Goal: Task Accomplishment & Management: Manage account settings

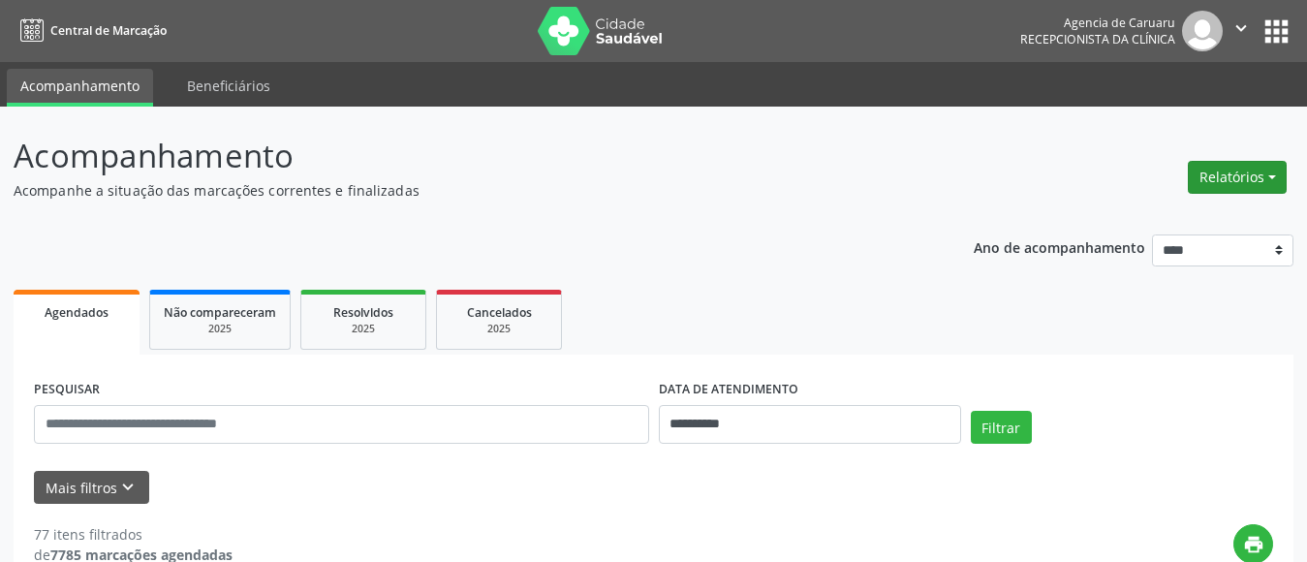
click at [1230, 170] on button "Relatórios" at bounding box center [1237, 177] width 99 height 33
click at [1146, 225] on link "Agendamentos" at bounding box center [1184, 218] width 208 height 27
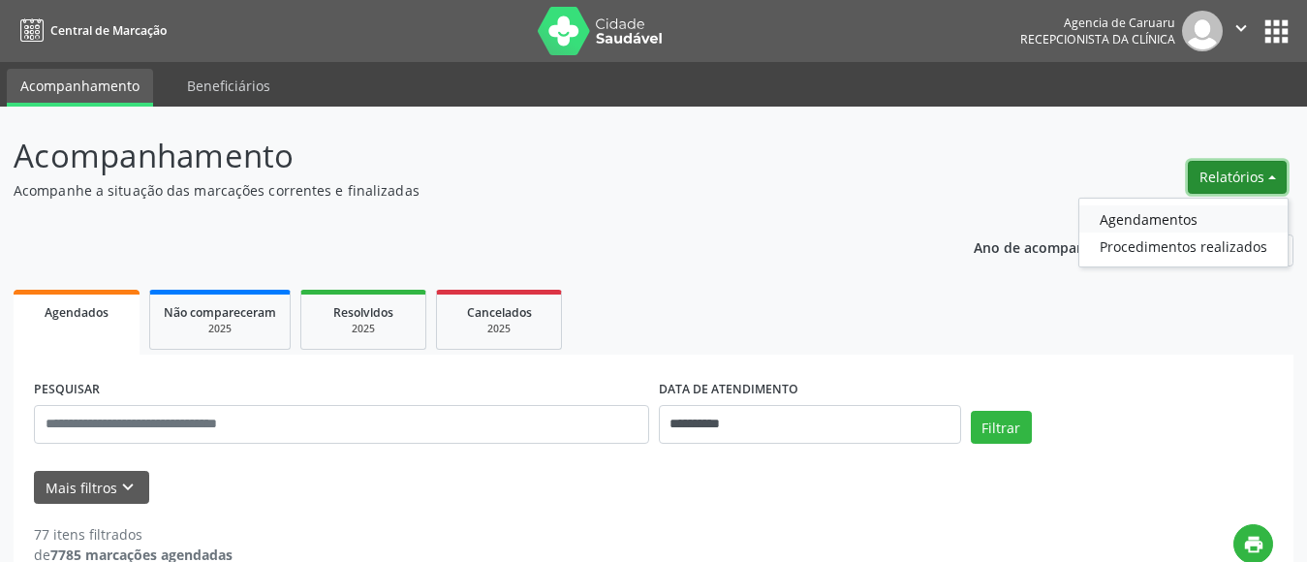
select select "*"
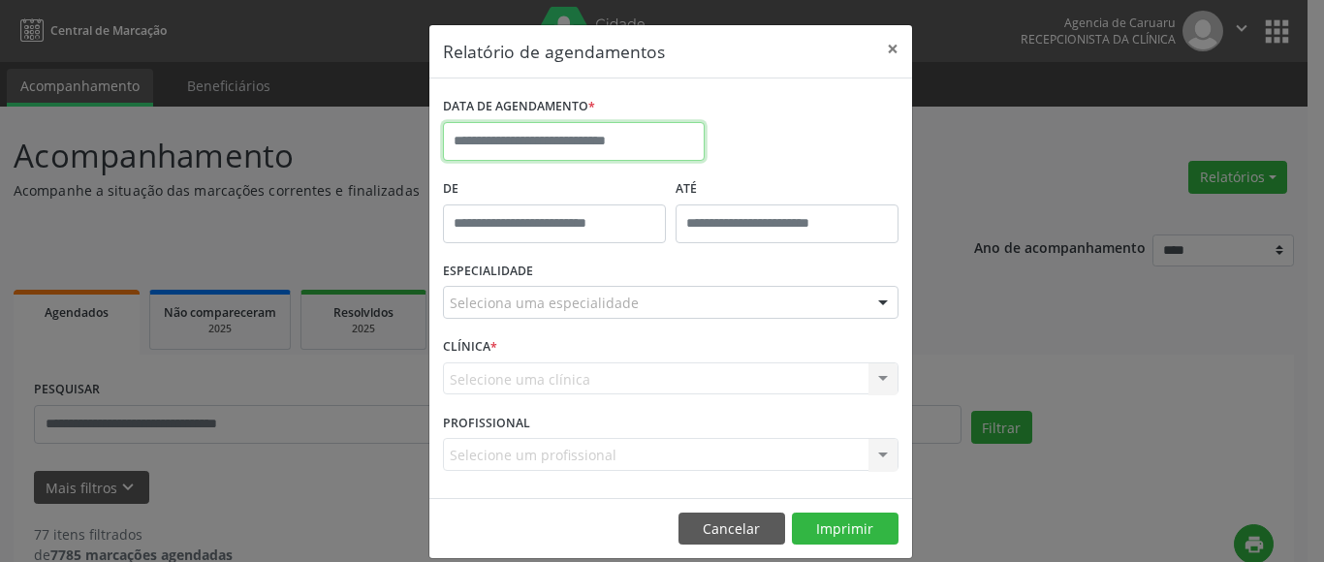
click at [563, 142] on input "text" at bounding box center [574, 141] width 262 height 39
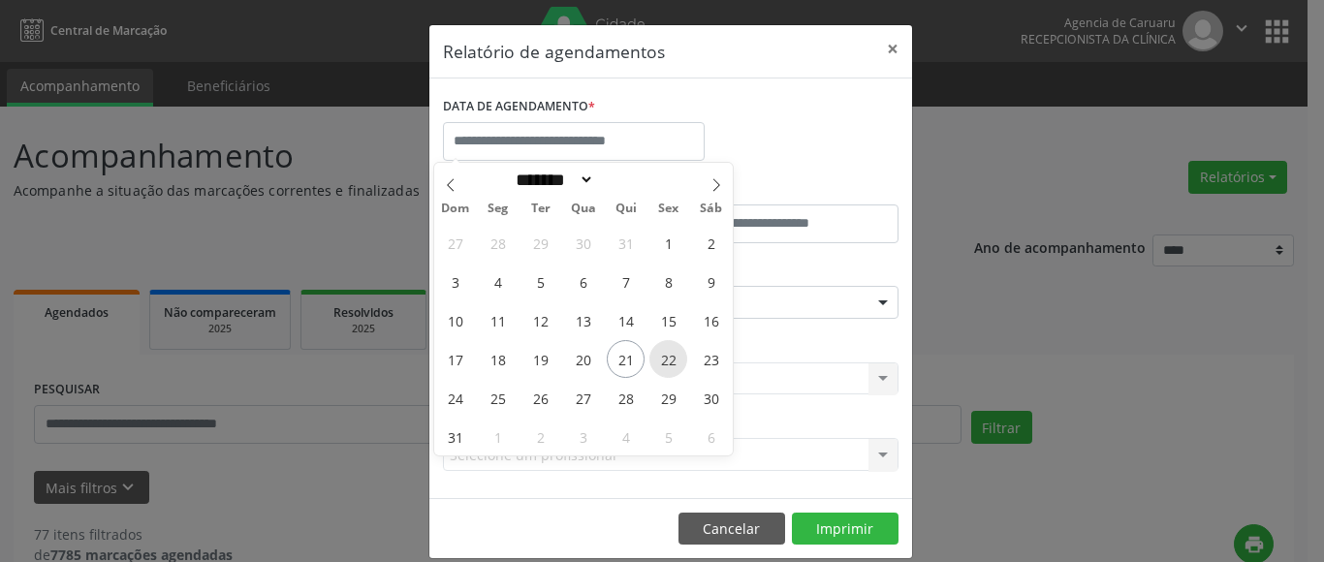
click at [668, 357] on span "22" at bounding box center [668, 359] width 38 height 38
type input "**********"
click at [668, 357] on span "22" at bounding box center [668, 359] width 38 height 38
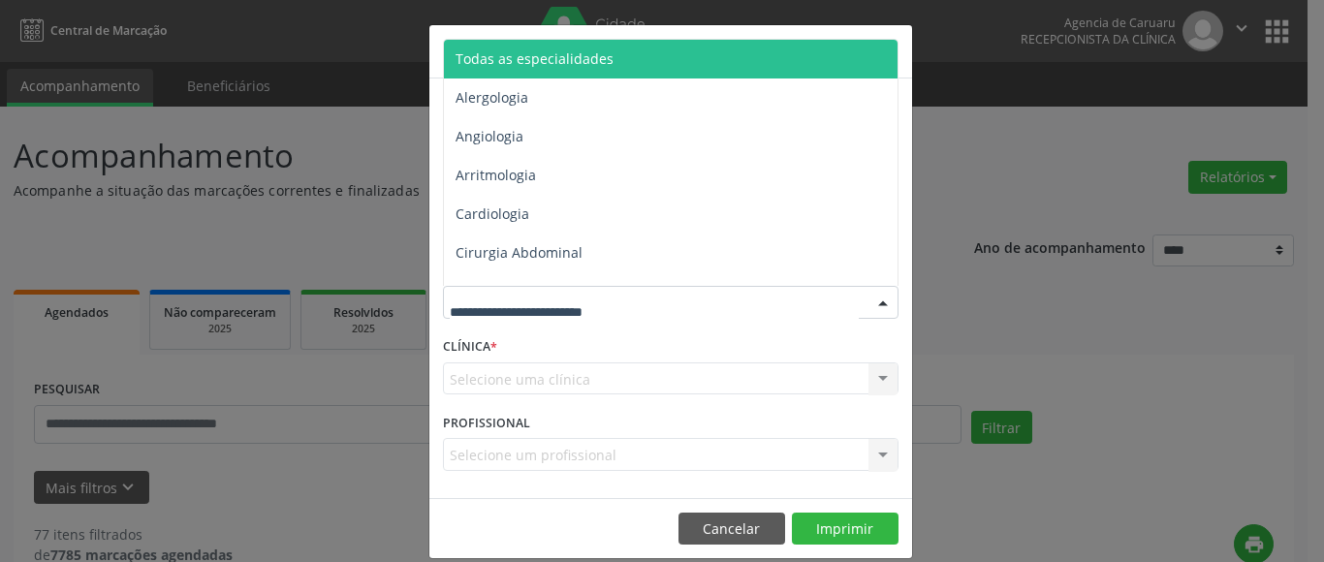
click at [572, 62] on span "Todas as especialidades" at bounding box center [535, 58] width 158 height 18
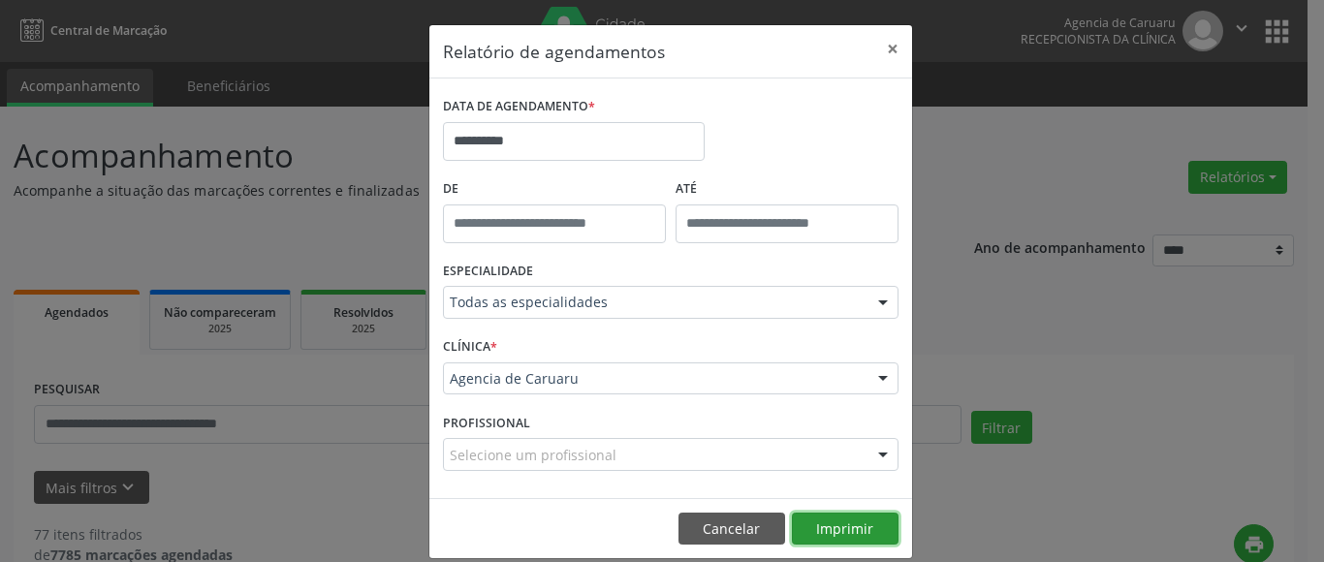
click at [835, 527] on button "Imprimir" at bounding box center [845, 529] width 107 height 33
click at [882, 48] on button "×" at bounding box center [892, 48] width 39 height 47
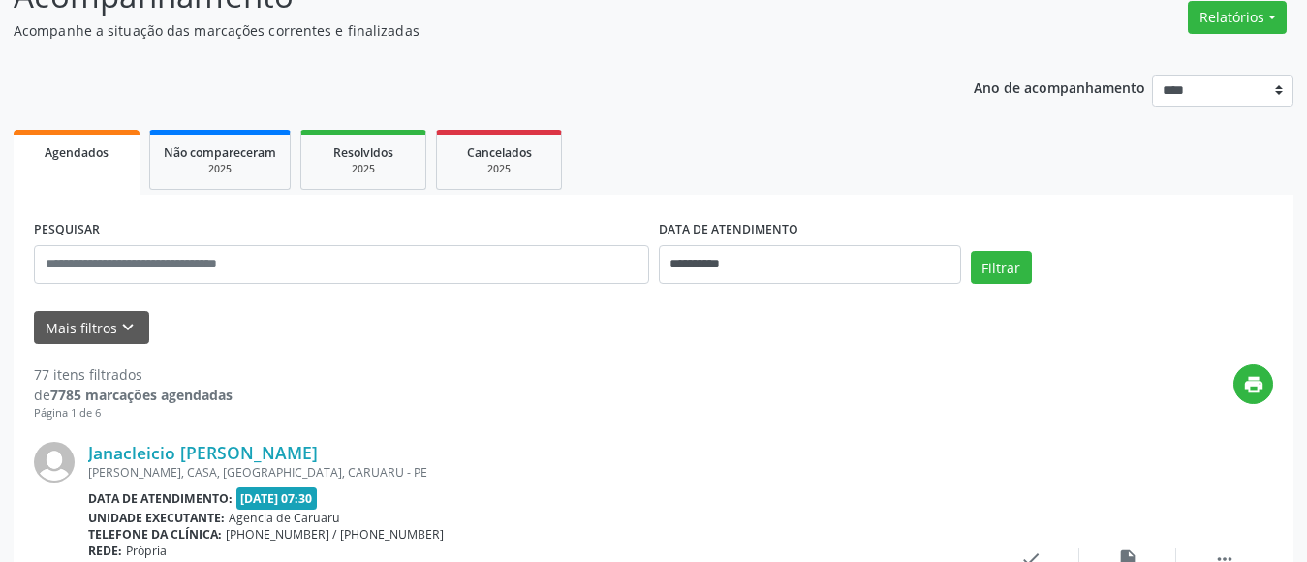
scroll to position [194, 0]
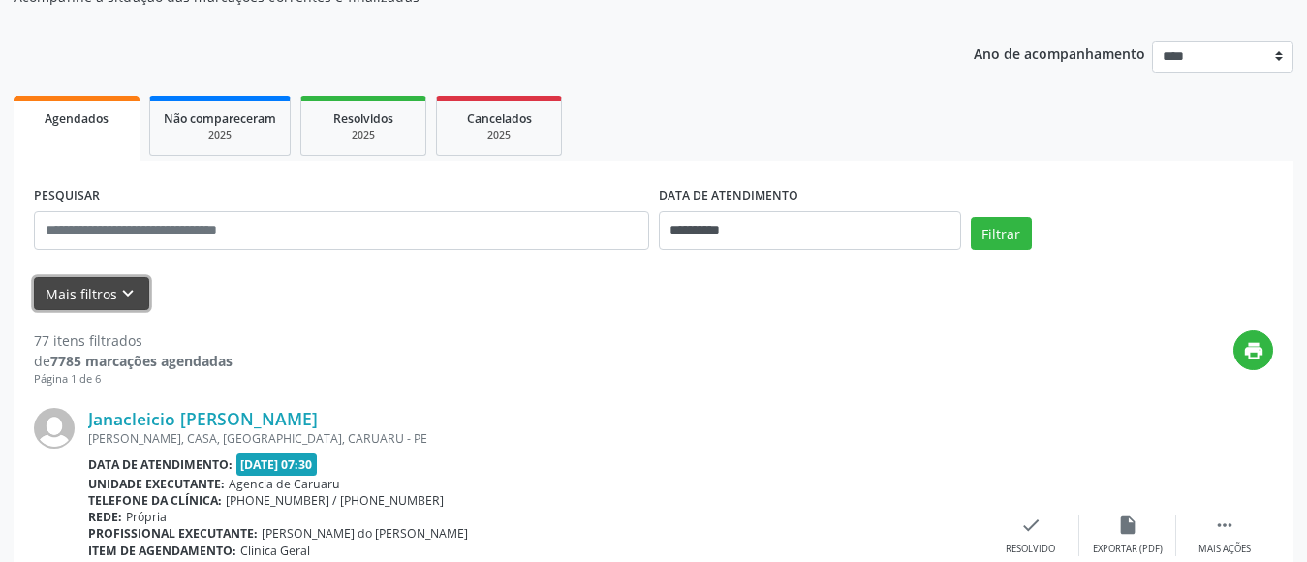
click at [124, 292] on icon "keyboard_arrow_down" at bounding box center [127, 293] width 21 height 21
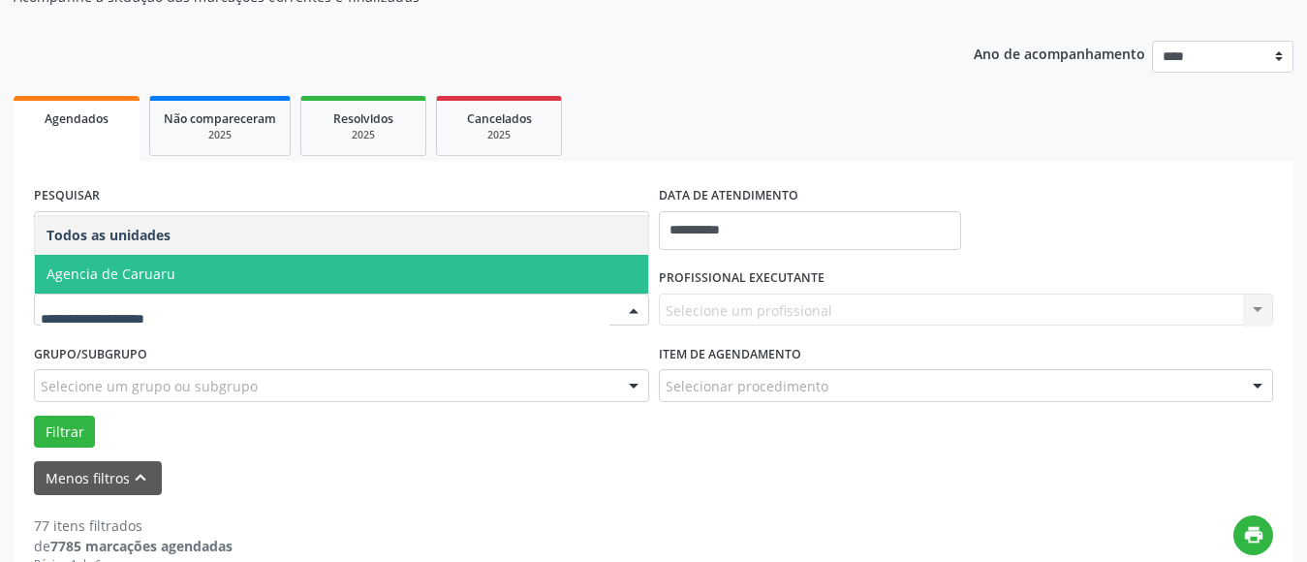
click at [135, 275] on span "Agencia de Caruaru" at bounding box center [111, 274] width 129 height 18
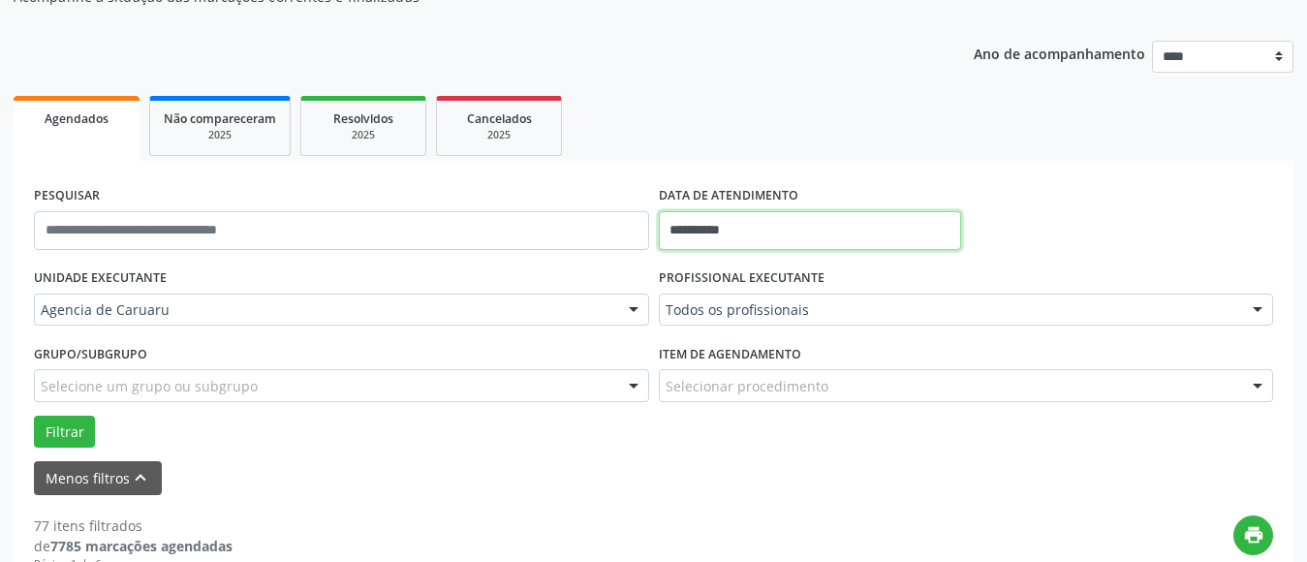
click at [743, 229] on input "**********" at bounding box center [810, 230] width 302 height 39
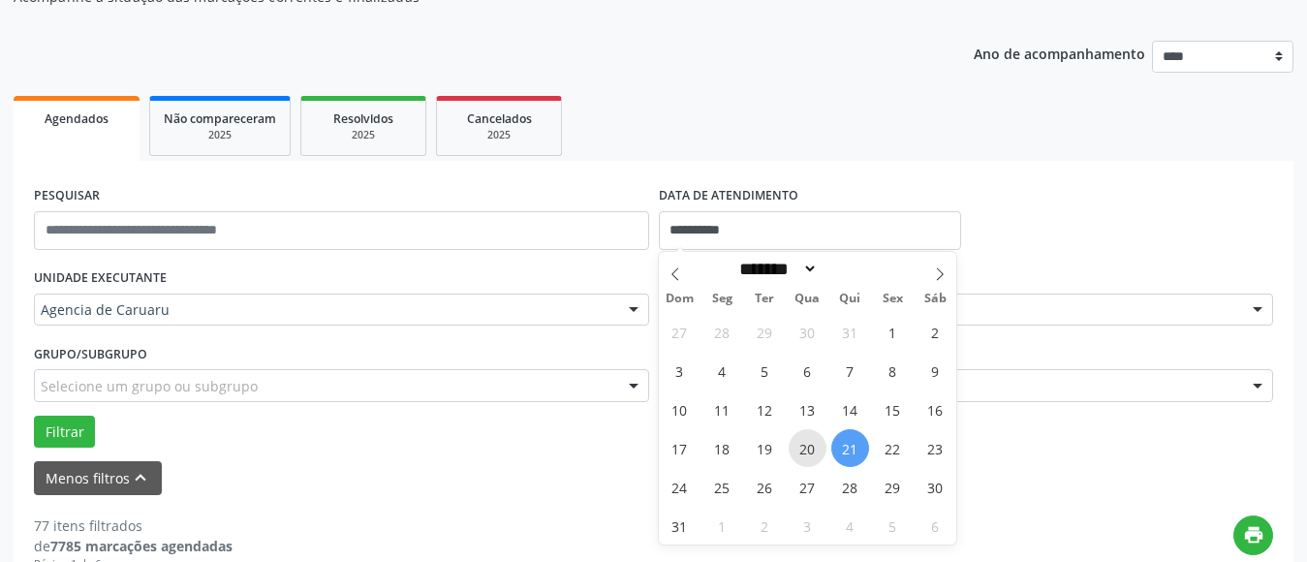
click at [810, 450] on span "20" at bounding box center [808, 448] width 38 height 38
type input "**********"
click at [810, 450] on span "20" at bounding box center [808, 448] width 38 height 38
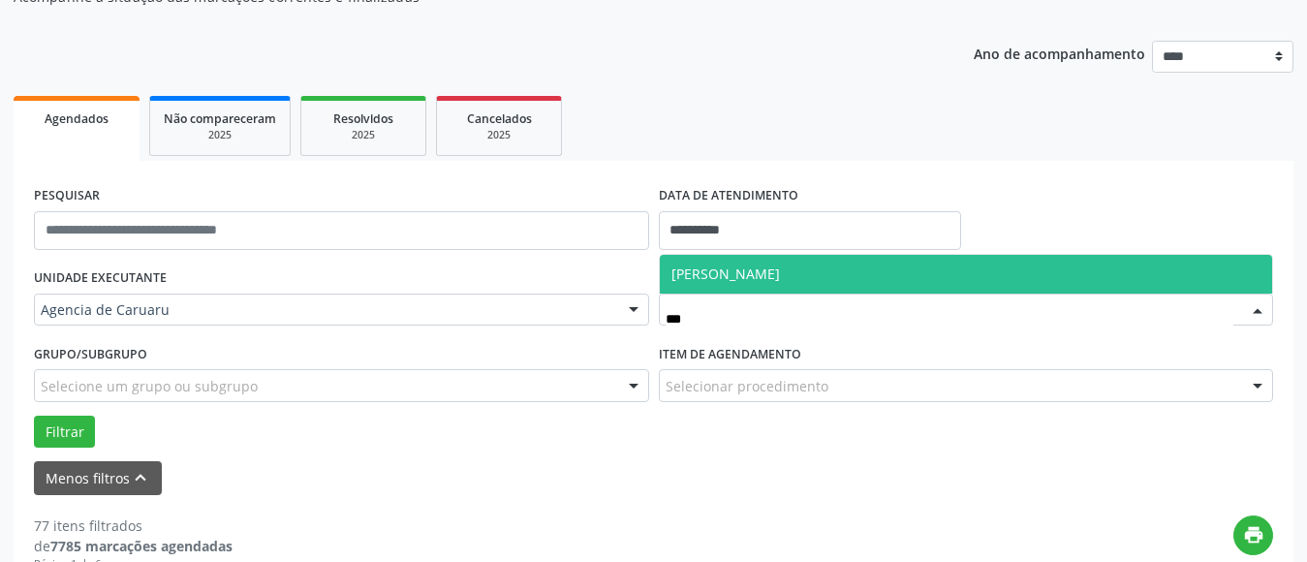
click at [761, 277] on span "[PERSON_NAME]" at bounding box center [726, 274] width 109 height 18
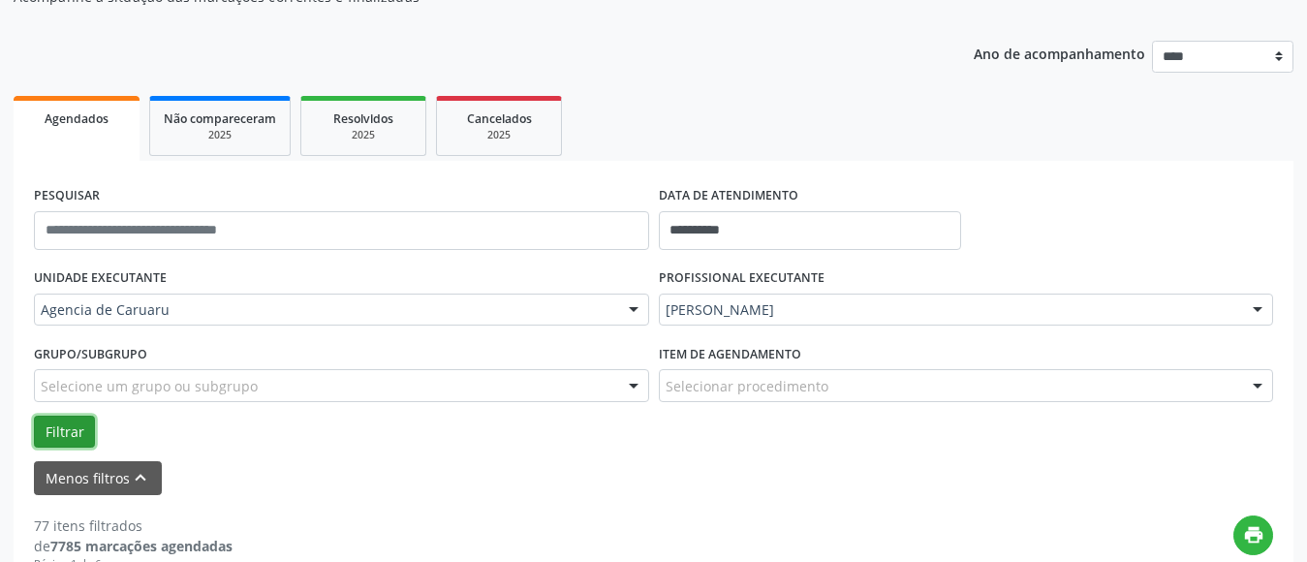
click at [71, 431] on button "Filtrar" at bounding box center [64, 432] width 61 height 33
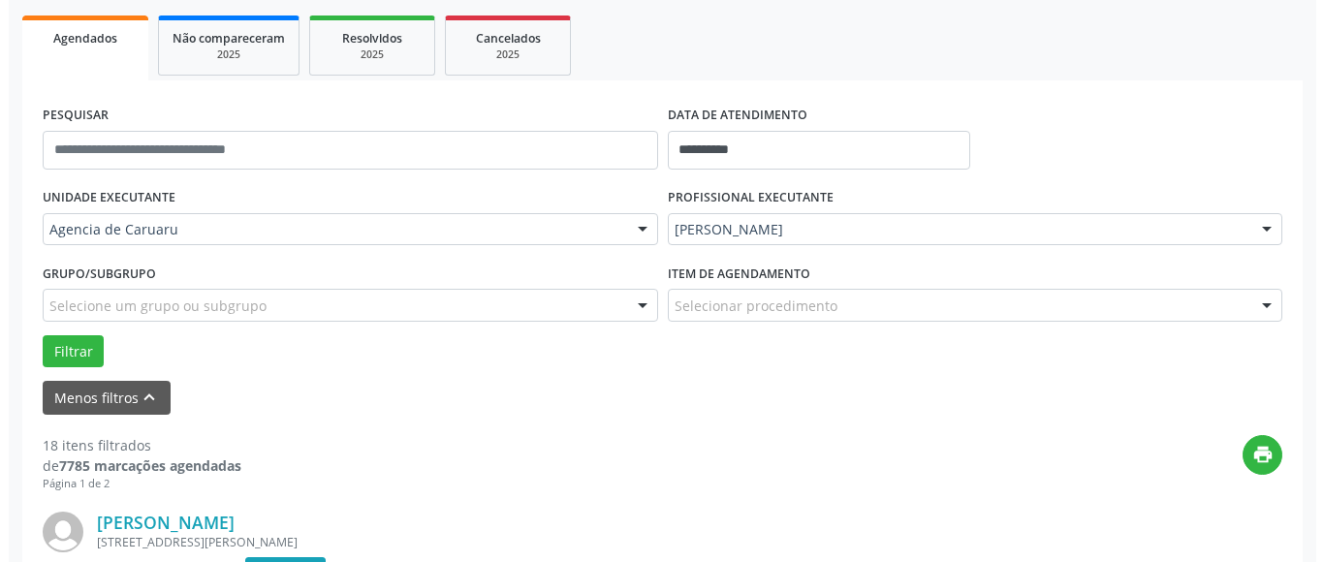
scroll to position [485, 0]
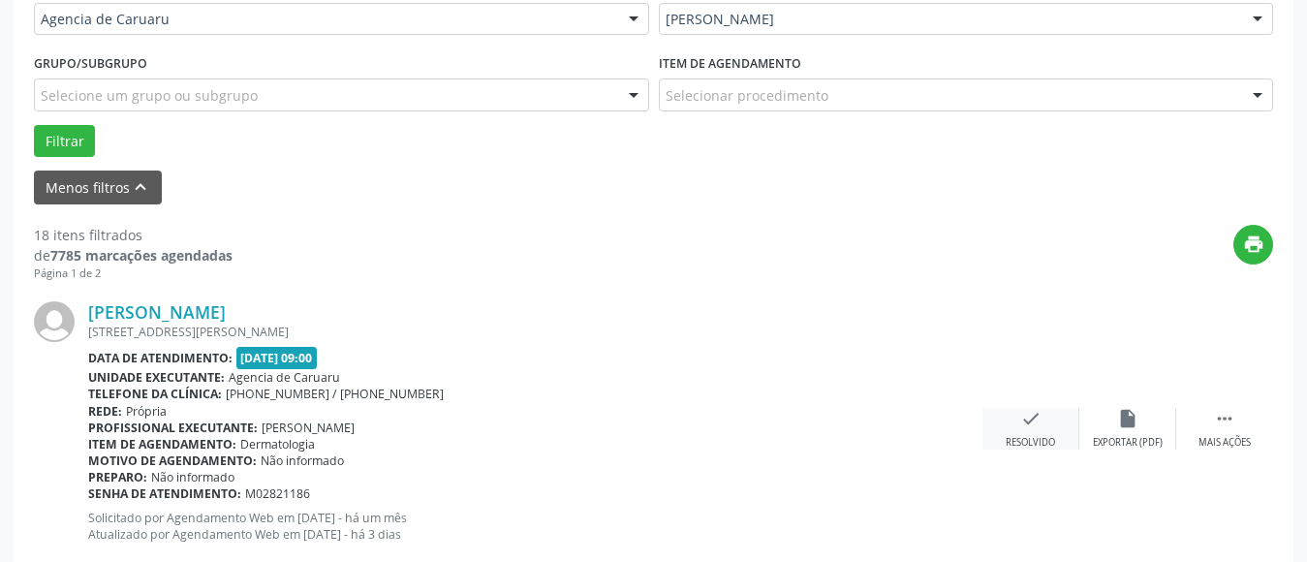
click at [1026, 418] on icon "check" at bounding box center [1031, 418] width 21 height 21
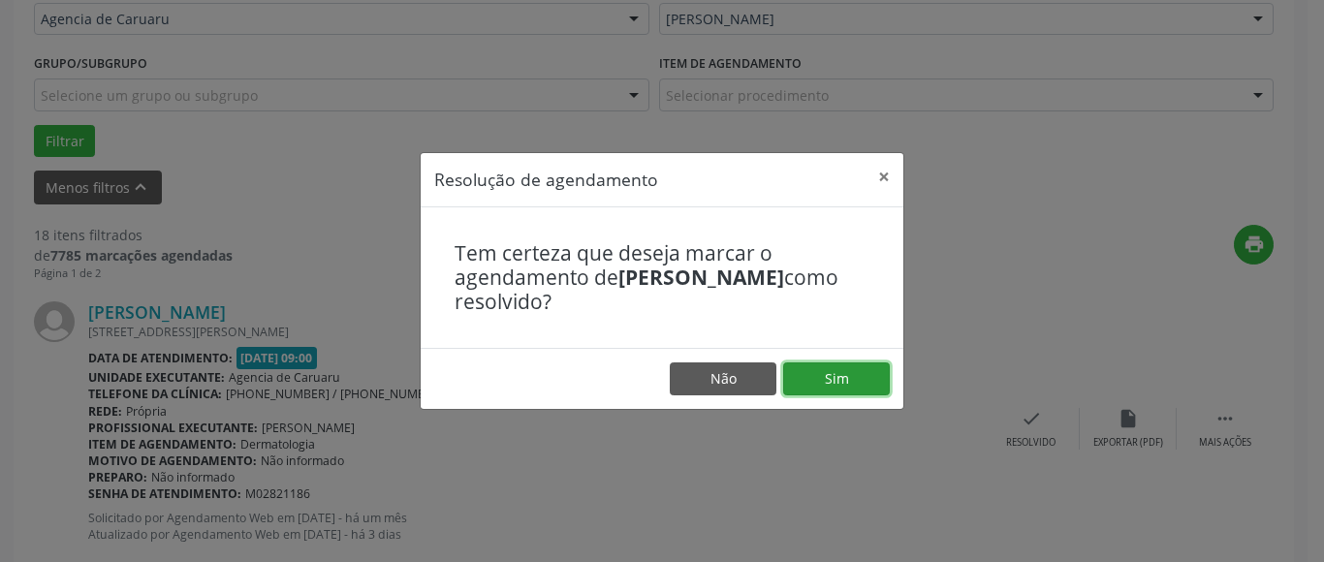
click at [883, 369] on button "Sim" at bounding box center [836, 378] width 107 height 33
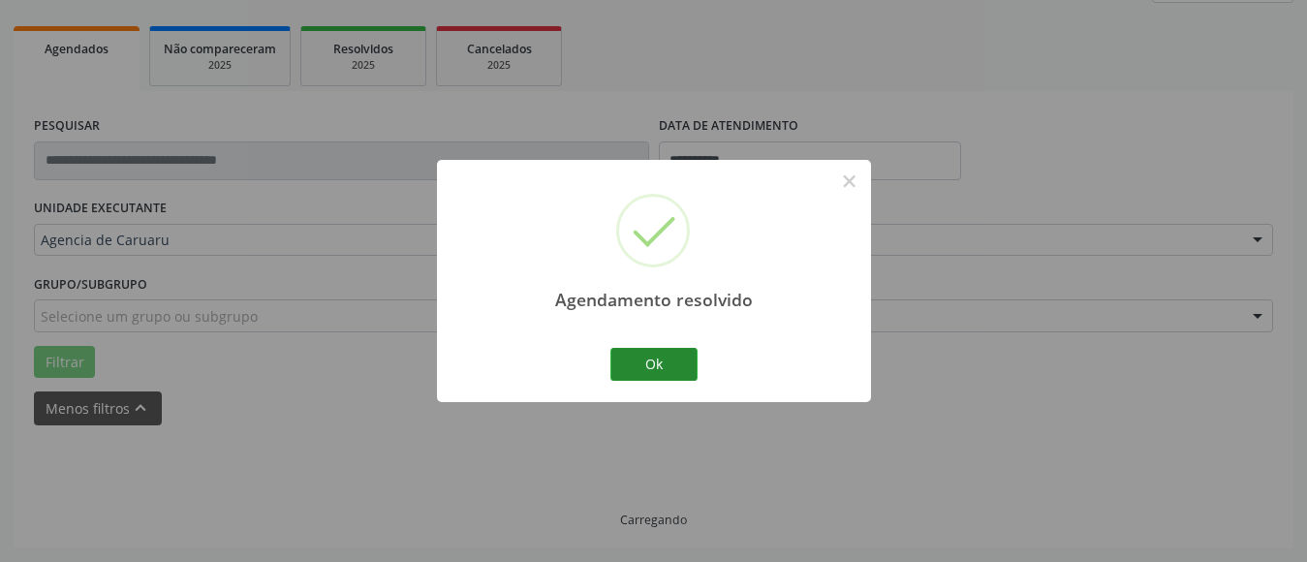
scroll to position [284, 0]
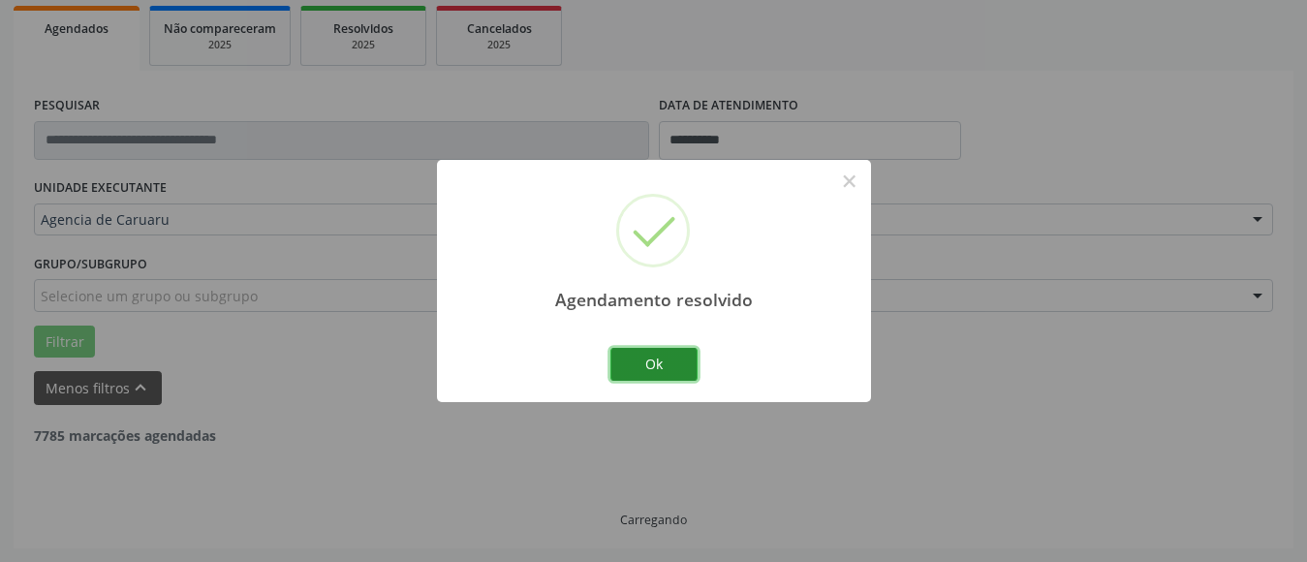
click at [636, 367] on button "Ok" at bounding box center [654, 364] width 87 height 33
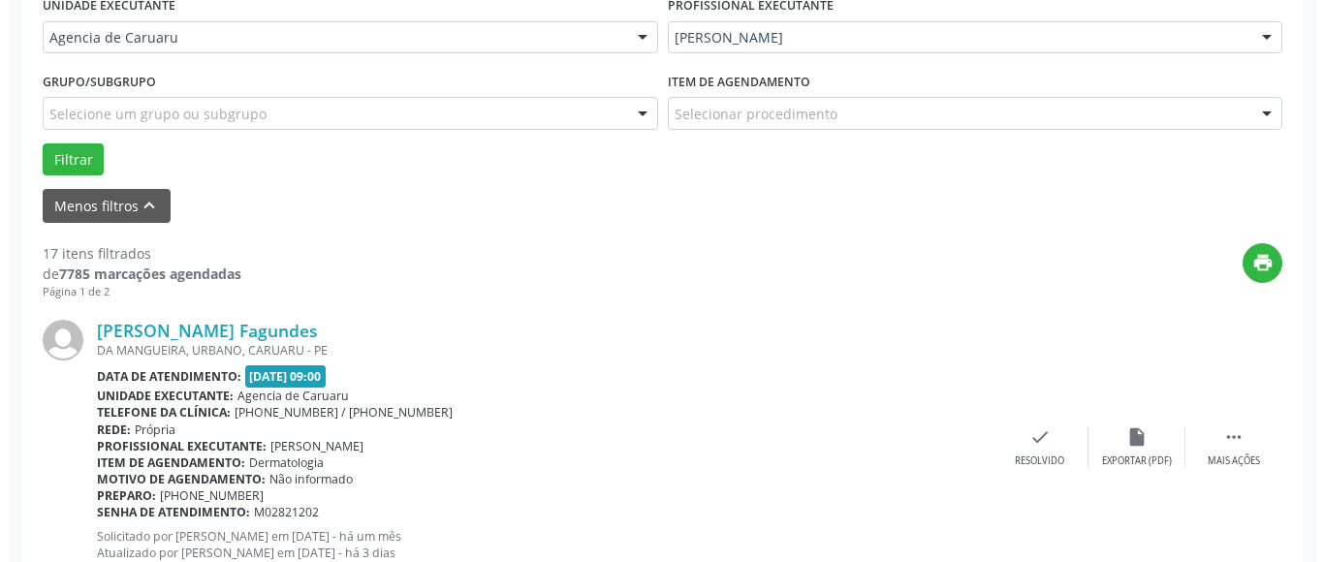
scroll to position [478, 0]
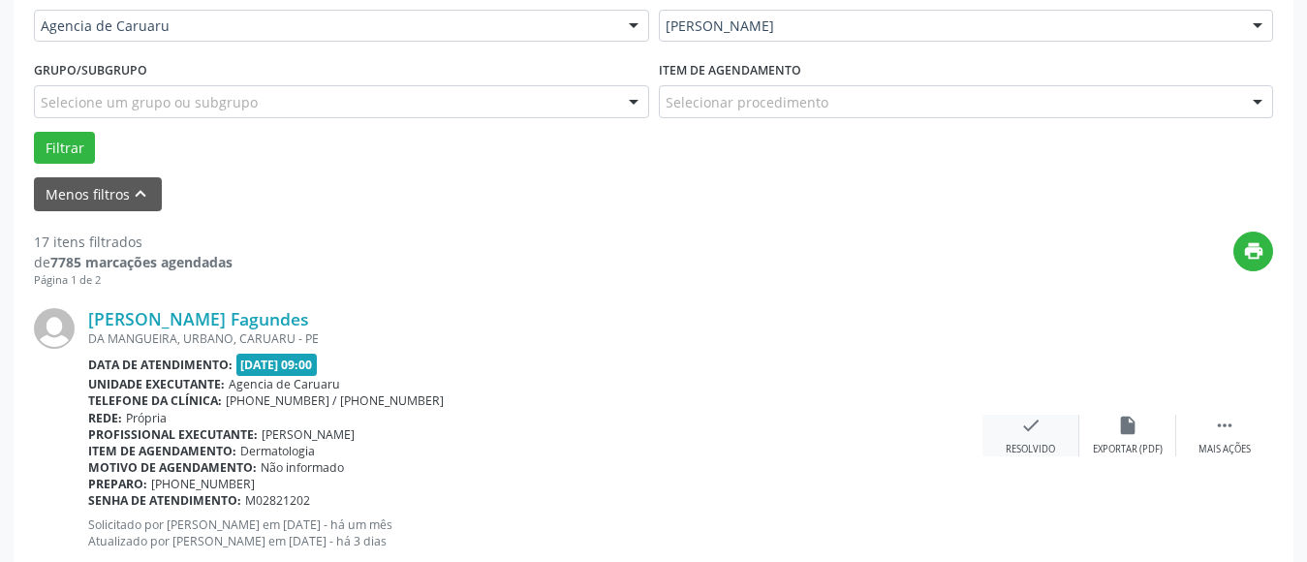
click at [1026, 437] on div "check Resolvido" at bounding box center [1031, 436] width 97 height 42
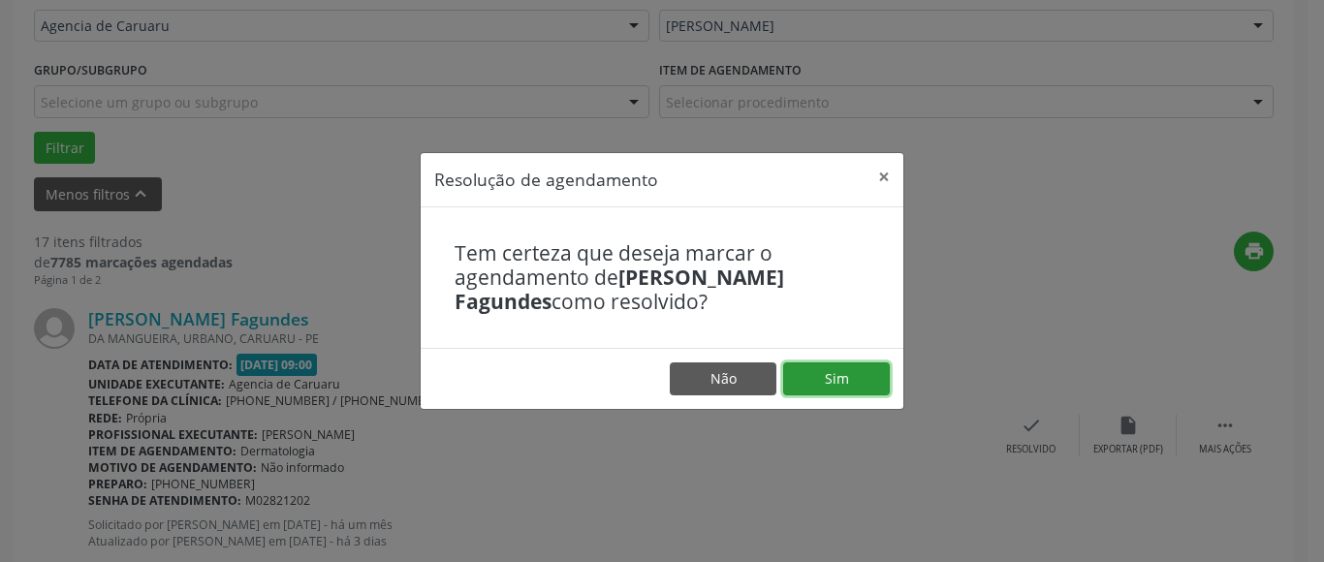
click at [852, 372] on button "Sim" at bounding box center [836, 378] width 107 height 33
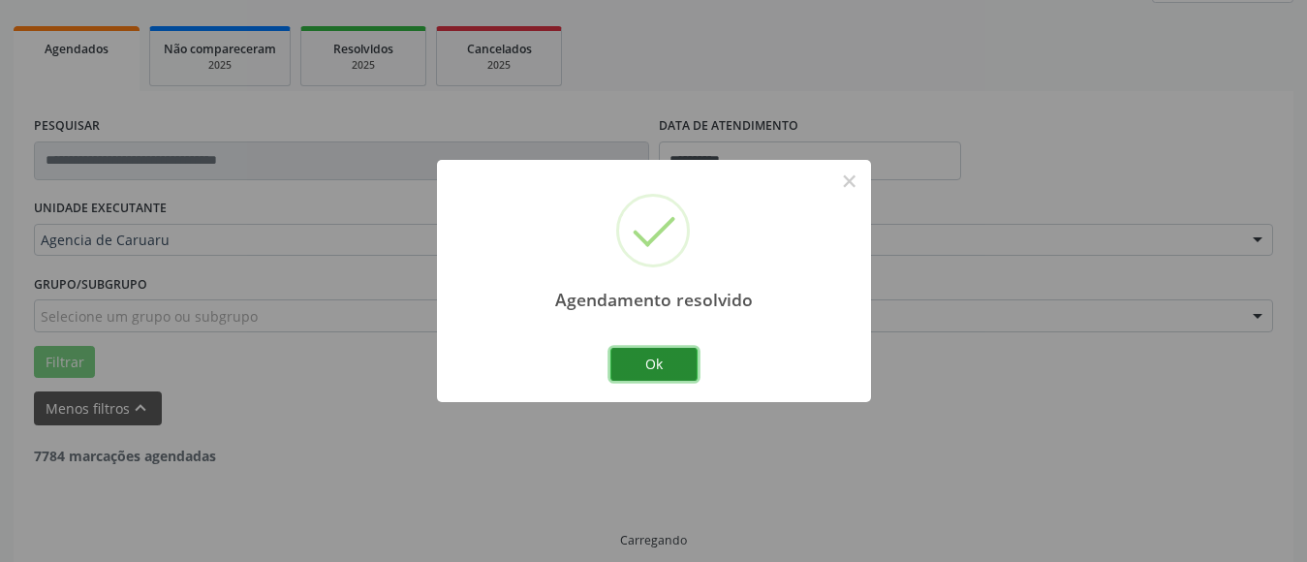
scroll to position [284, 0]
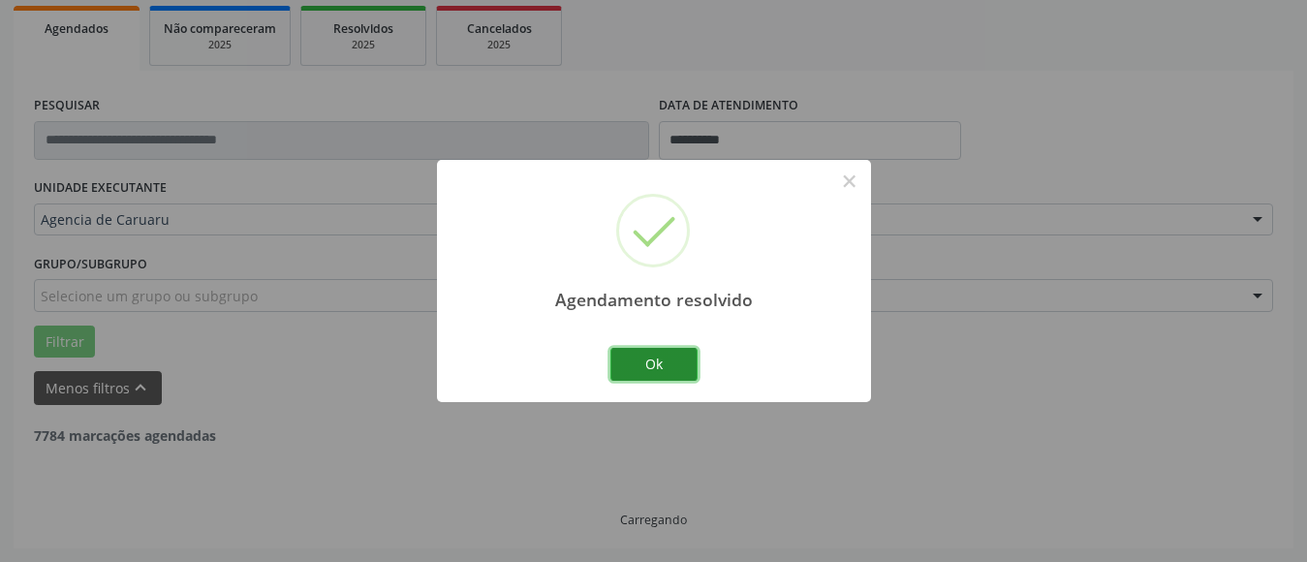
click at [630, 358] on button "Ok" at bounding box center [654, 364] width 87 height 33
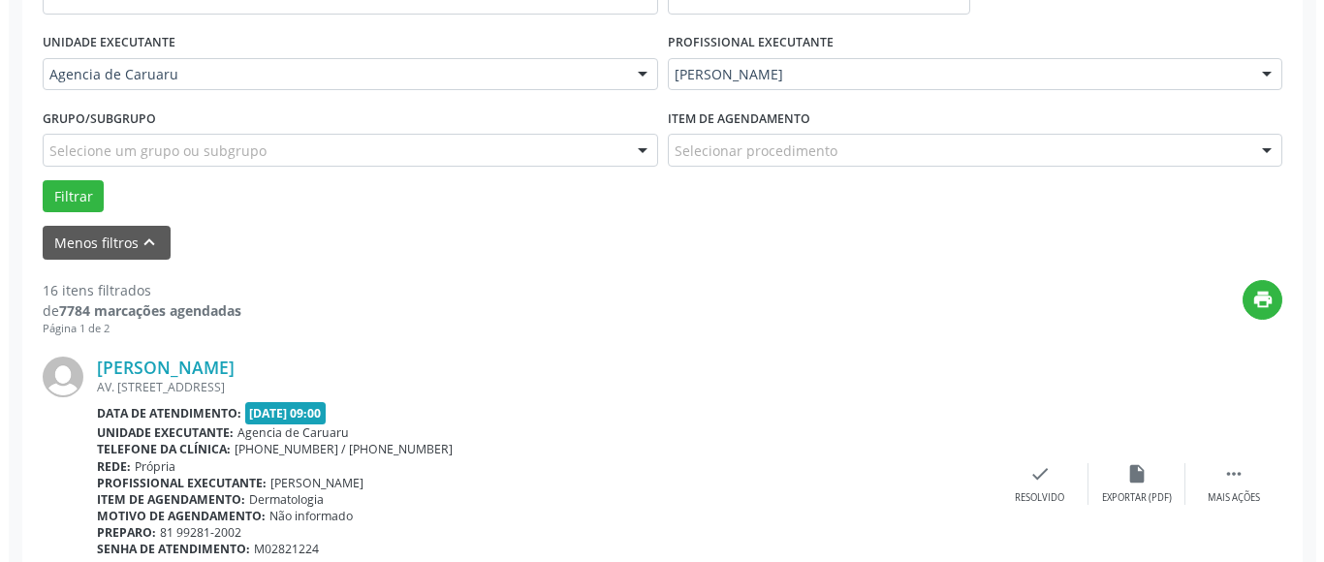
scroll to position [575, 0]
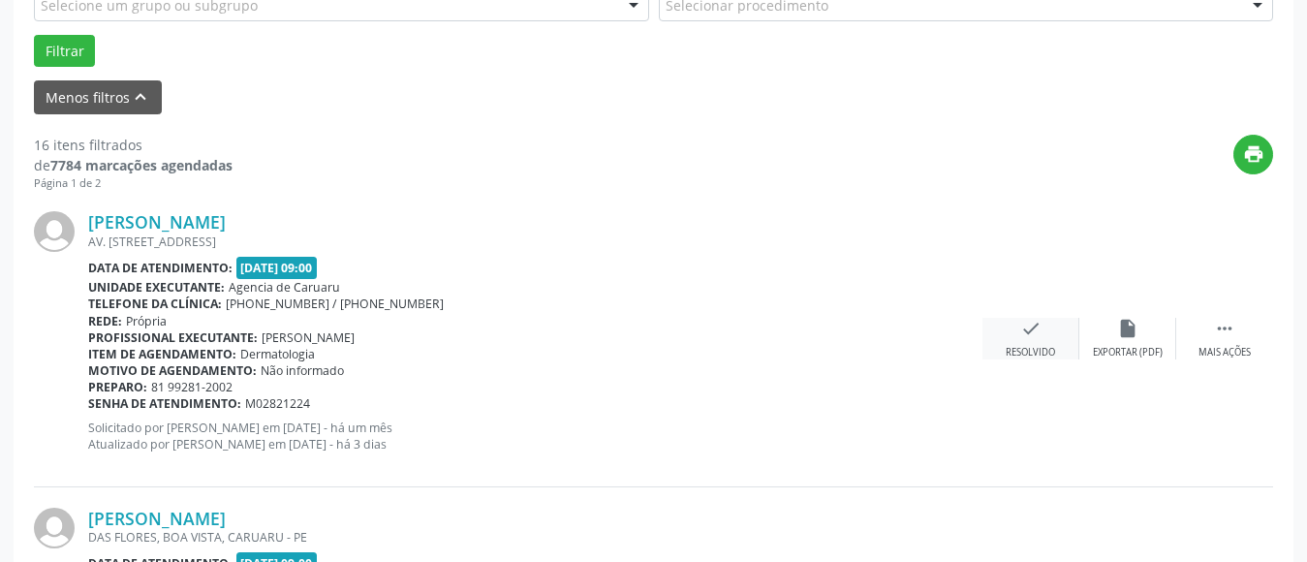
click at [1038, 326] on icon "check" at bounding box center [1031, 328] width 21 height 21
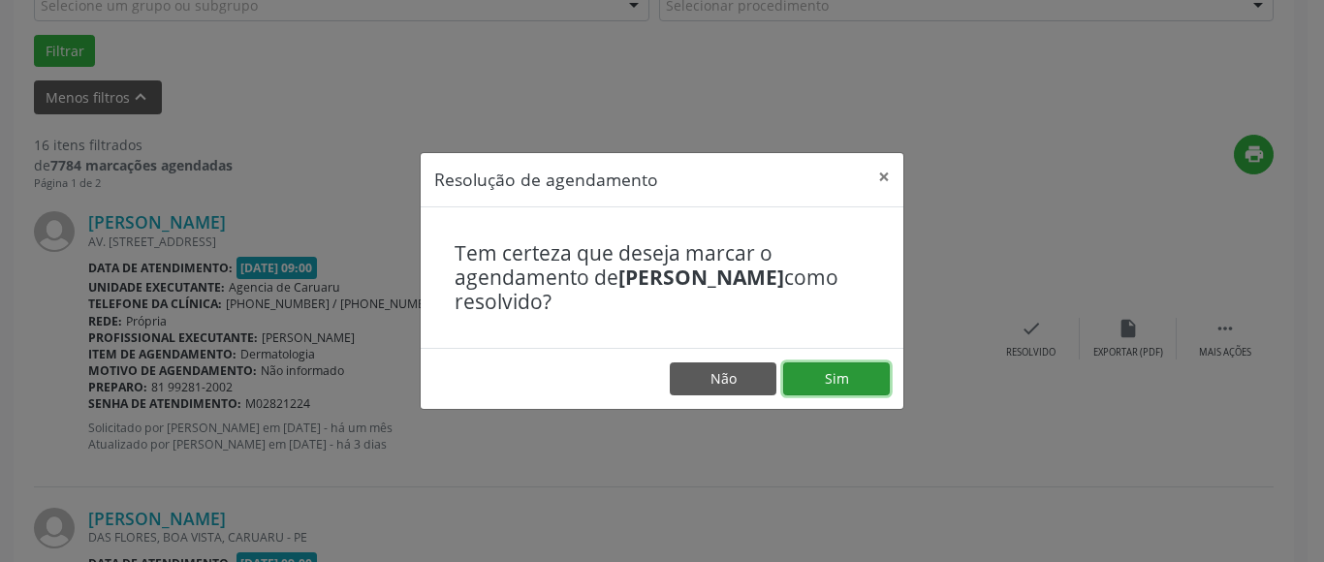
click at [817, 377] on button "Sim" at bounding box center [836, 378] width 107 height 33
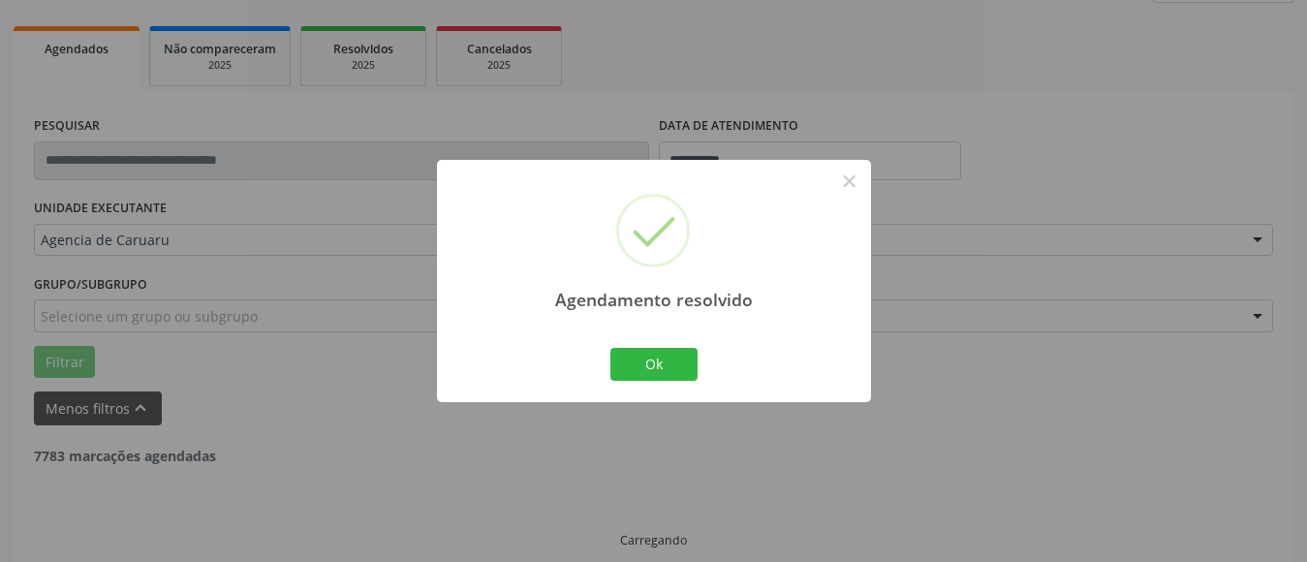
scroll to position [284, 0]
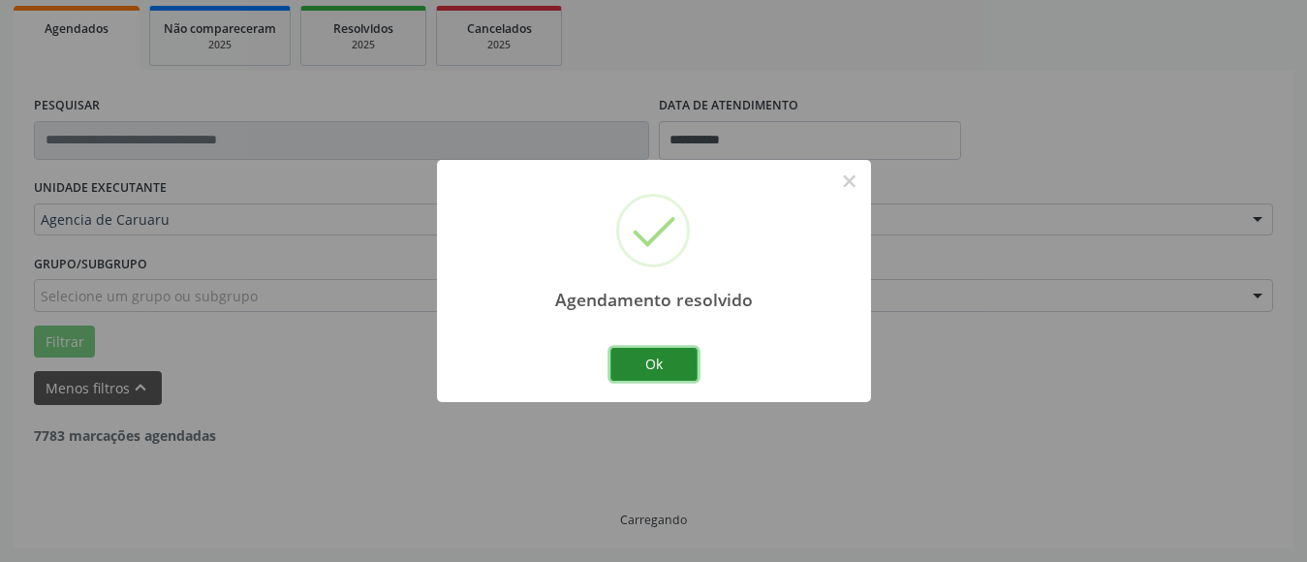
click at [637, 359] on button "Ok" at bounding box center [654, 364] width 87 height 33
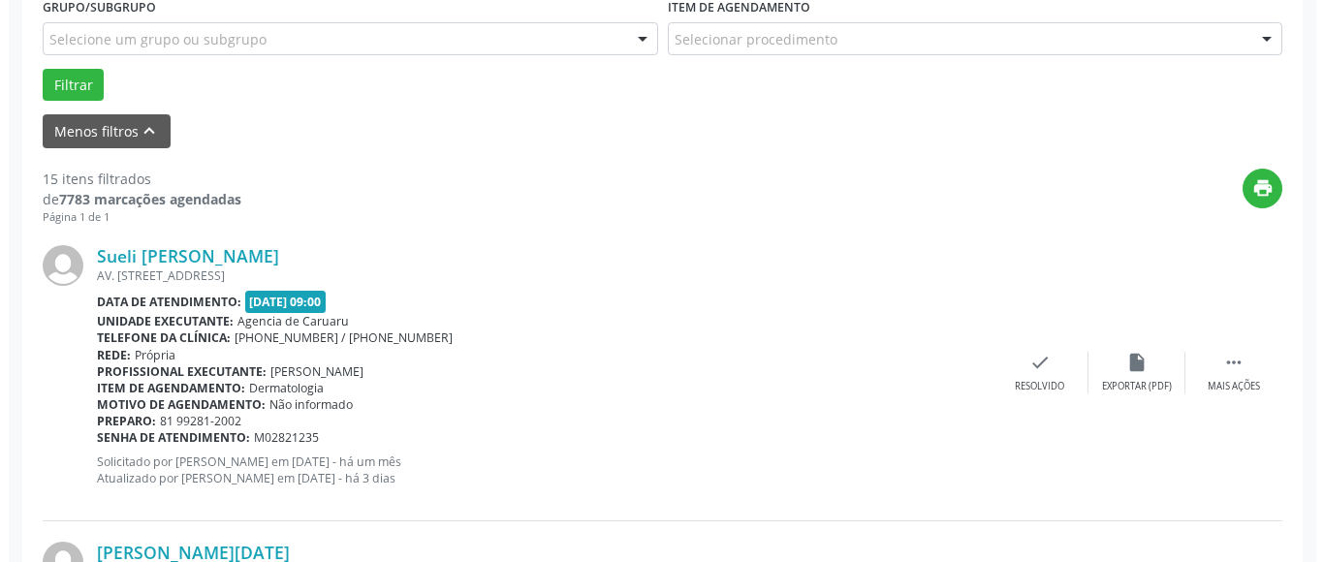
scroll to position [575, 0]
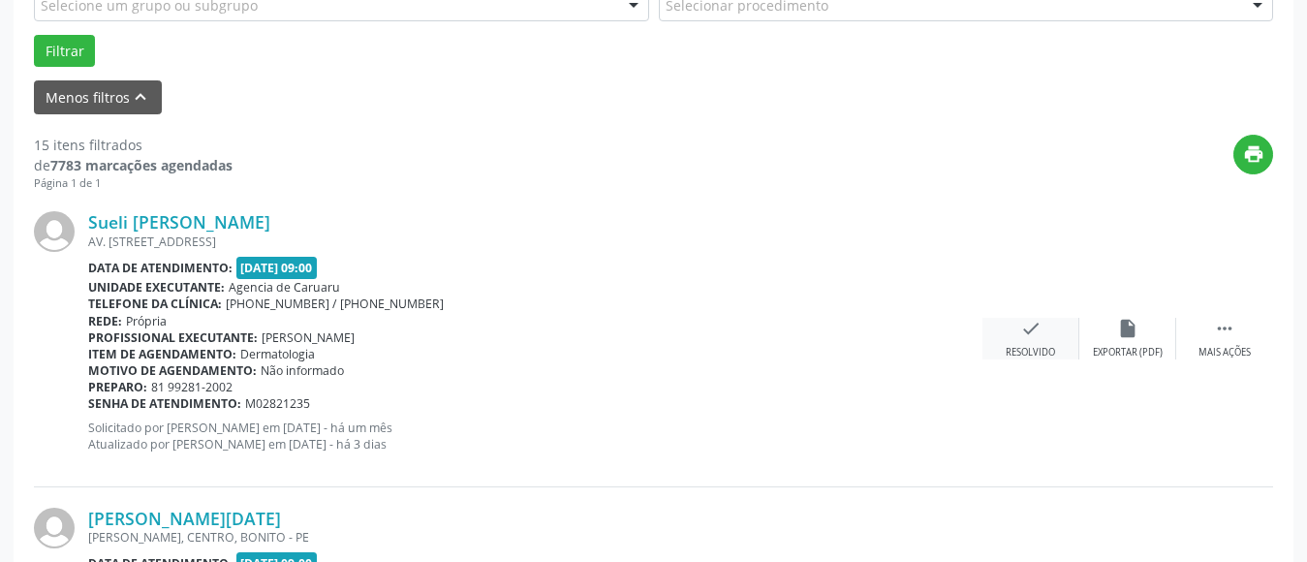
click at [1026, 343] on div "check Resolvido" at bounding box center [1031, 339] width 97 height 42
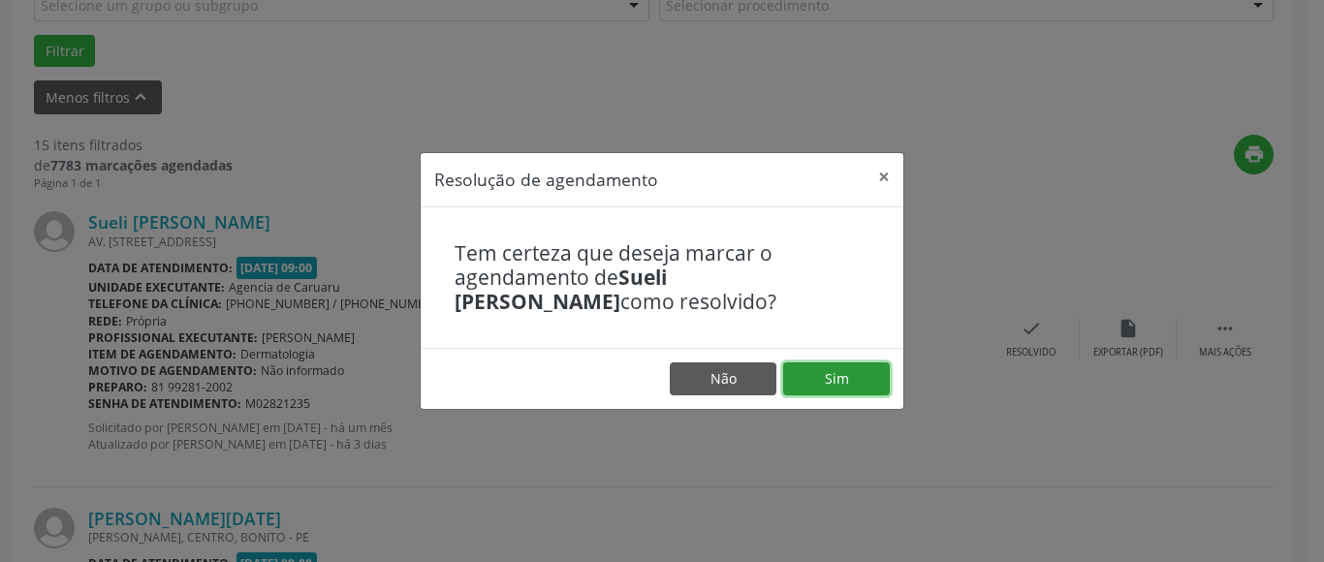
click at [817, 385] on button "Sim" at bounding box center [836, 378] width 107 height 33
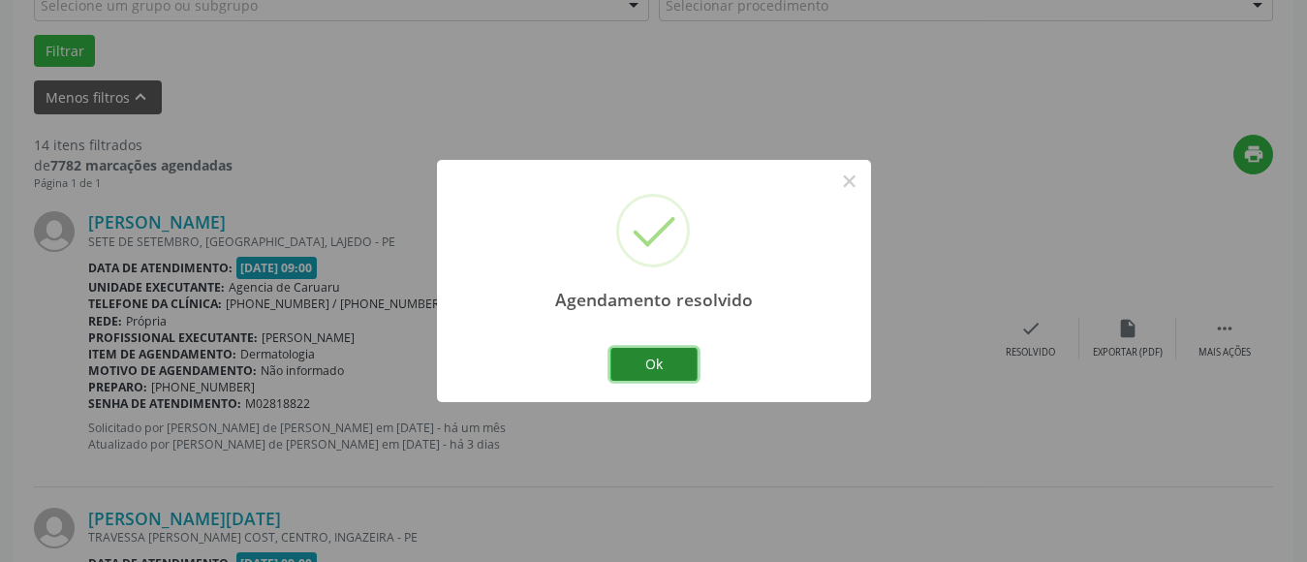
click at [666, 361] on button "Ok" at bounding box center [654, 364] width 87 height 33
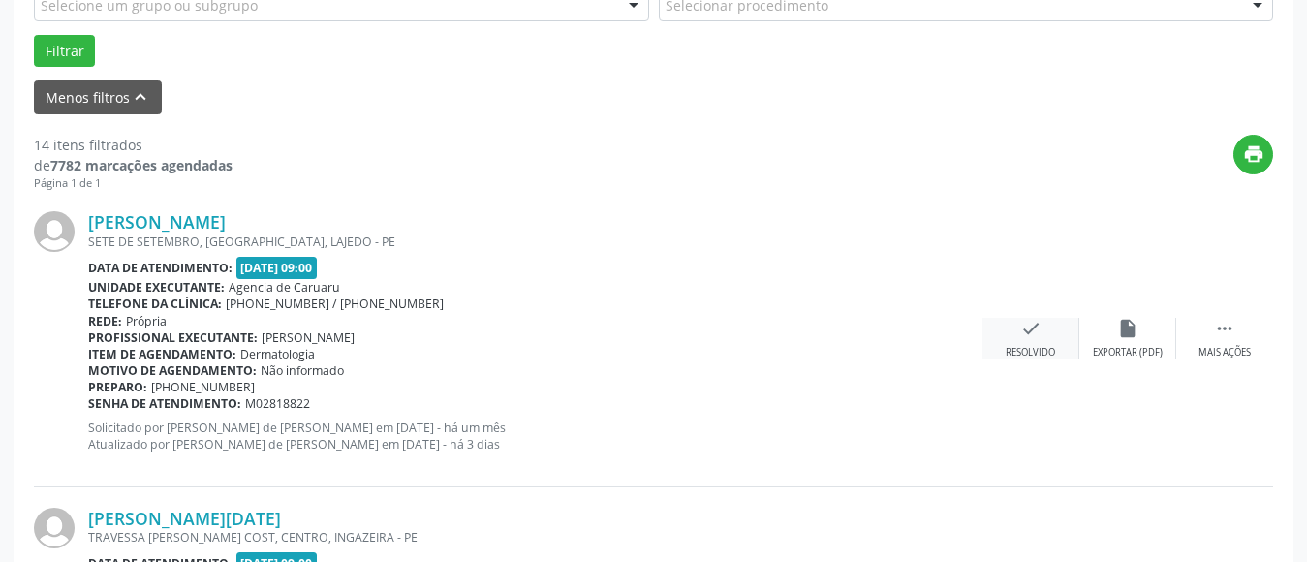
click at [1006, 357] on div "Resolvido" at bounding box center [1030, 353] width 49 height 14
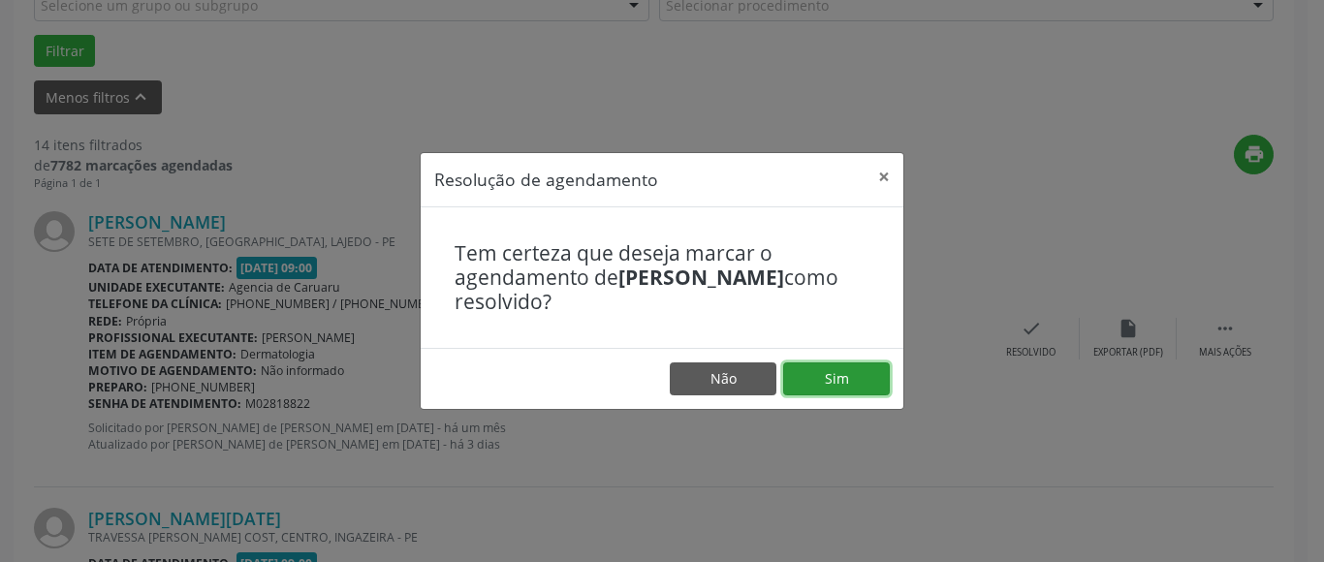
click at [863, 371] on button "Sim" at bounding box center [836, 378] width 107 height 33
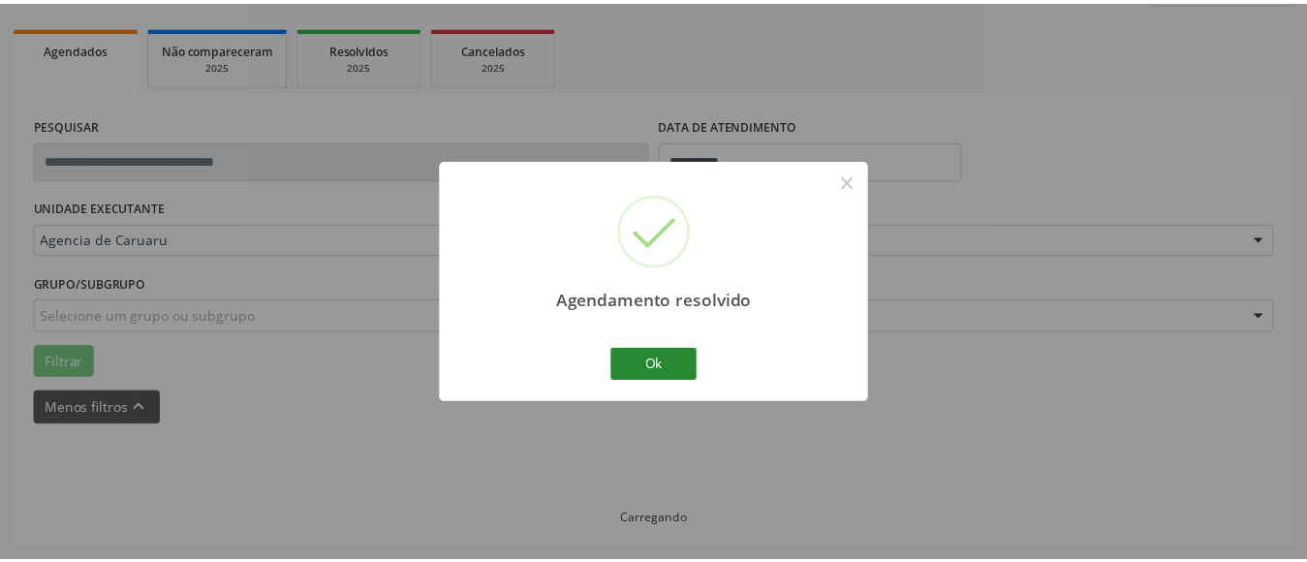
scroll to position [284, 0]
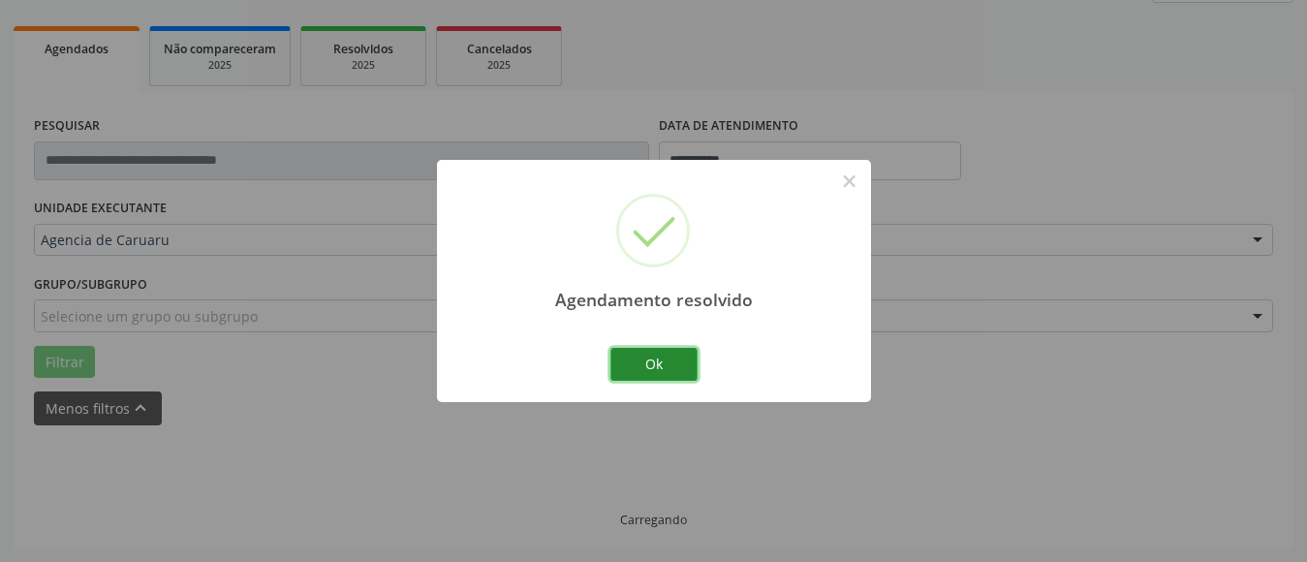
click at [663, 367] on button "Ok" at bounding box center [654, 364] width 87 height 33
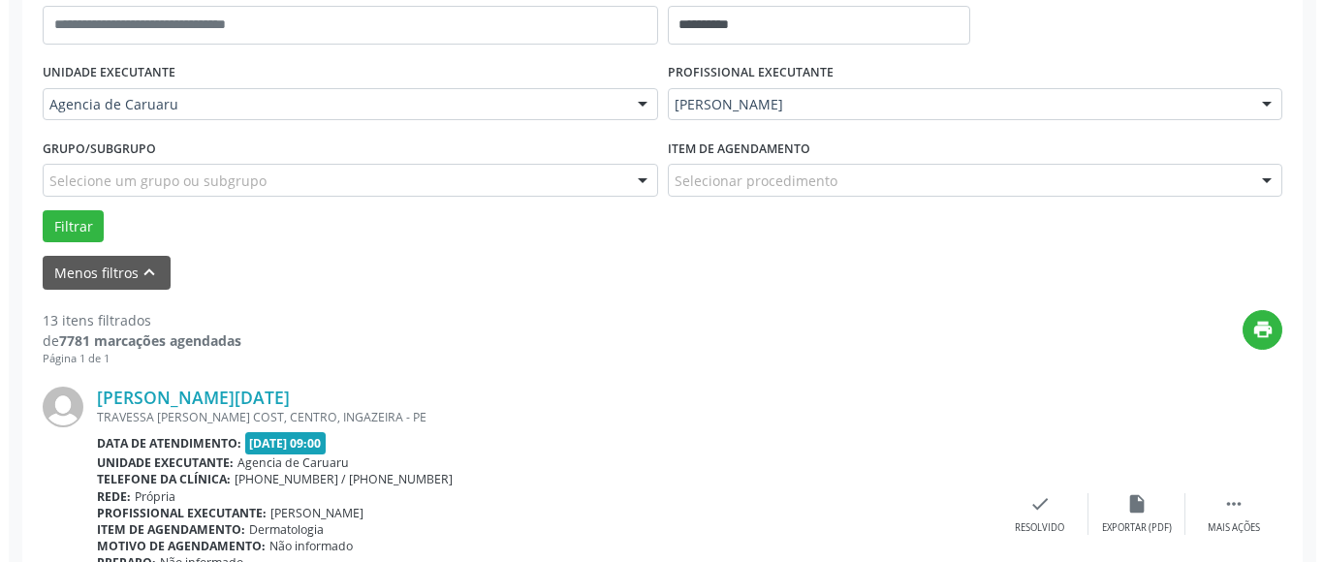
scroll to position [478, 0]
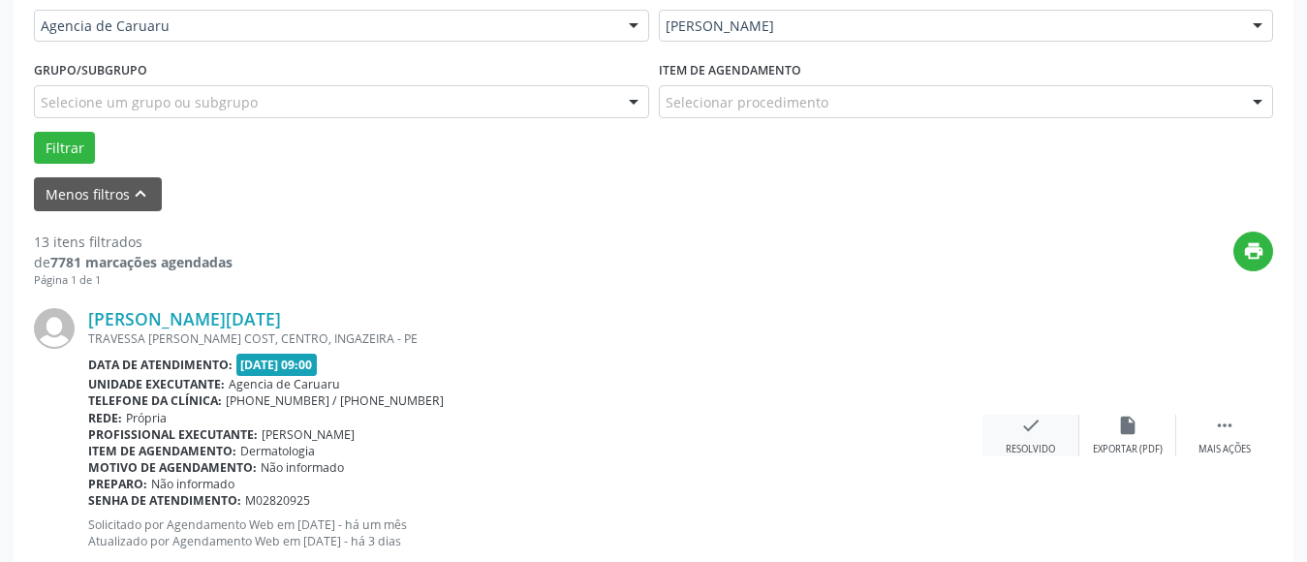
click at [1037, 433] on icon "check" at bounding box center [1031, 425] width 21 height 21
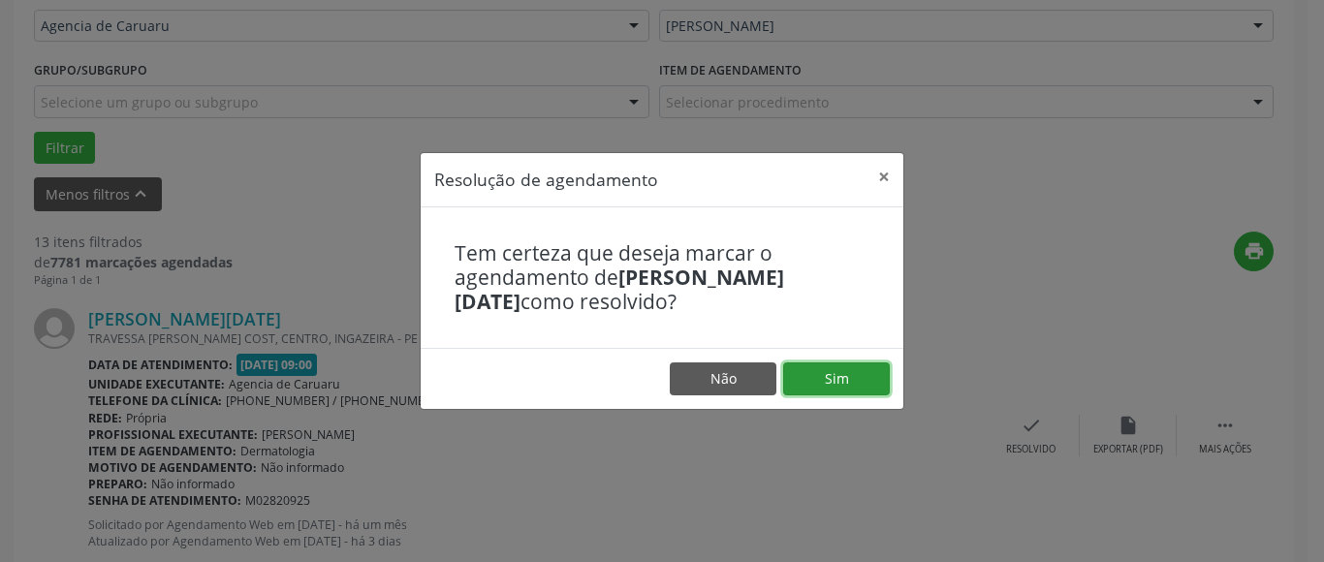
click at [833, 380] on button "Sim" at bounding box center [836, 378] width 107 height 33
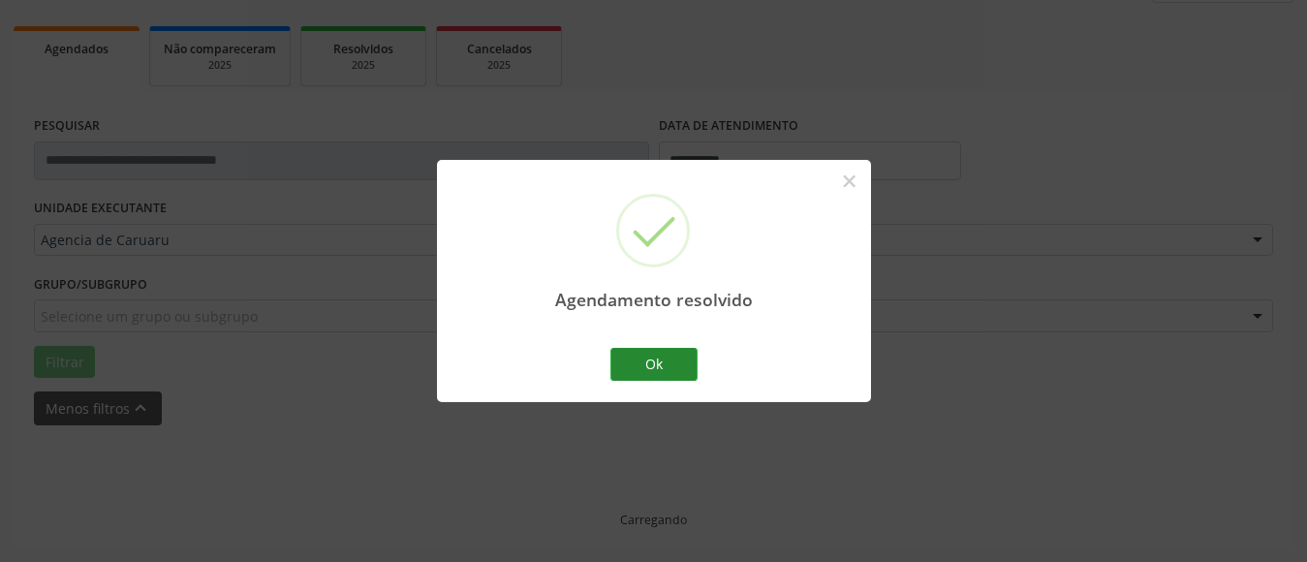
scroll to position [284, 0]
click at [663, 360] on button "Ok" at bounding box center [654, 364] width 87 height 33
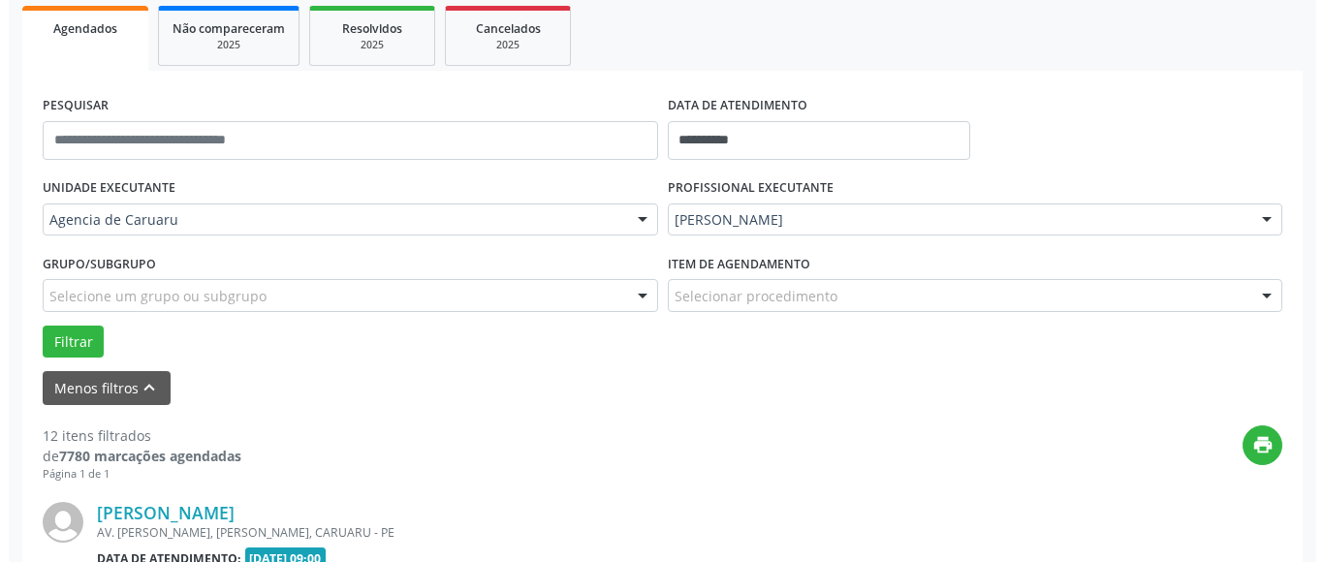
scroll to position [381, 0]
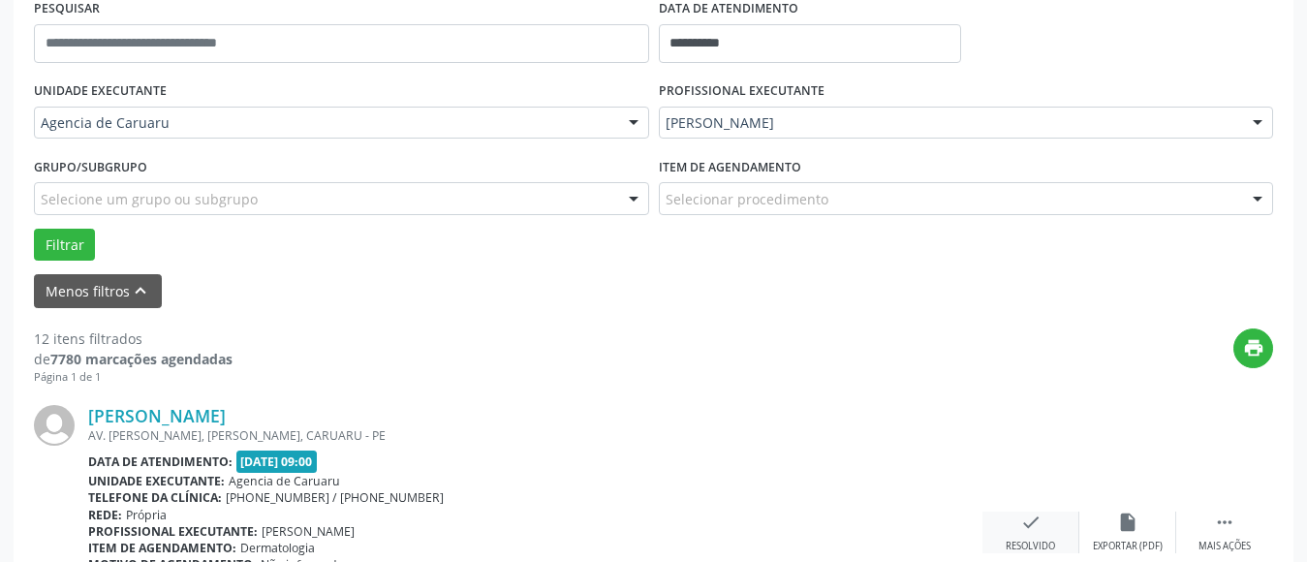
click at [1029, 538] on div "check Resolvido" at bounding box center [1031, 533] width 97 height 42
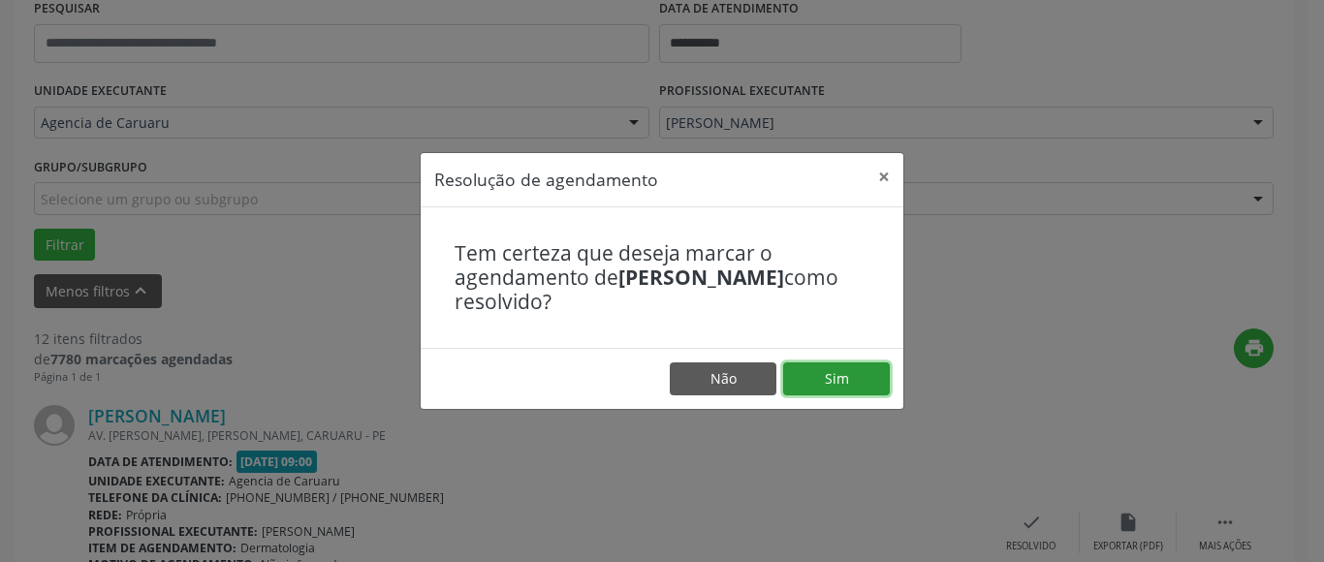
click at [873, 381] on button "Sim" at bounding box center [836, 378] width 107 height 33
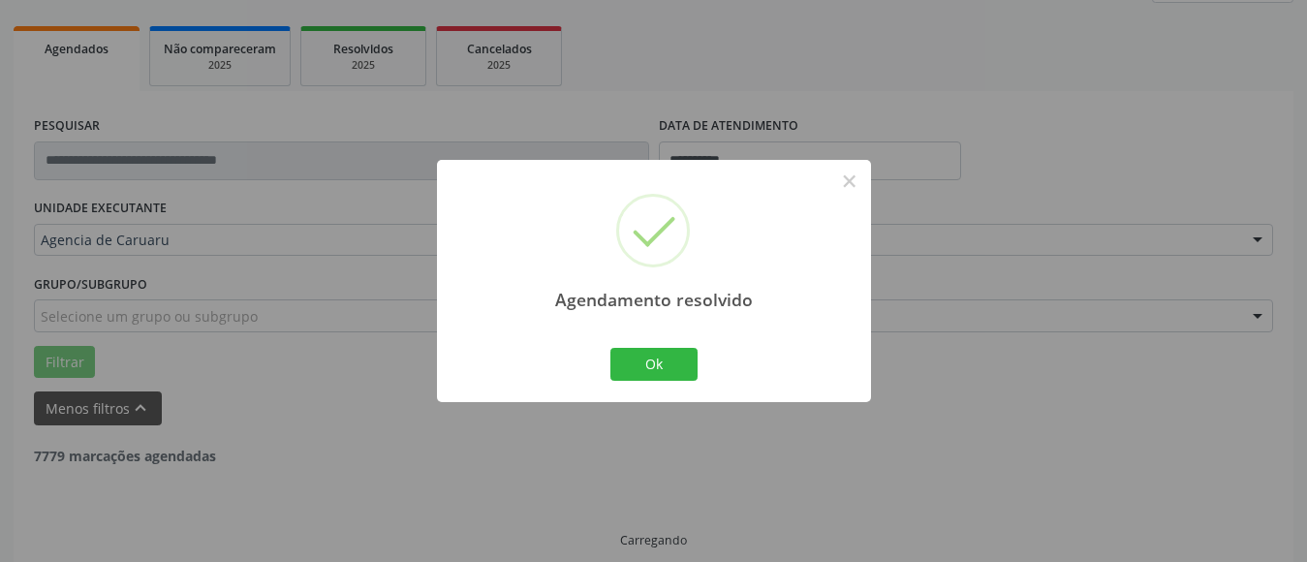
scroll to position [284, 0]
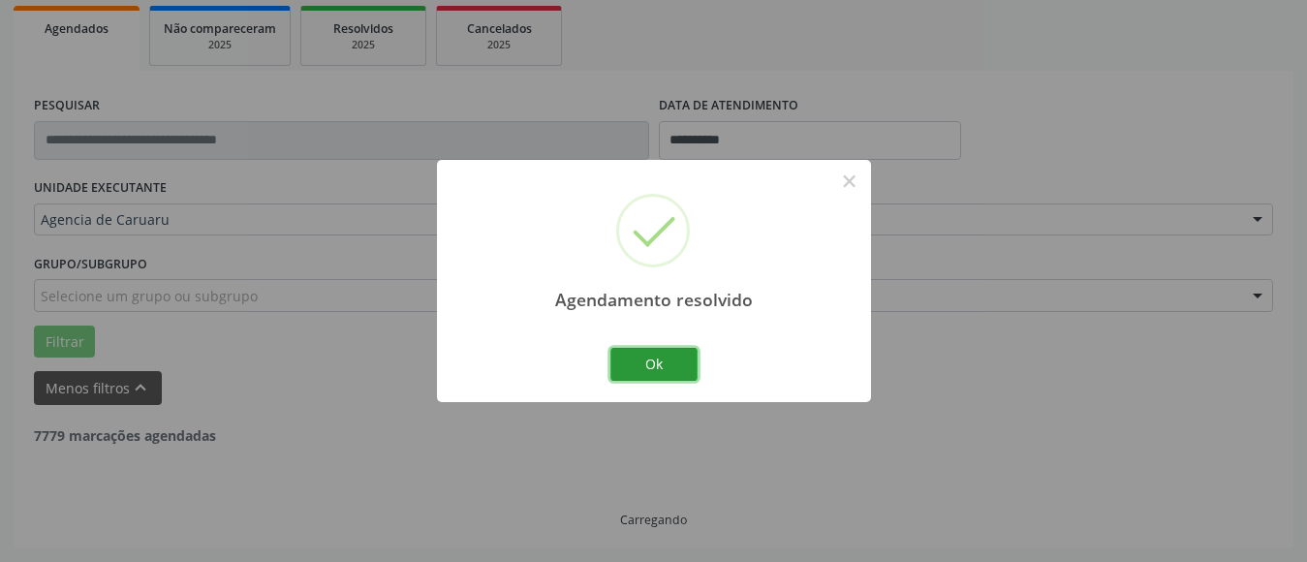
click at [641, 360] on button "Ok" at bounding box center [654, 364] width 87 height 33
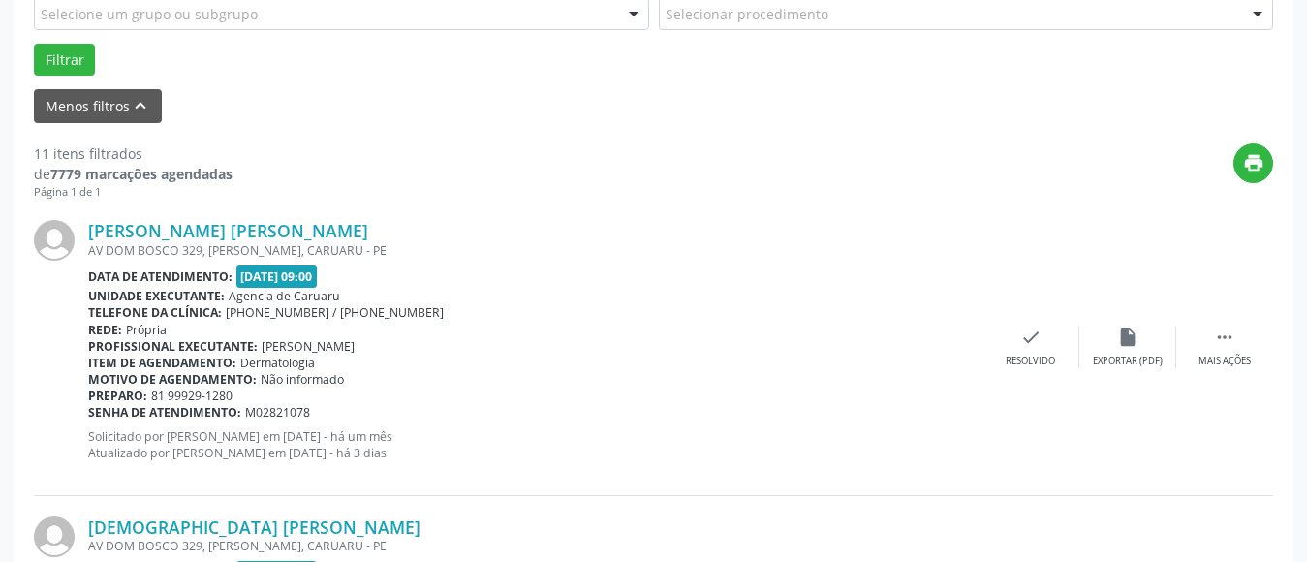
scroll to position [575, 0]
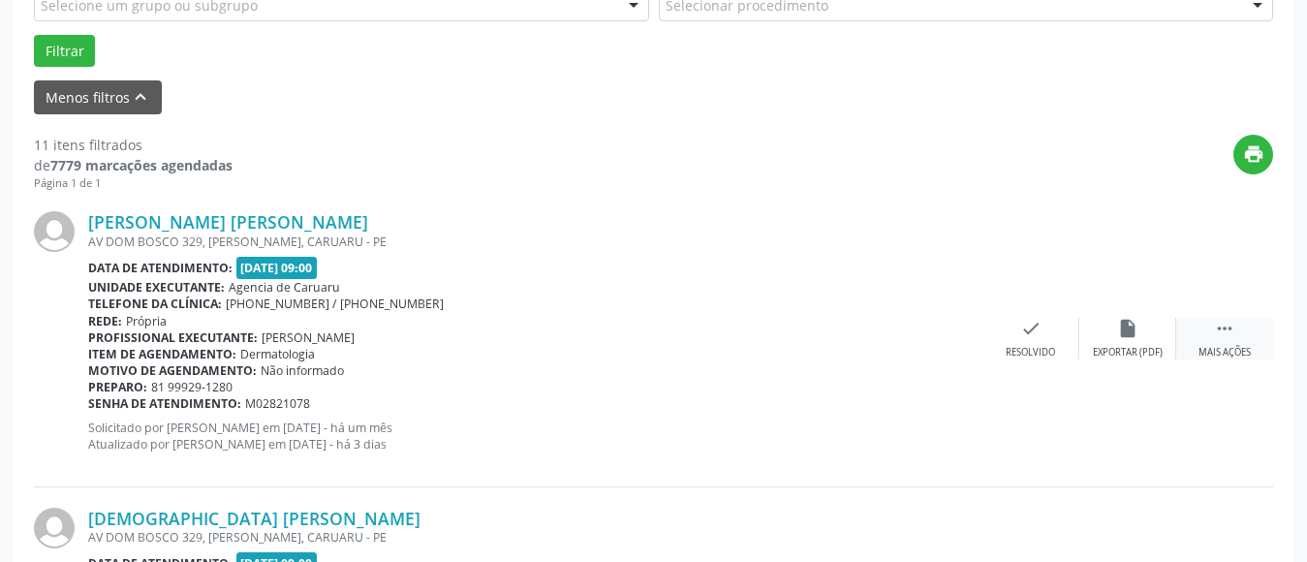
click at [1235, 338] on icon "" at bounding box center [1224, 328] width 21 height 21
click at [1124, 335] on icon "alarm_off" at bounding box center [1127, 328] width 21 height 21
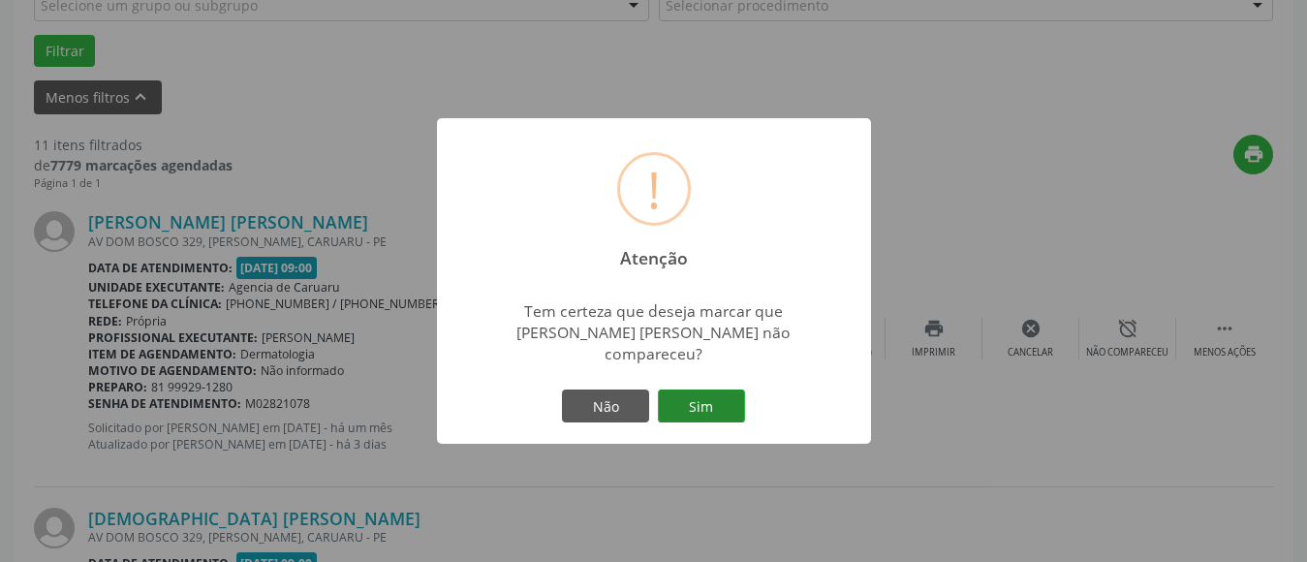
click at [720, 399] on button "Sim" at bounding box center [701, 406] width 87 height 33
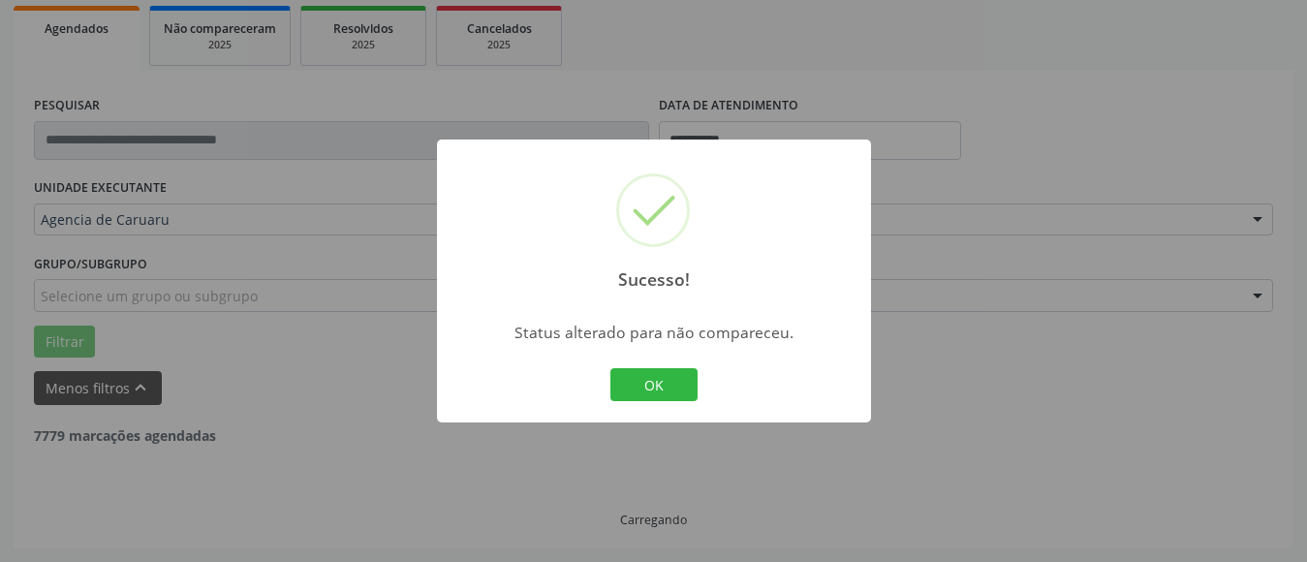
scroll to position [284, 0]
click at [649, 380] on button "OK" at bounding box center [654, 384] width 87 height 33
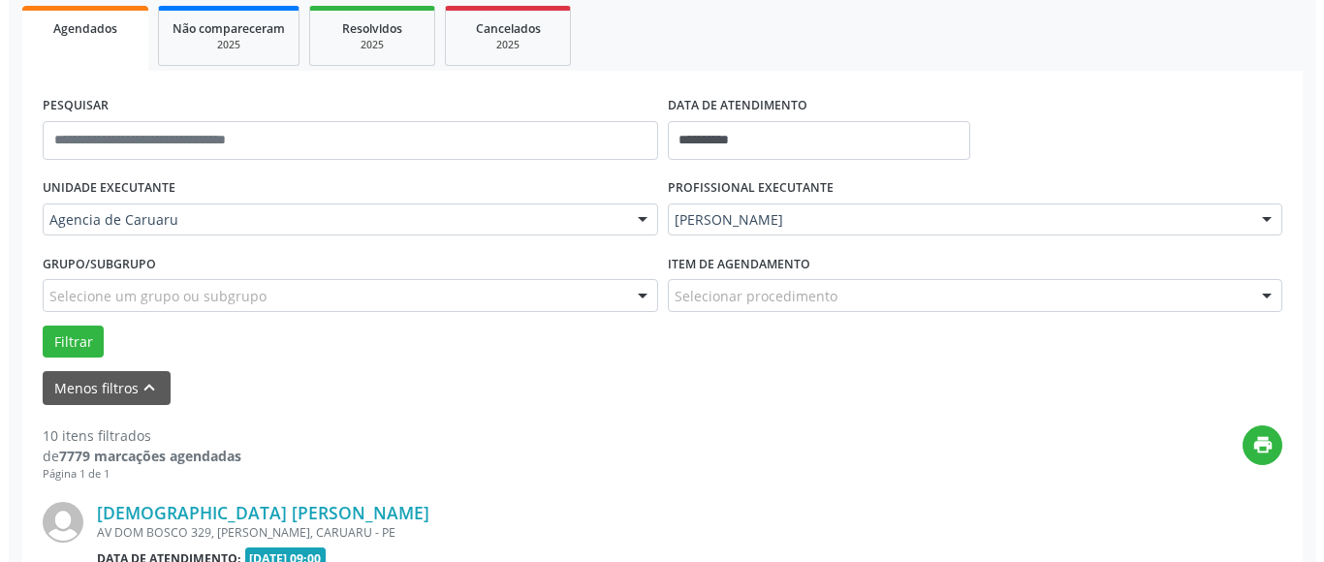
scroll to position [575, 0]
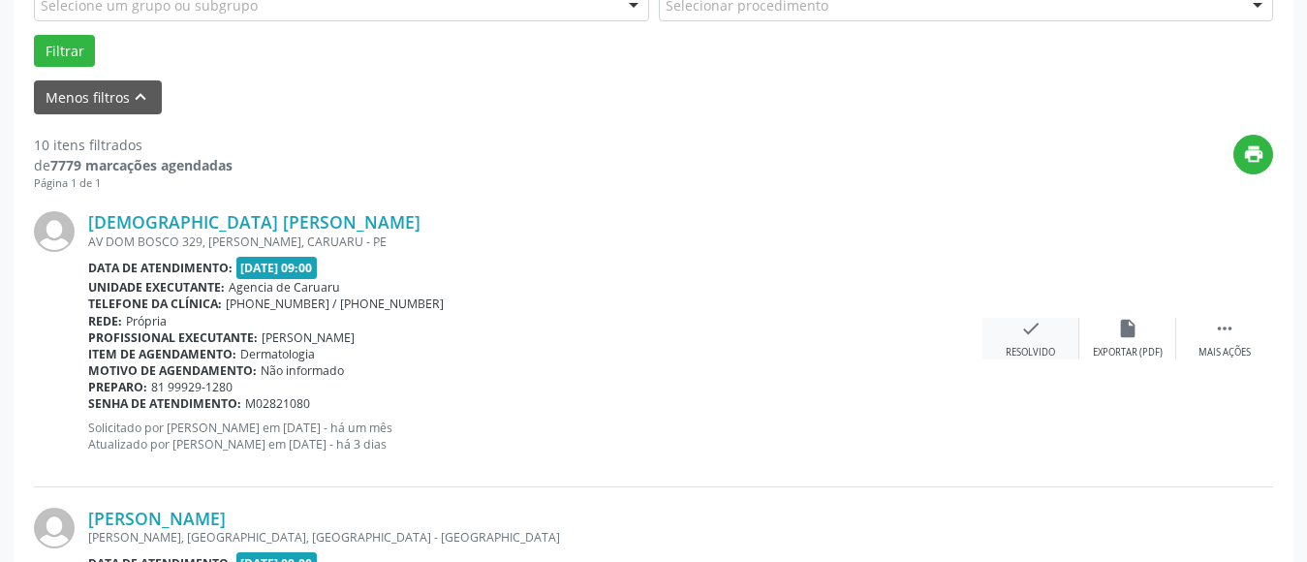
click at [1044, 337] on div "check Resolvido" at bounding box center [1031, 339] width 97 height 42
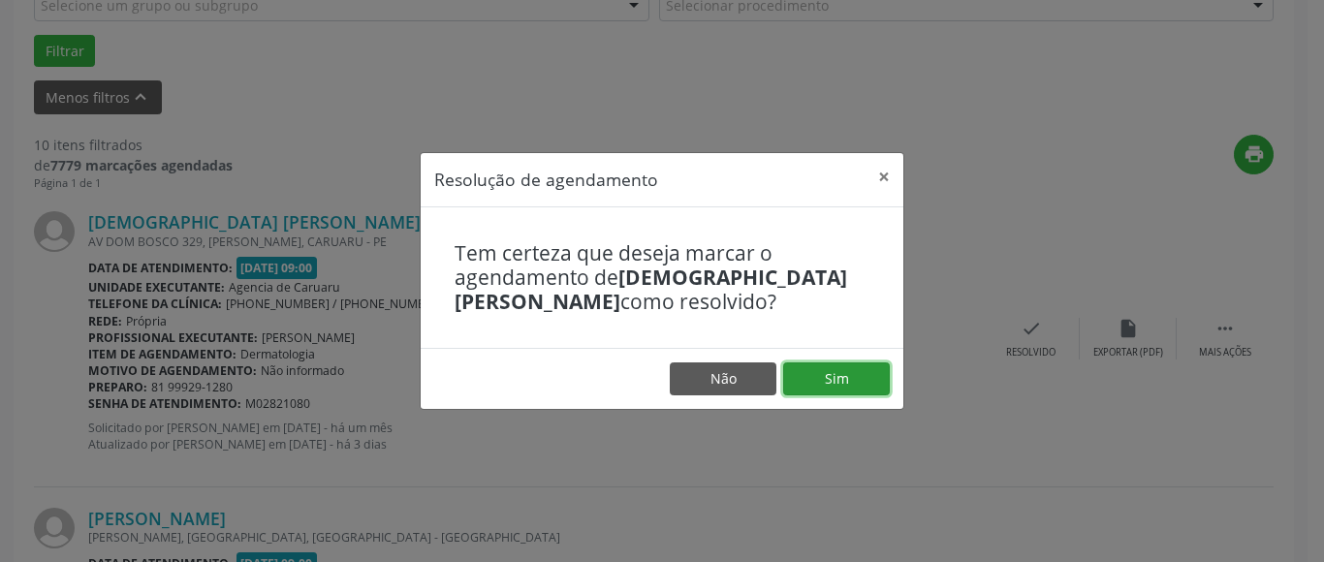
click at [847, 374] on button "Sim" at bounding box center [836, 378] width 107 height 33
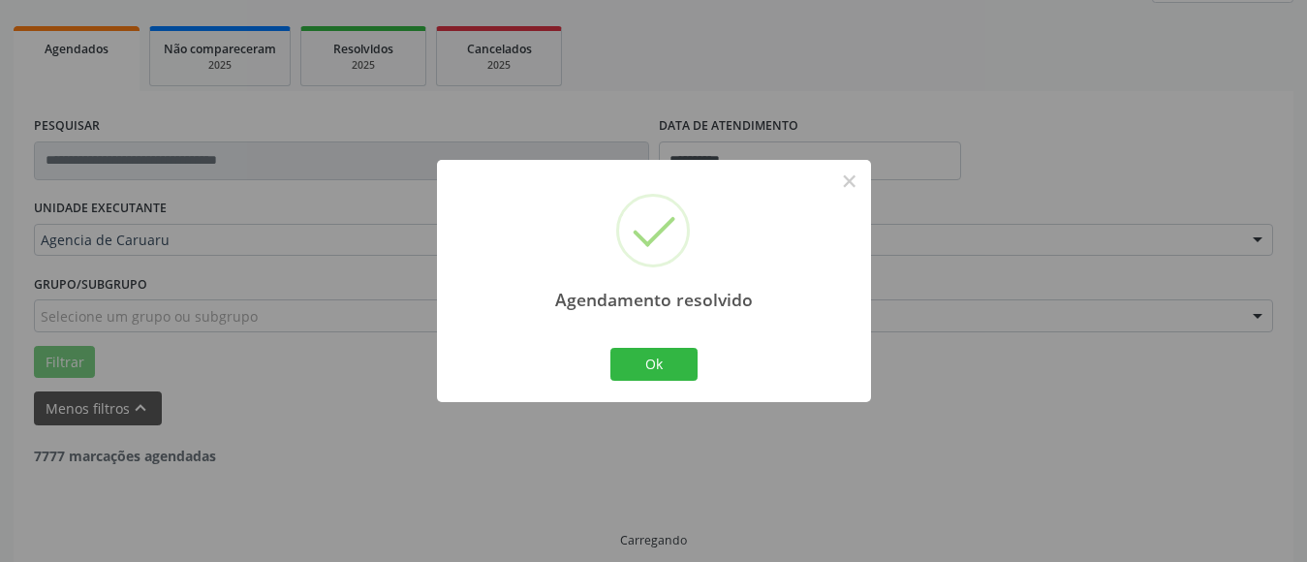
scroll to position [284, 0]
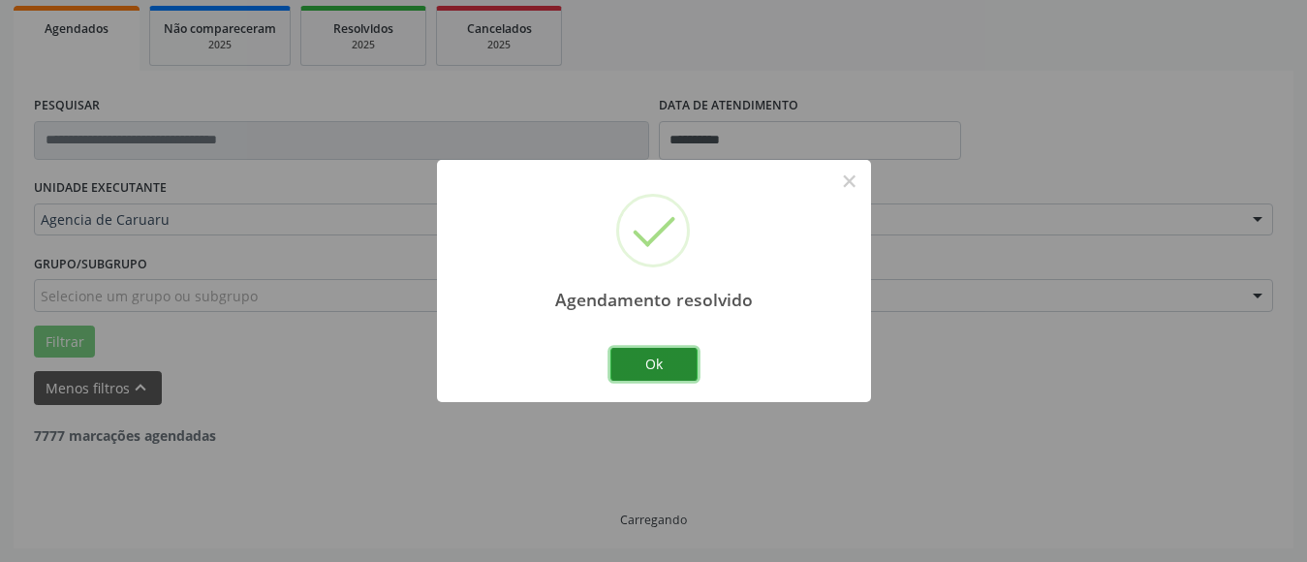
click at [649, 363] on button "Ok" at bounding box center [654, 364] width 87 height 33
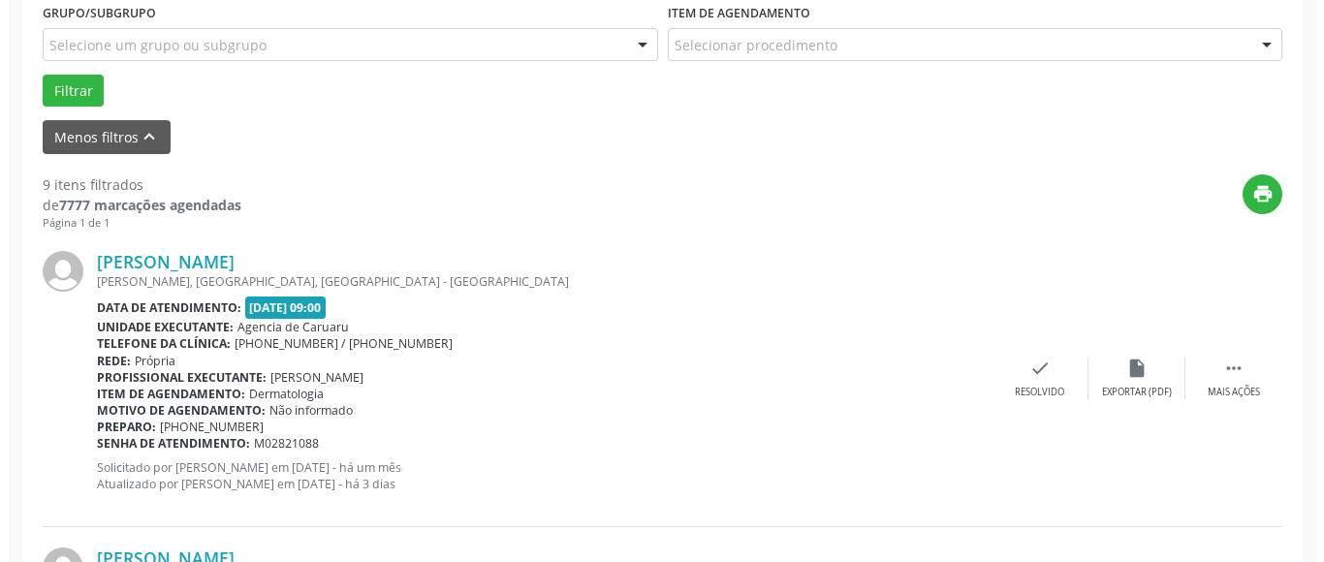
scroll to position [575, 0]
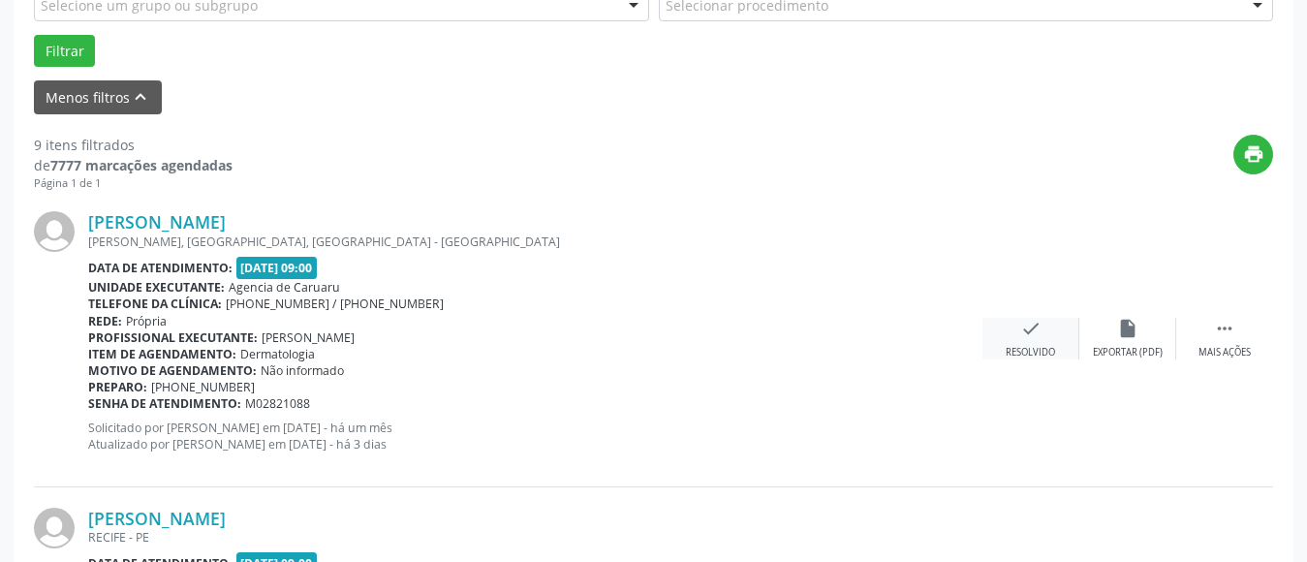
click at [998, 348] on div "check Resolvido" at bounding box center [1031, 339] width 97 height 42
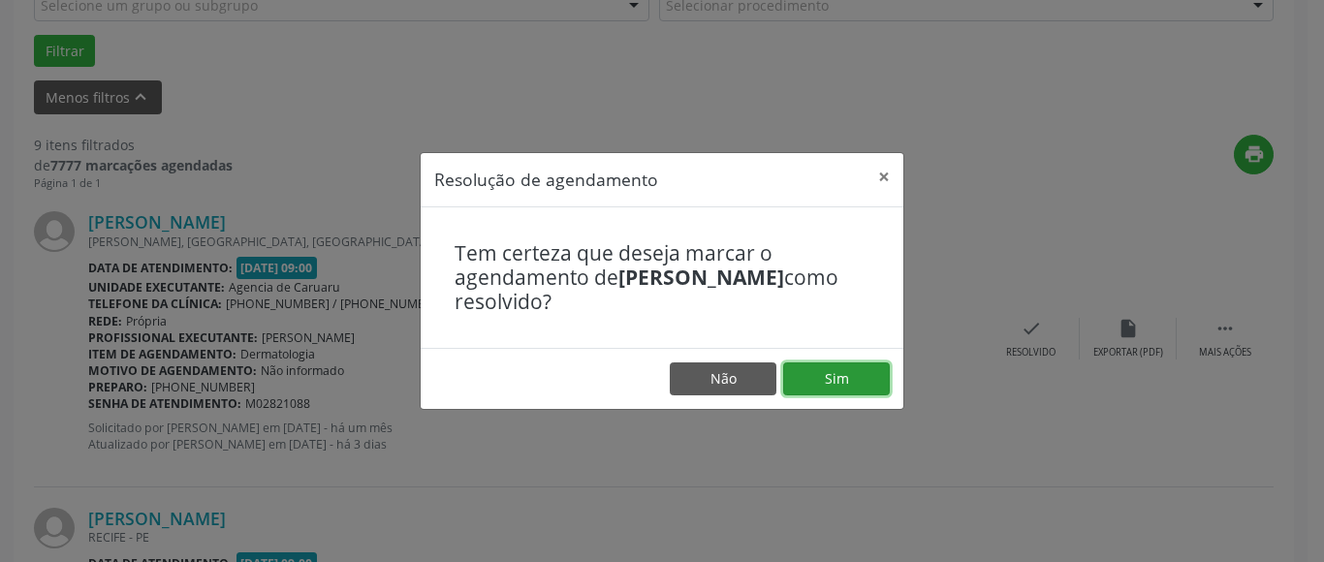
click at [871, 374] on button "Sim" at bounding box center [836, 378] width 107 height 33
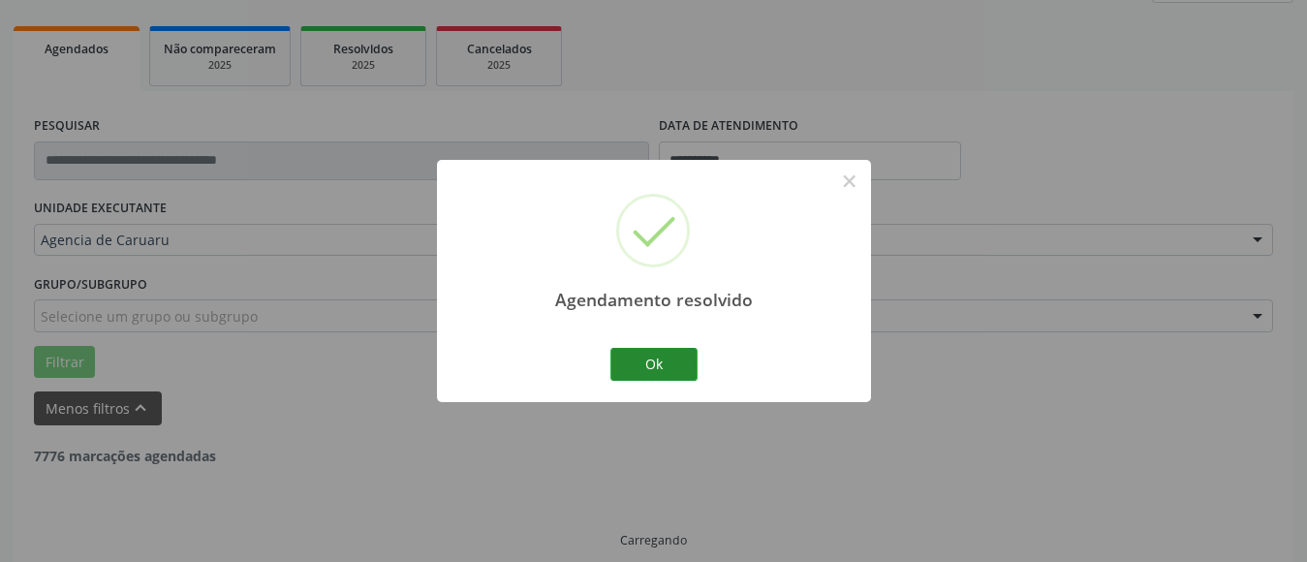
scroll to position [284, 0]
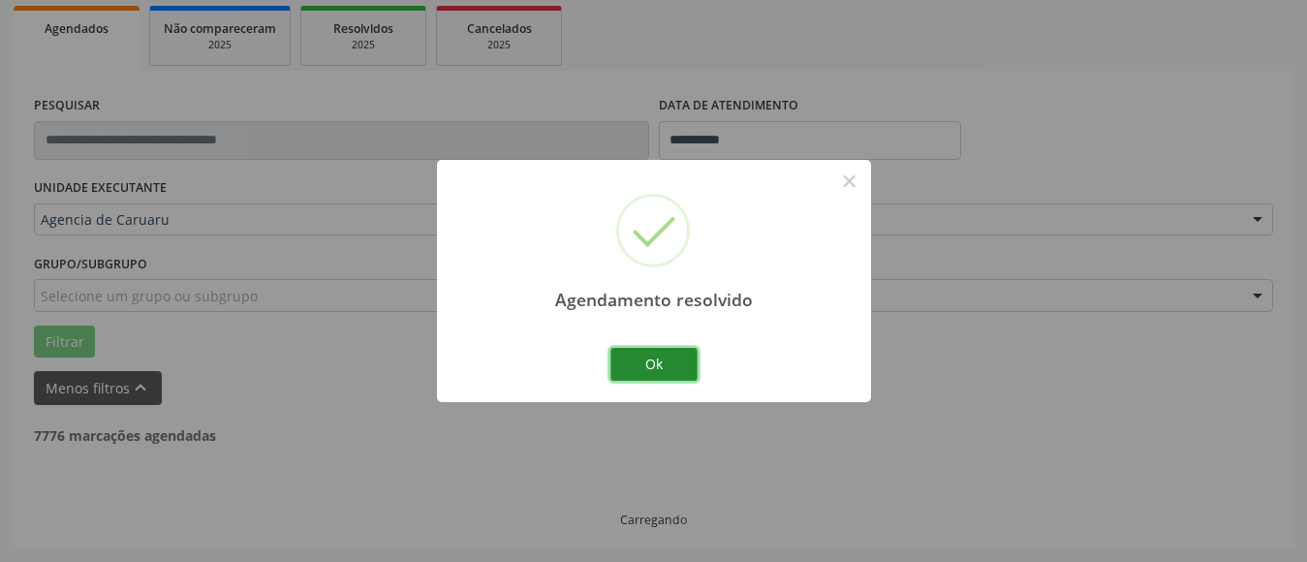
click at [672, 363] on button "Ok" at bounding box center [654, 364] width 87 height 33
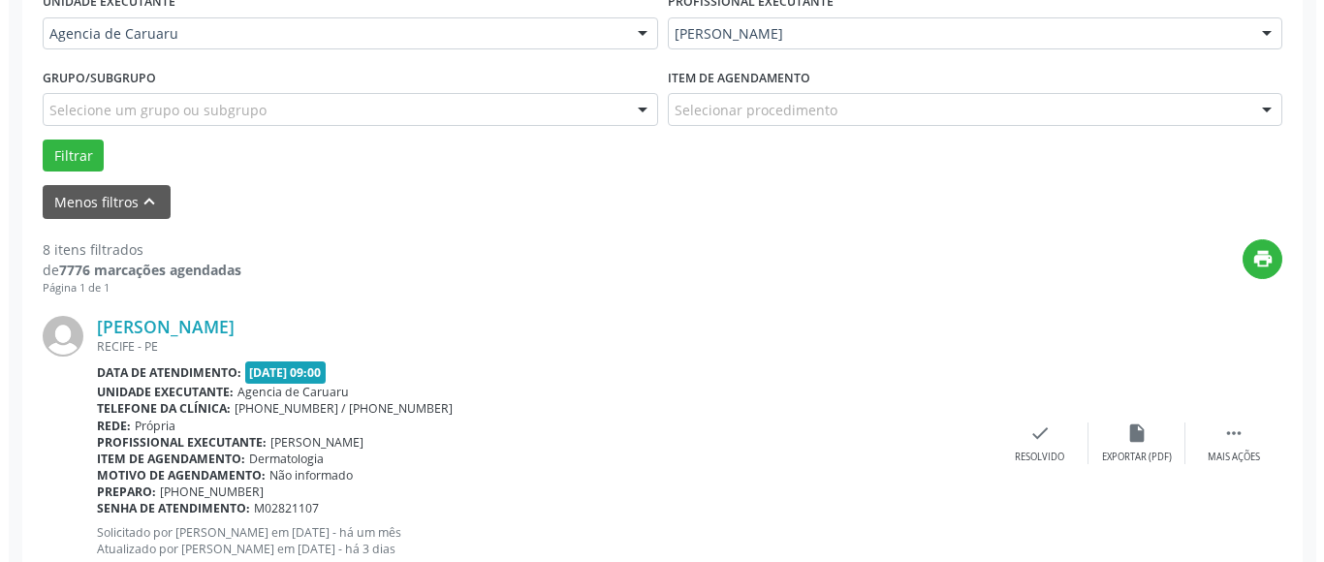
scroll to position [478, 0]
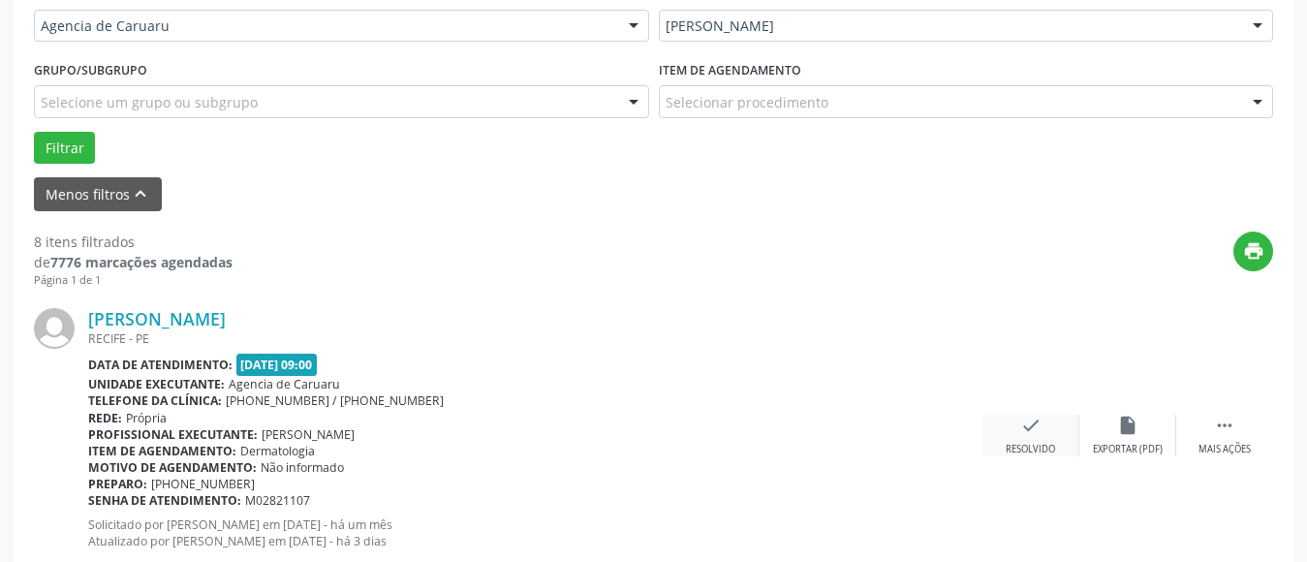
click at [1027, 446] on div "Resolvido" at bounding box center [1030, 450] width 49 height 14
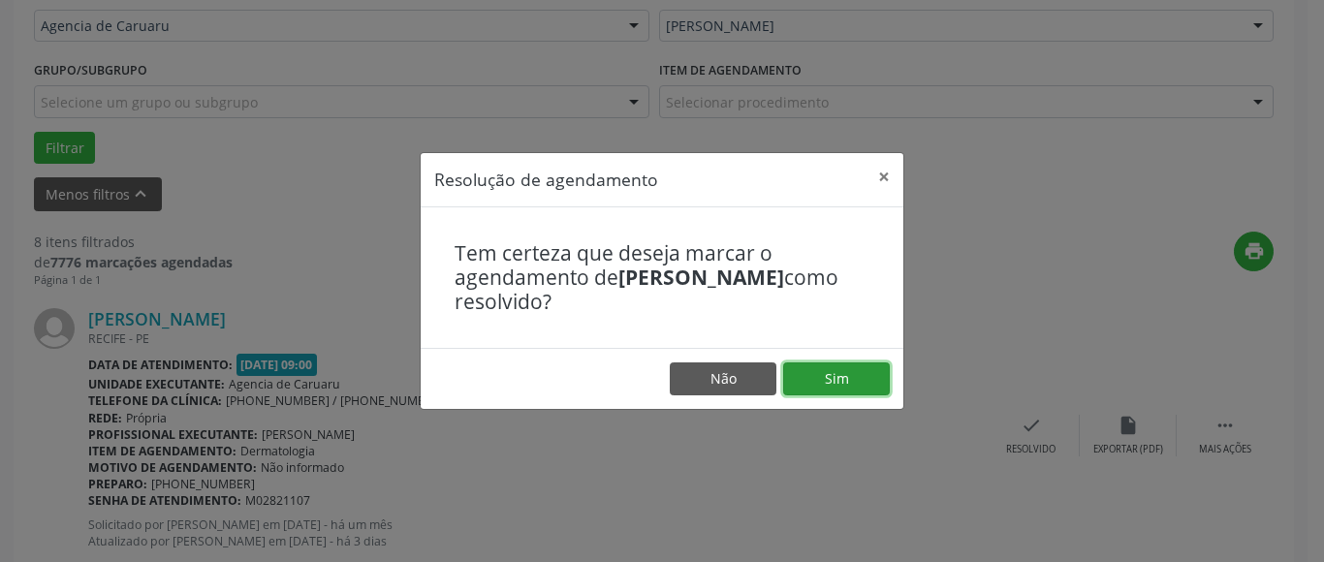
click at [842, 376] on button "Sim" at bounding box center [836, 378] width 107 height 33
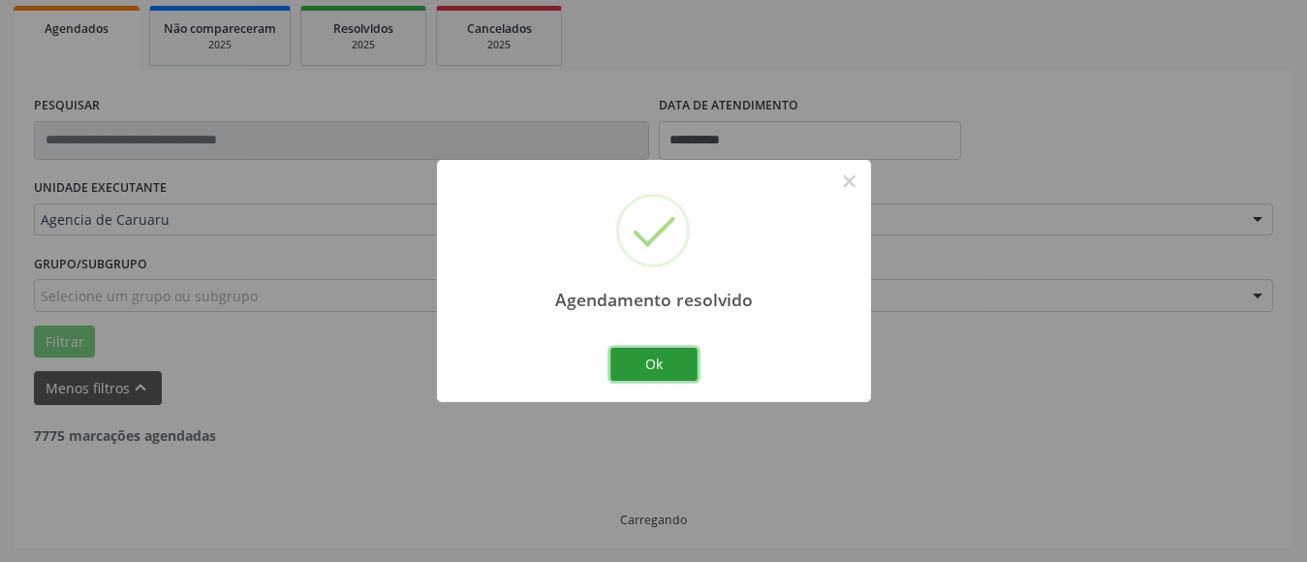
click at [671, 366] on button "Ok" at bounding box center [654, 364] width 87 height 33
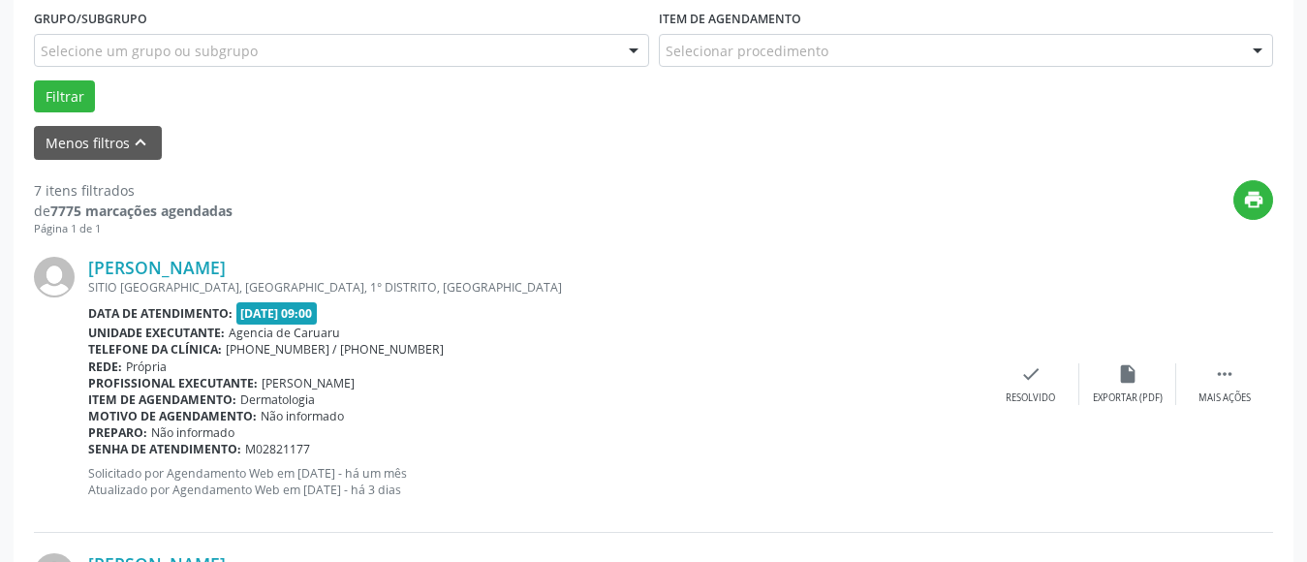
scroll to position [672, 0]
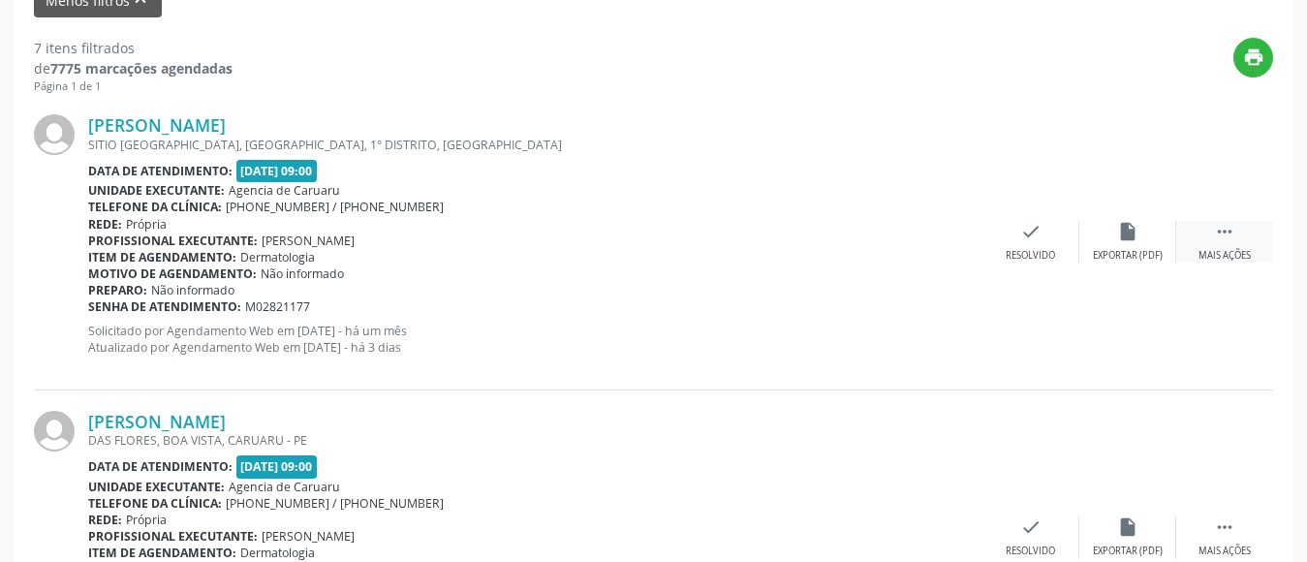
click at [1227, 232] on icon "" at bounding box center [1224, 231] width 21 height 21
click at [1127, 235] on icon "alarm_off" at bounding box center [1127, 231] width 21 height 21
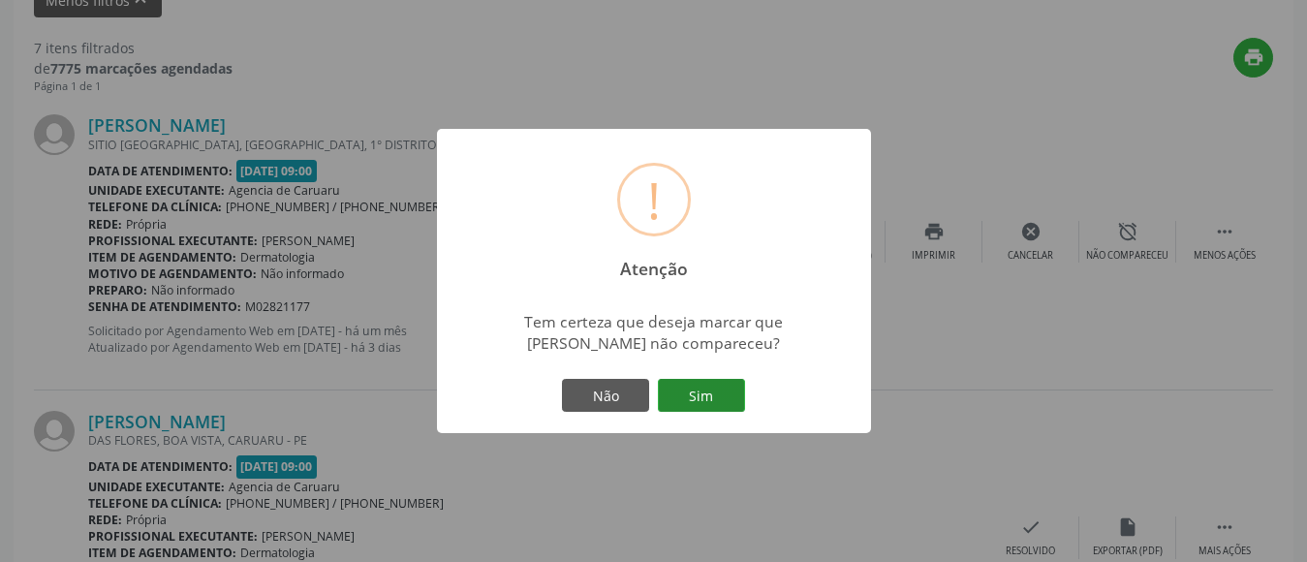
click at [708, 396] on button "Sim" at bounding box center [701, 395] width 87 height 33
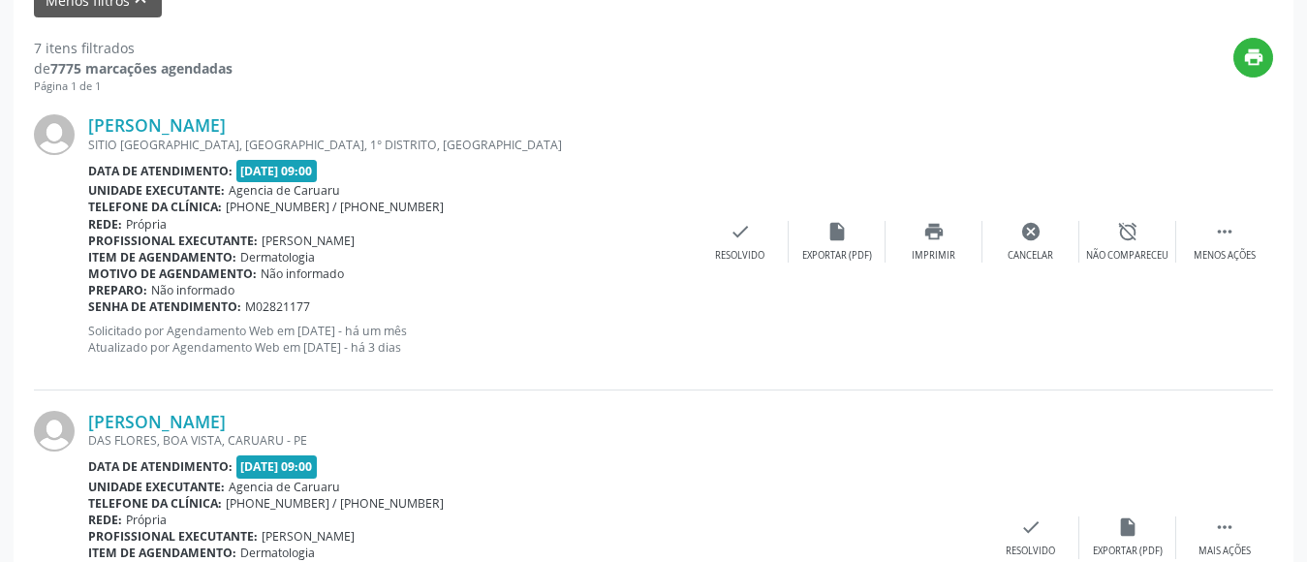
scroll to position [284, 0]
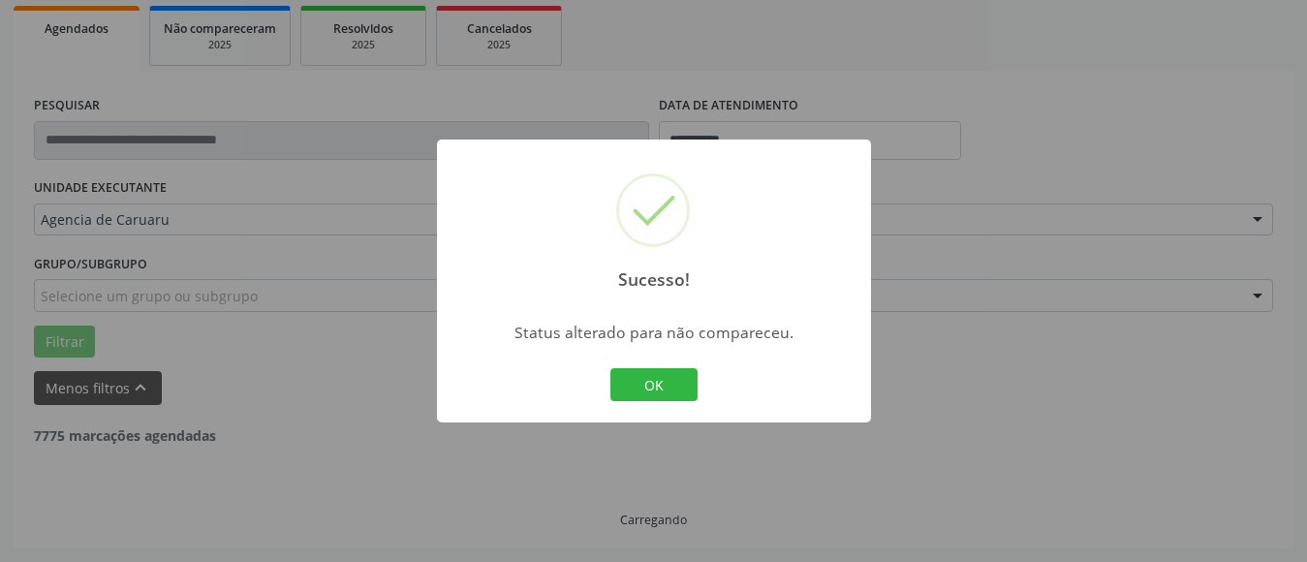
click at [661, 369] on button "OK" at bounding box center [654, 384] width 87 height 33
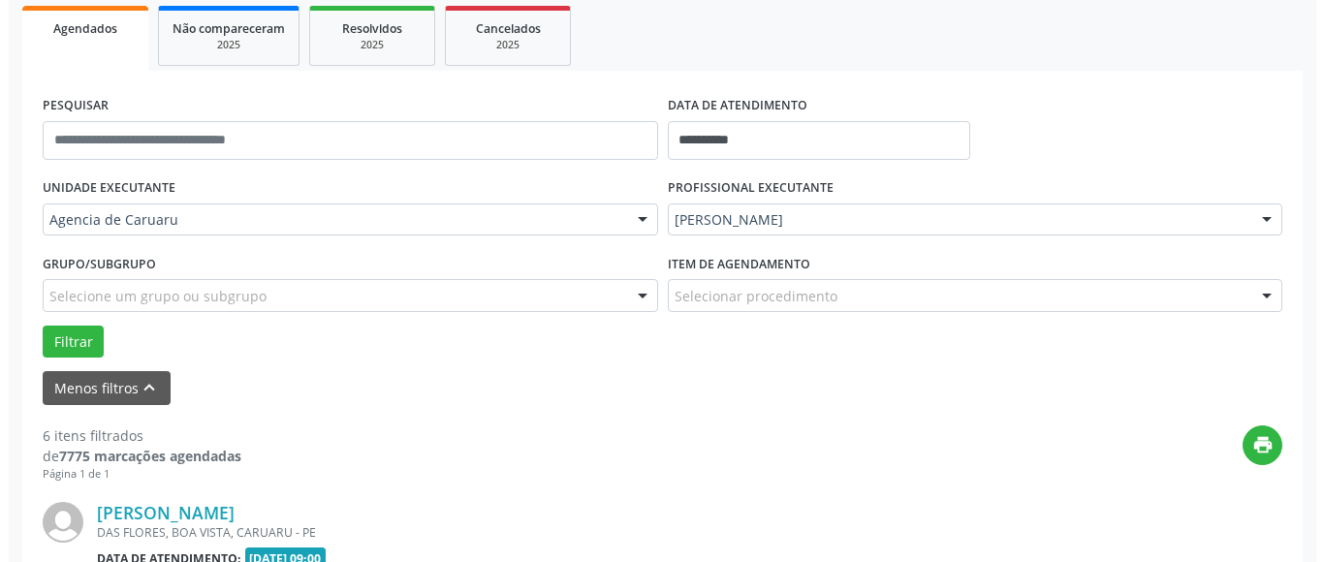
scroll to position [672, 0]
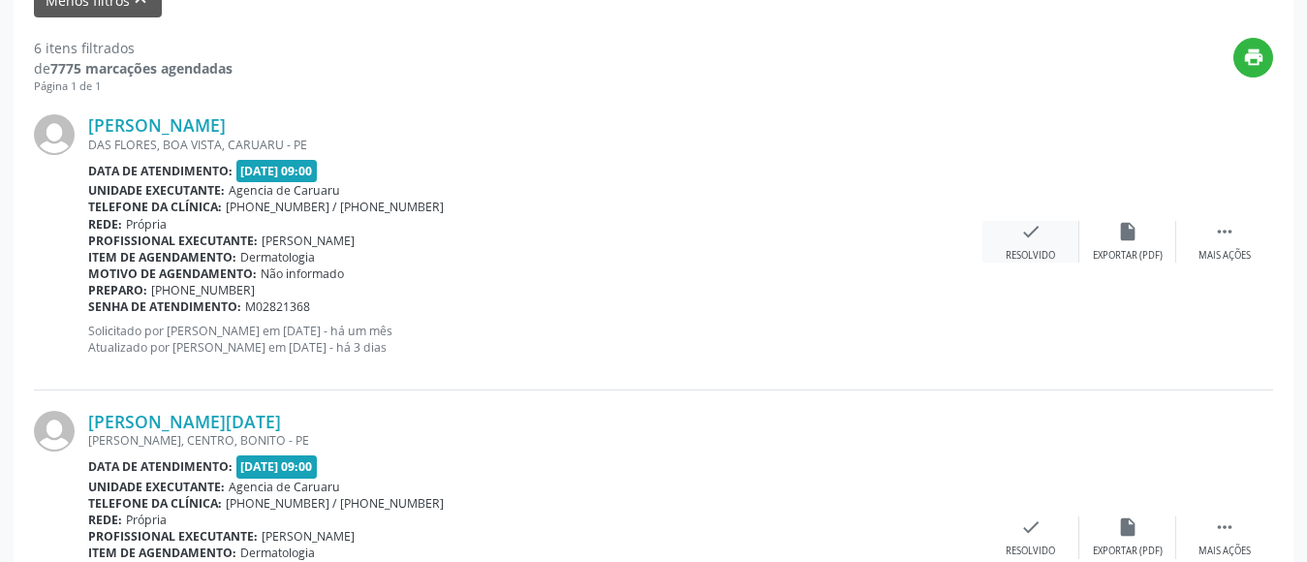
click at [1038, 243] on div "check Resolvido" at bounding box center [1031, 242] width 97 height 42
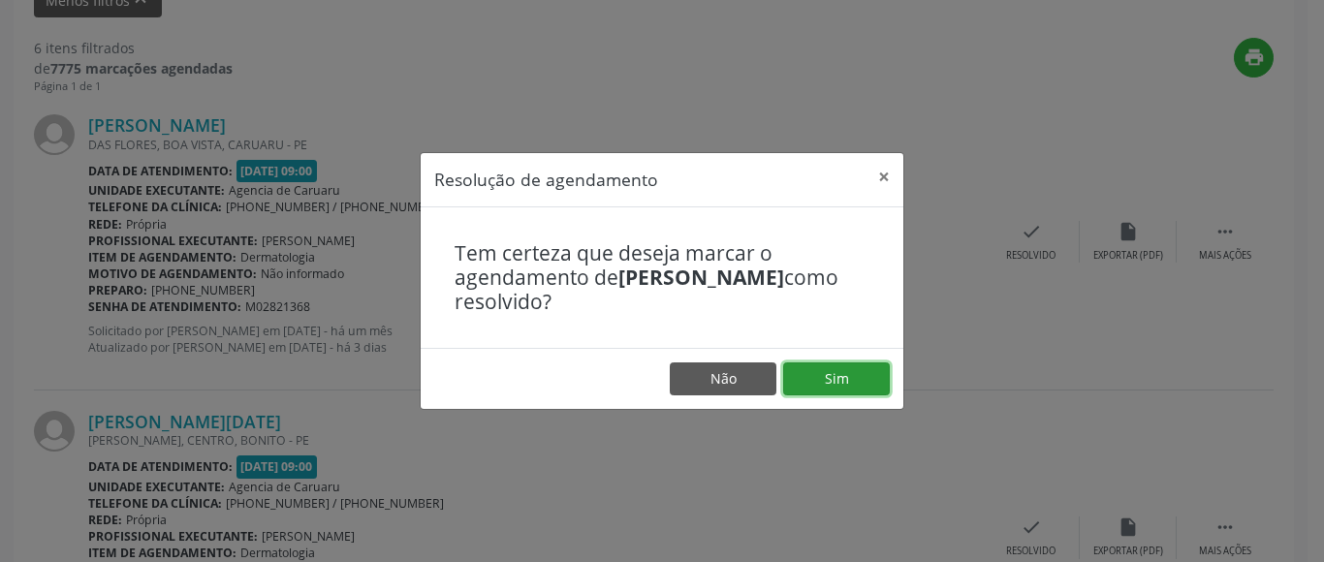
click at [852, 367] on button "Sim" at bounding box center [836, 378] width 107 height 33
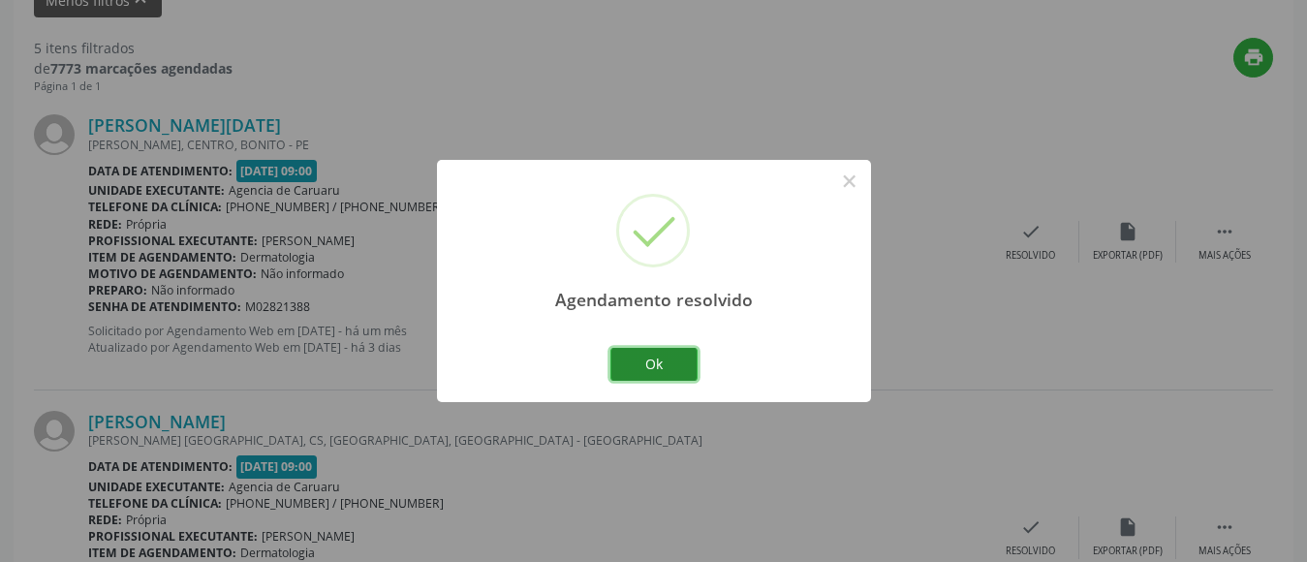
click at [668, 358] on button "Ok" at bounding box center [654, 364] width 87 height 33
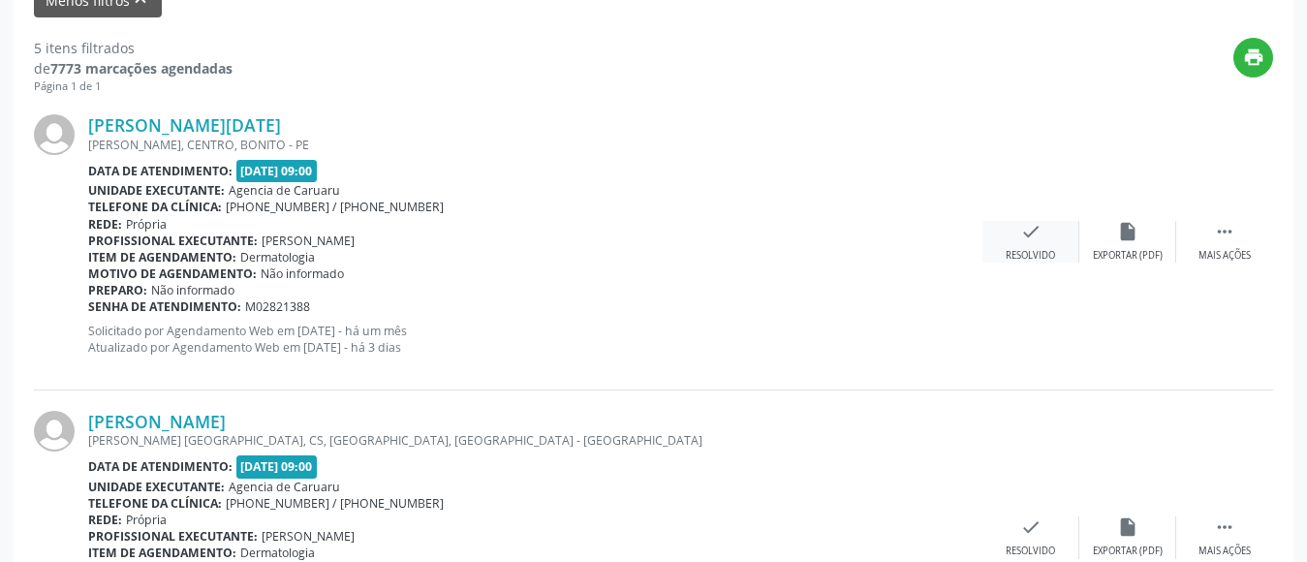
click at [1031, 234] on icon "check" at bounding box center [1031, 231] width 21 height 21
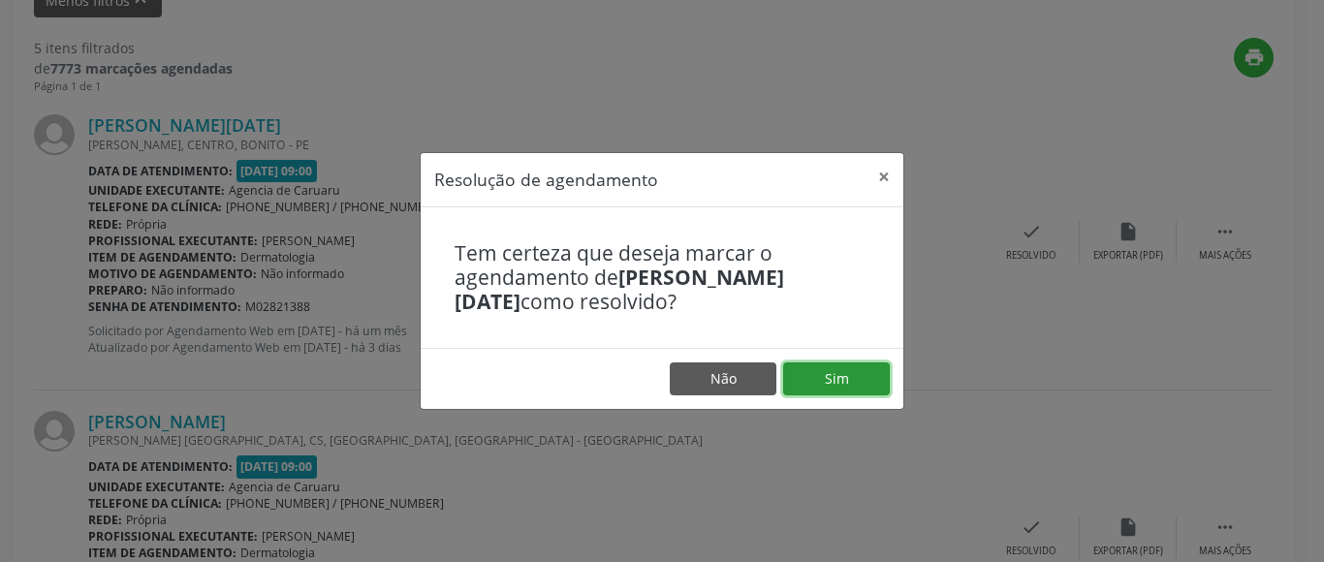
click at [860, 379] on button "Sim" at bounding box center [836, 378] width 107 height 33
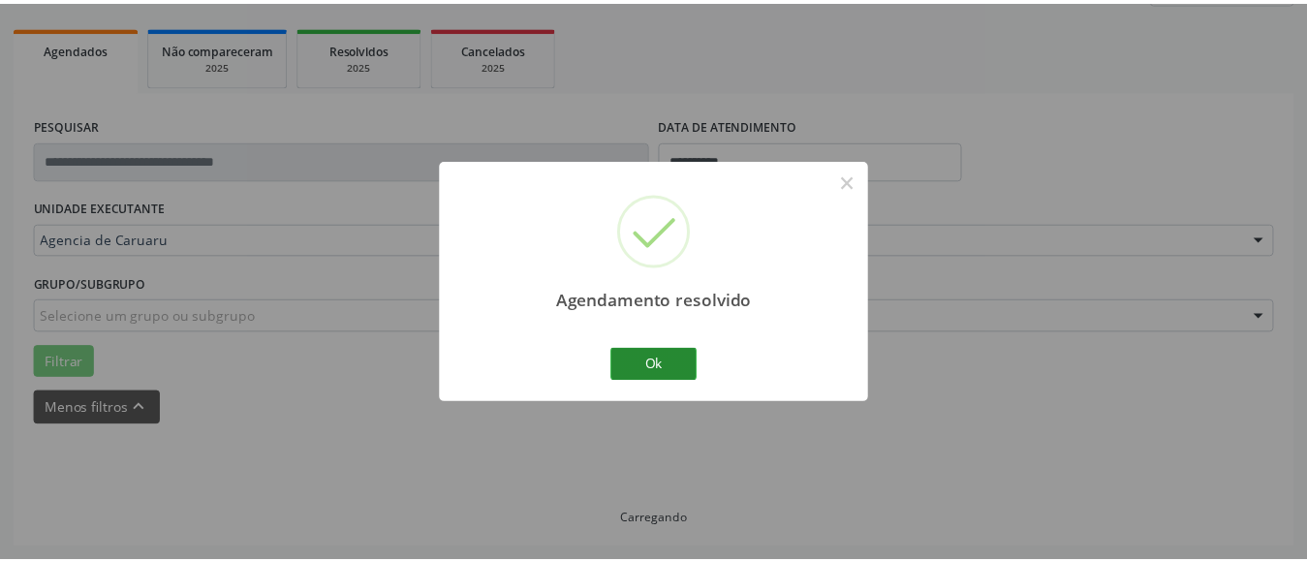
scroll to position [284, 0]
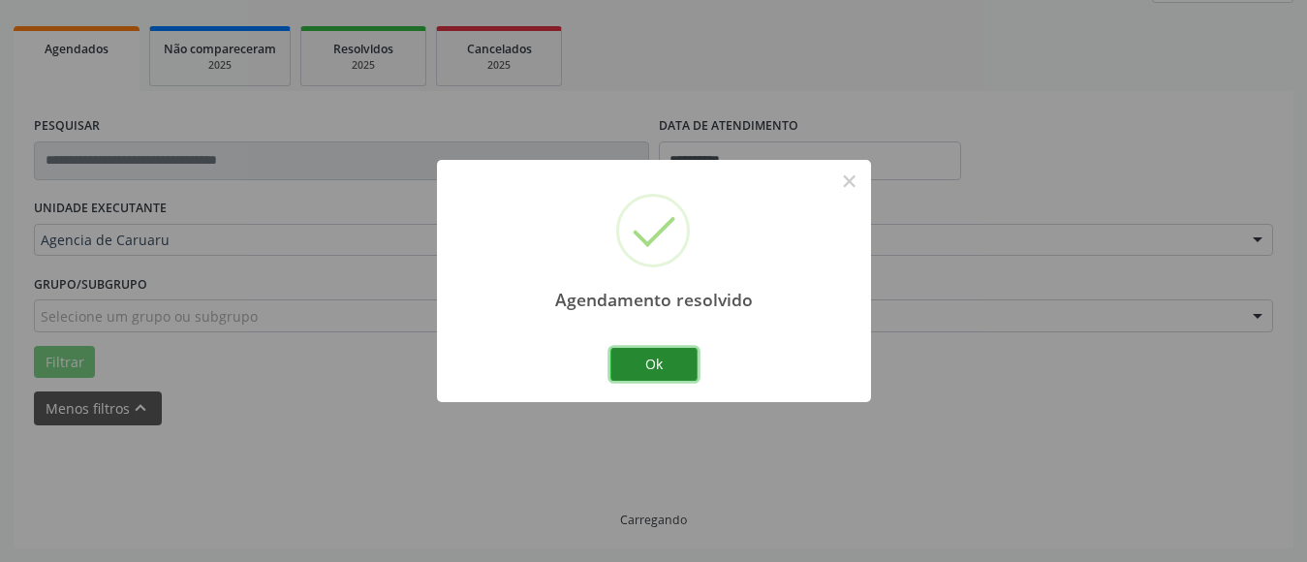
click at [631, 352] on button "Ok" at bounding box center [654, 364] width 87 height 33
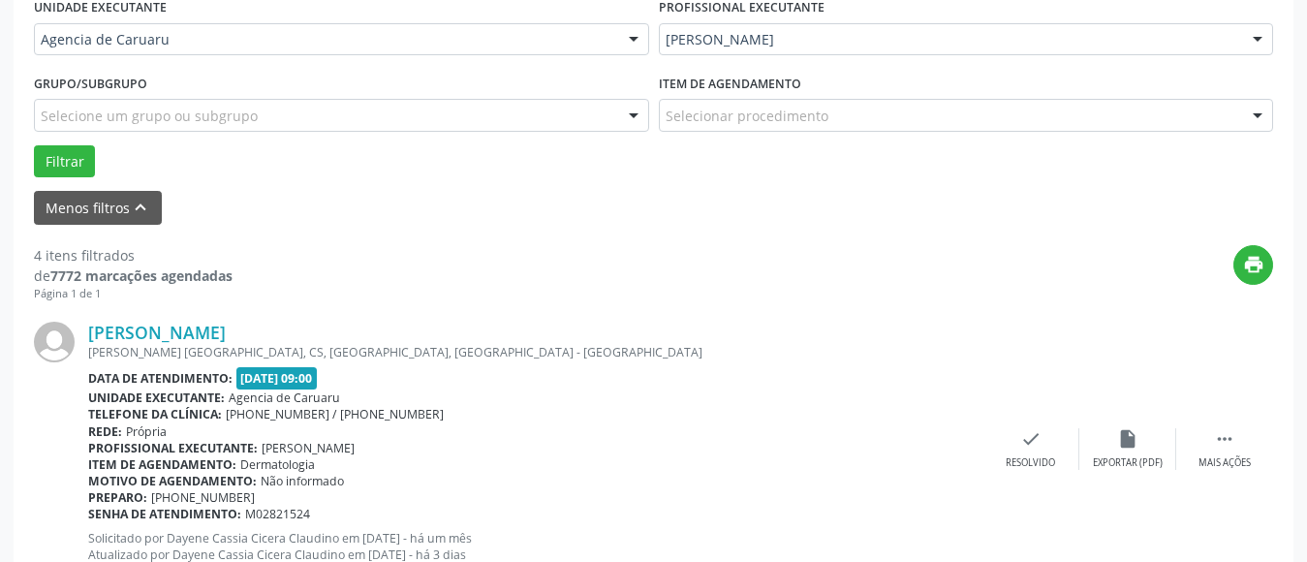
scroll to position [478, 0]
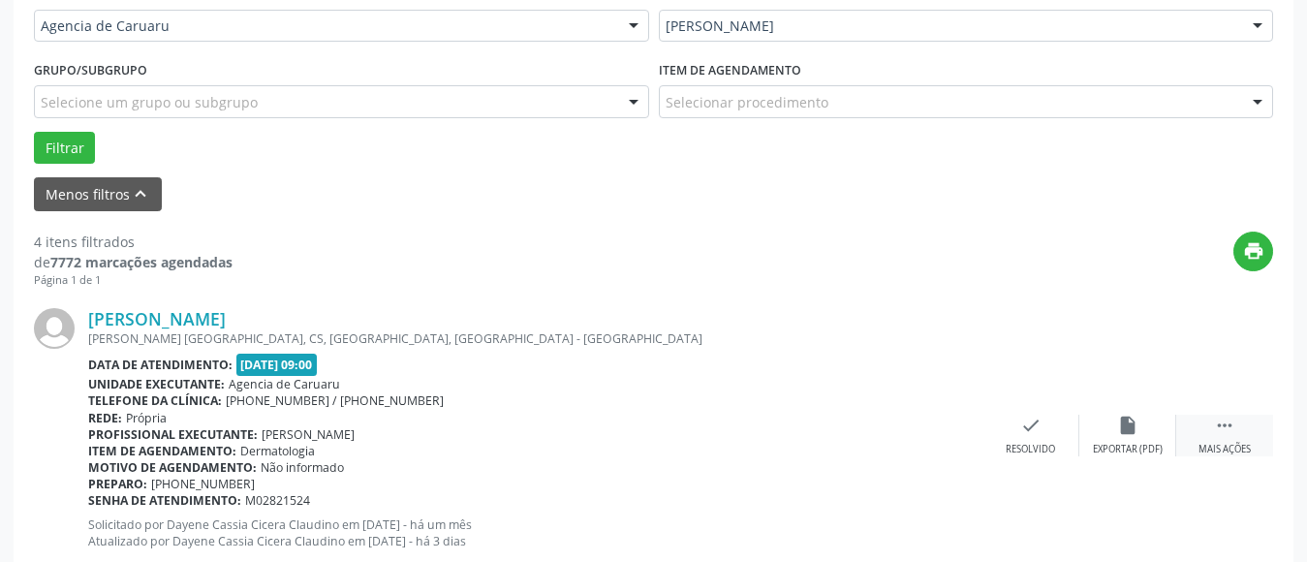
click at [1231, 435] on icon "" at bounding box center [1224, 425] width 21 height 21
click at [1125, 433] on icon "alarm_off" at bounding box center [1127, 425] width 21 height 21
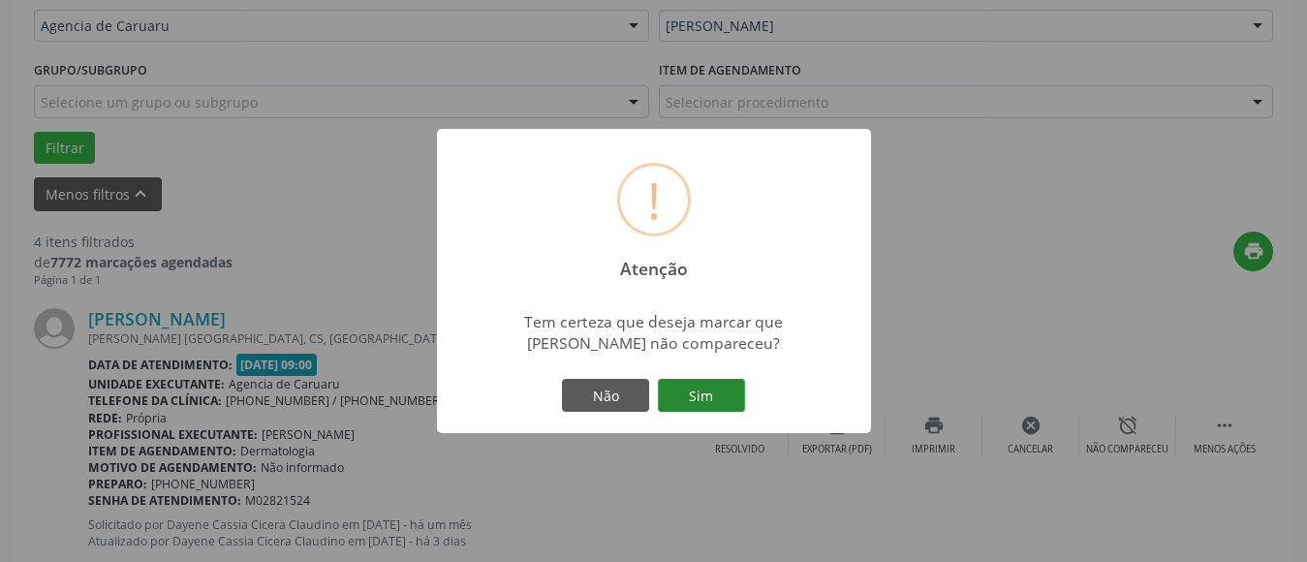
click at [719, 390] on button "Sim" at bounding box center [701, 395] width 87 height 33
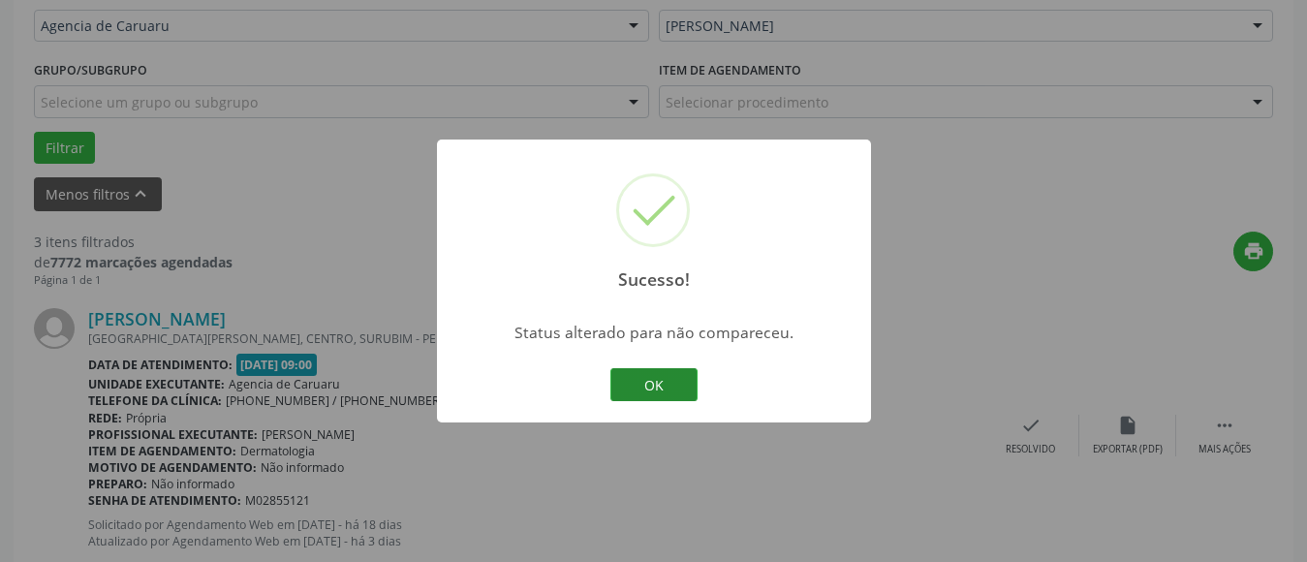
click at [651, 386] on button "OK" at bounding box center [654, 384] width 87 height 33
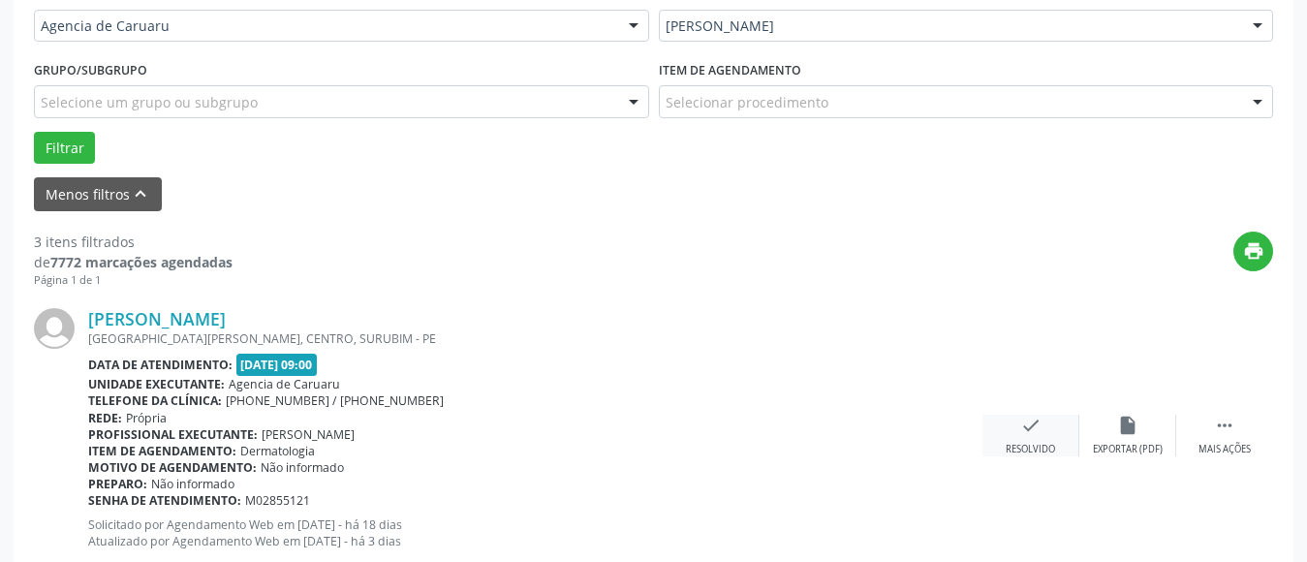
click at [1031, 437] on div "check Resolvido" at bounding box center [1031, 436] width 97 height 42
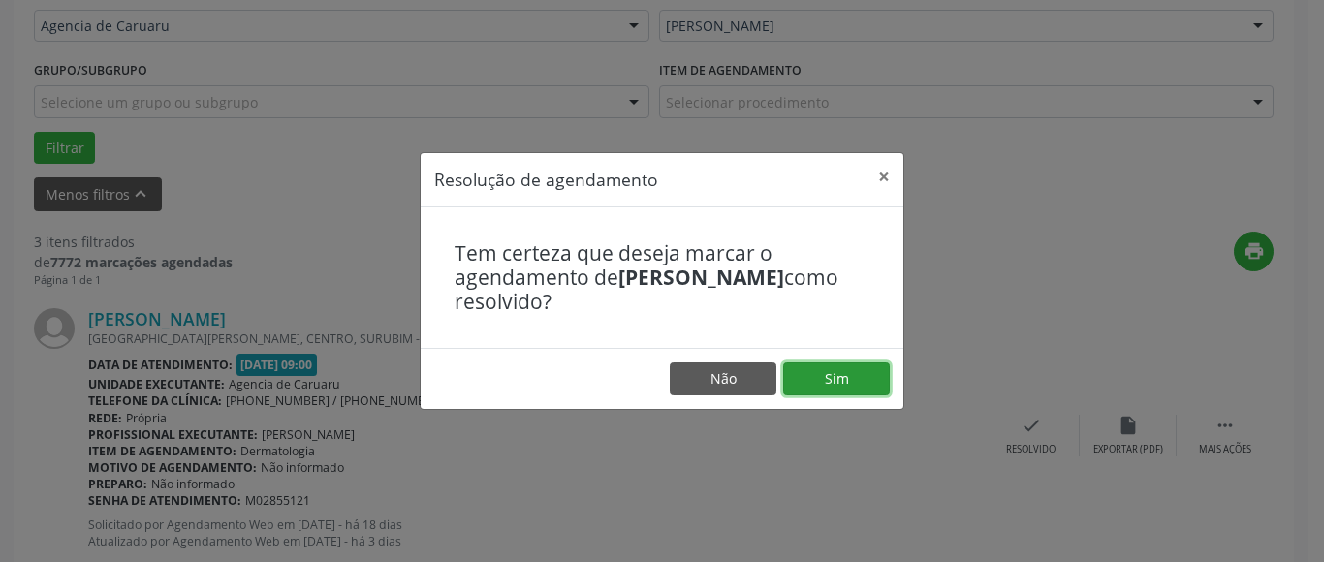
click at [846, 365] on button "Sim" at bounding box center [836, 378] width 107 height 33
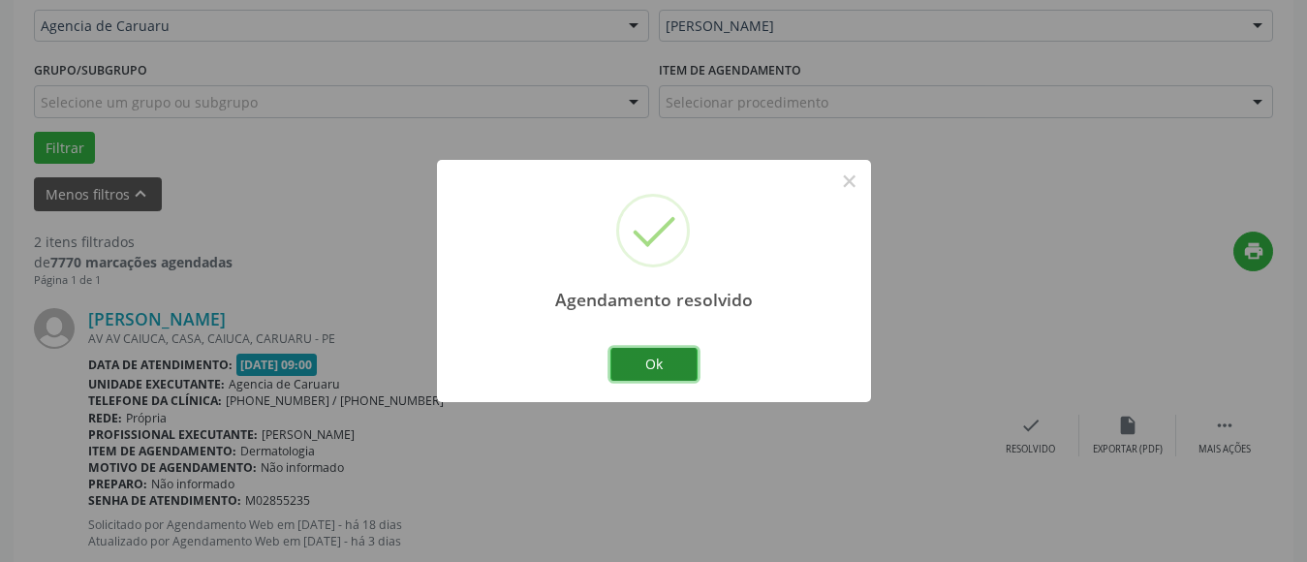
click at [663, 369] on button "Ok" at bounding box center [654, 364] width 87 height 33
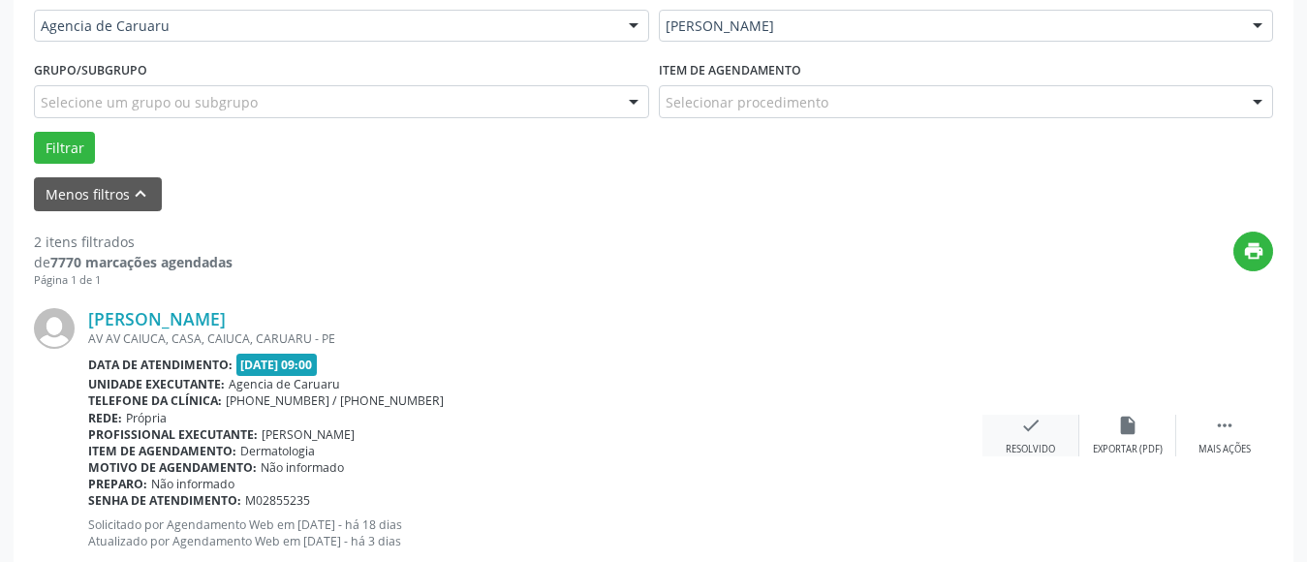
click at [1036, 425] on icon "check" at bounding box center [1031, 425] width 21 height 21
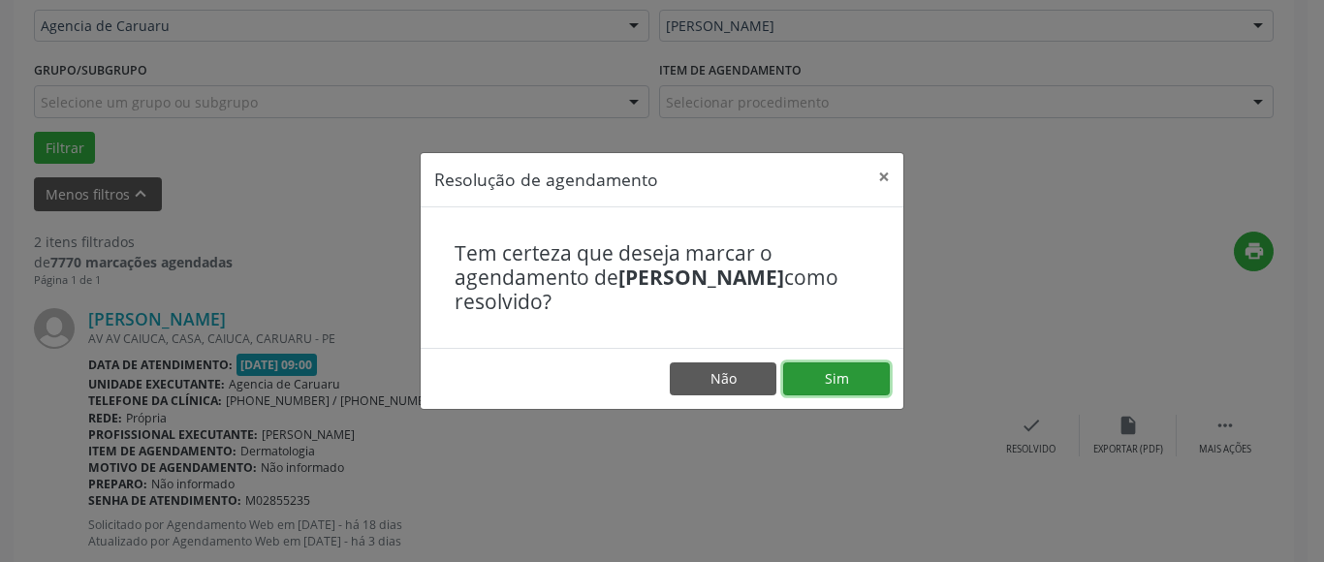
click at [807, 365] on button "Sim" at bounding box center [836, 378] width 107 height 33
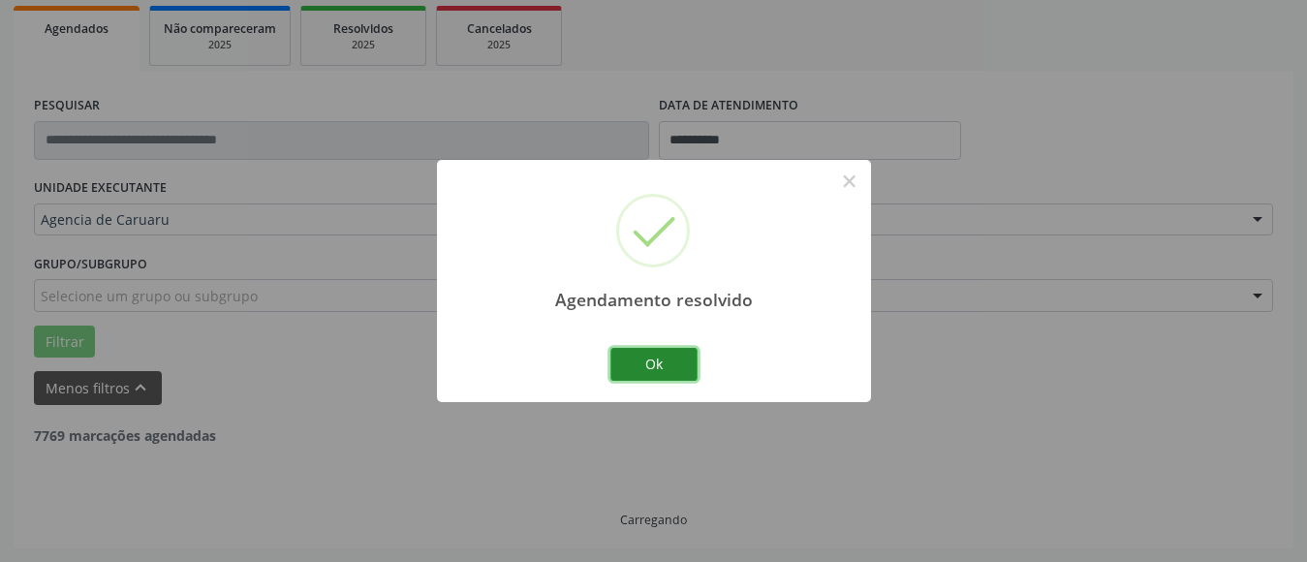
click at [649, 357] on button "Ok" at bounding box center [654, 364] width 87 height 33
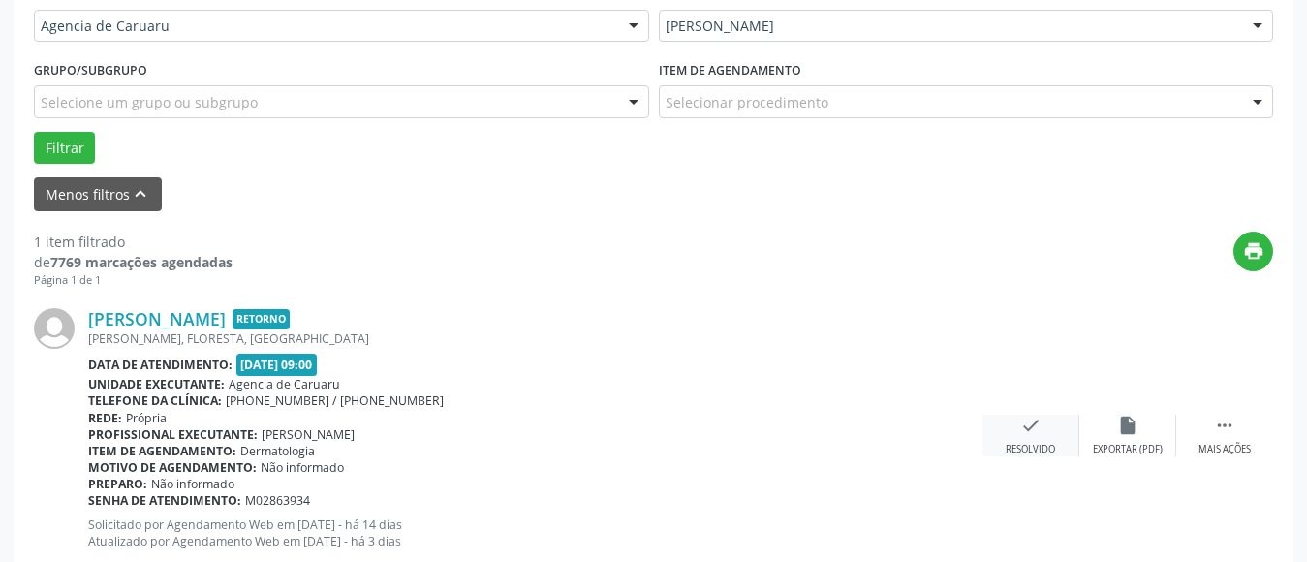
click at [1021, 437] on div "check Resolvido" at bounding box center [1031, 436] width 97 height 42
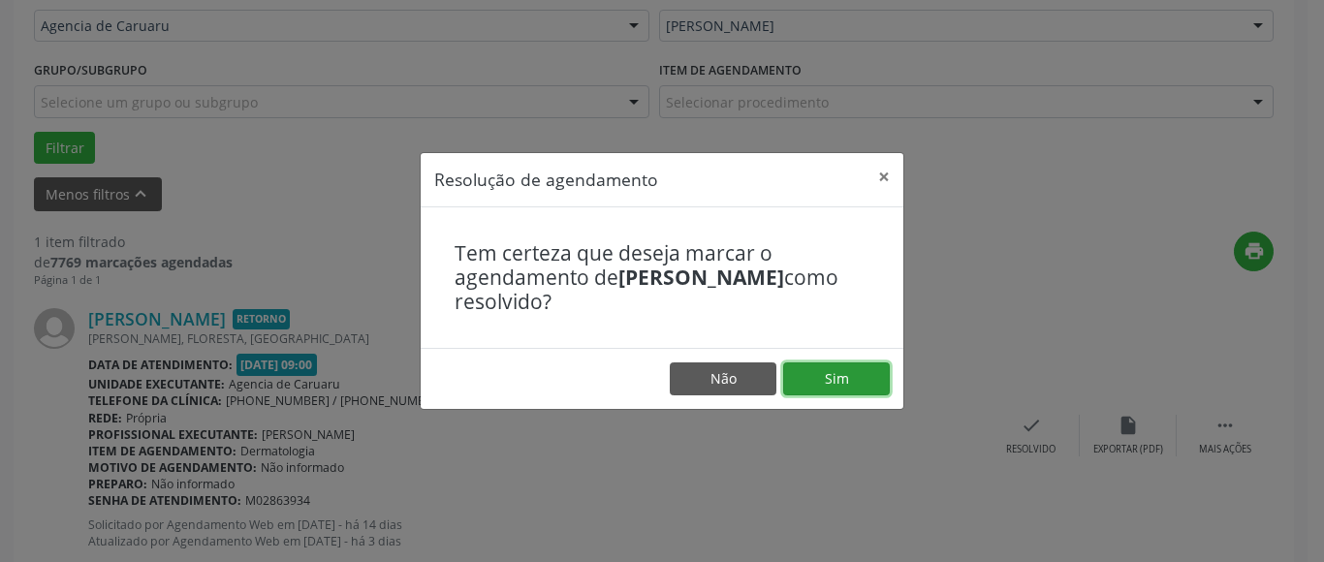
click at [858, 382] on button "Sim" at bounding box center [836, 378] width 107 height 33
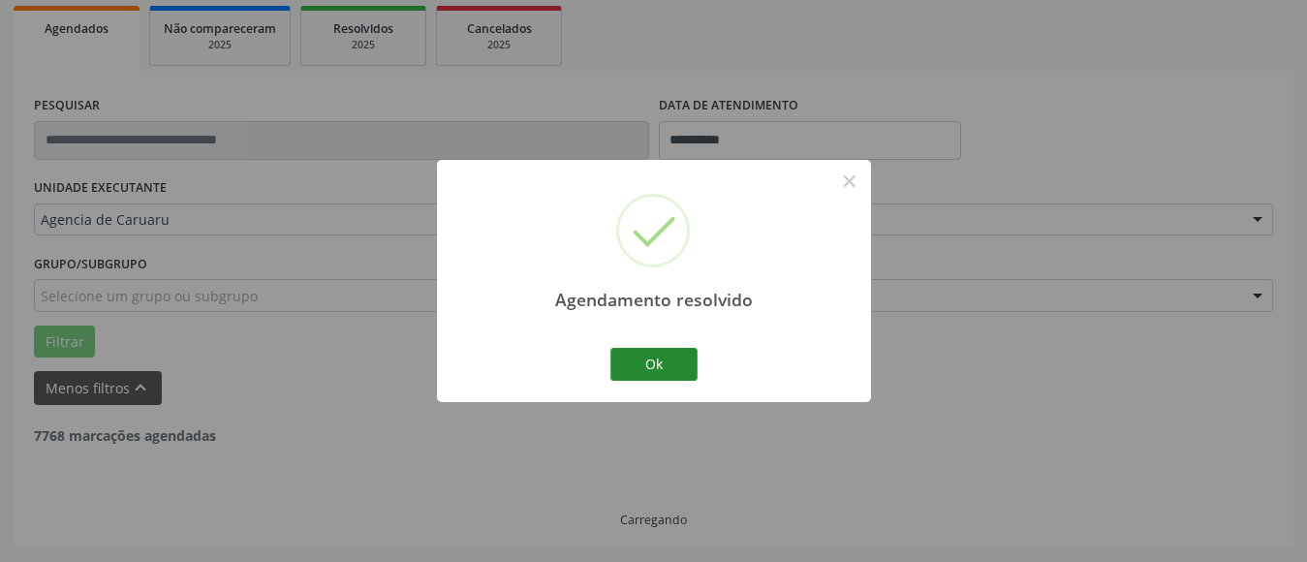
scroll to position [222, 0]
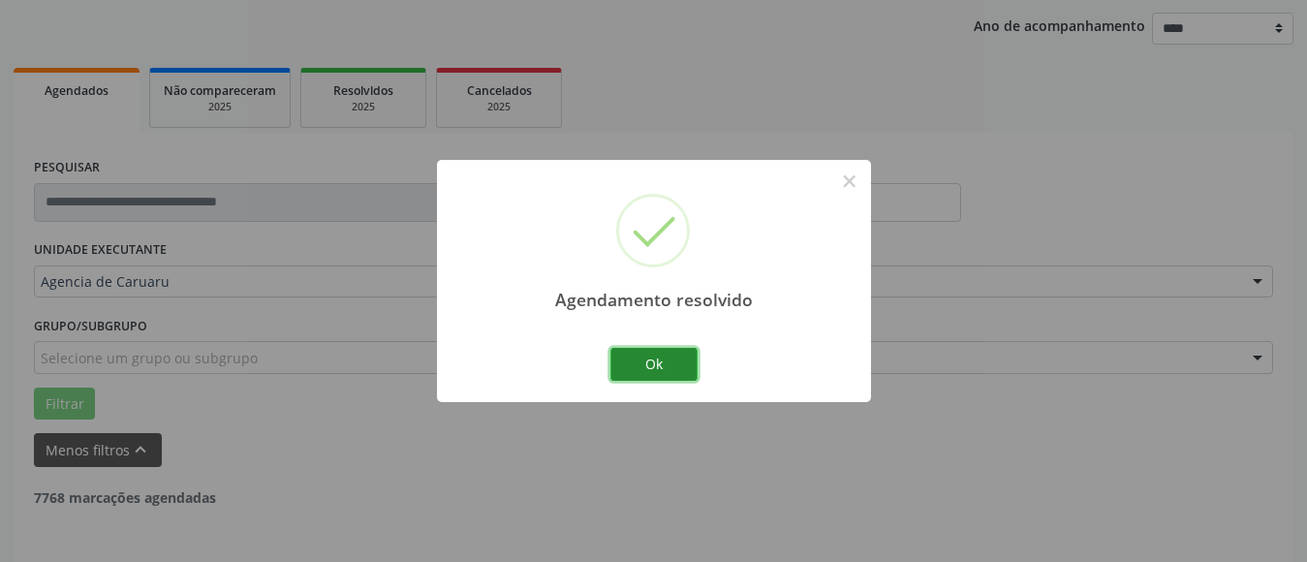
click at [645, 365] on button "Ok" at bounding box center [654, 364] width 87 height 33
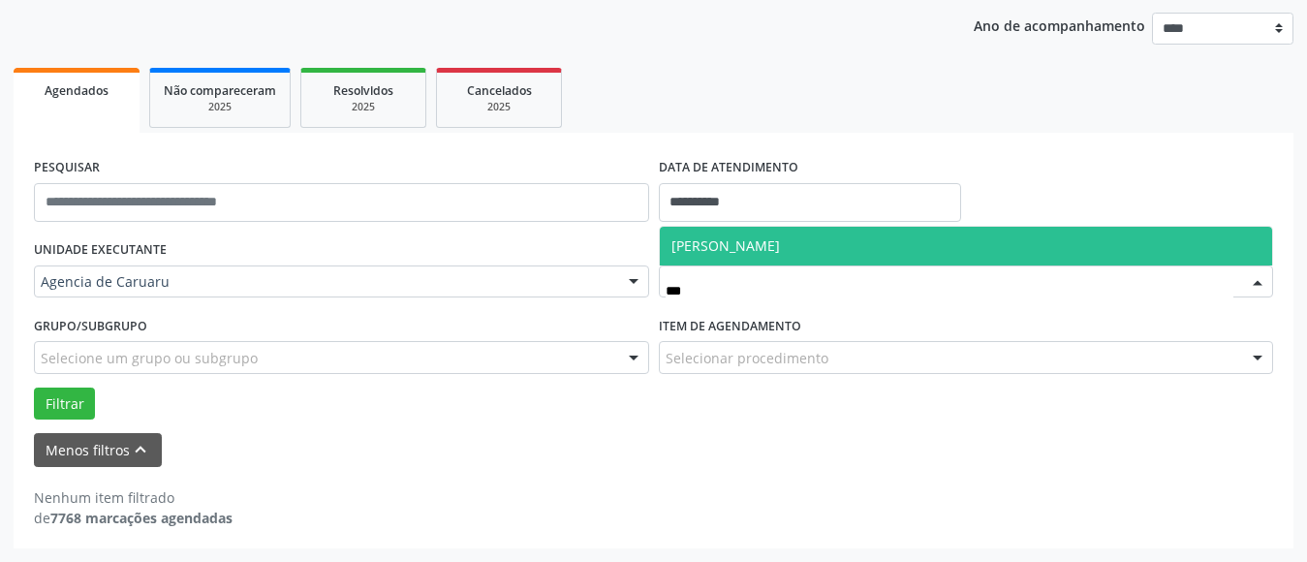
click at [749, 242] on span "[PERSON_NAME]" at bounding box center [726, 245] width 109 height 18
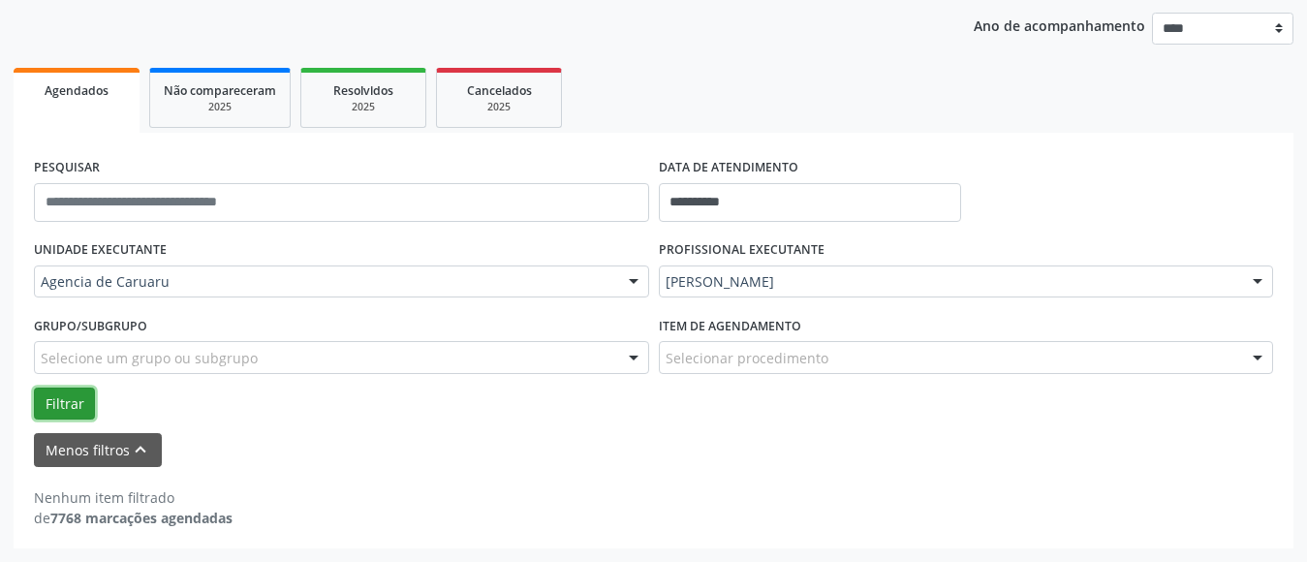
click at [71, 401] on button "Filtrar" at bounding box center [64, 404] width 61 height 33
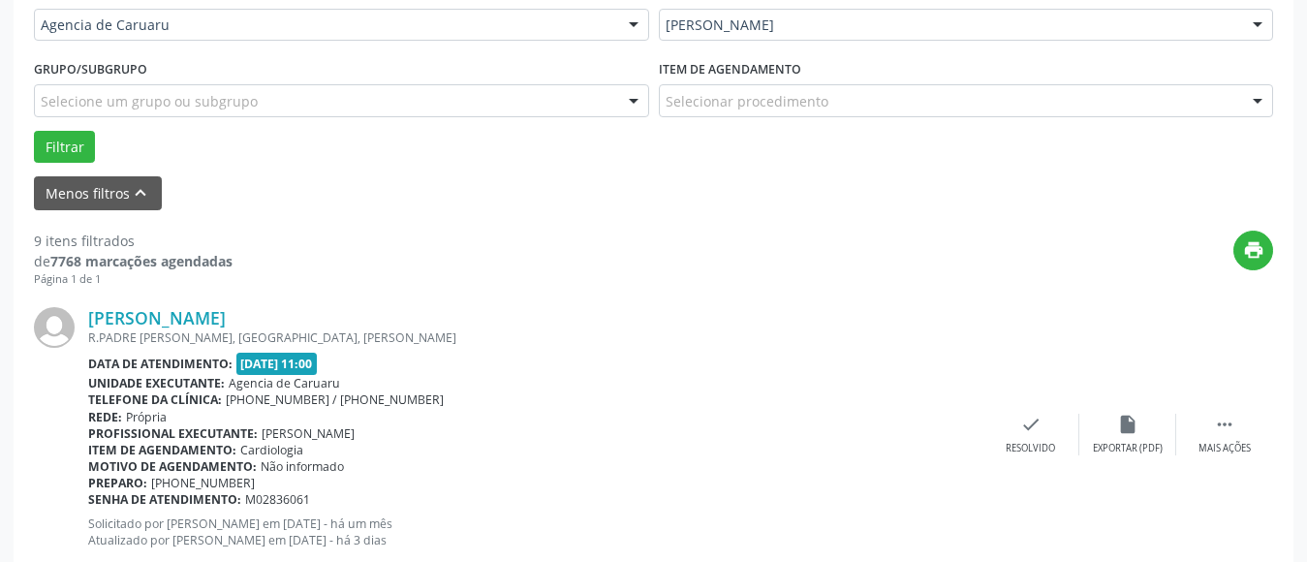
scroll to position [513, 0]
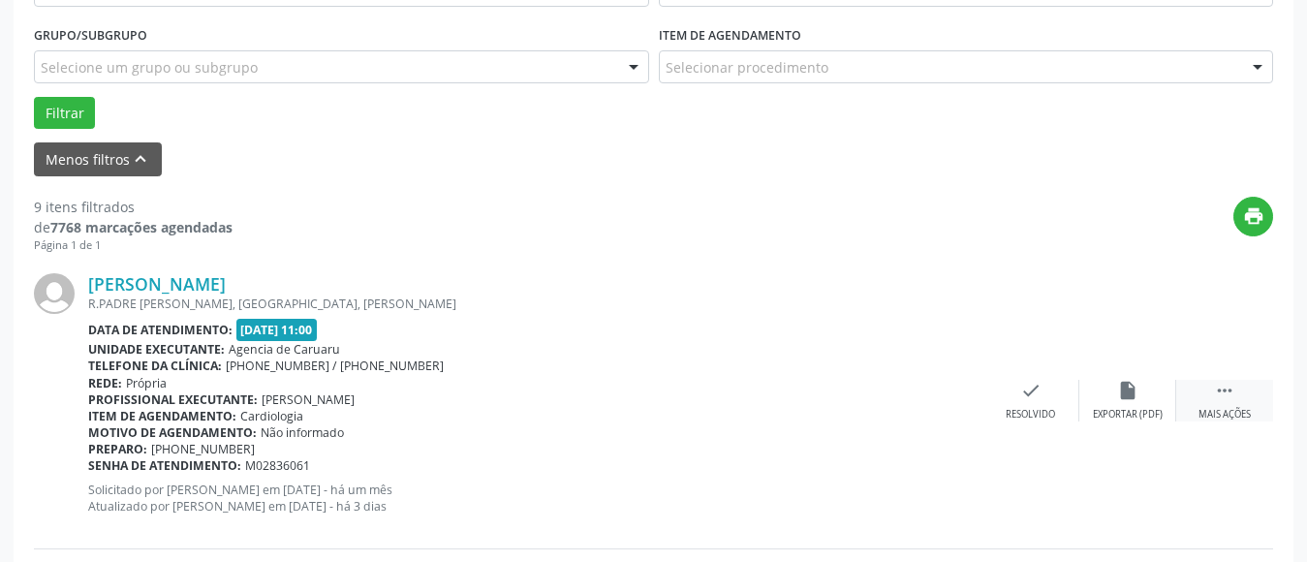
click at [1236, 402] on div " Mais ações" at bounding box center [1225, 401] width 97 height 42
click at [1124, 386] on icon "alarm_off" at bounding box center [1127, 390] width 21 height 21
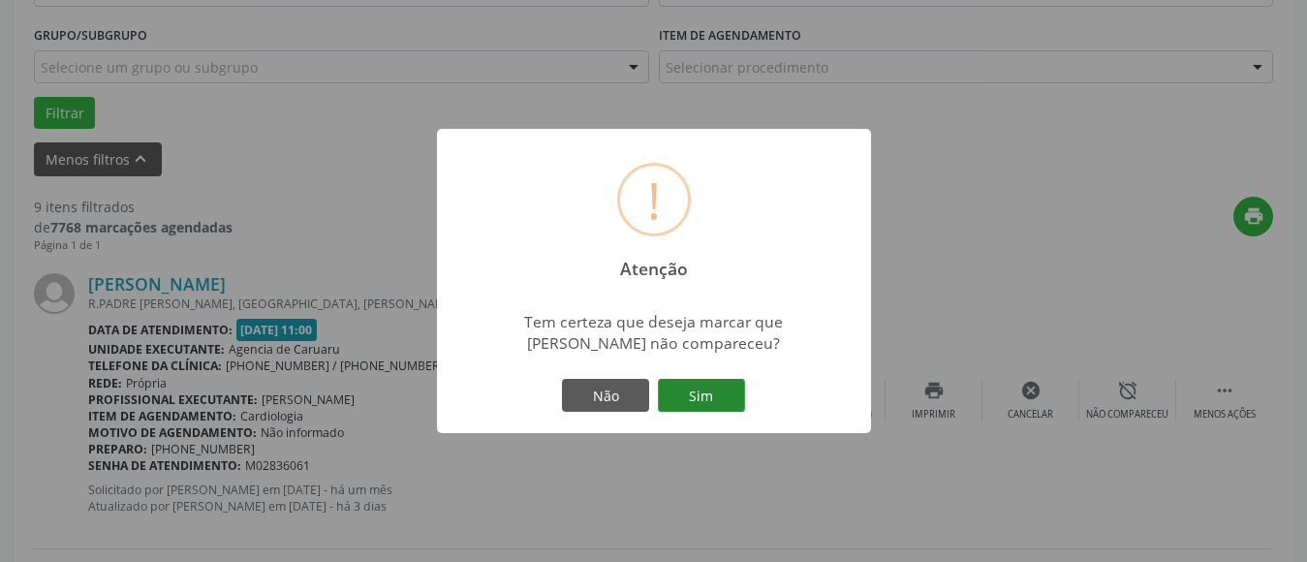
click at [698, 392] on button "Sim" at bounding box center [701, 395] width 87 height 33
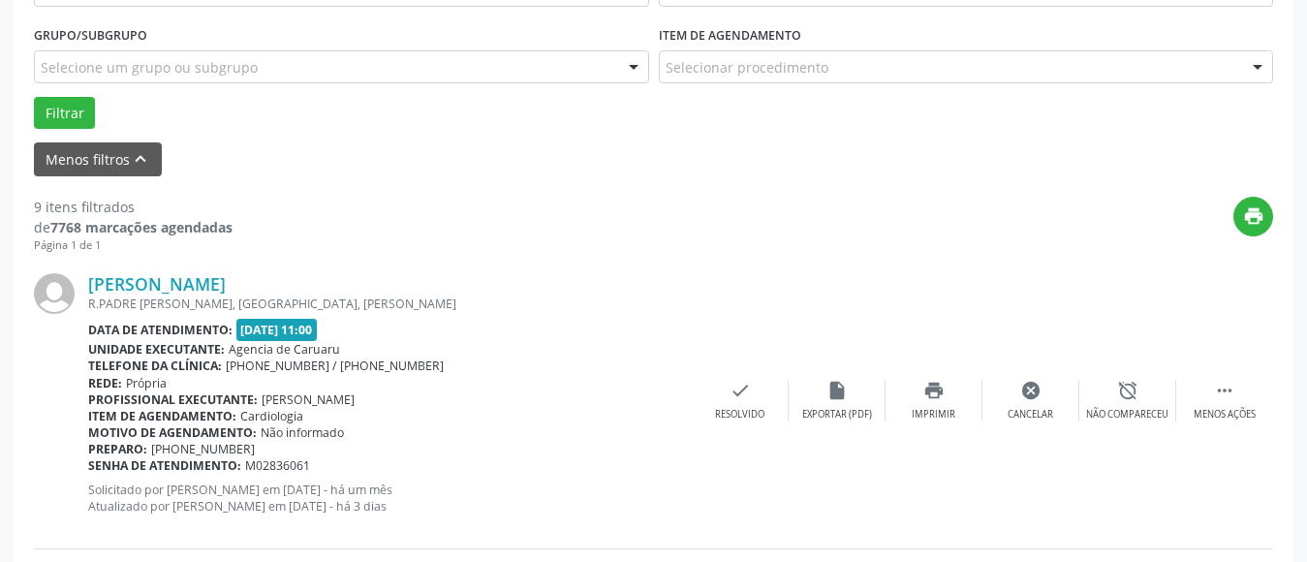
scroll to position [284, 0]
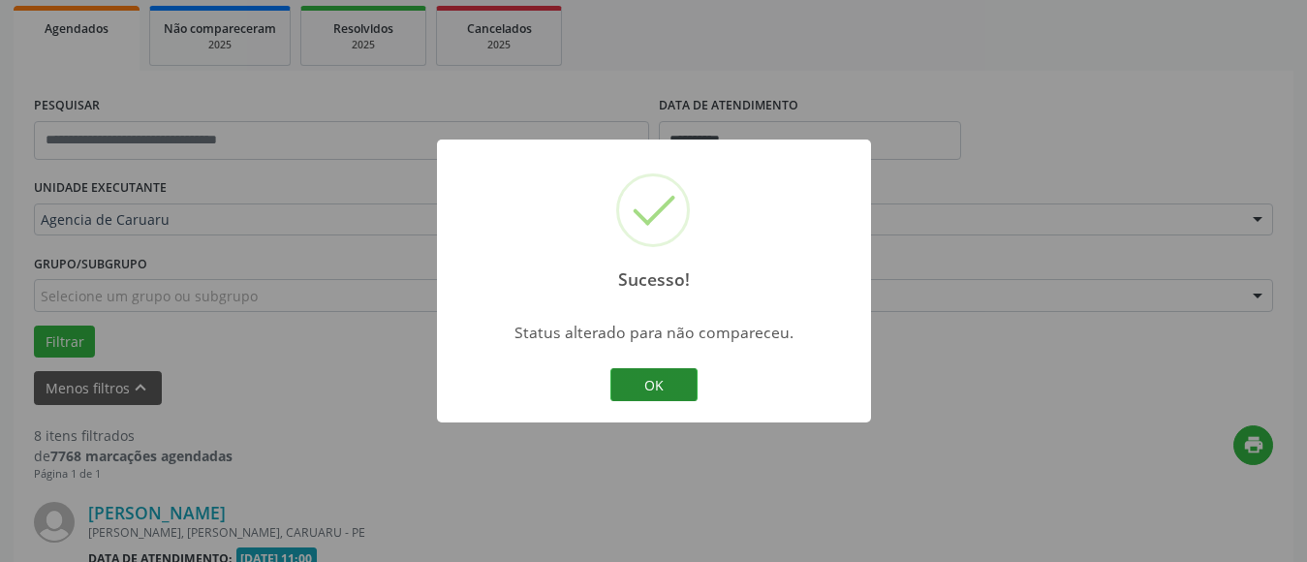
click at [669, 384] on button "OK" at bounding box center [654, 384] width 87 height 33
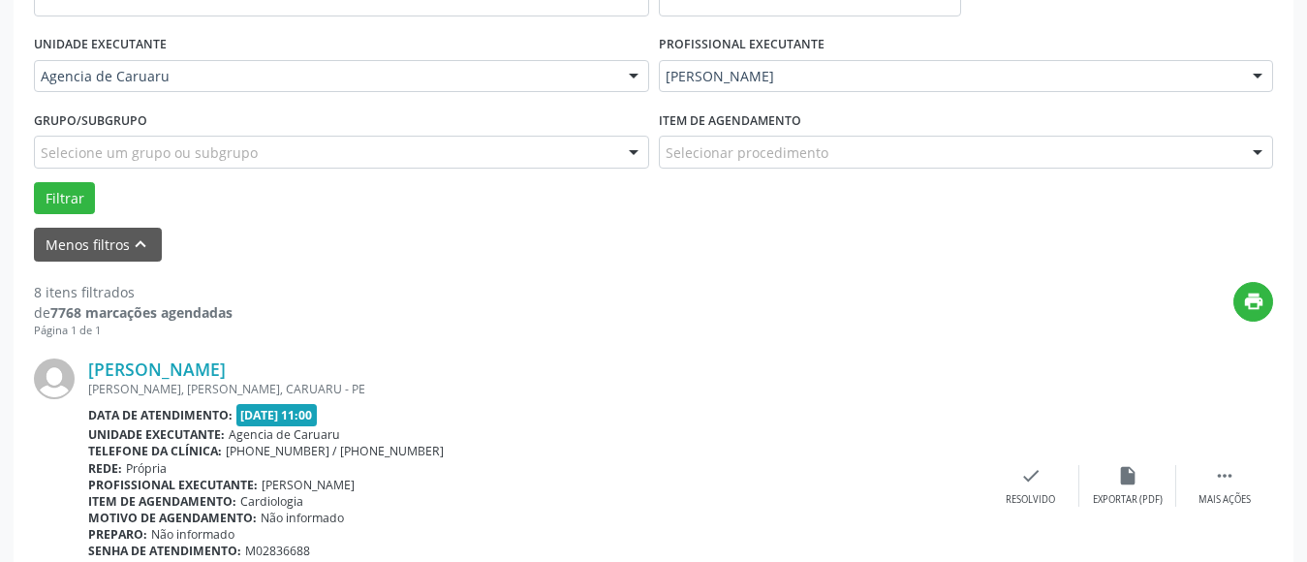
scroll to position [478, 0]
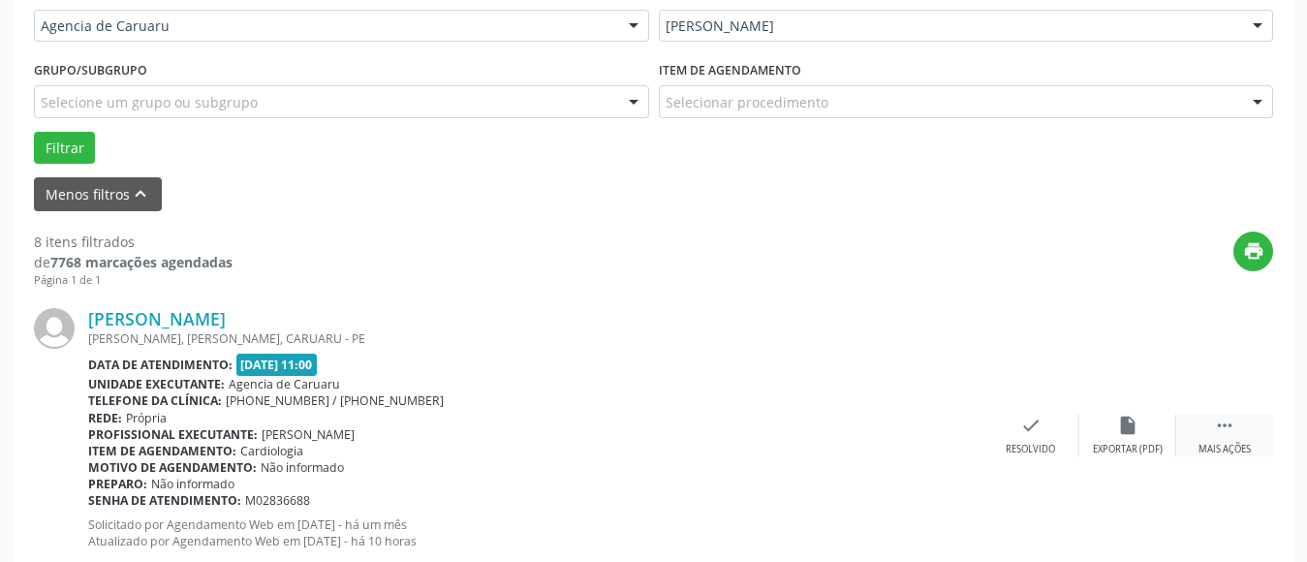
click at [1227, 423] on icon "" at bounding box center [1224, 425] width 21 height 21
click at [1131, 432] on icon "alarm_off" at bounding box center [1127, 425] width 21 height 21
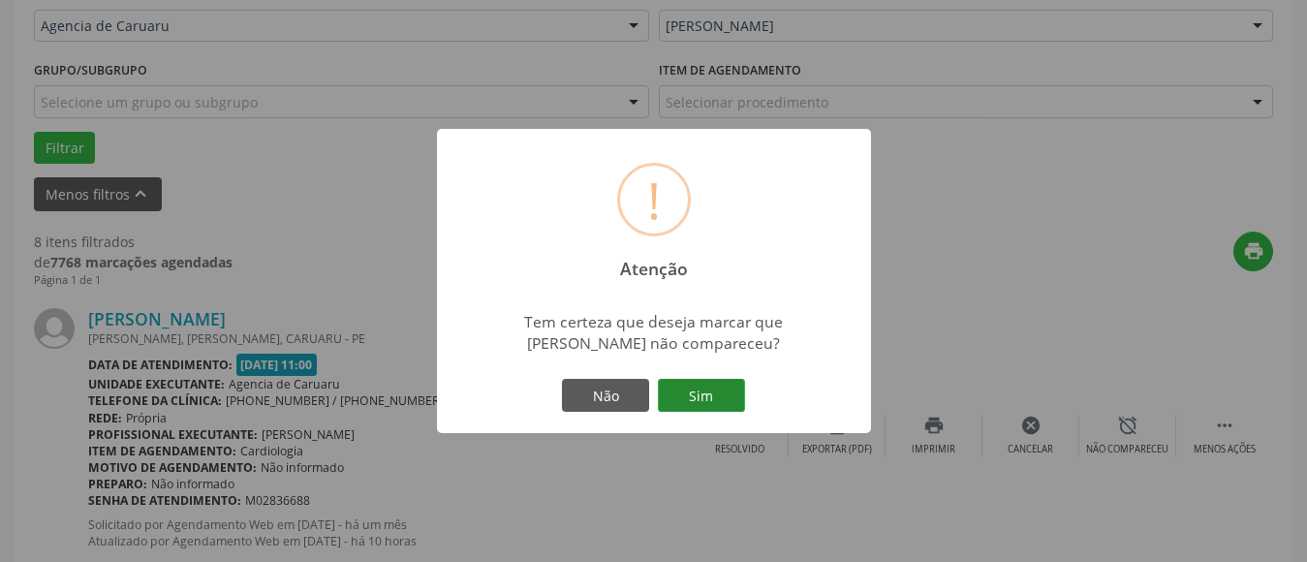
click at [708, 400] on button "Sim" at bounding box center [701, 395] width 87 height 33
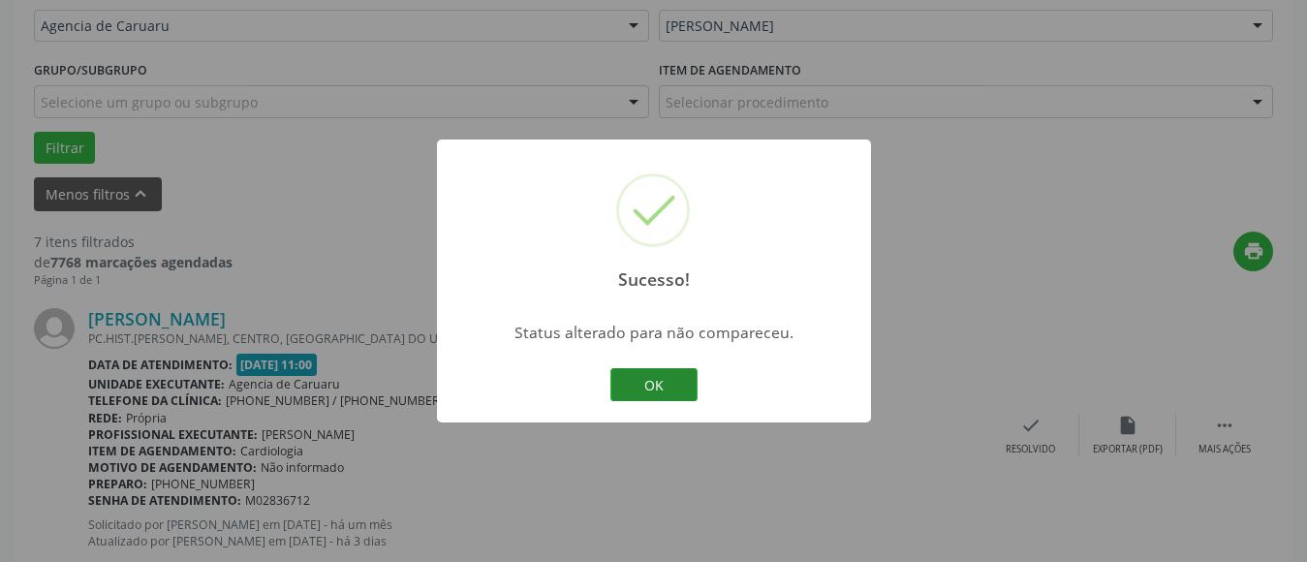
click at [681, 382] on button "OK" at bounding box center [654, 384] width 87 height 33
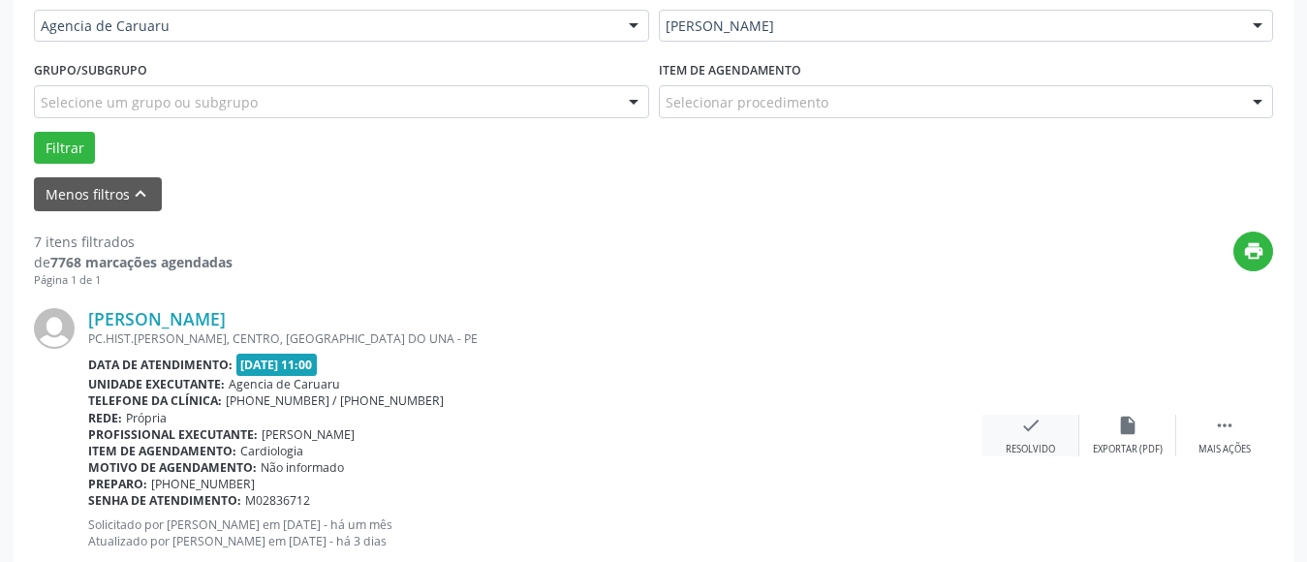
click at [1039, 429] on icon "check" at bounding box center [1031, 425] width 21 height 21
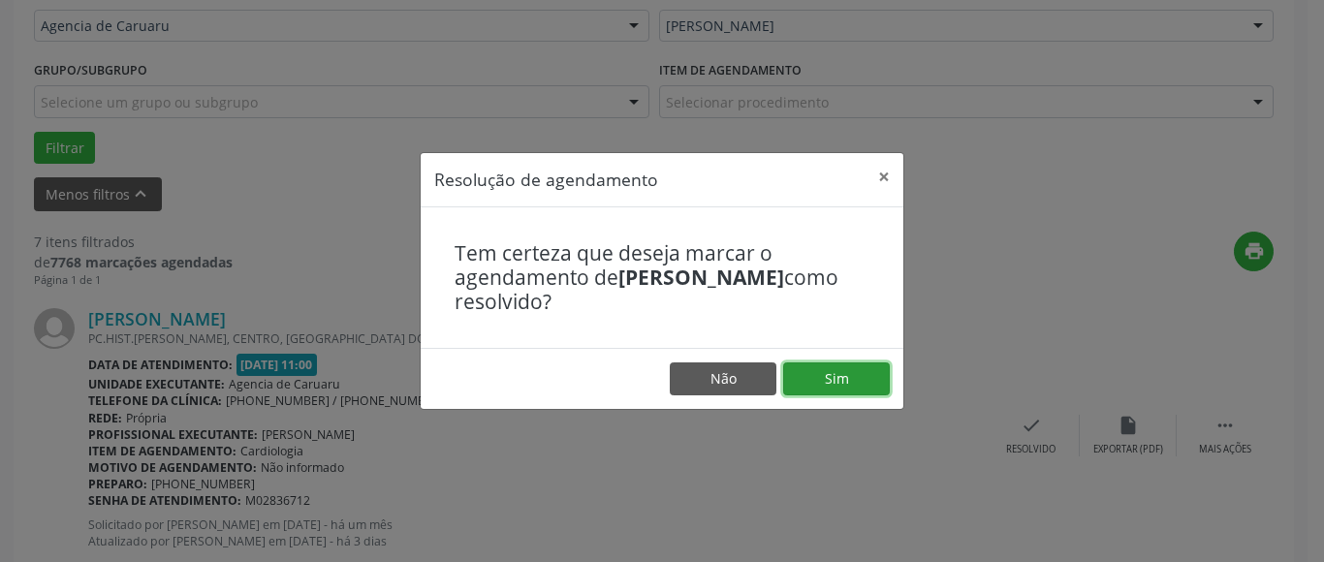
click at [828, 380] on button "Sim" at bounding box center [836, 378] width 107 height 33
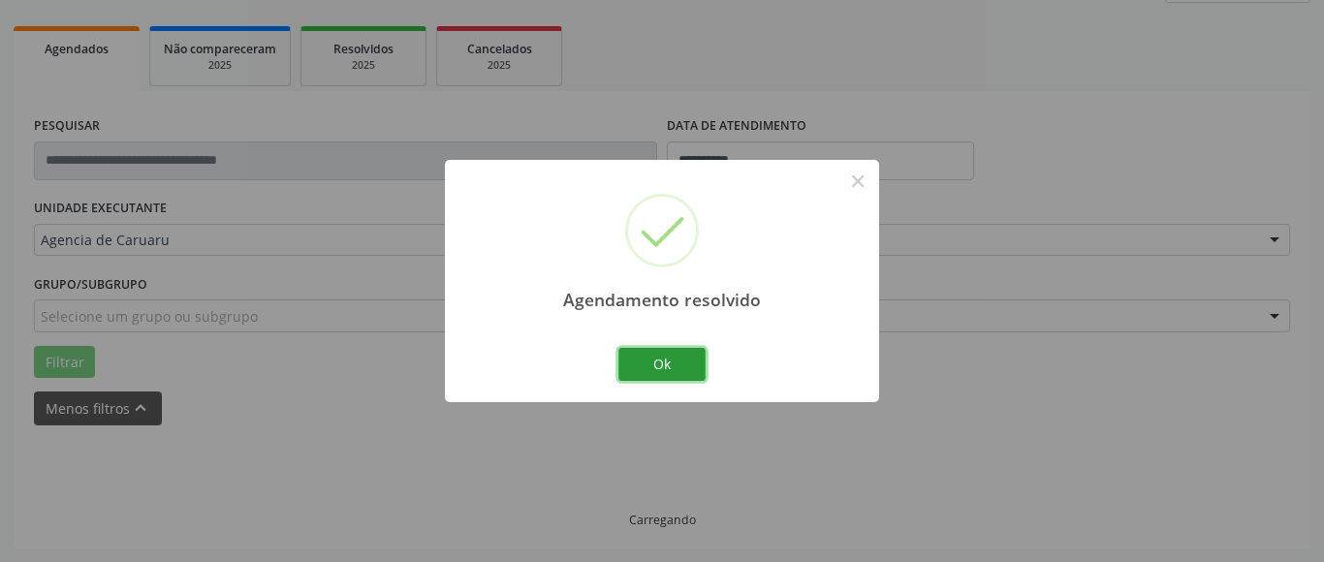
click at [654, 366] on button "Ok" at bounding box center [661, 364] width 87 height 33
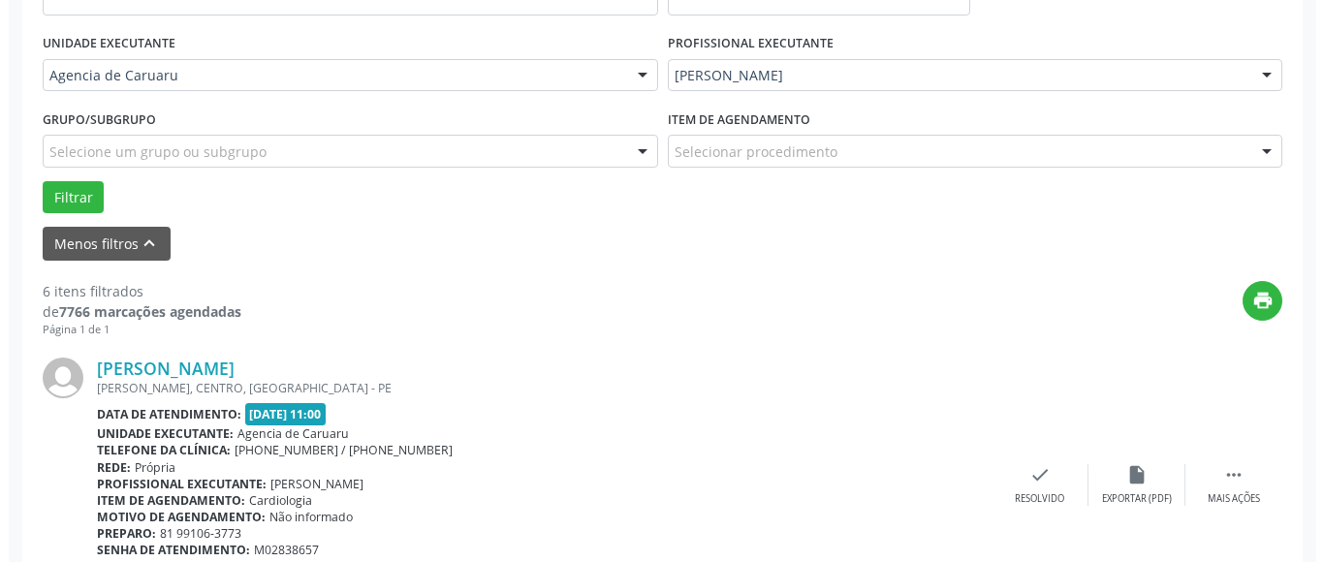
scroll to position [457, 0]
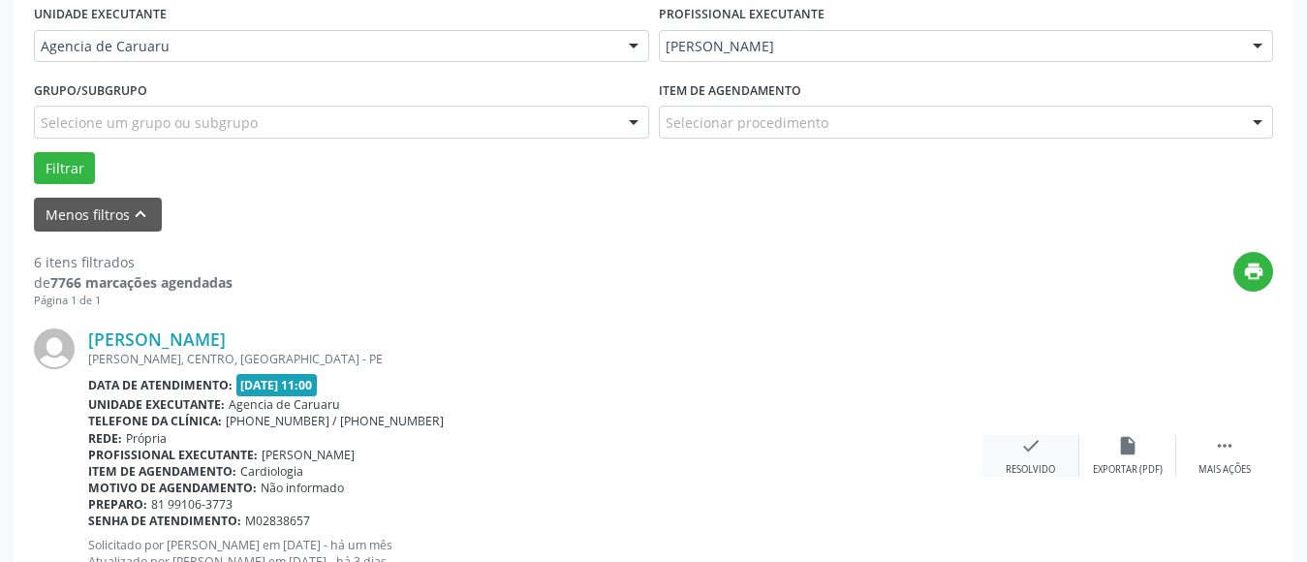
click at [1019, 448] on div "check Resolvido" at bounding box center [1031, 456] width 97 height 42
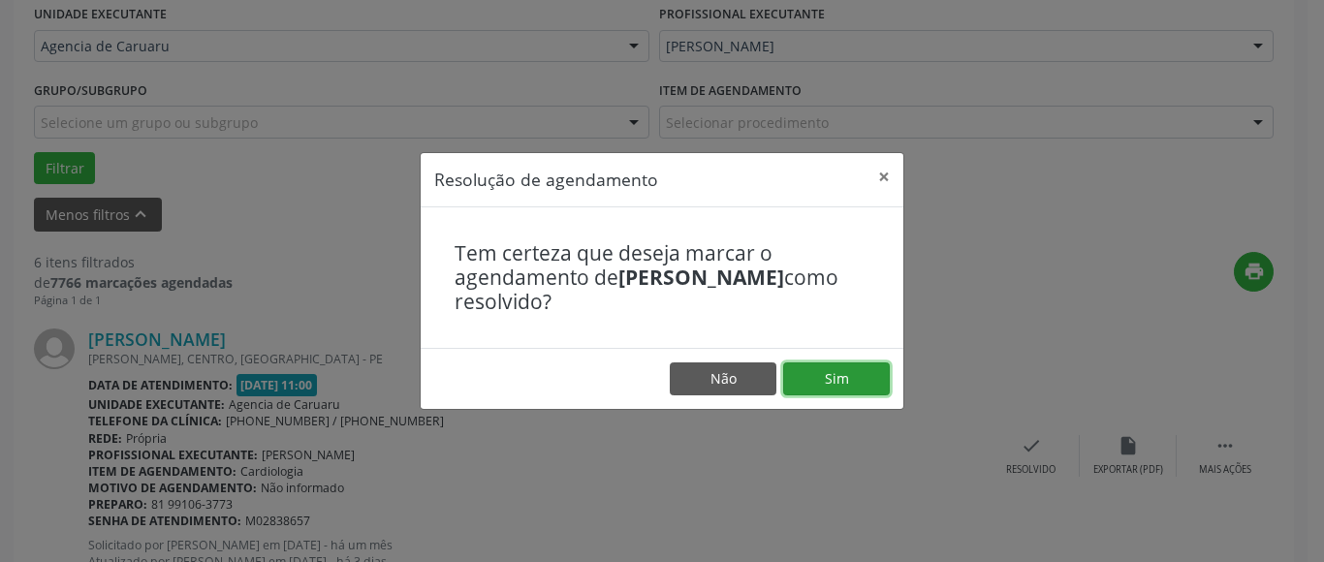
click at [841, 363] on button "Sim" at bounding box center [836, 378] width 107 height 33
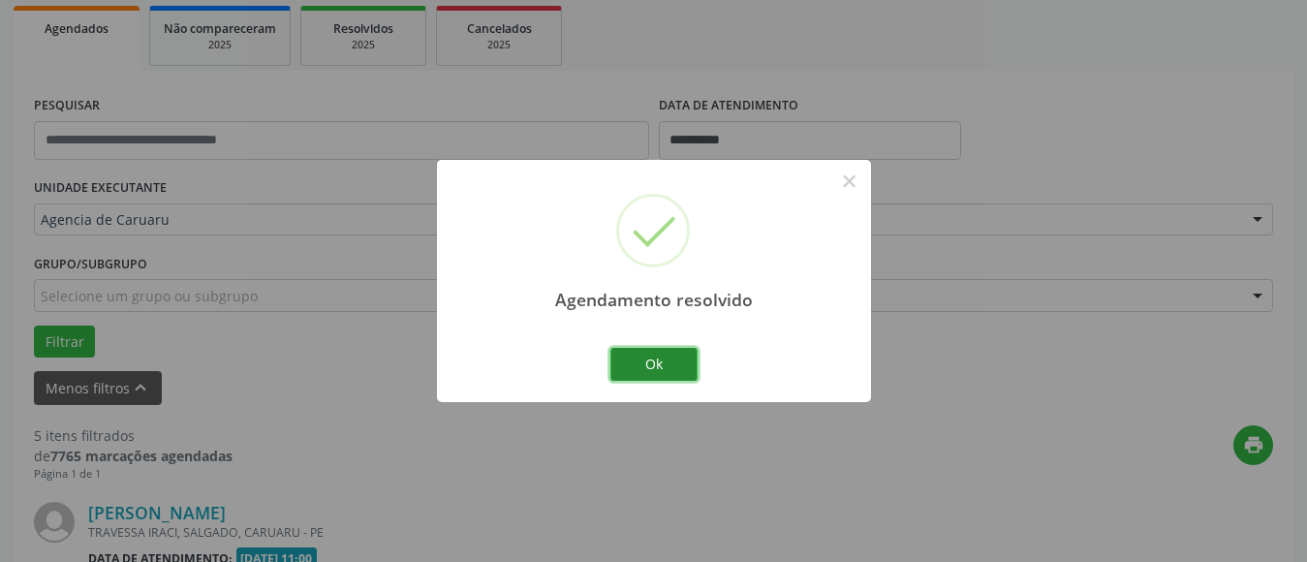
click at [647, 364] on button "Ok" at bounding box center [654, 364] width 87 height 33
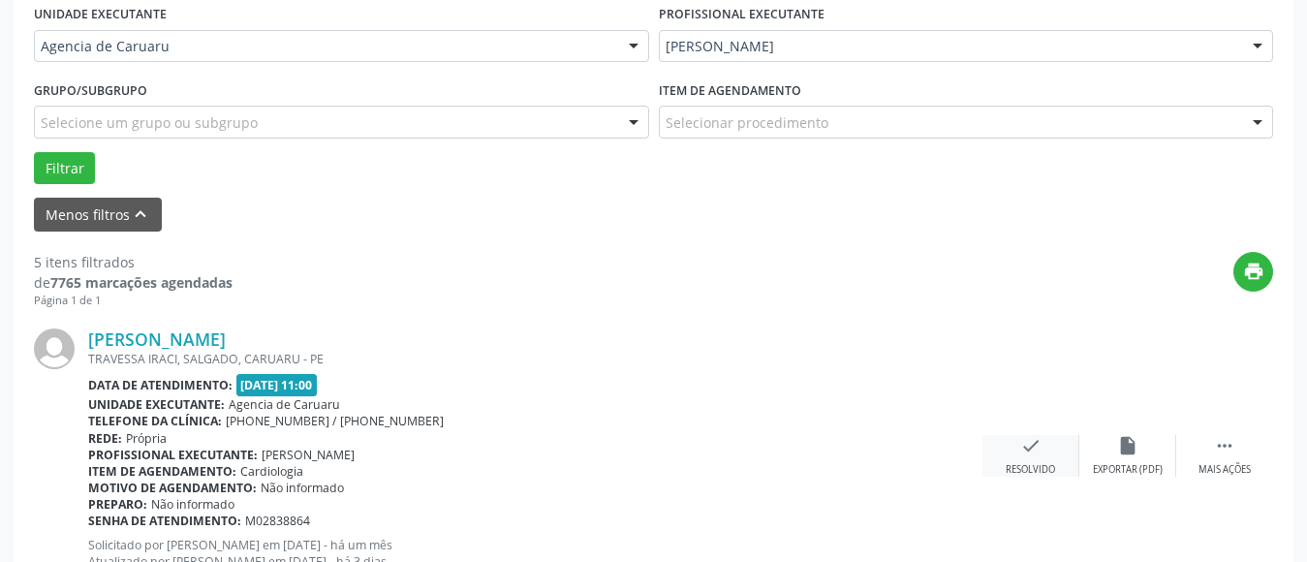
click at [1025, 438] on icon "check" at bounding box center [1031, 445] width 21 height 21
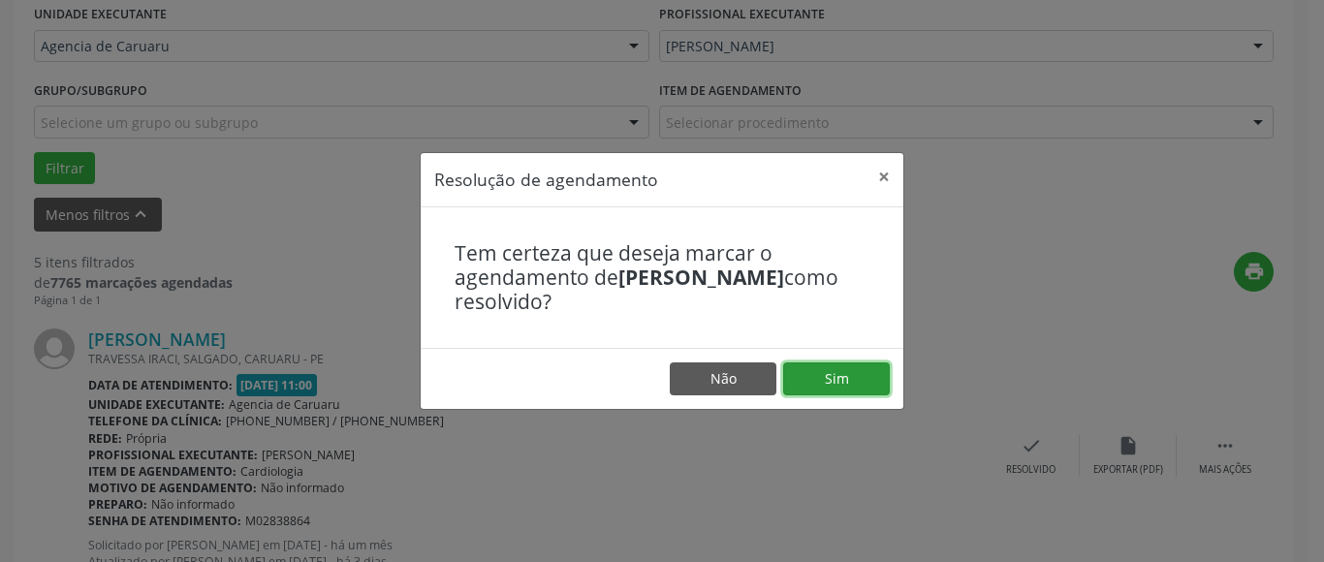
click at [840, 376] on button "Sim" at bounding box center [836, 378] width 107 height 33
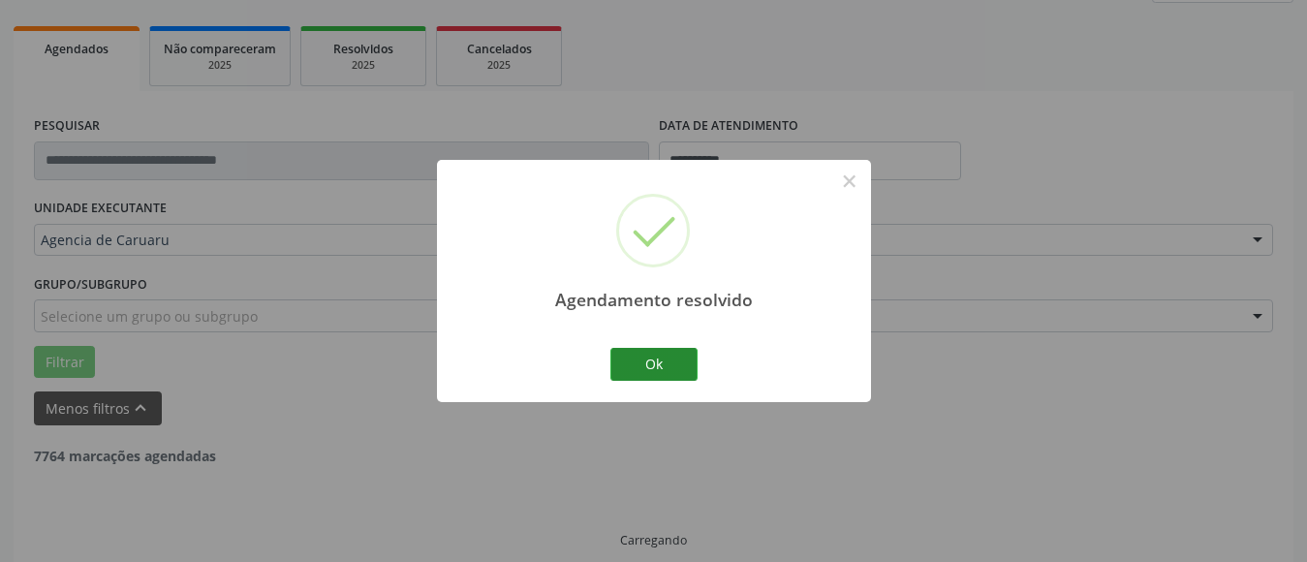
scroll to position [284, 0]
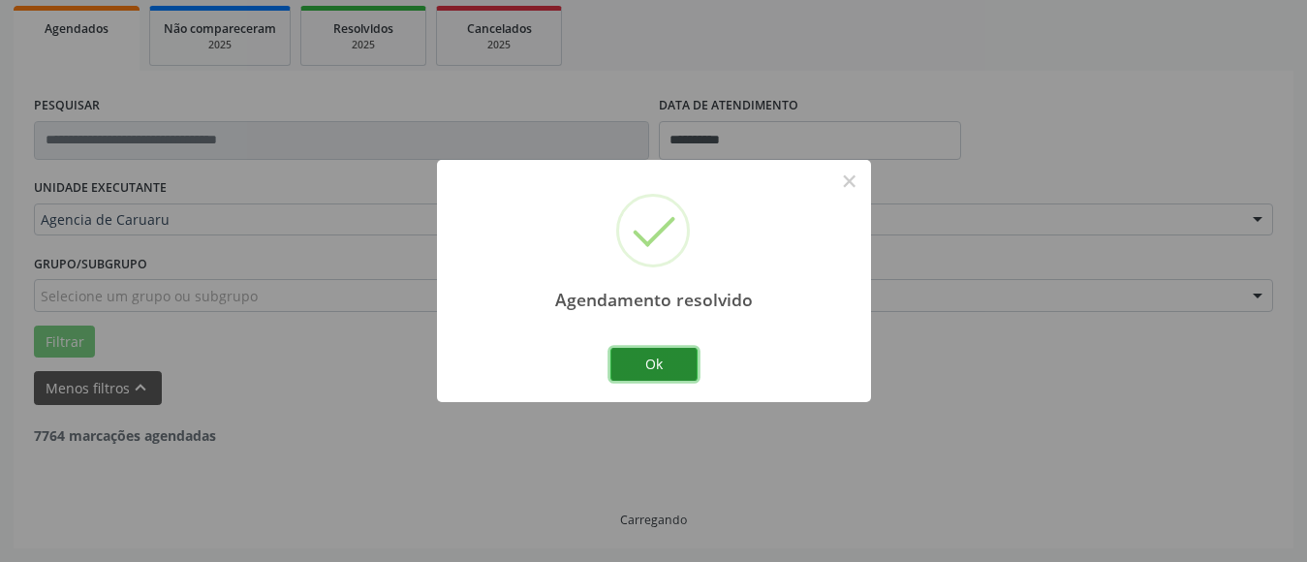
click at [663, 367] on button "Ok" at bounding box center [654, 364] width 87 height 33
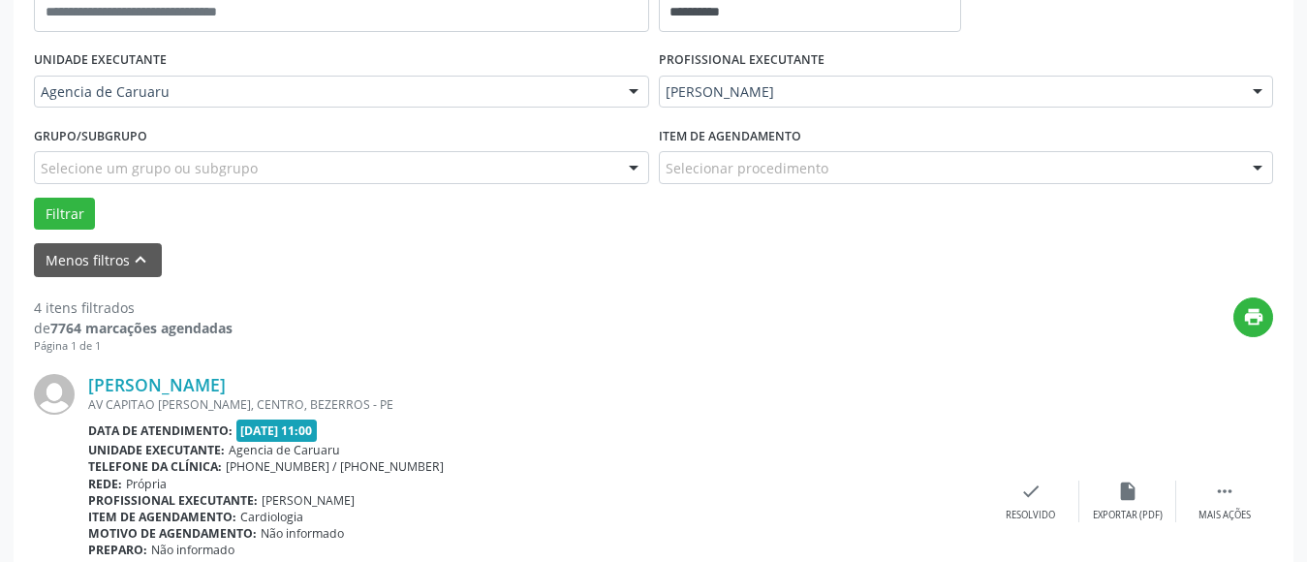
scroll to position [478, 0]
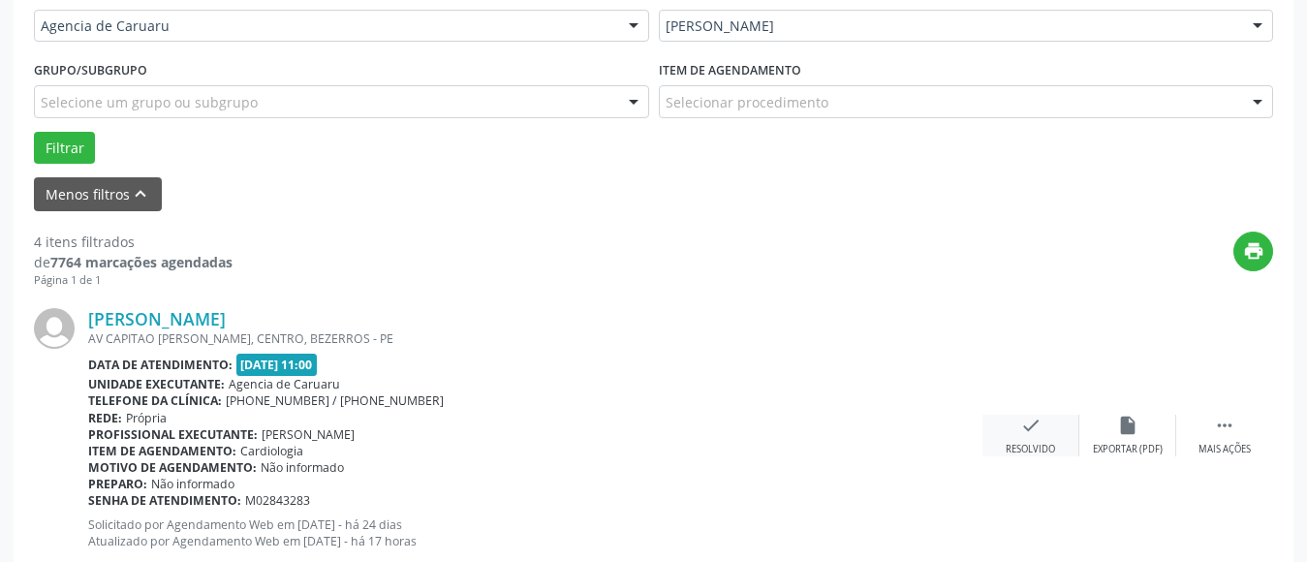
click at [1035, 439] on div "check Resolvido" at bounding box center [1031, 436] width 97 height 42
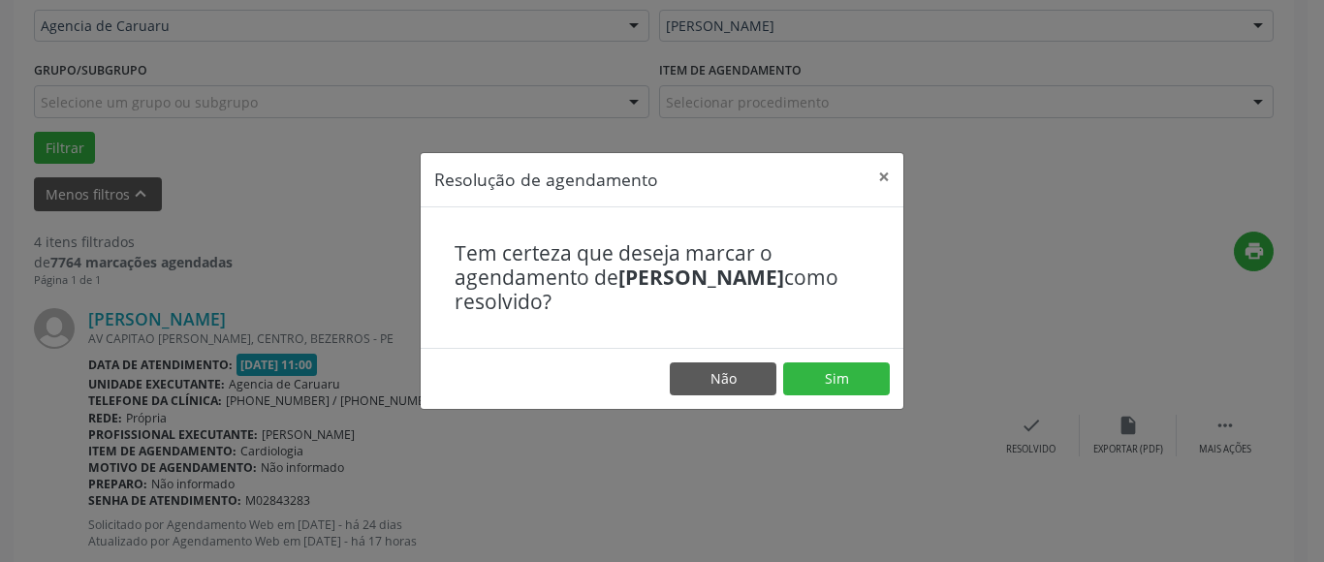
click at [1003, 271] on div "Resolução de agendamento × Tem certeza que deseja marcar o agendamento de [PERS…" at bounding box center [662, 281] width 1324 height 562
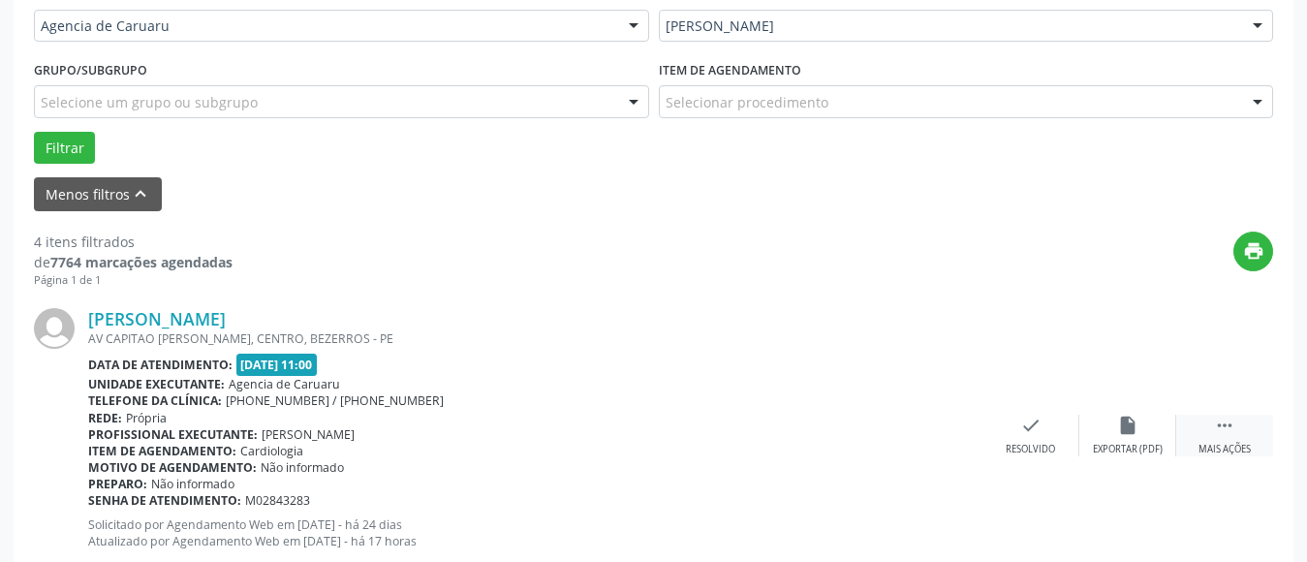
click at [1226, 436] on div " Mais ações" at bounding box center [1225, 436] width 97 height 42
click at [1125, 431] on icon "alarm_off" at bounding box center [1127, 425] width 21 height 21
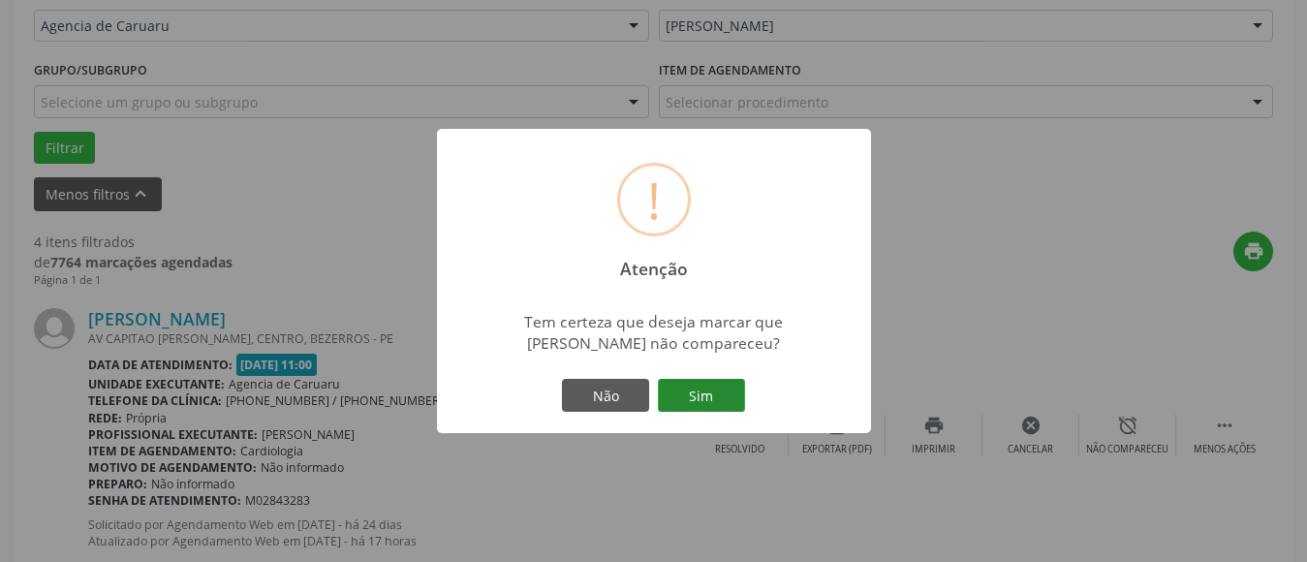
click at [734, 396] on button "Sim" at bounding box center [701, 395] width 87 height 33
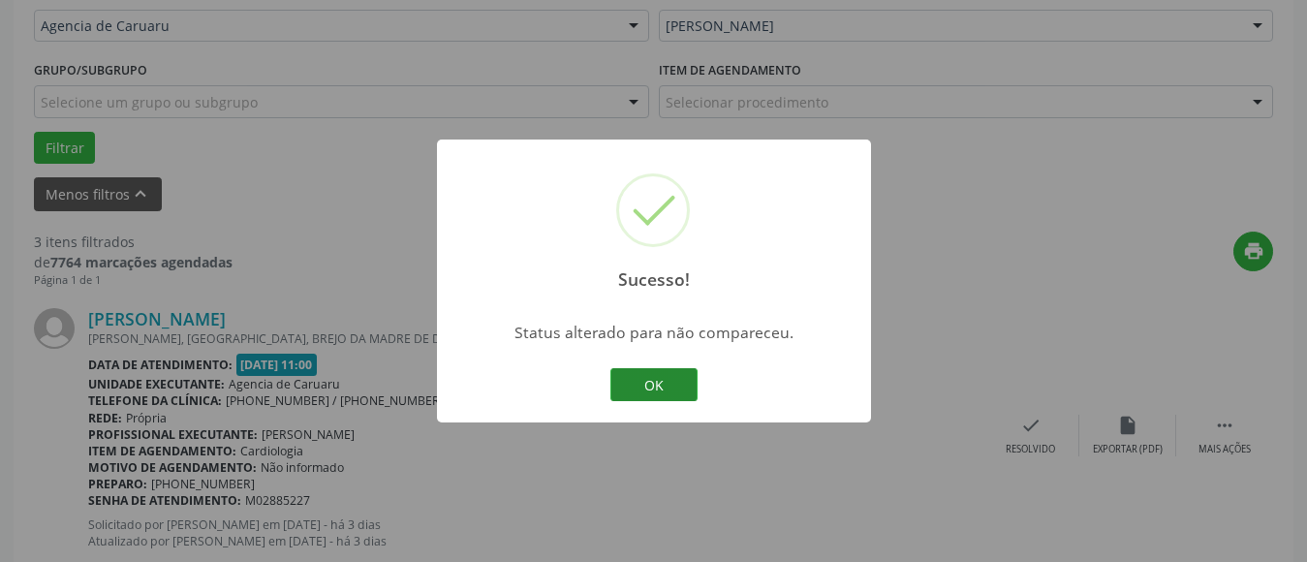
click at [663, 385] on button "OK" at bounding box center [654, 384] width 87 height 33
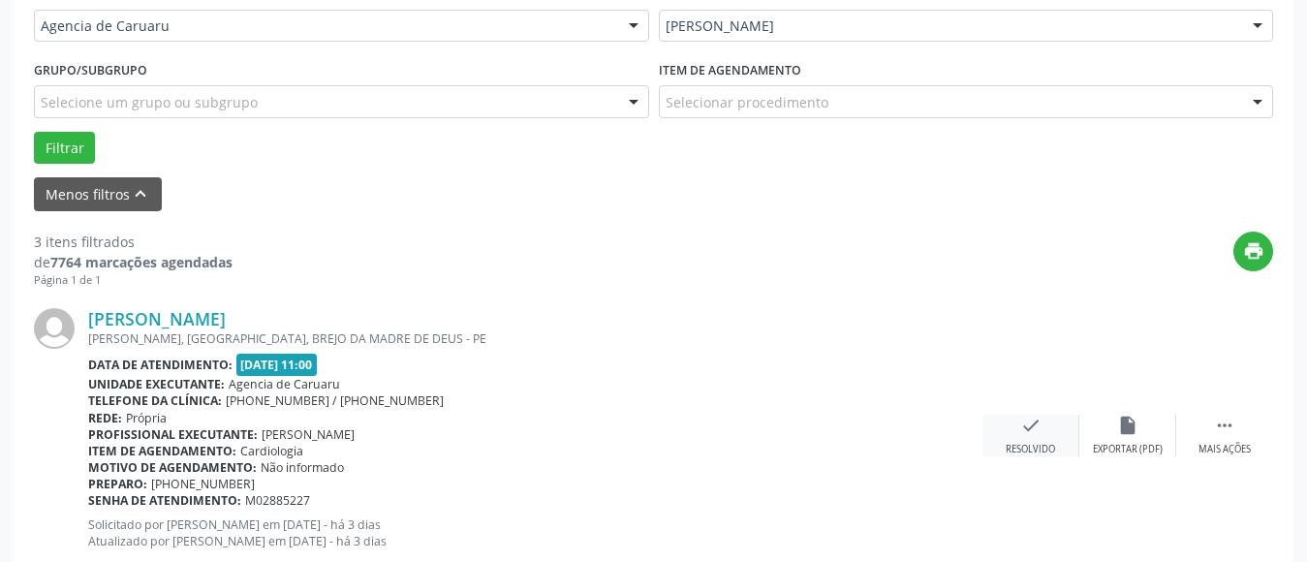
click at [1032, 448] on div "Resolvido" at bounding box center [1030, 450] width 49 height 14
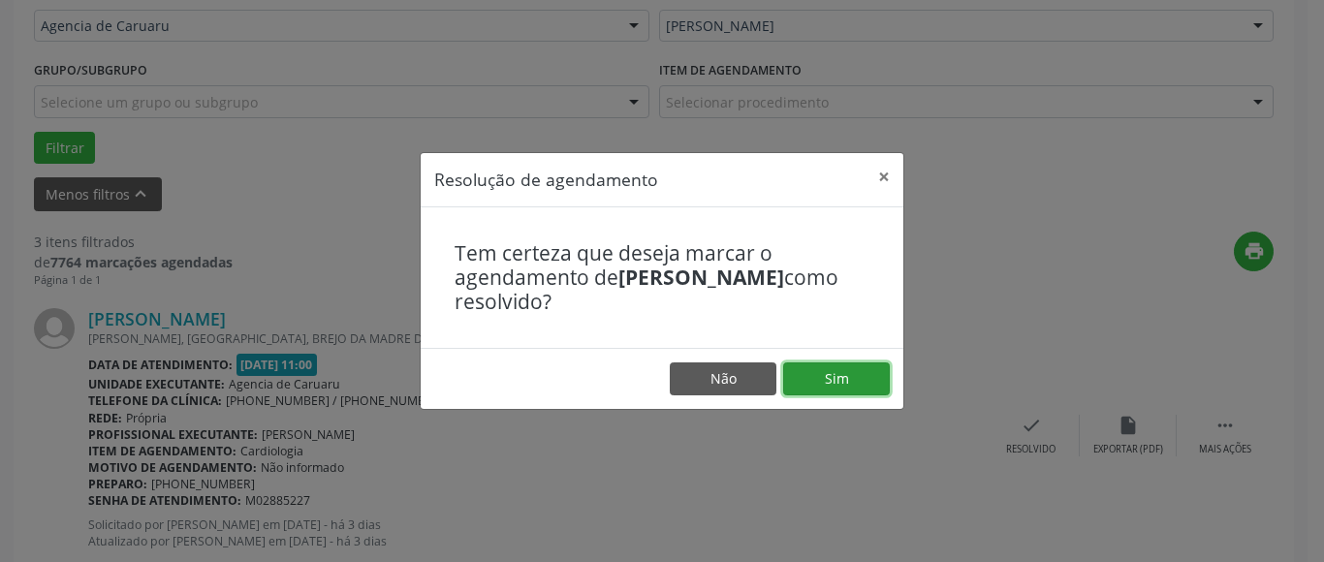
click at [846, 384] on button "Sim" at bounding box center [836, 378] width 107 height 33
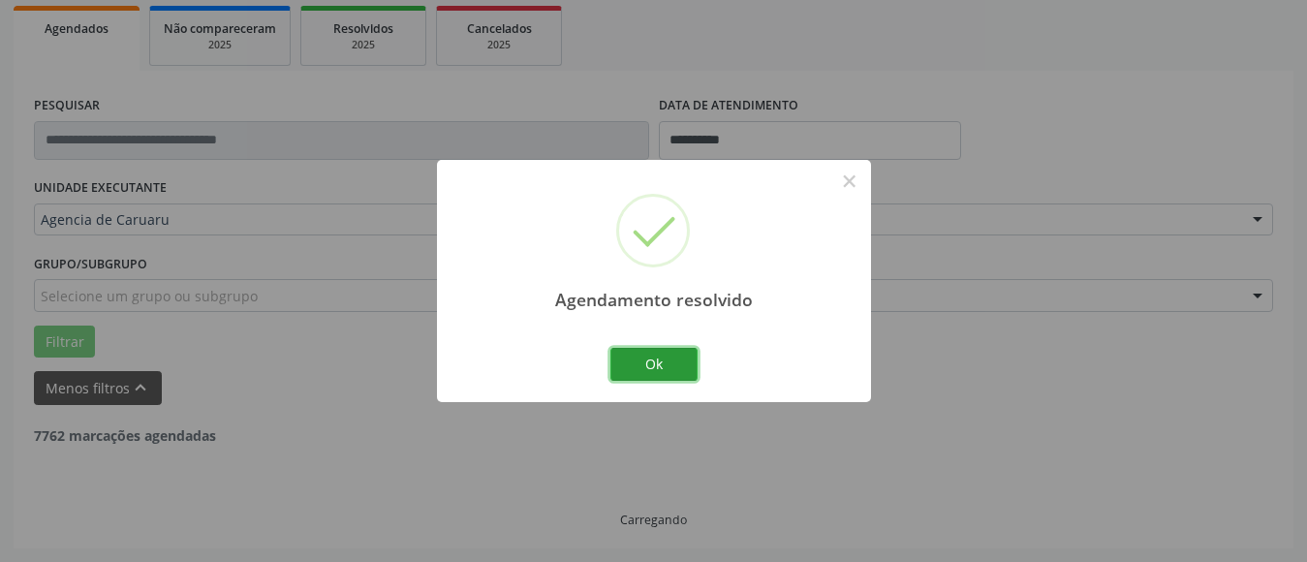
click at [680, 356] on button "Ok" at bounding box center [654, 364] width 87 height 33
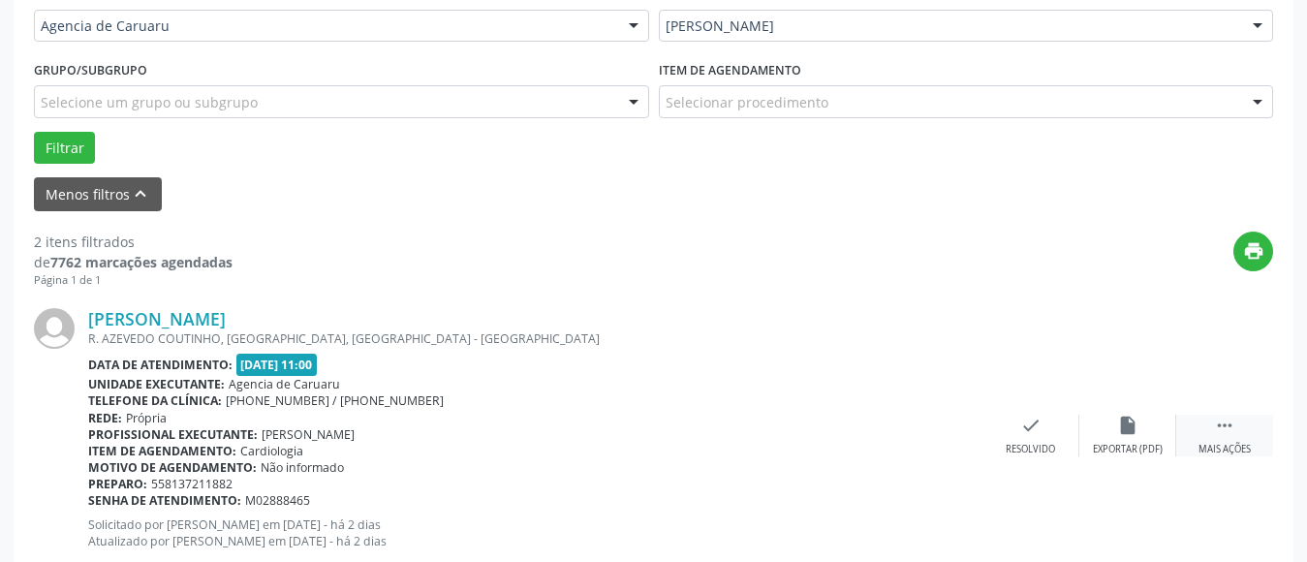
click at [1221, 430] on icon "" at bounding box center [1224, 425] width 21 height 21
click at [1124, 436] on div "alarm_off Não compareceu" at bounding box center [1128, 436] width 97 height 42
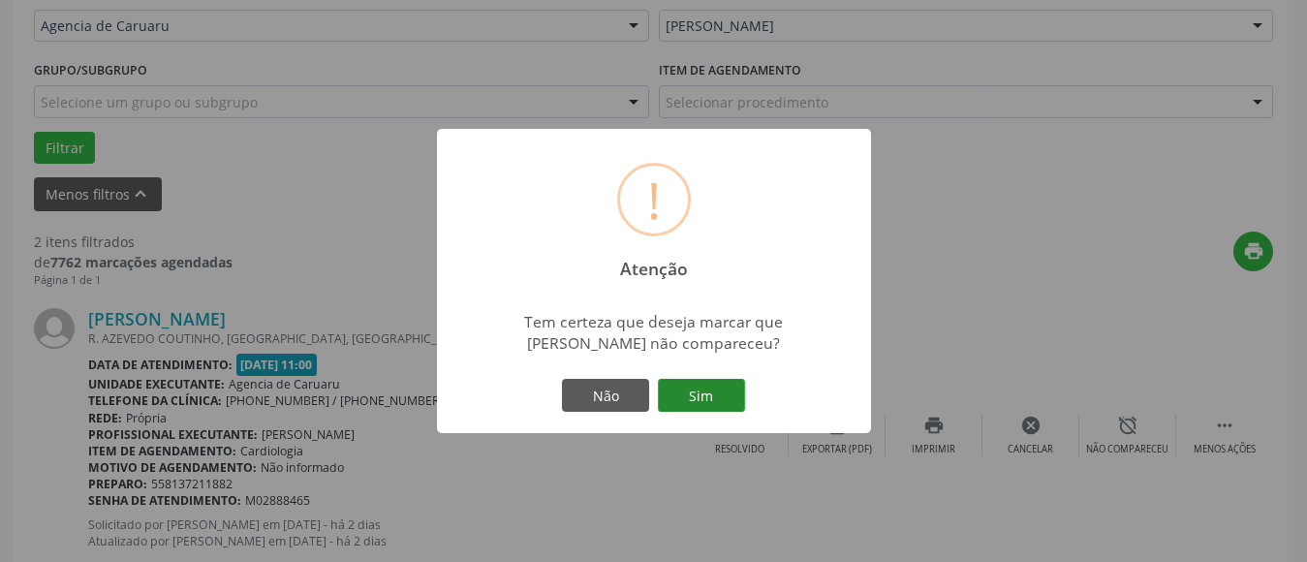
click at [716, 393] on button "Sim" at bounding box center [701, 395] width 87 height 33
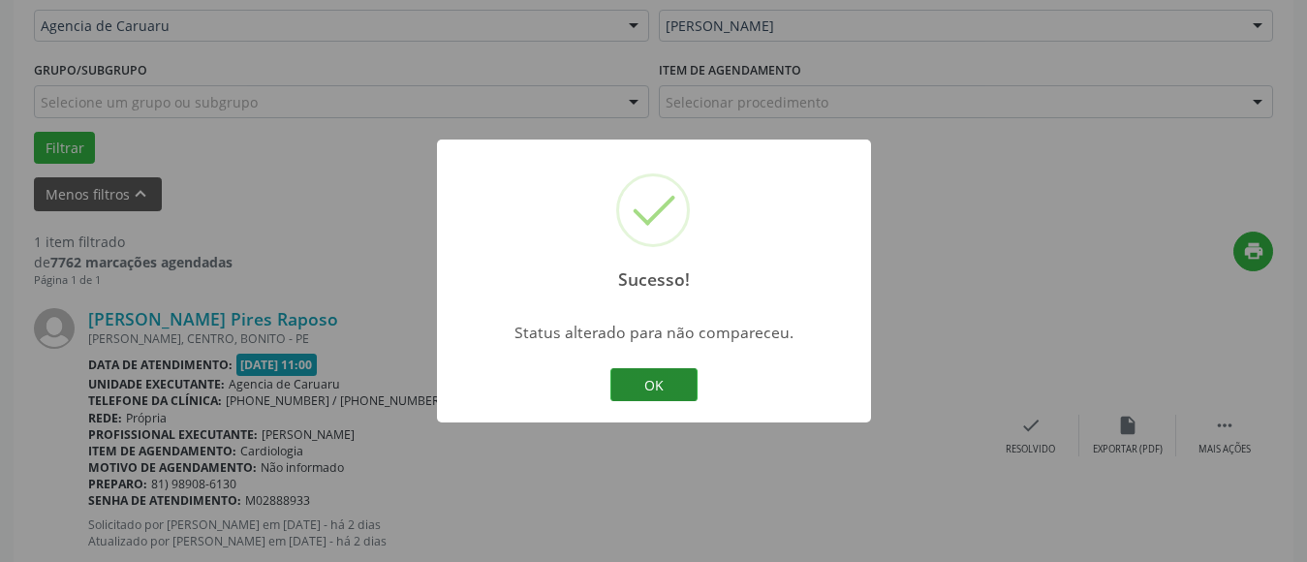
click at [658, 394] on button "OK" at bounding box center [654, 384] width 87 height 33
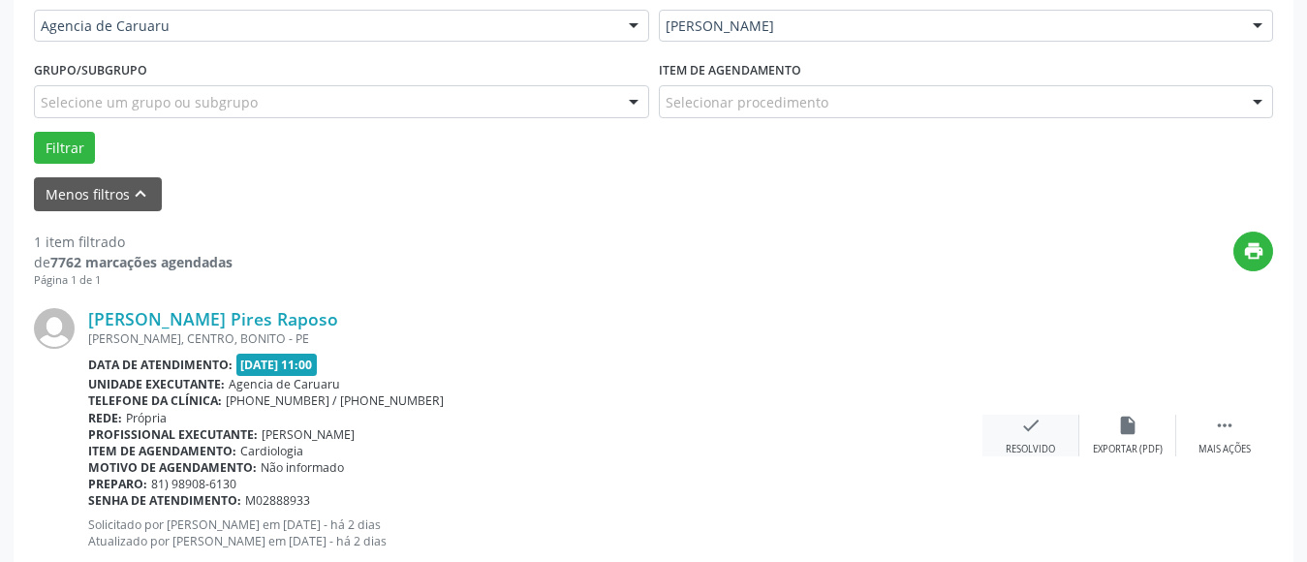
click at [1033, 438] on div "check Resolvido" at bounding box center [1031, 436] width 97 height 42
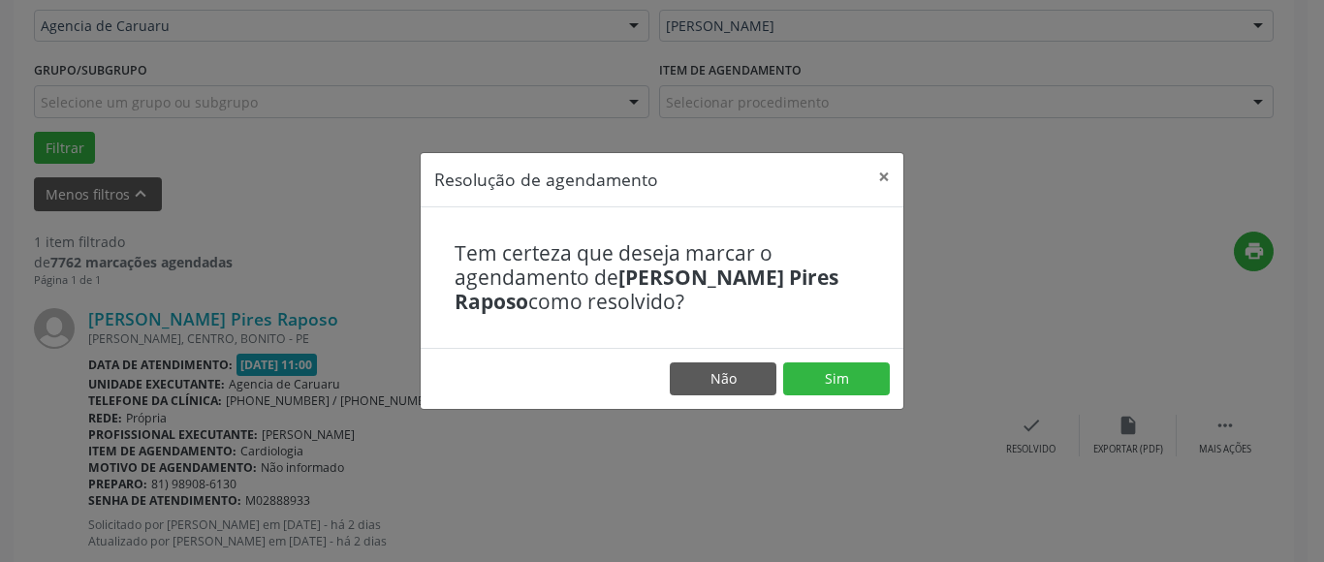
click at [958, 229] on div "Resolução de agendamento × Tem certeza que deseja marcar o agendamento de [PERS…" at bounding box center [662, 281] width 1324 height 562
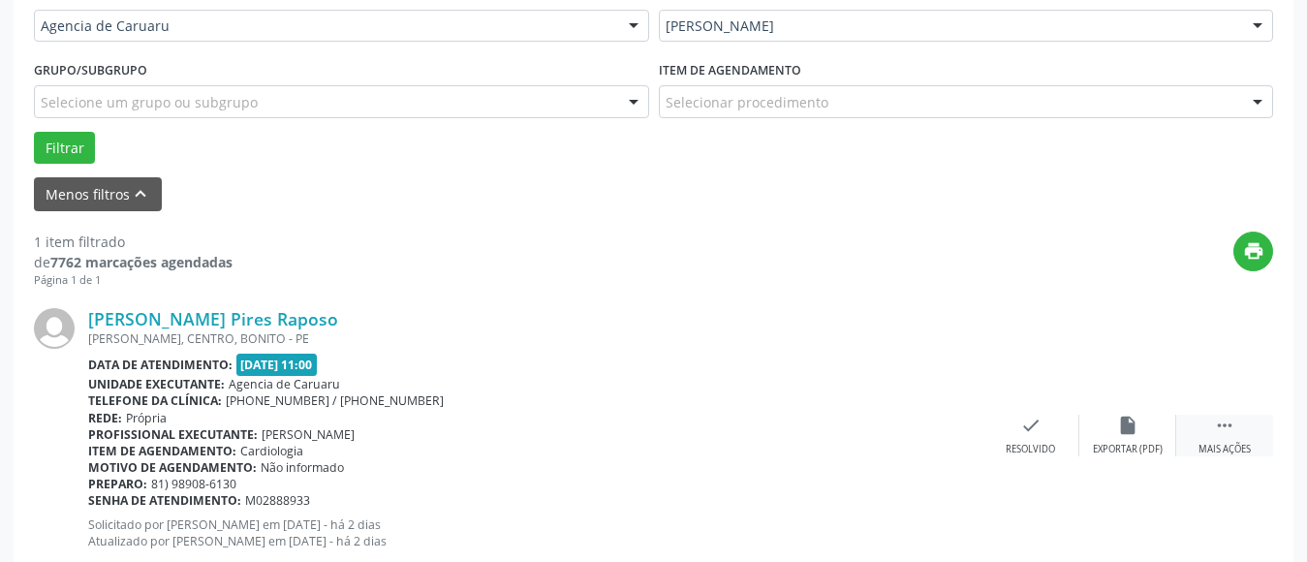
click at [1241, 425] on div " Mais ações" at bounding box center [1225, 436] width 97 height 42
click at [1141, 429] on div "alarm_off Não compareceu" at bounding box center [1128, 436] width 97 height 42
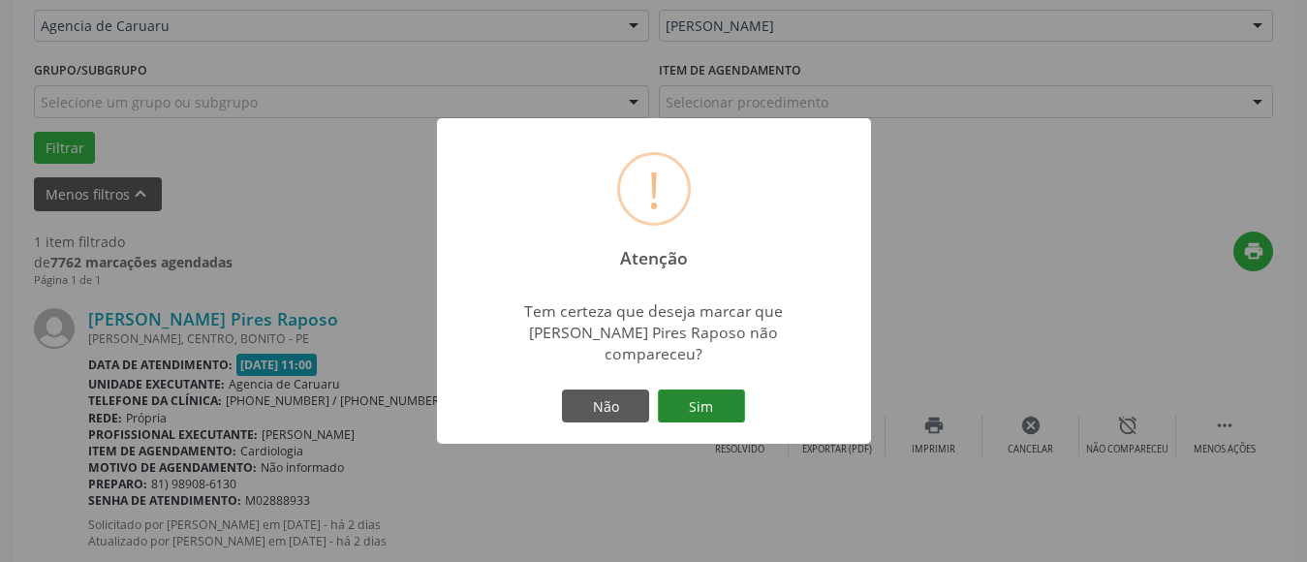
click at [709, 391] on button "Sim" at bounding box center [701, 406] width 87 height 33
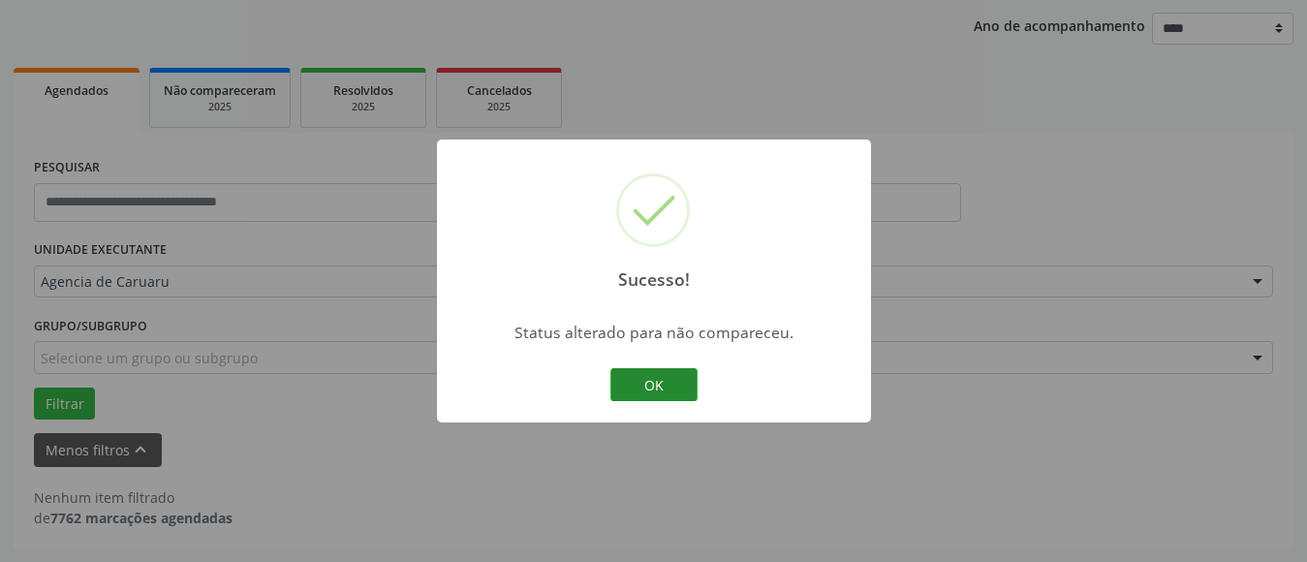
scroll to position [222, 0]
click at [656, 384] on button "OK" at bounding box center [654, 384] width 87 height 33
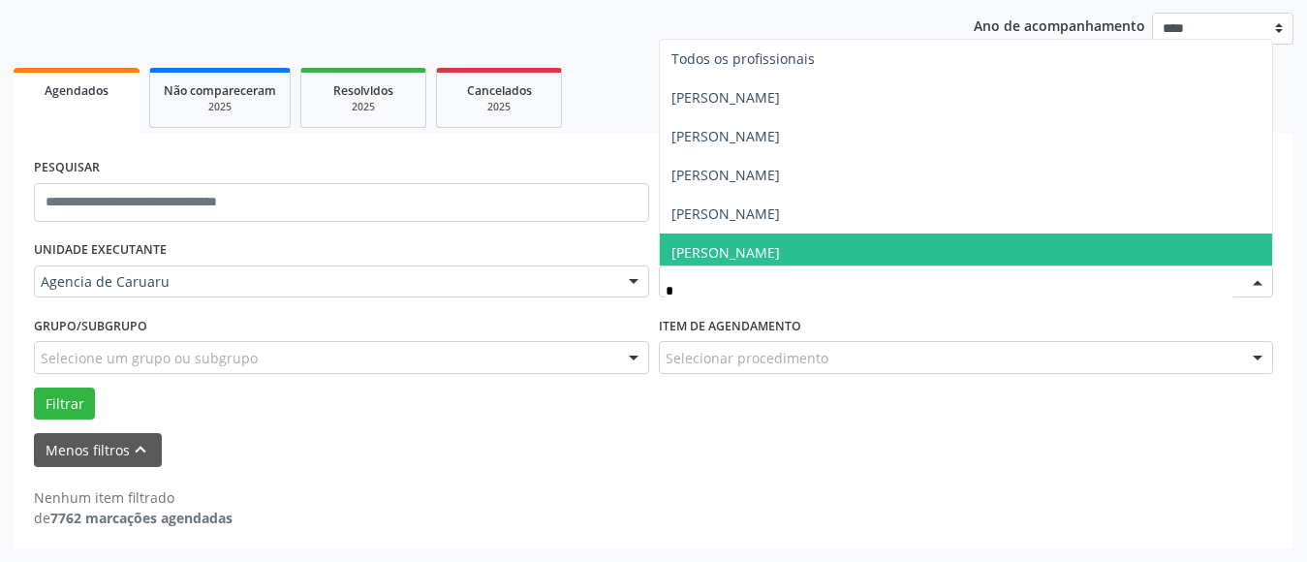
type input "**"
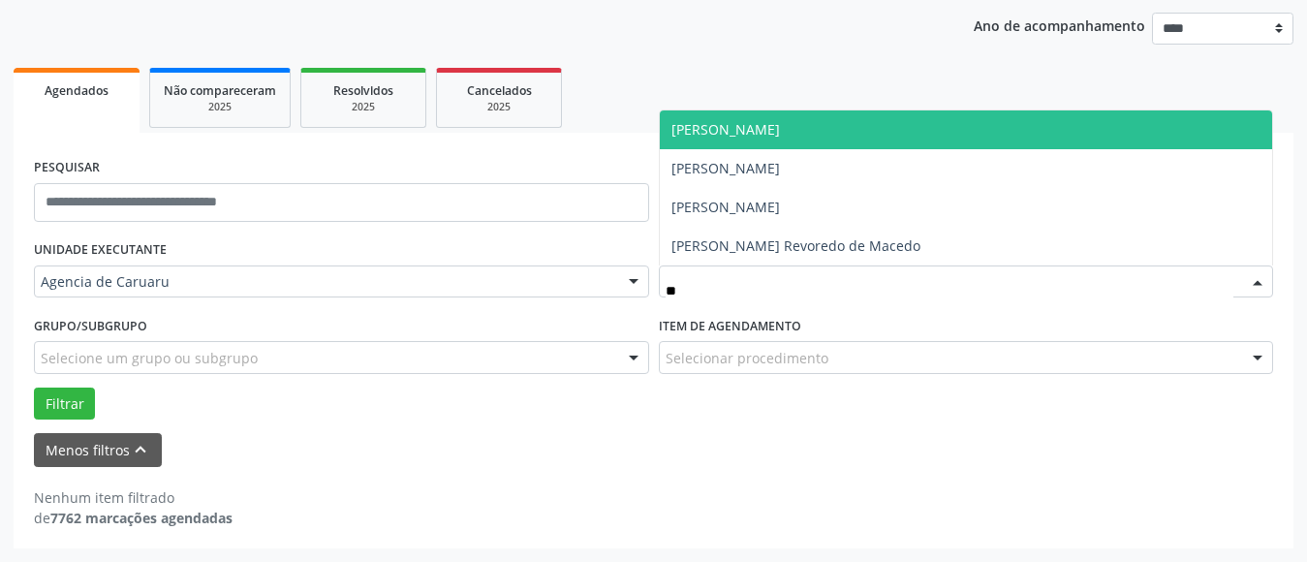
click at [760, 121] on span "[PERSON_NAME]" at bounding box center [726, 129] width 109 height 18
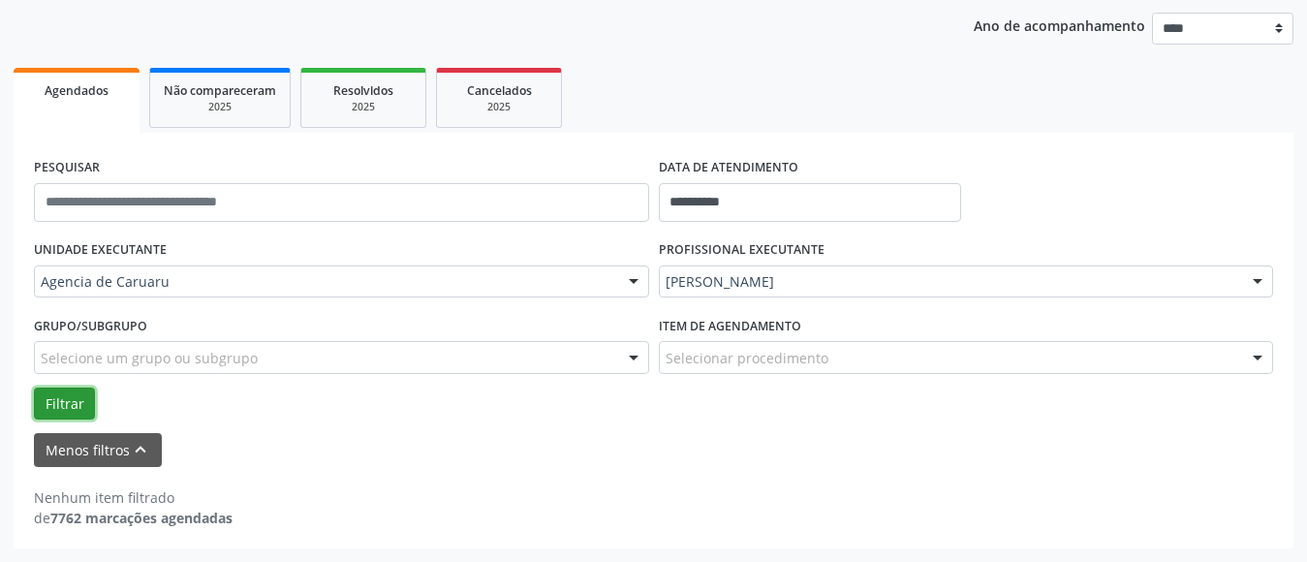
click at [63, 404] on button "Filtrar" at bounding box center [64, 404] width 61 height 33
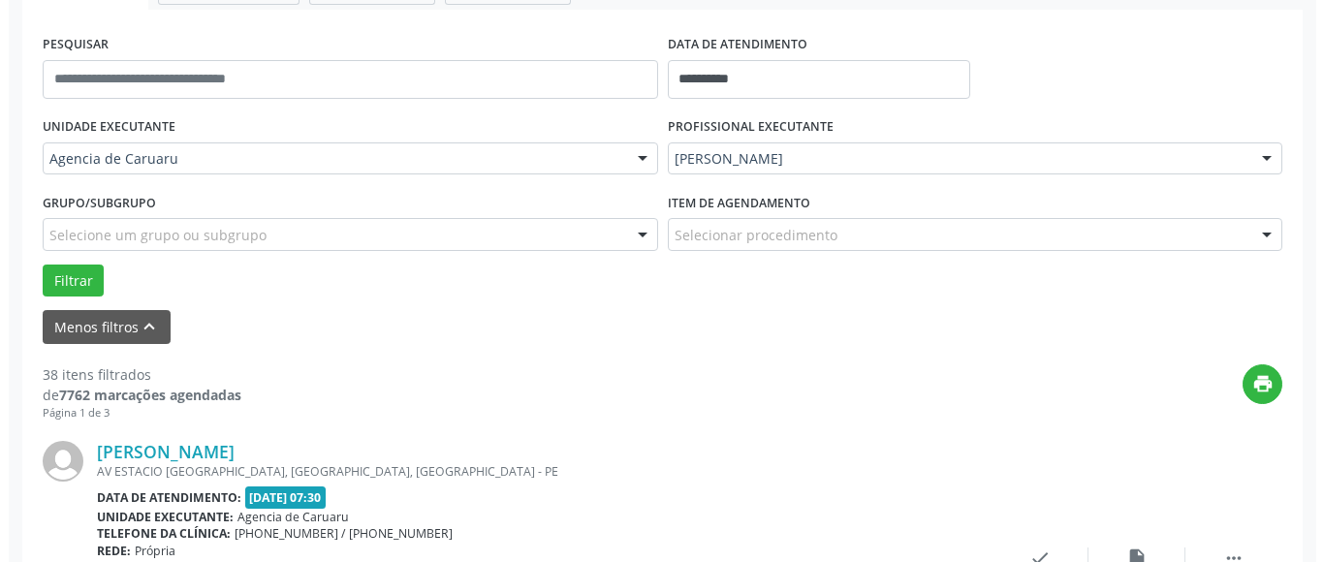
scroll to position [513, 0]
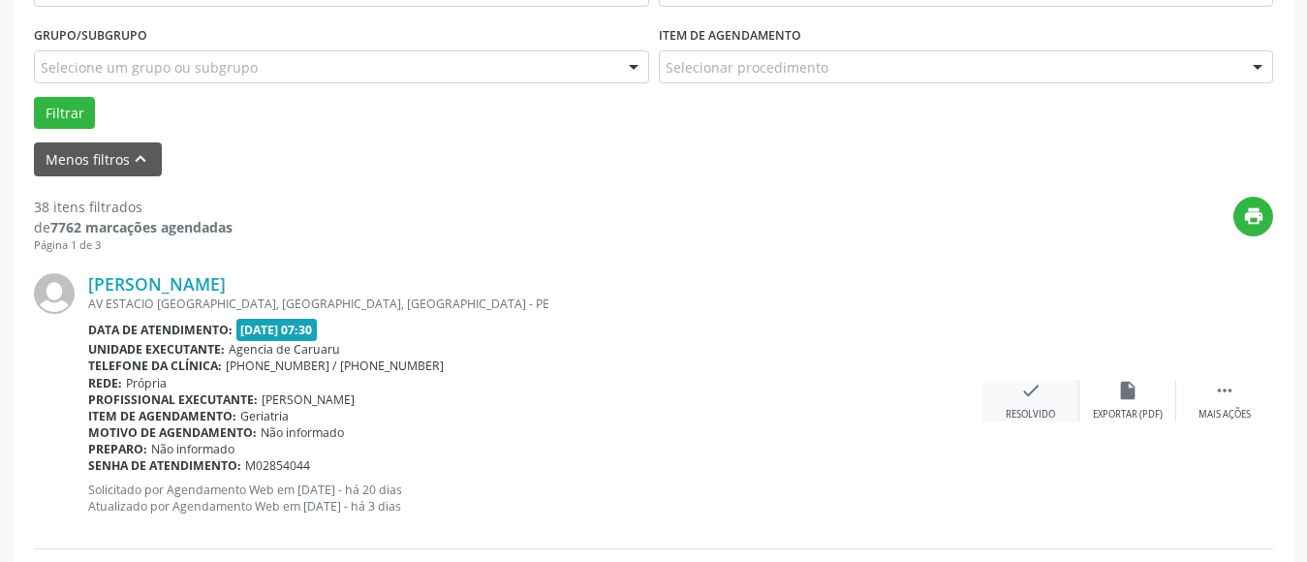
click at [1022, 392] on icon "check" at bounding box center [1031, 390] width 21 height 21
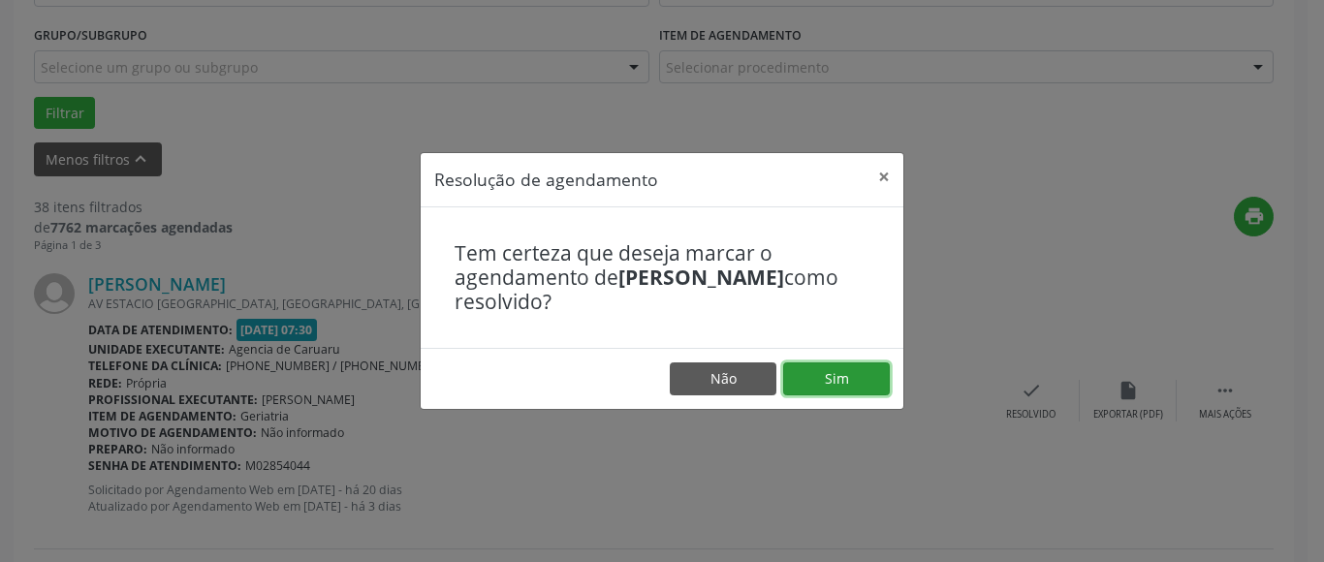
click at [872, 386] on button "Sim" at bounding box center [836, 378] width 107 height 33
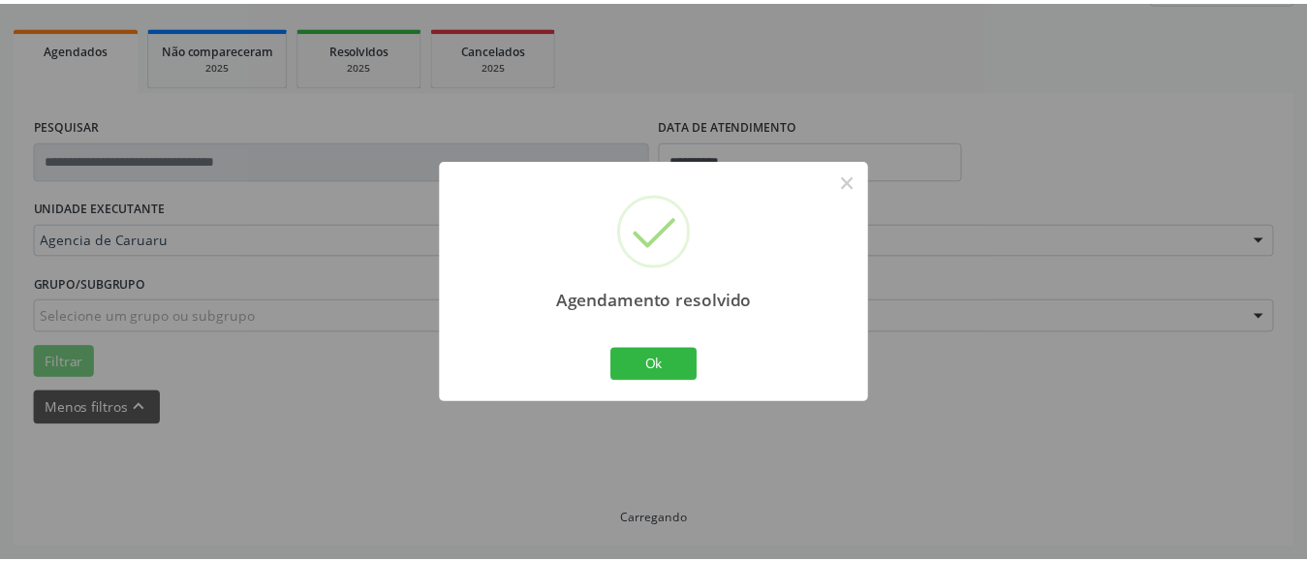
scroll to position [264, 0]
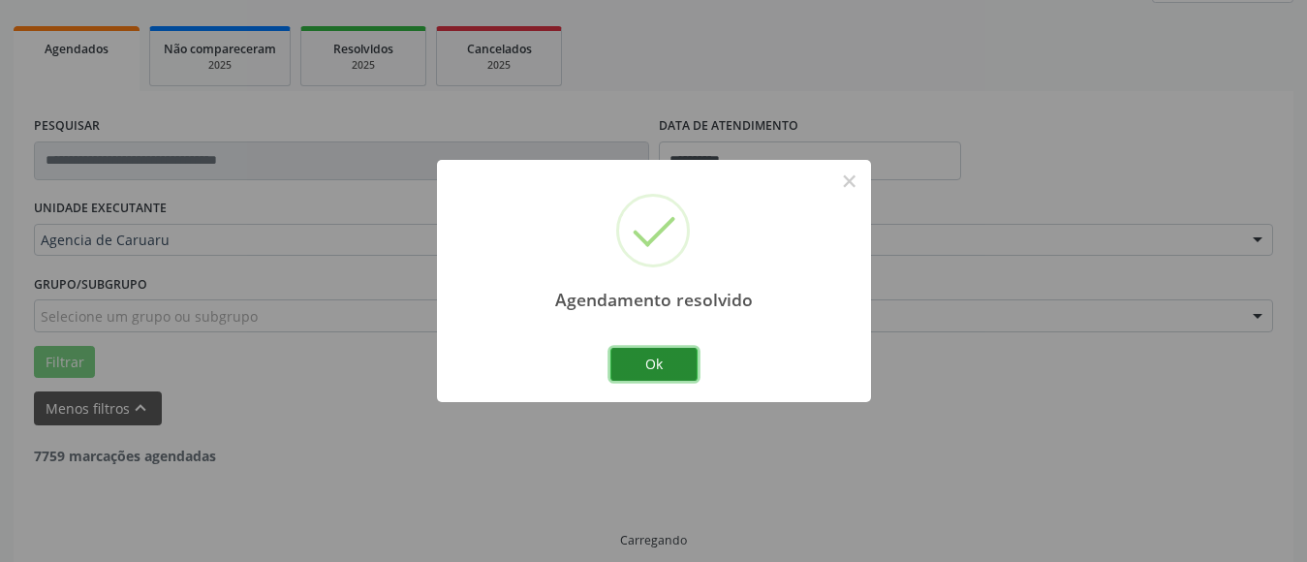
click at [641, 359] on button "Ok" at bounding box center [654, 364] width 87 height 33
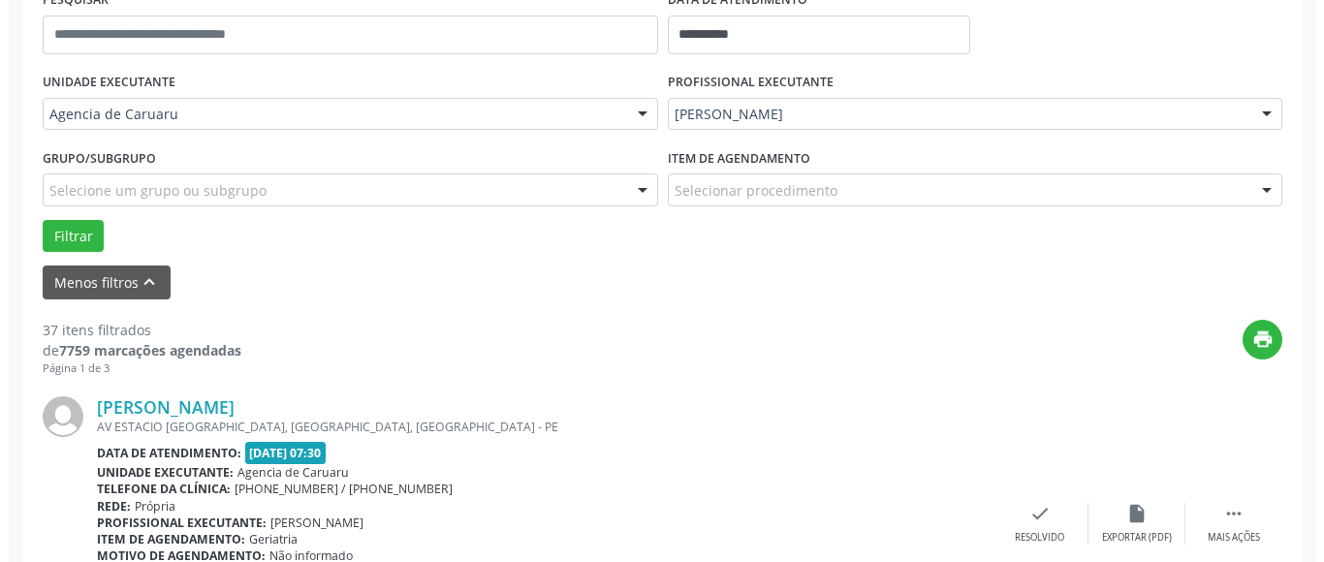
scroll to position [554, 0]
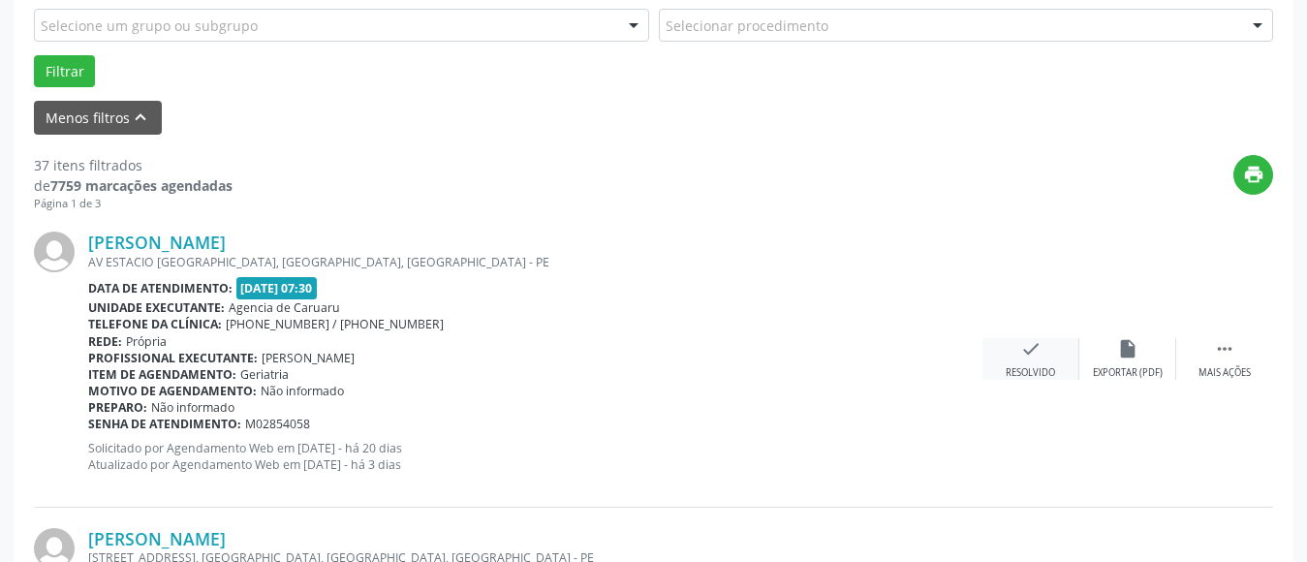
click at [1022, 364] on div "check Resolvido" at bounding box center [1031, 359] width 97 height 42
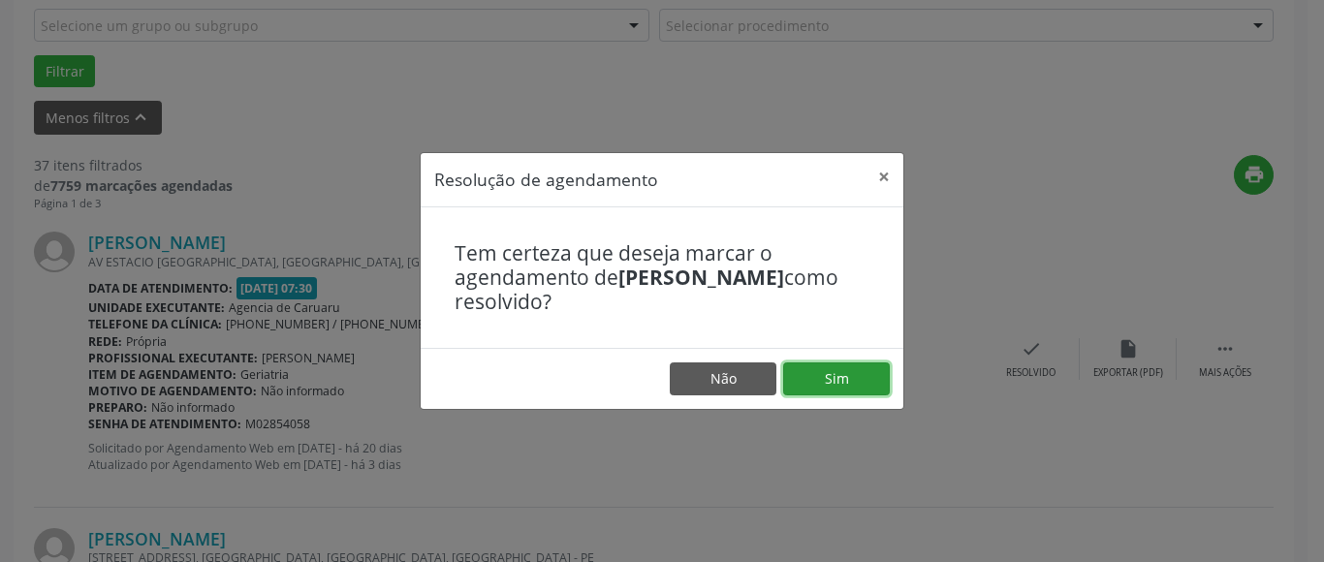
click at [842, 373] on button "Sim" at bounding box center [836, 378] width 107 height 33
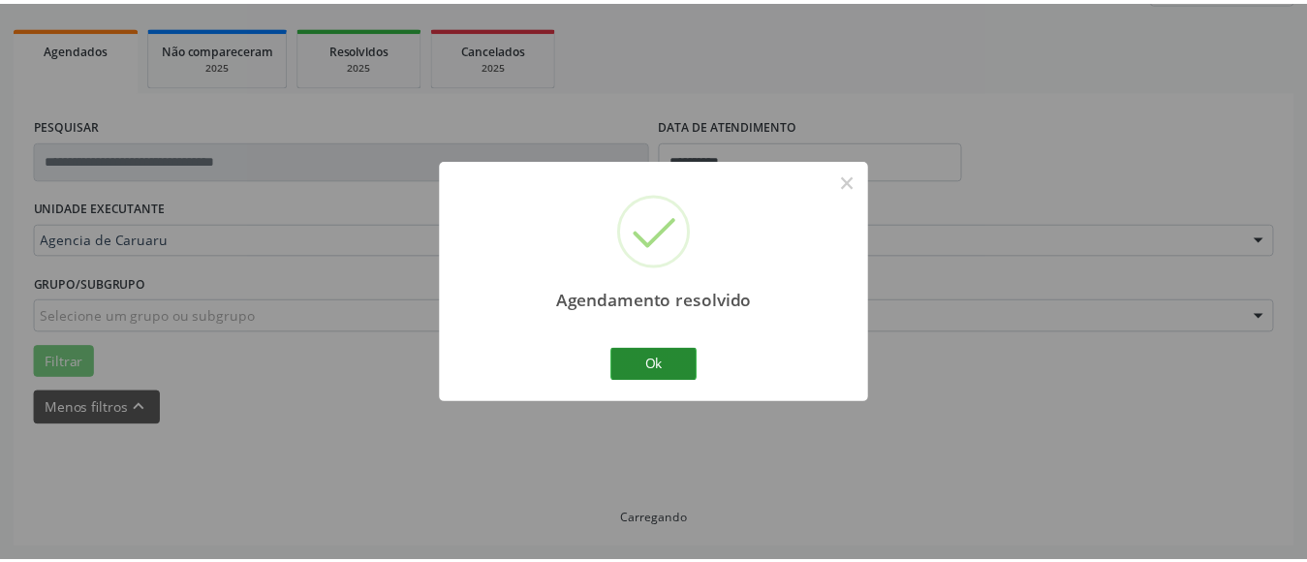
scroll to position [284, 0]
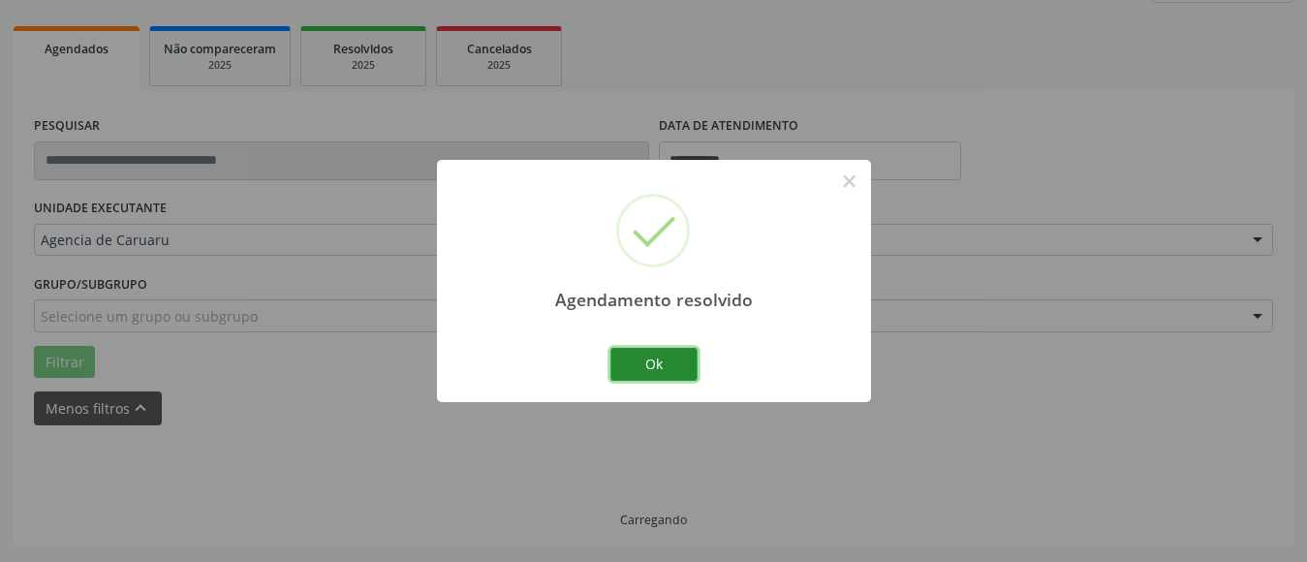
click at [648, 367] on button "Ok" at bounding box center [654, 364] width 87 height 33
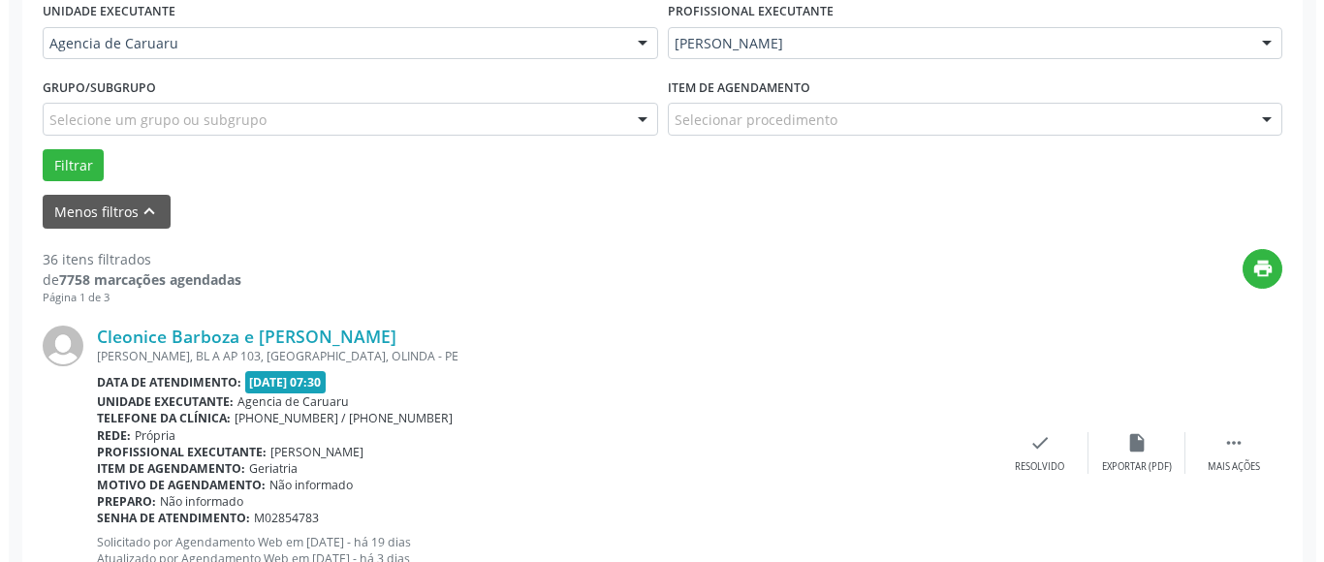
scroll to position [478, 0]
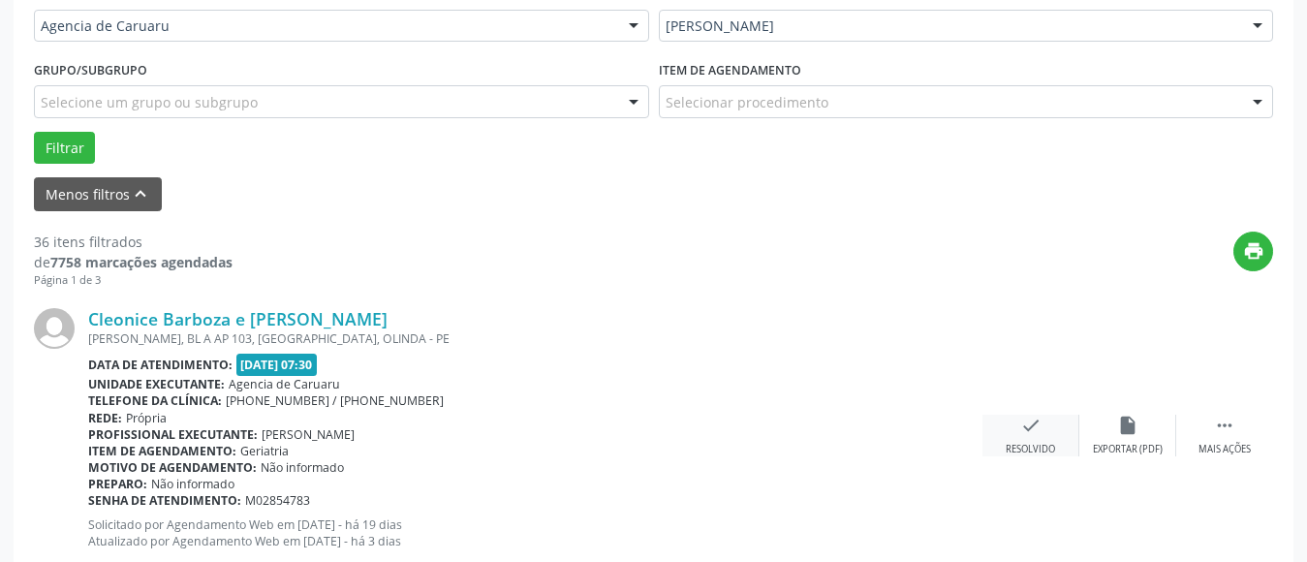
click at [1042, 429] on div "check Resolvido" at bounding box center [1031, 436] width 97 height 42
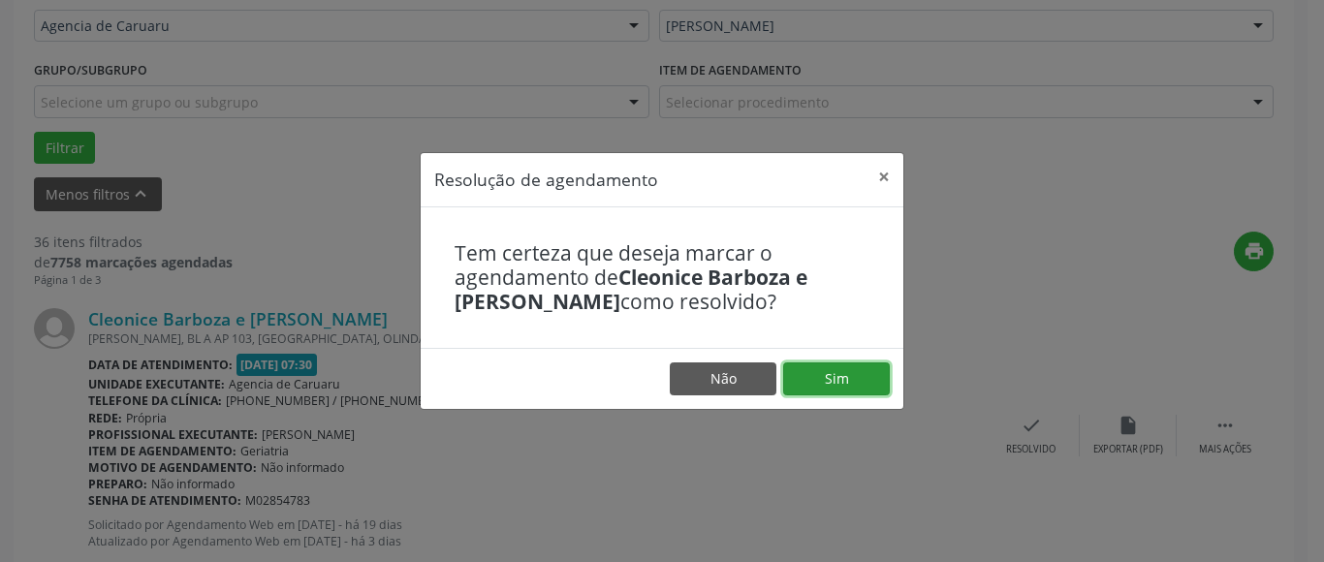
click at [854, 374] on button "Sim" at bounding box center [836, 378] width 107 height 33
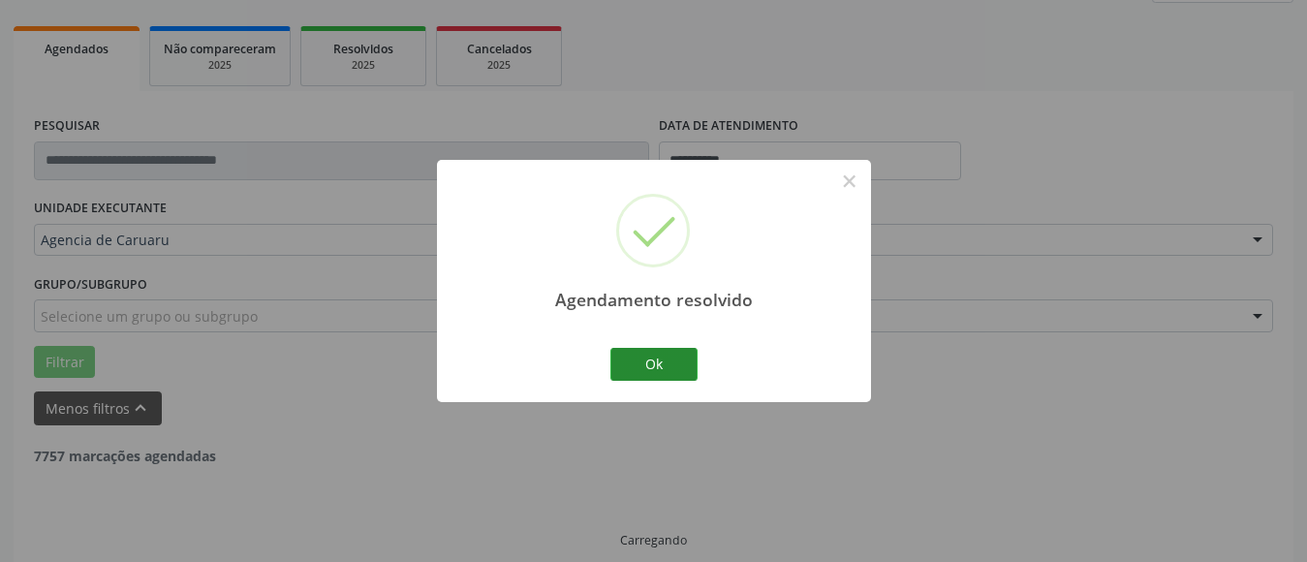
scroll to position [284, 0]
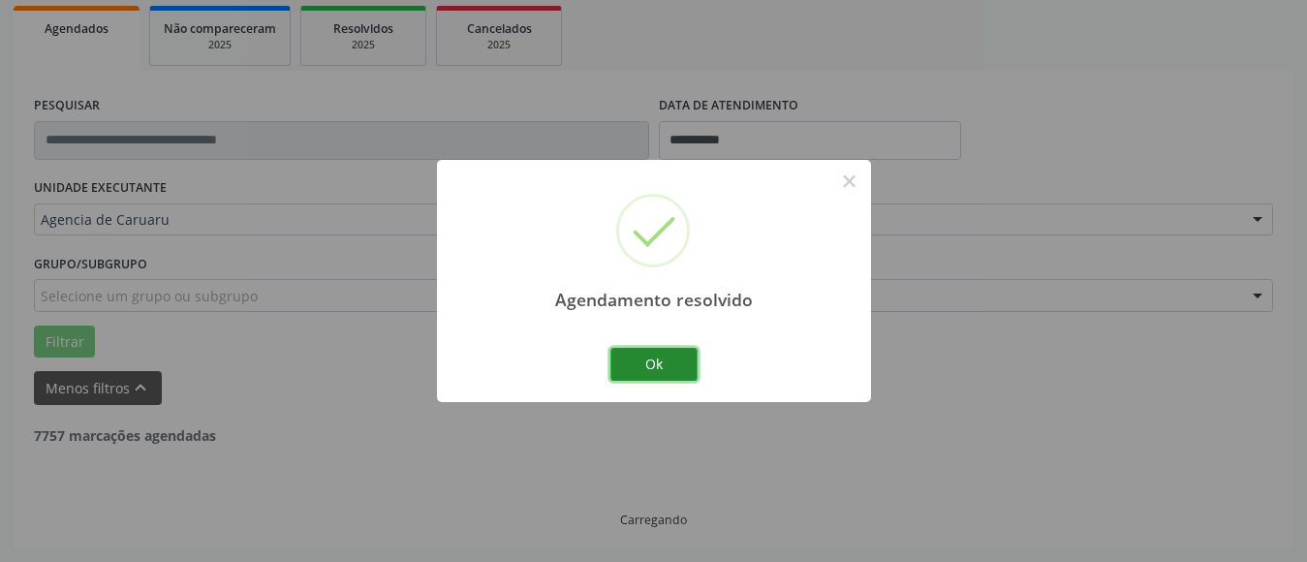
click at [677, 359] on button "Ok" at bounding box center [654, 364] width 87 height 33
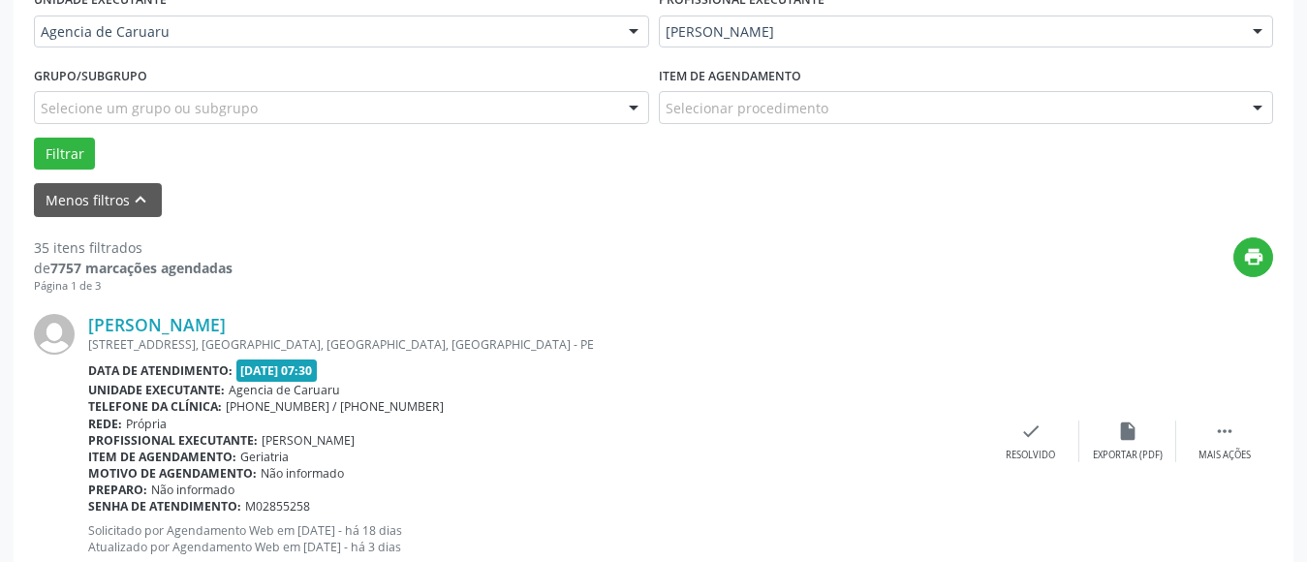
scroll to position [478, 0]
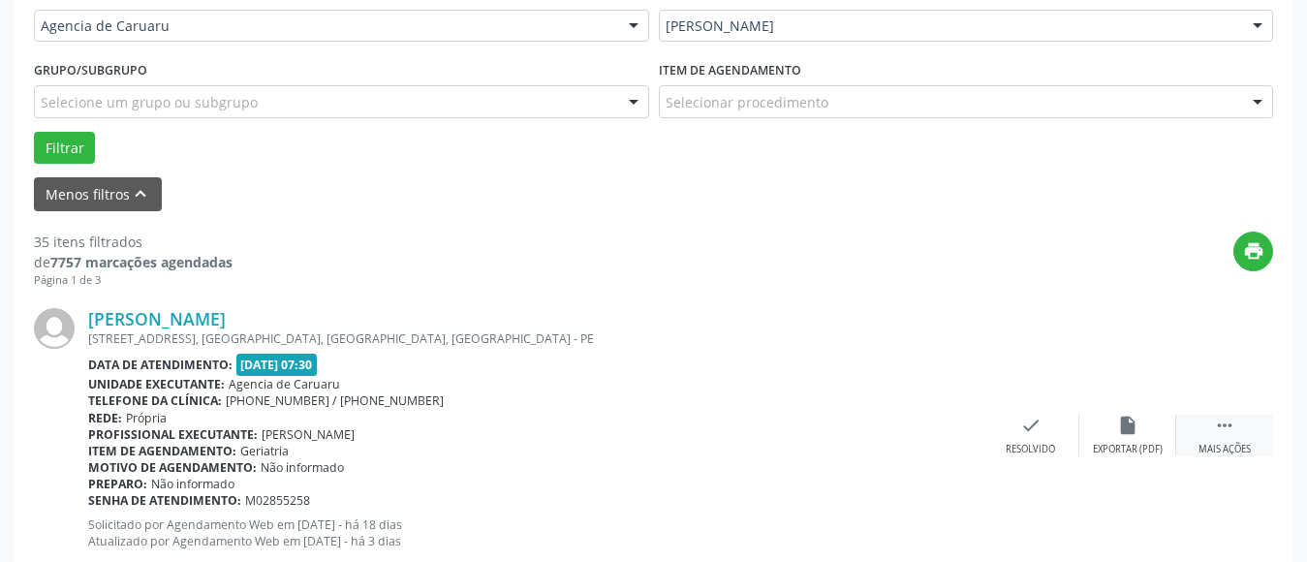
click at [1227, 423] on icon "" at bounding box center [1224, 425] width 21 height 21
click at [1129, 443] on div "Não compareceu" at bounding box center [1127, 450] width 82 height 14
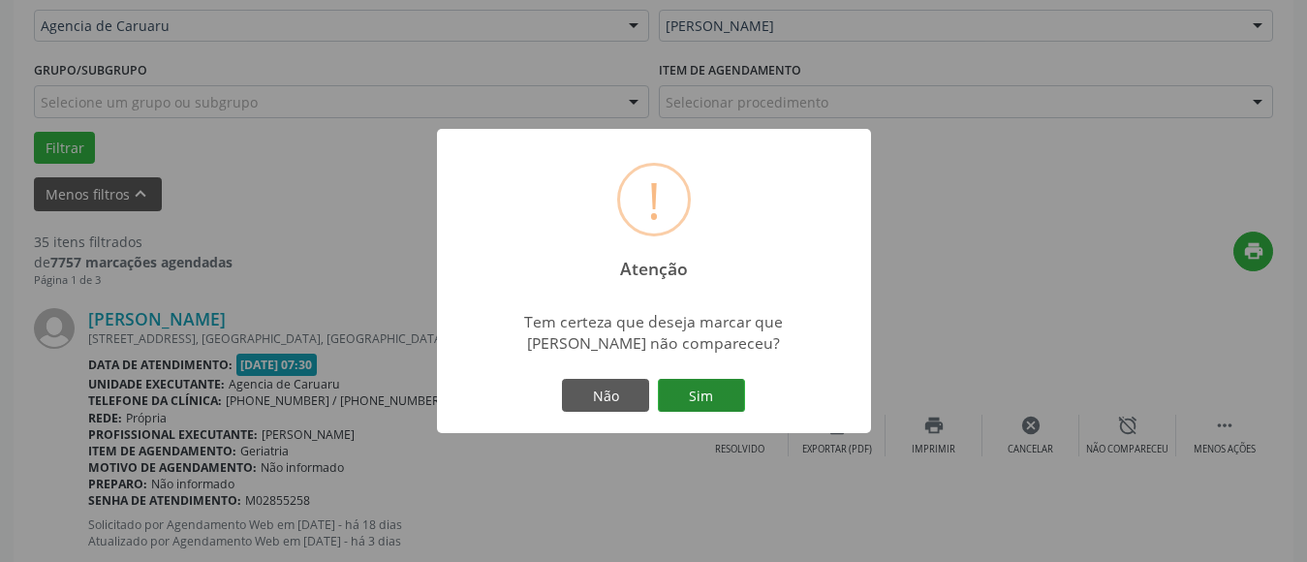
click at [708, 410] on button "Sim" at bounding box center [701, 395] width 87 height 33
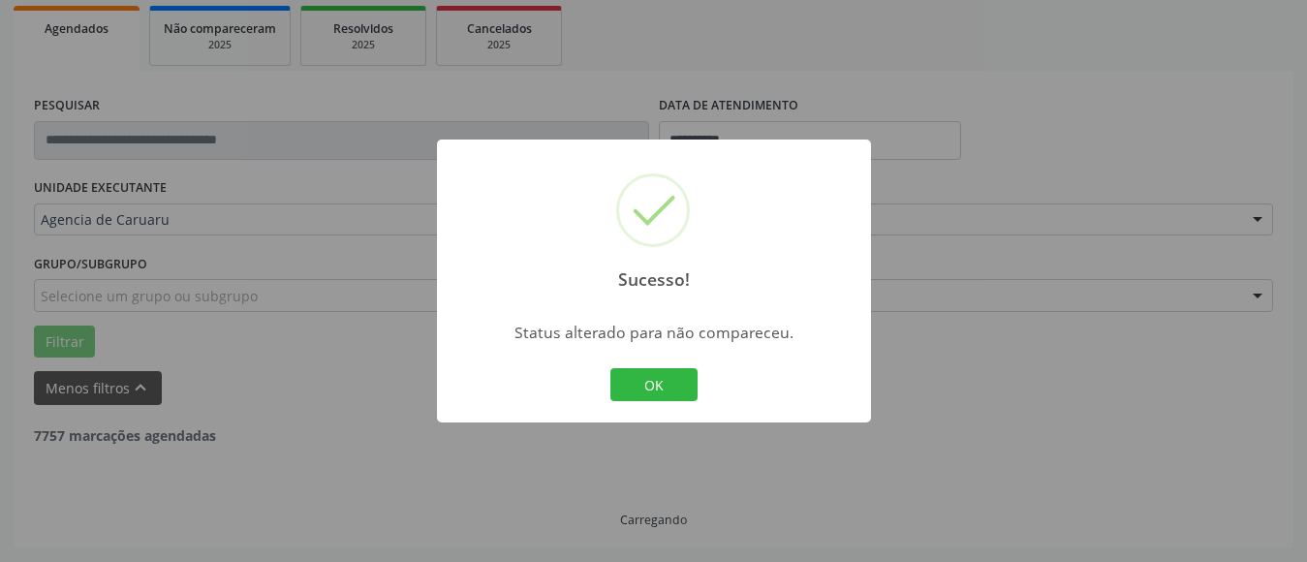
scroll to position [284, 0]
click at [661, 390] on button "OK" at bounding box center [654, 384] width 87 height 33
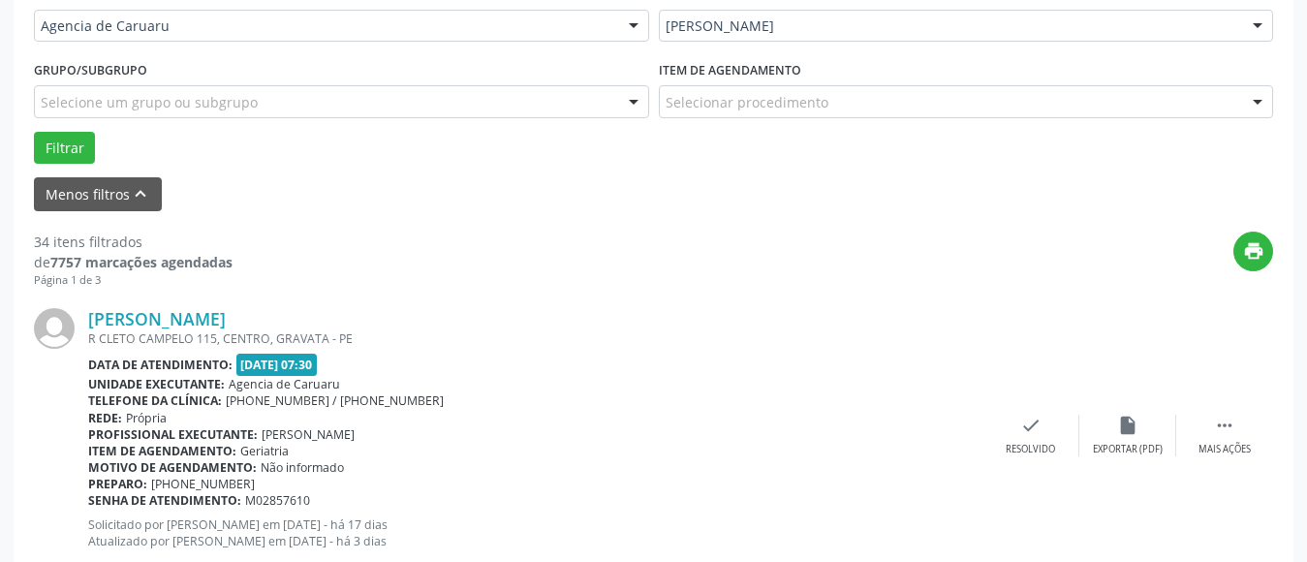
scroll to position [575, 0]
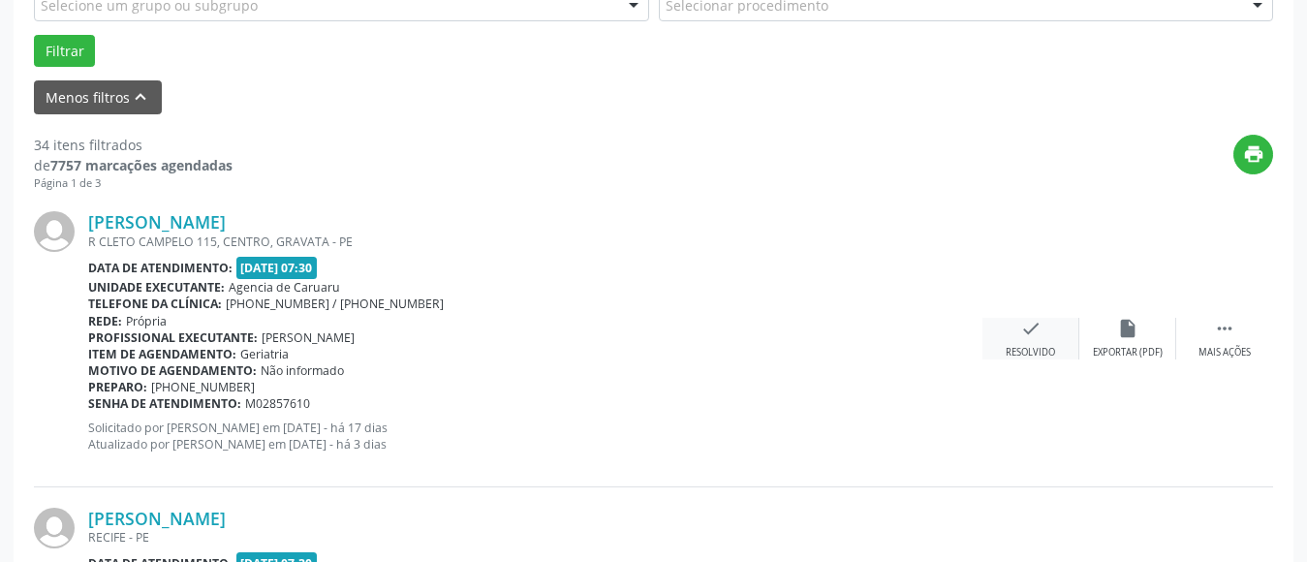
click at [1021, 343] on div "check Resolvido" at bounding box center [1031, 339] width 97 height 42
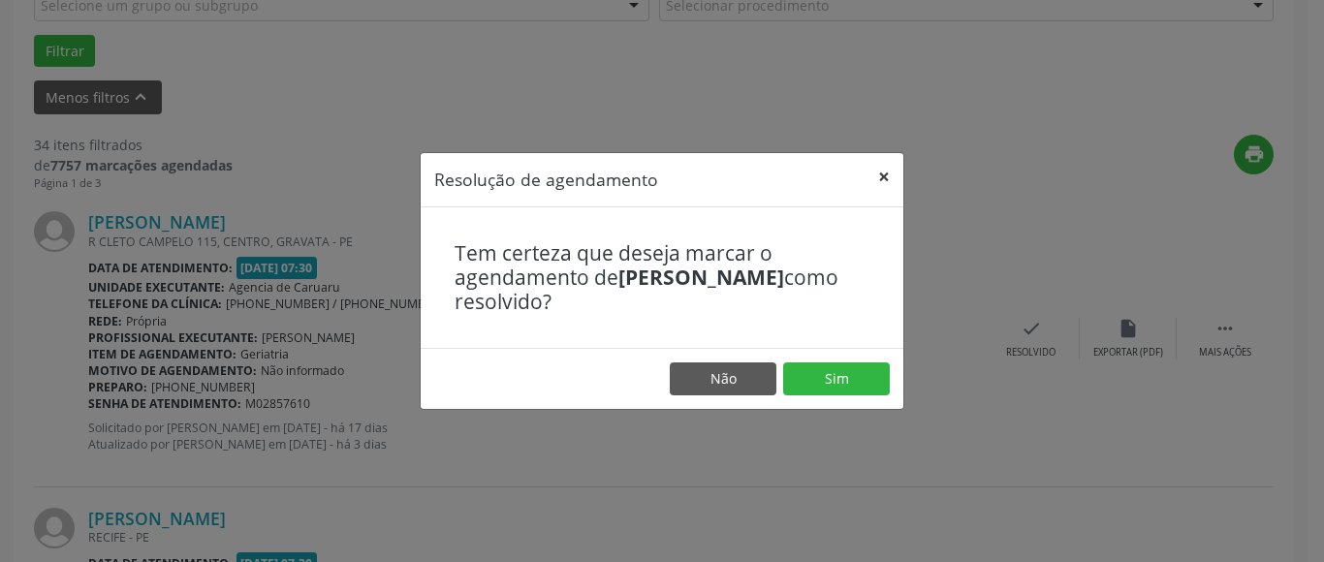
click at [882, 175] on button "×" at bounding box center [884, 176] width 39 height 47
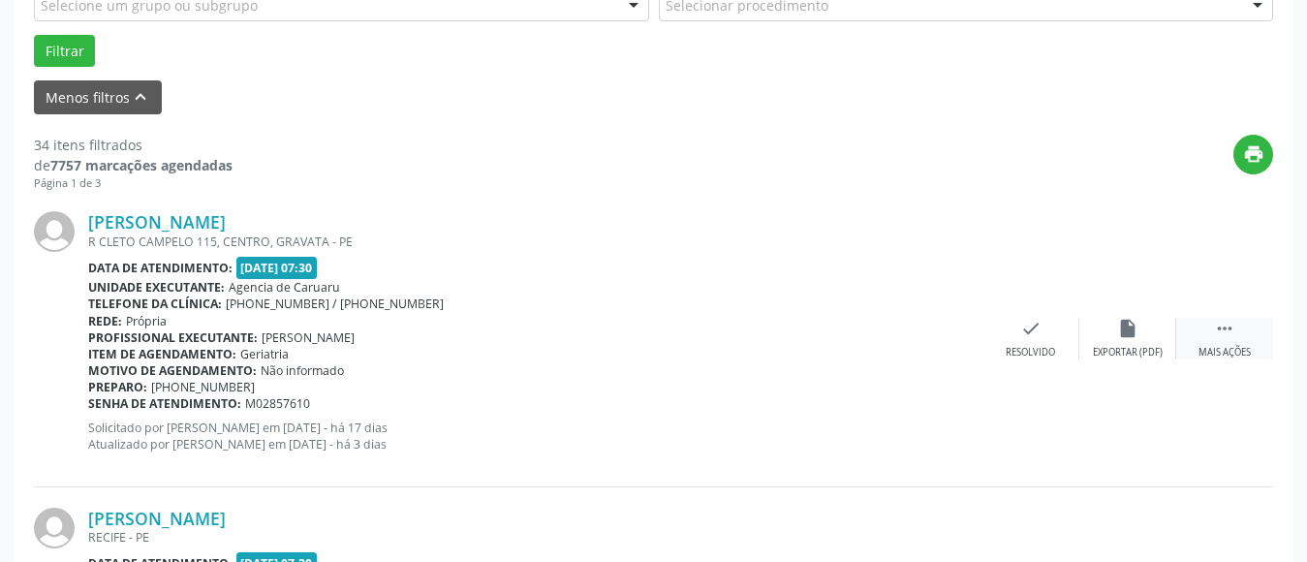
click at [1214, 343] on div " Mais ações" at bounding box center [1225, 339] width 97 height 42
click at [1113, 347] on div "Não compareceu" at bounding box center [1127, 353] width 82 height 14
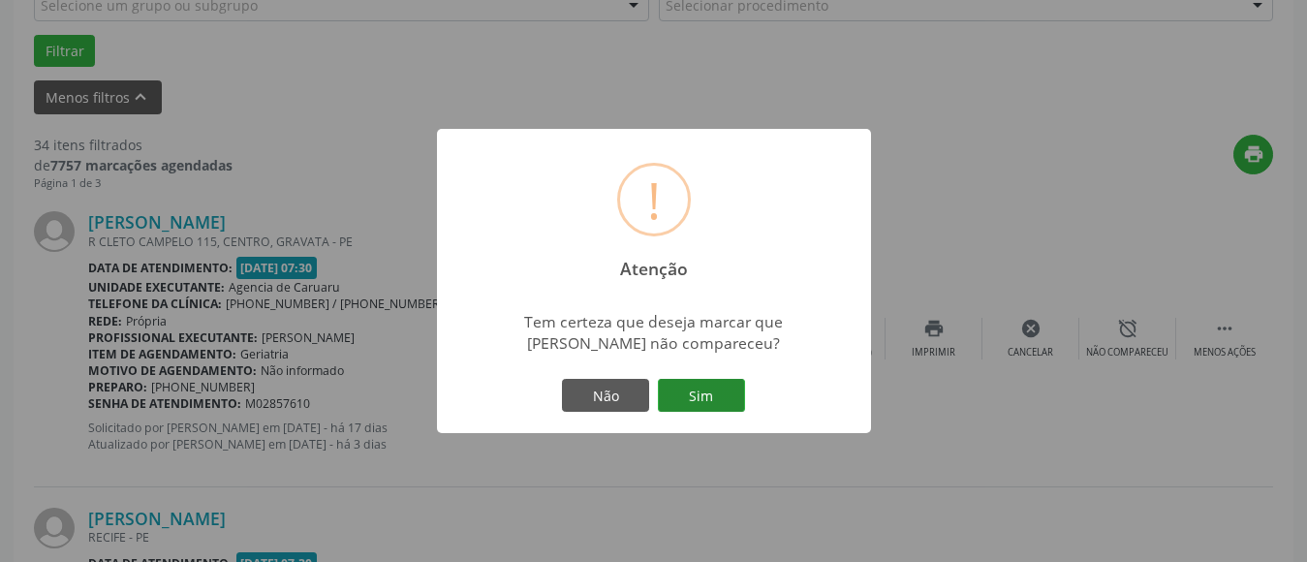
click at [704, 399] on button "Sim" at bounding box center [701, 395] width 87 height 33
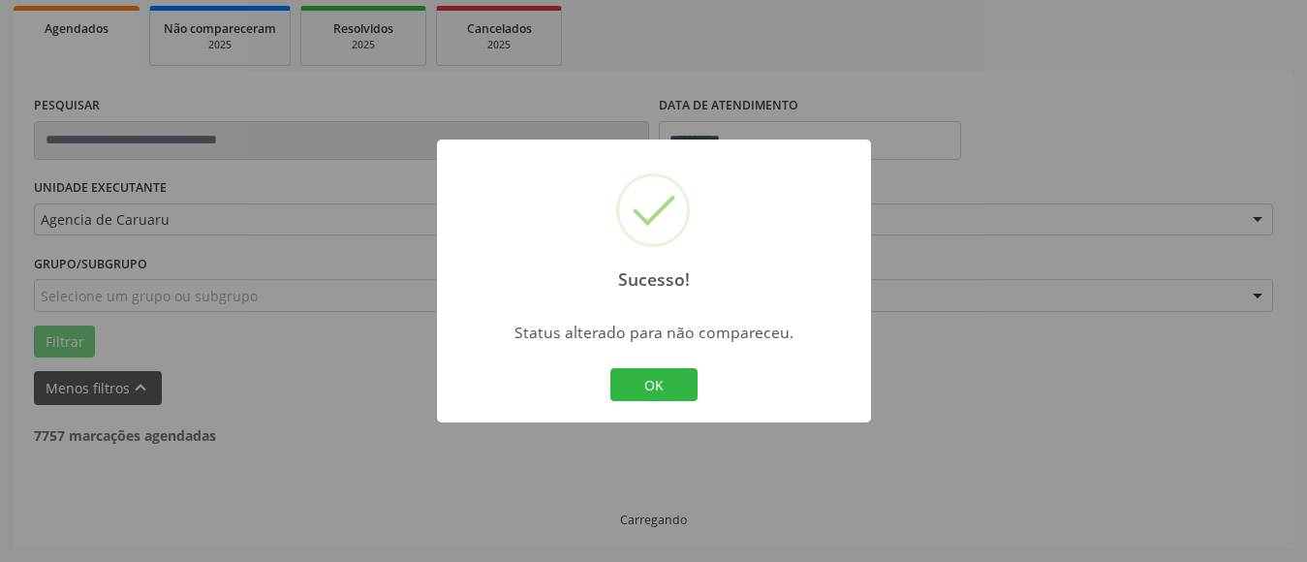
scroll to position [284, 0]
click at [674, 389] on button "OK" at bounding box center [654, 384] width 87 height 33
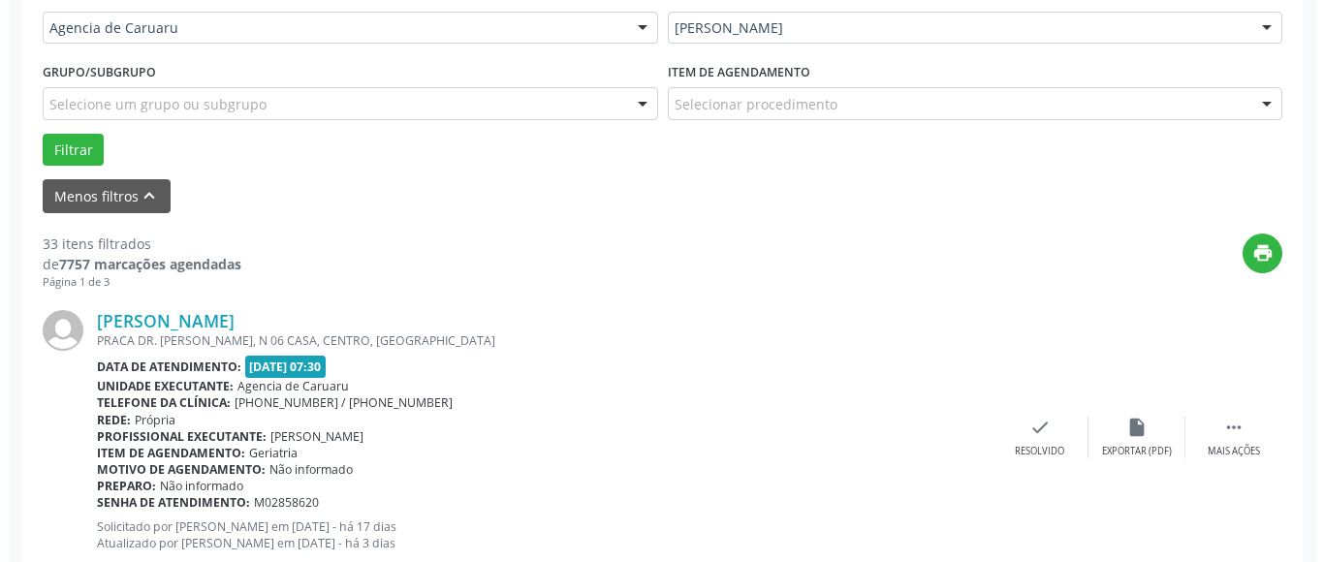
scroll to position [478, 0]
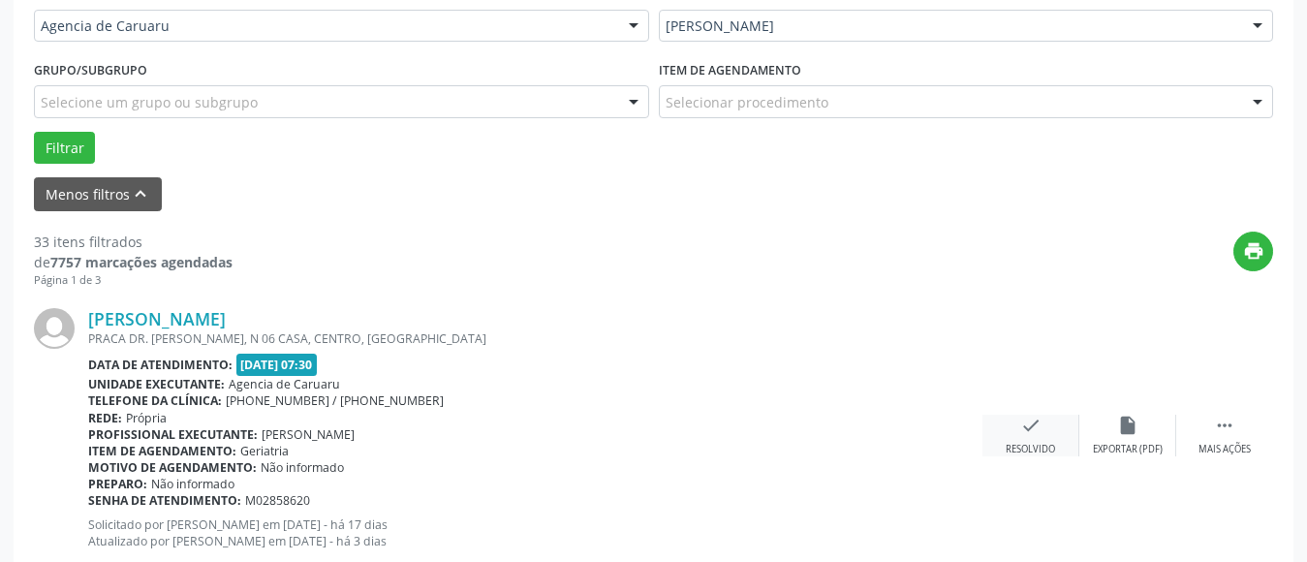
click at [1013, 446] on div "Resolvido" at bounding box center [1030, 450] width 49 height 14
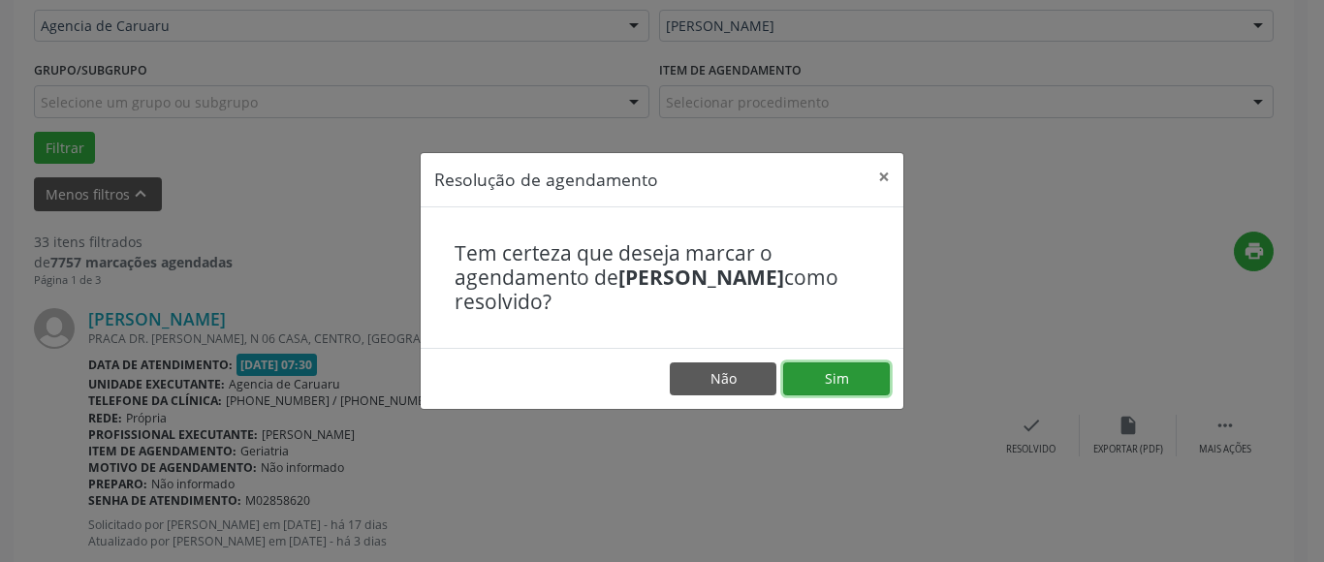
click at [840, 389] on button "Sim" at bounding box center [836, 378] width 107 height 33
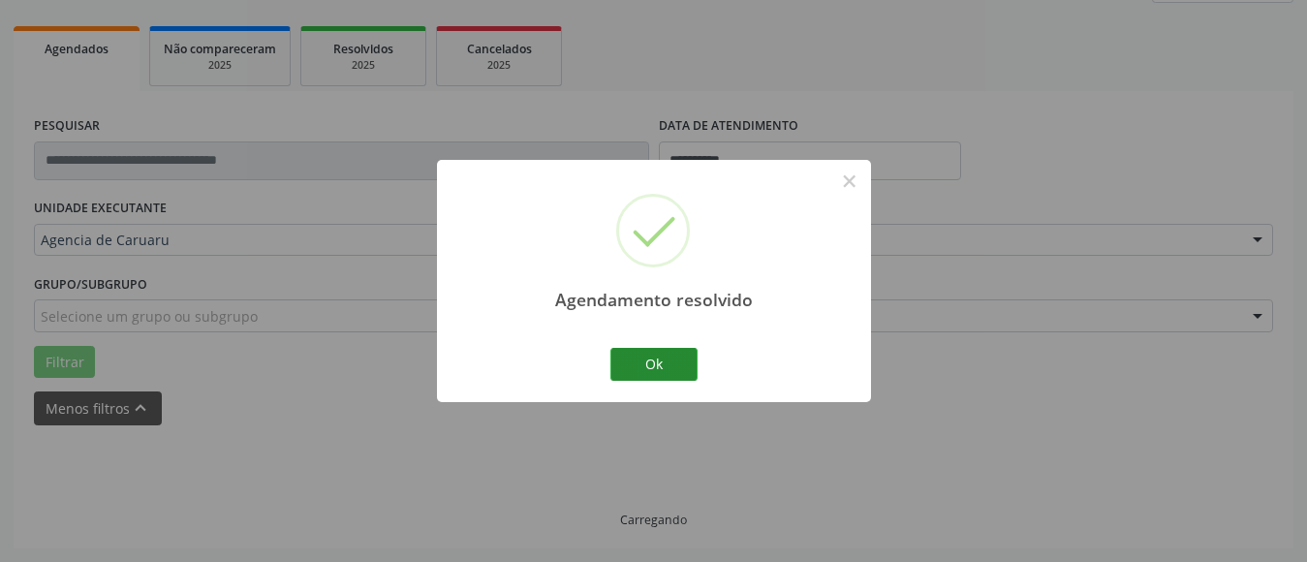
scroll to position [284, 0]
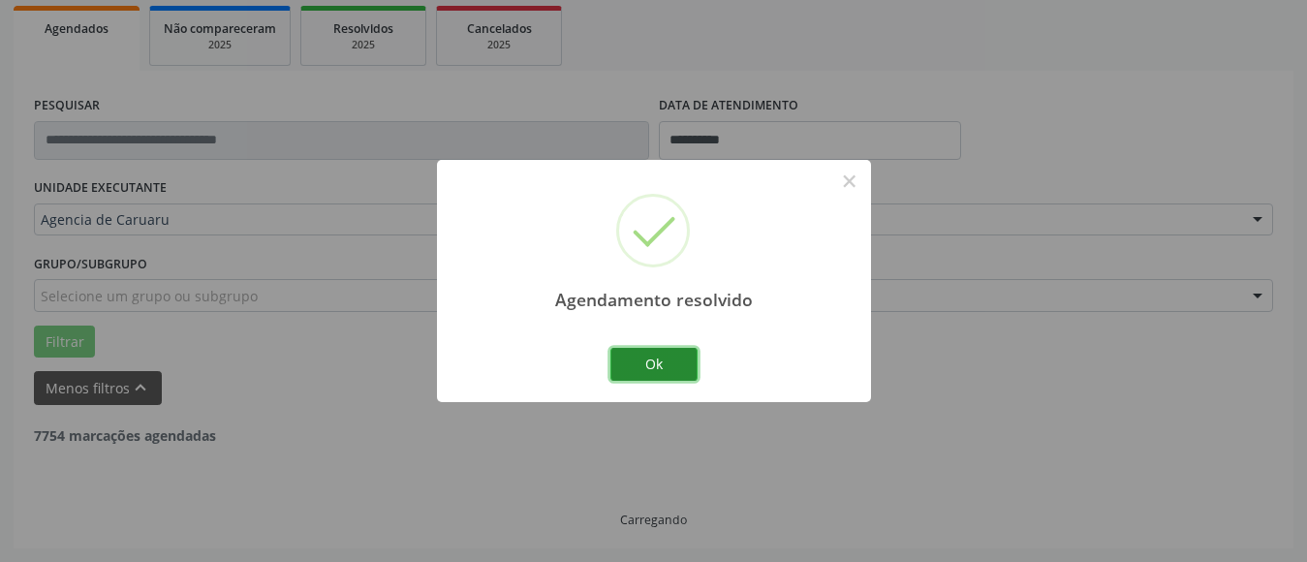
click at [664, 359] on button "Ok" at bounding box center [654, 364] width 87 height 33
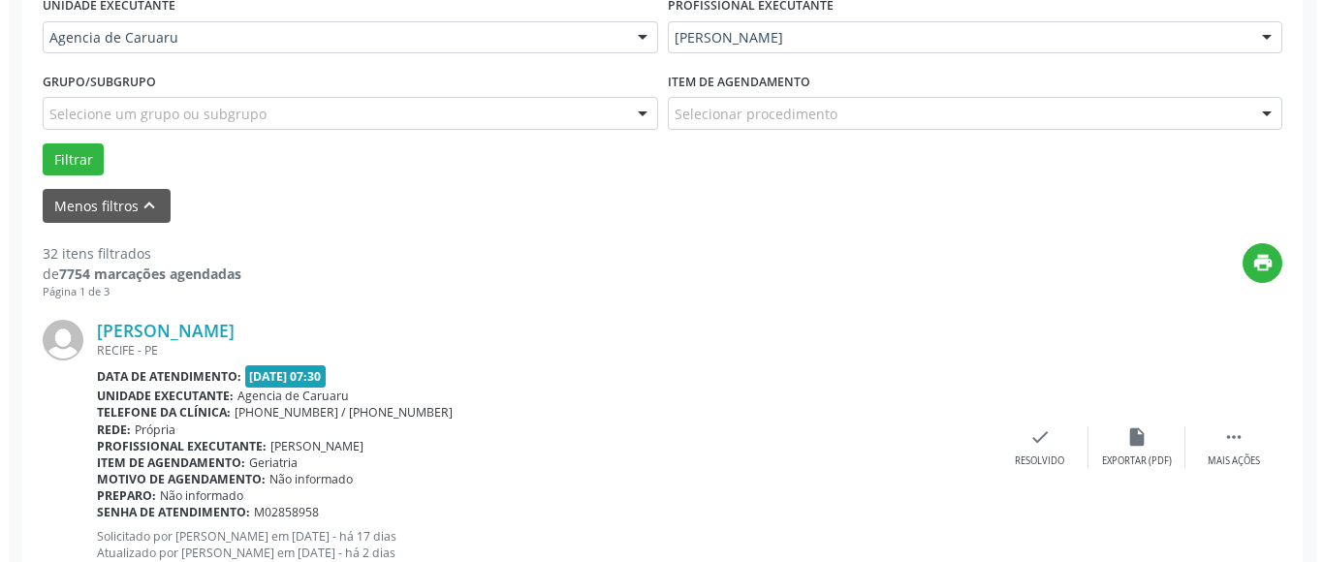
scroll to position [575, 0]
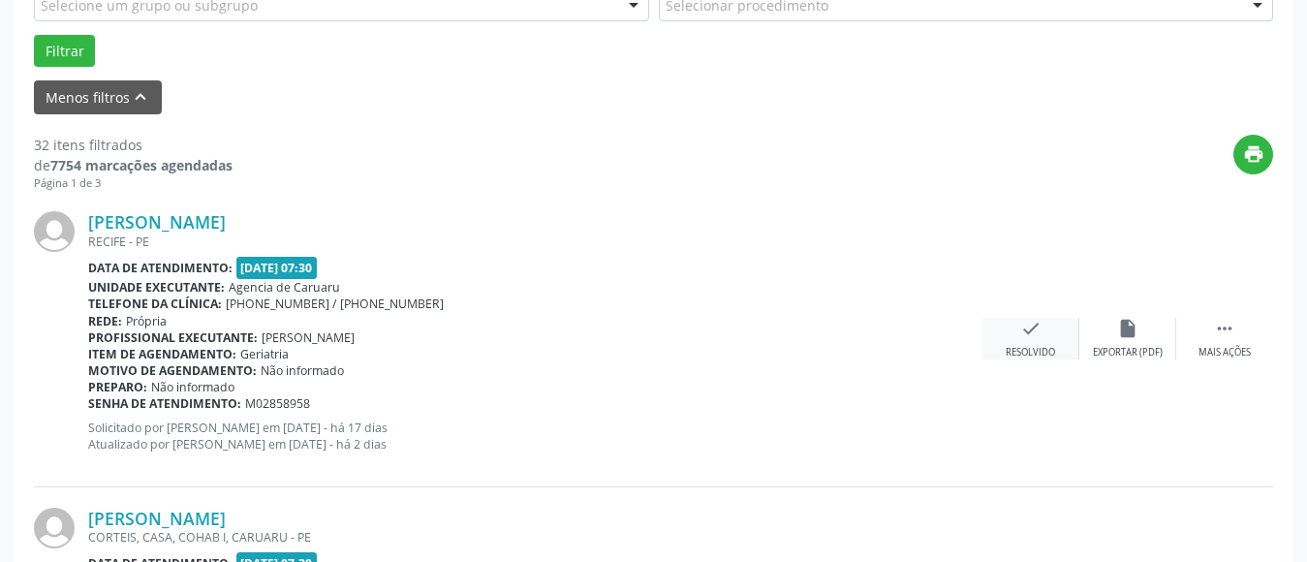
click at [1025, 341] on div "check Resolvido" at bounding box center [1031, 339] width 97 height 42
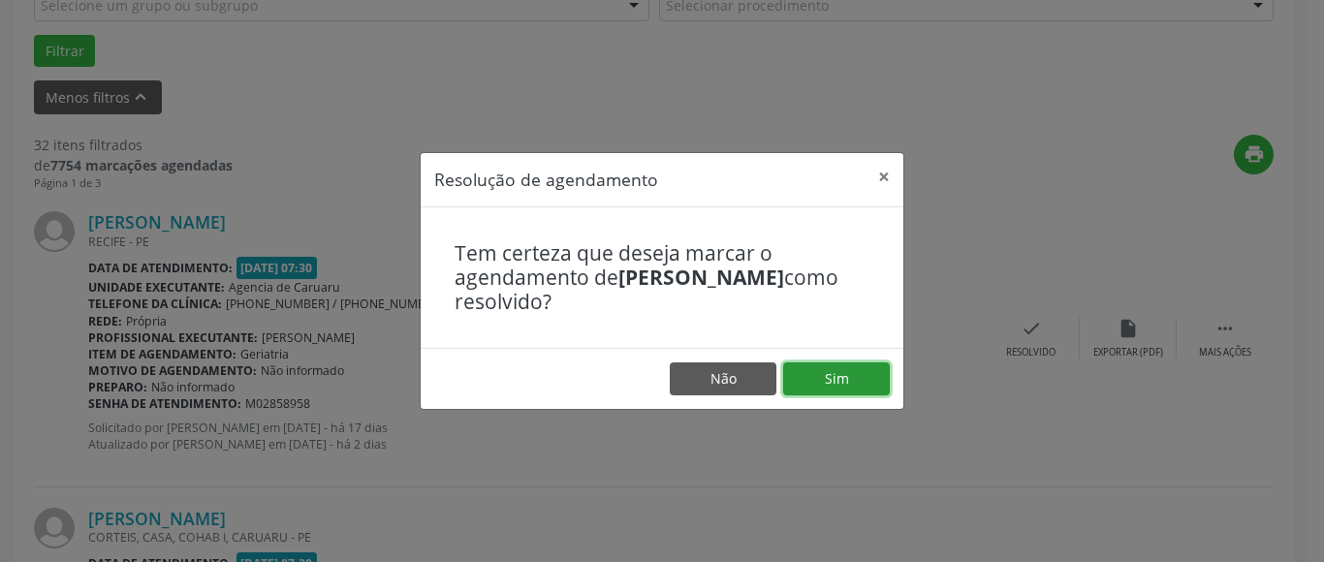
click at [862, 377] on button "Sim" at bounding box center [836, 378] width 107 height 33
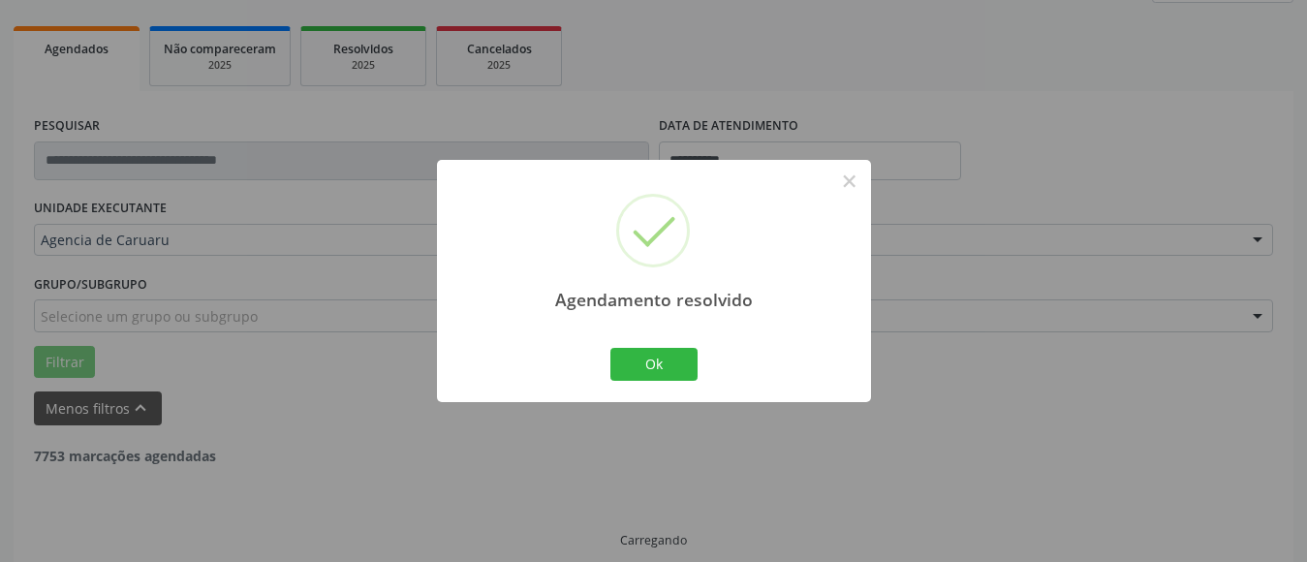
scroll to position [284, 0]
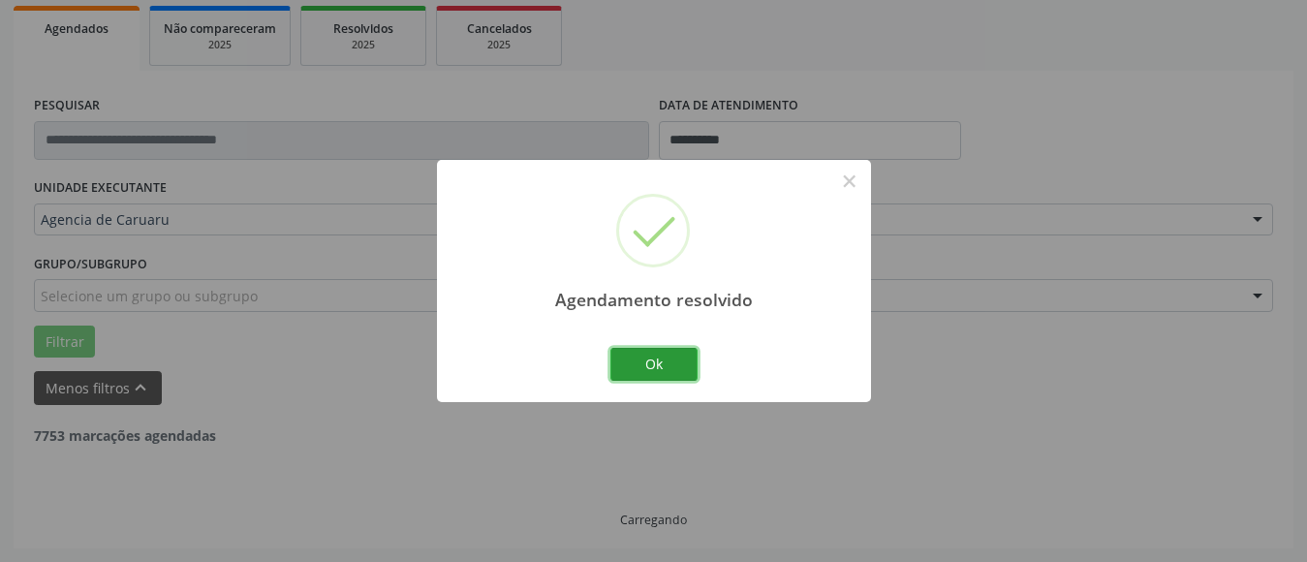
click at [666, 363] on button "Ok" at bounding box center [654, 364] width 87 height 33
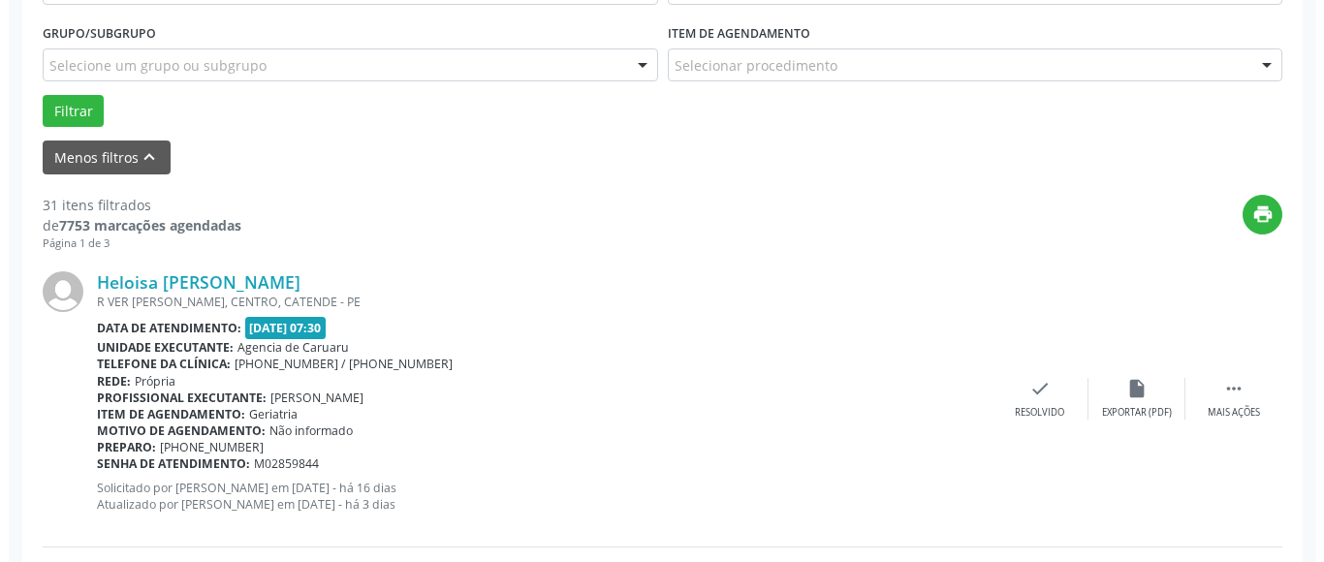
scroll to position [575, 0]
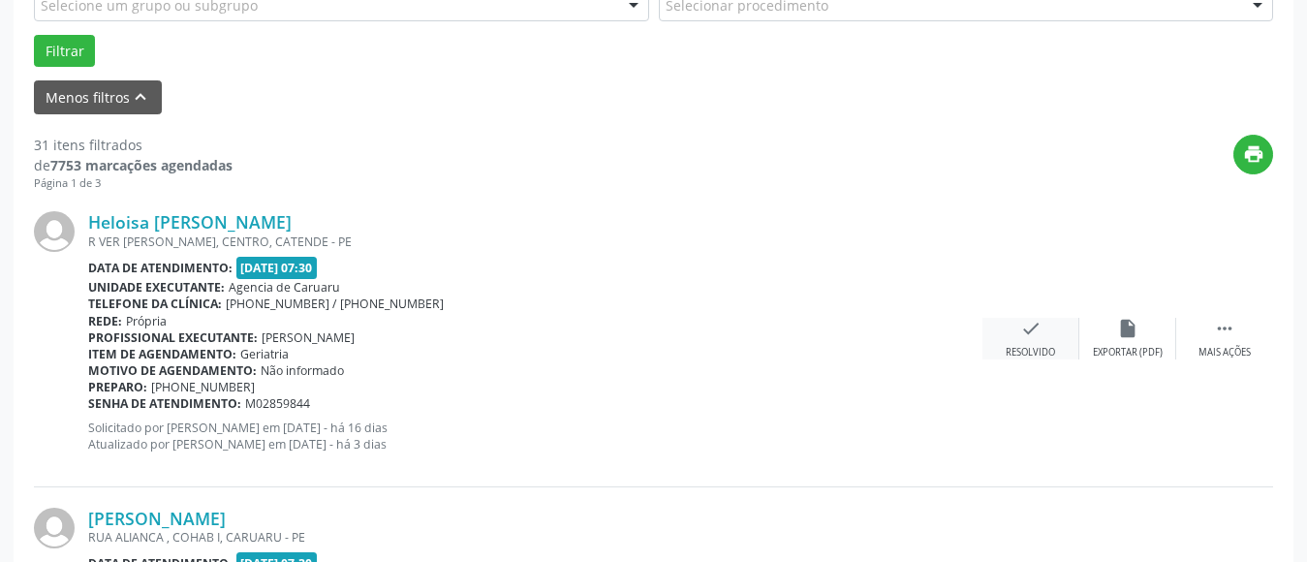
click at [1019, 351] on div "Resolvido" at bounding box center [1030, 353] width 49 height 14
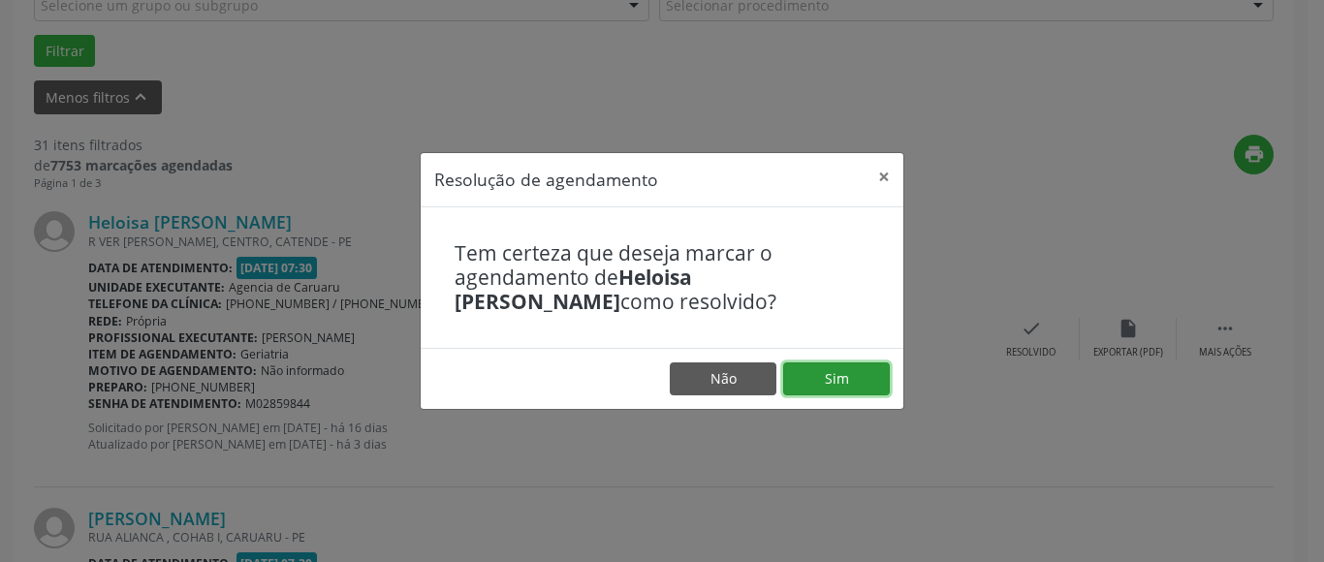
click at [848, 384] on button "Sim" at bounding box center [836, 378] width 107 height 33
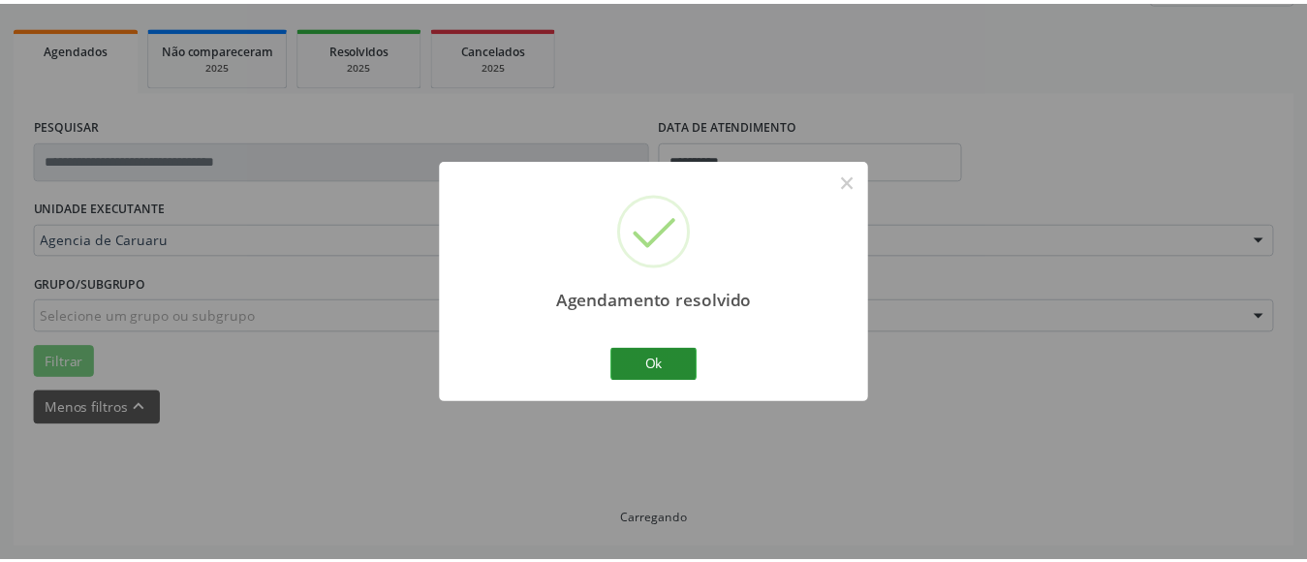
scroll to position [284, 0]
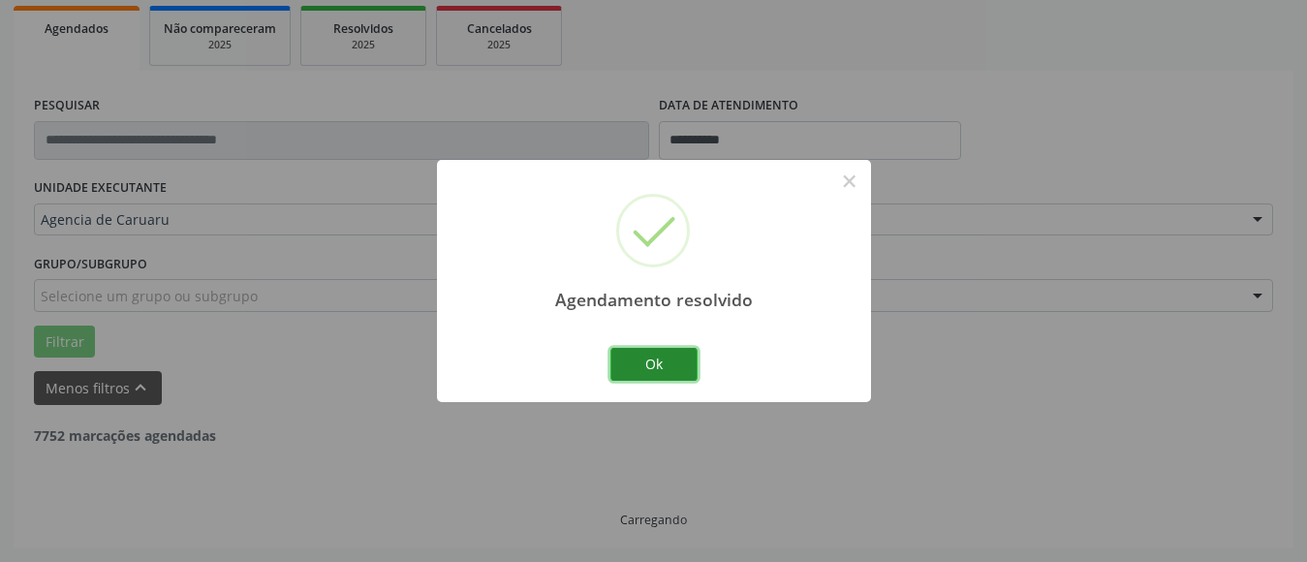
click at [650, 365] on button "Ok" at bounding box center [654, 364] width 87 height 33
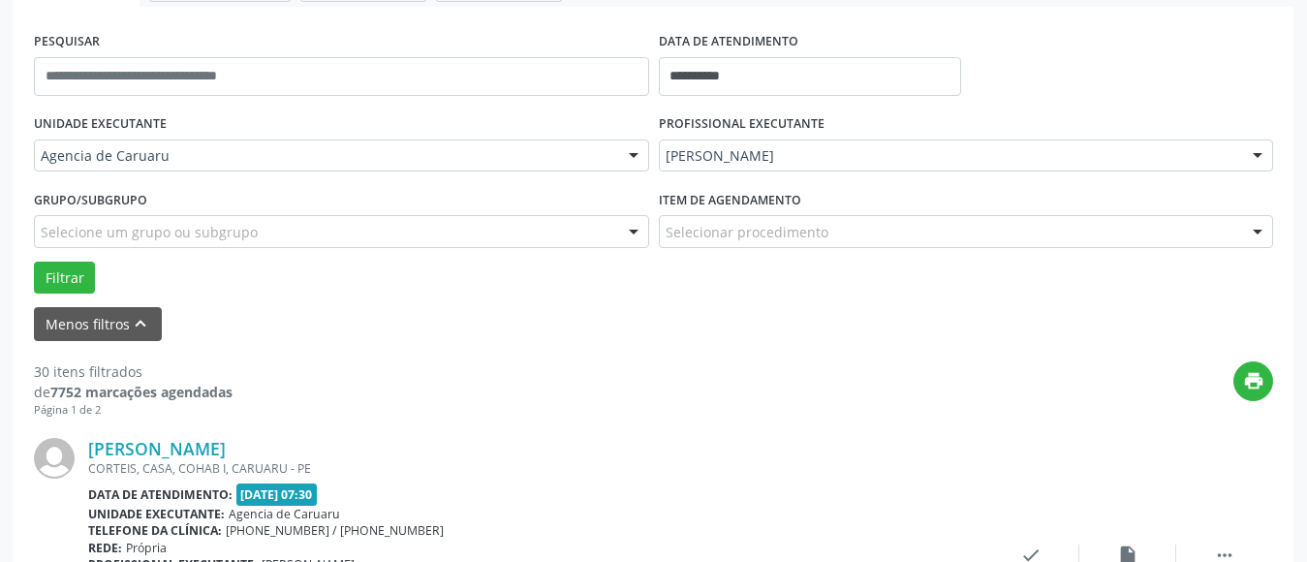
scroll to position [381, 0]
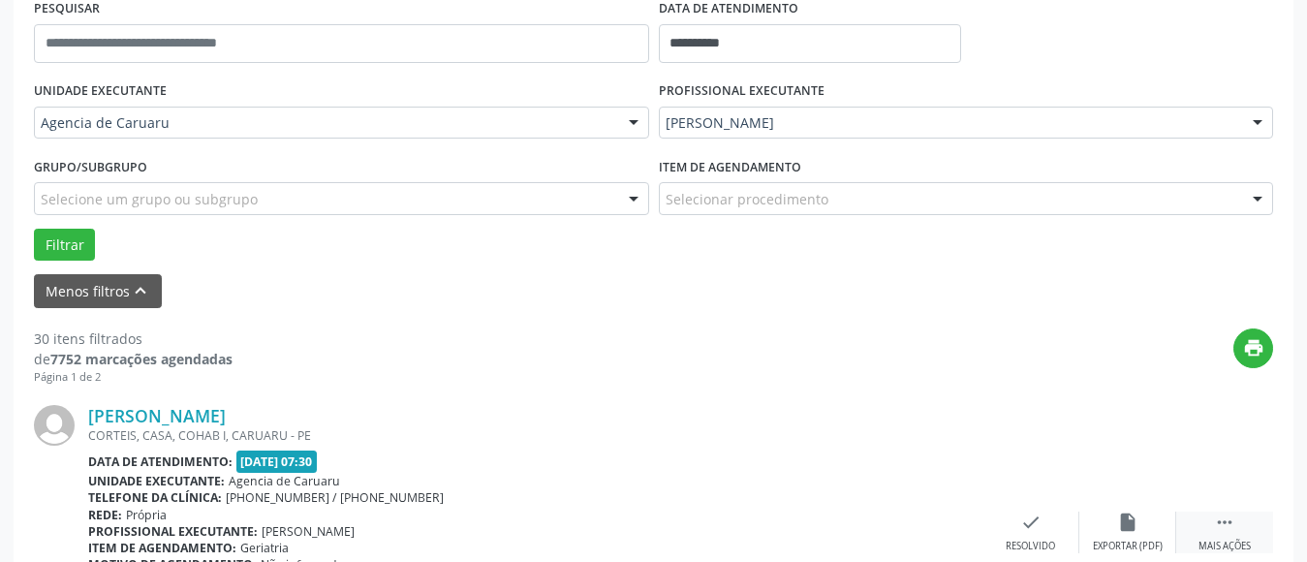
click at [1217, 525] on icon "" at bounding box center [1224, 522] width 21 height 21
click at [1134, 524] on icon "alarm_off" at bounding box center [1127, 522] width 21 height 21
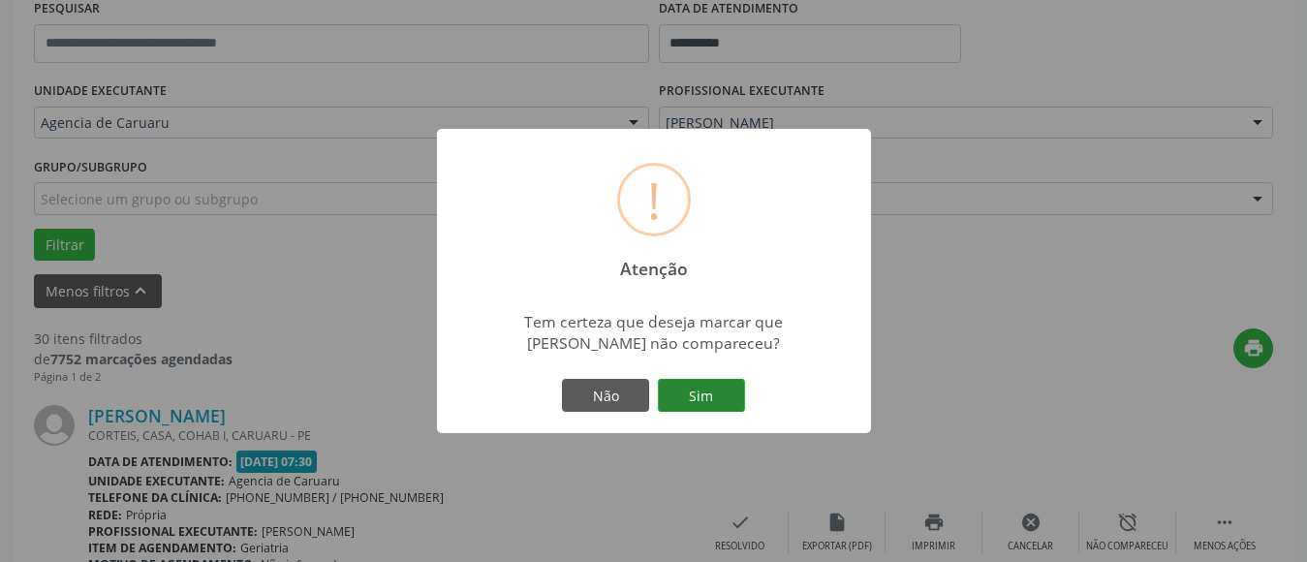
click at [717, 397] on button "Sim" at bounding box center [701, 395] width 87 height 33
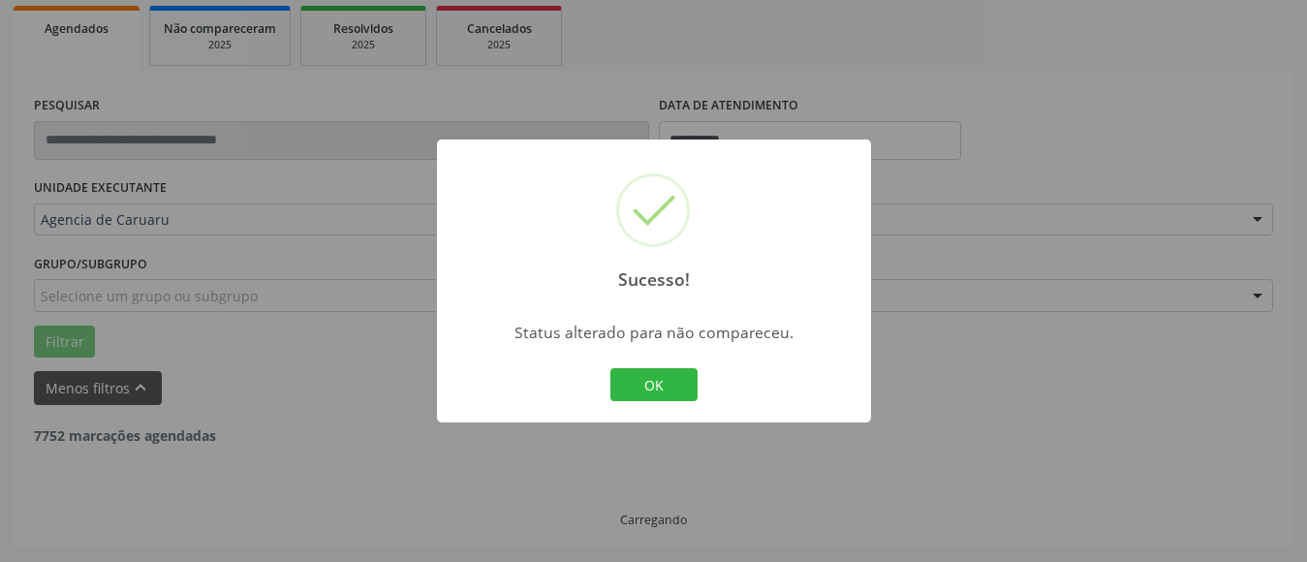
scroll to position [284, 0]
click at [649, 383] on button "OK" at bounding box center [654, 384] width 87 height 33
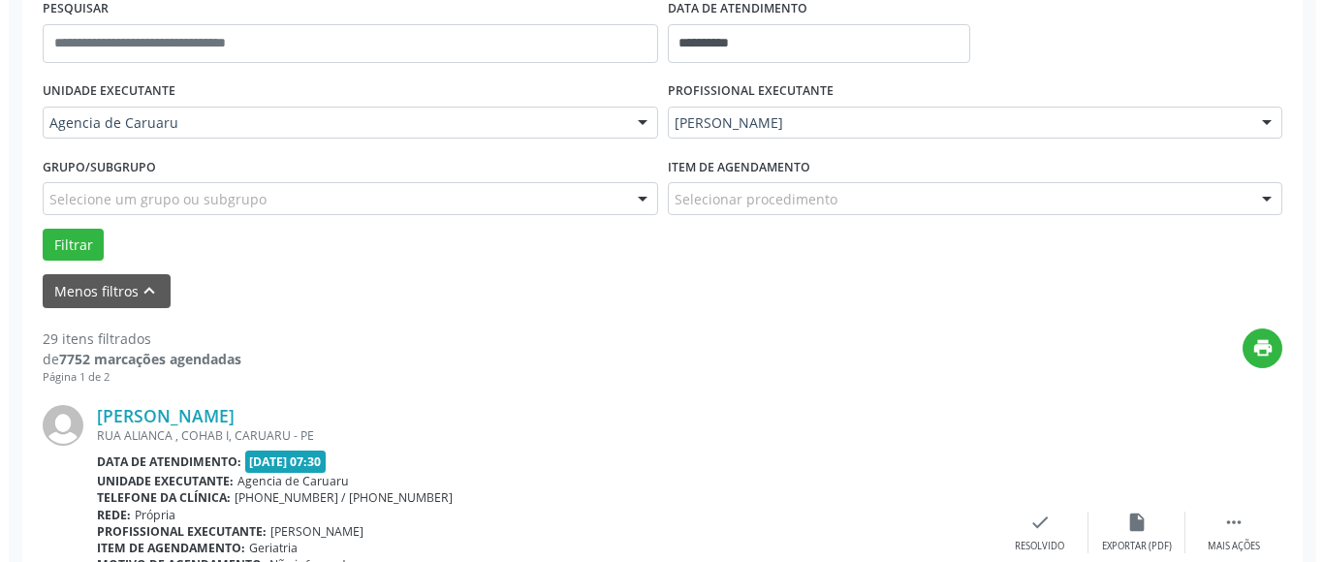
scroll to position [478, 0]
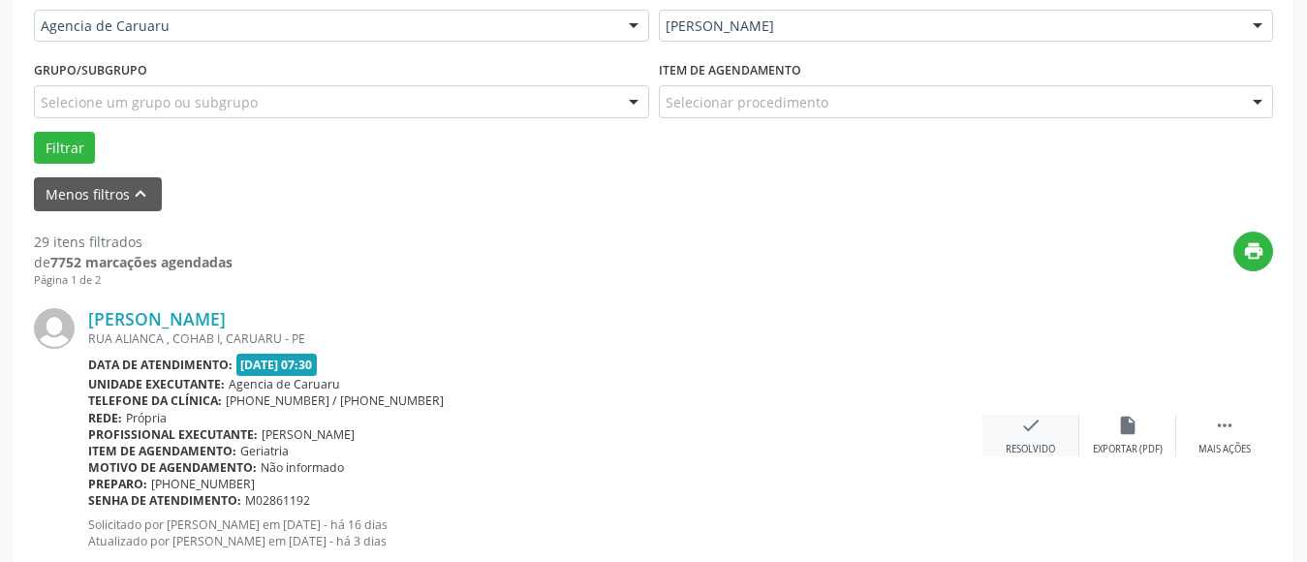
click at [1037, 443] on div "Resolvido" at bounding box center [1030, 450] width 49 height 14
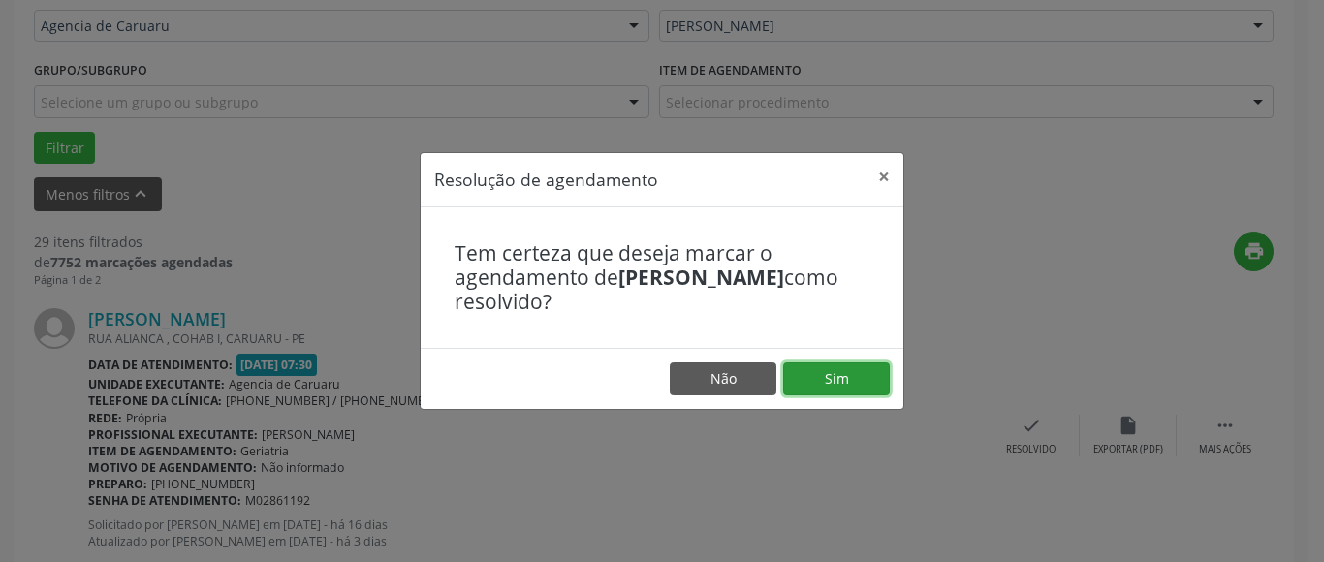
click at [849, 380] on button "Sim" at bounding box center [836, 378] width 107 height 33
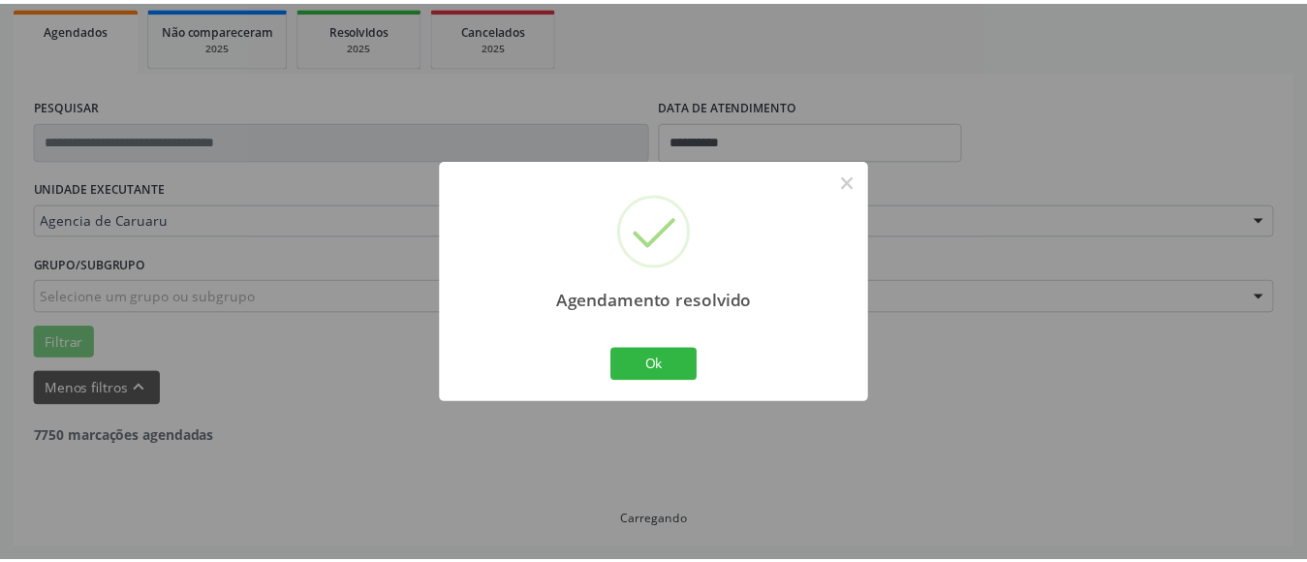
scroll to position [284, 0]
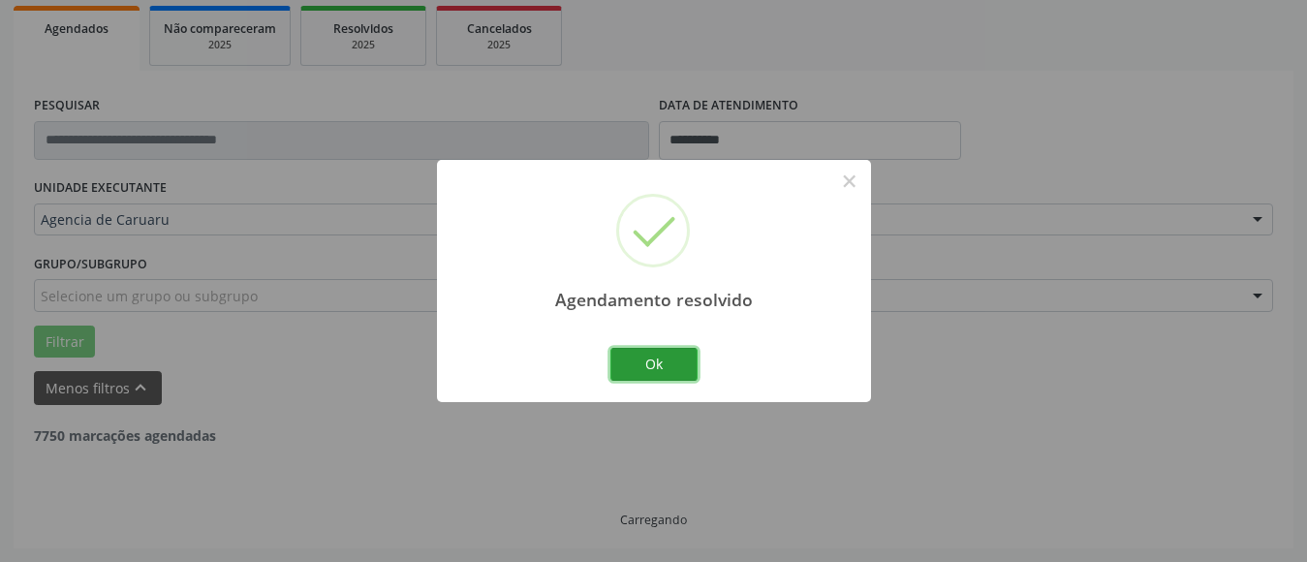
click at [682, 371] on button "Ok" at bounding box center [654, 364] width 87 height 33
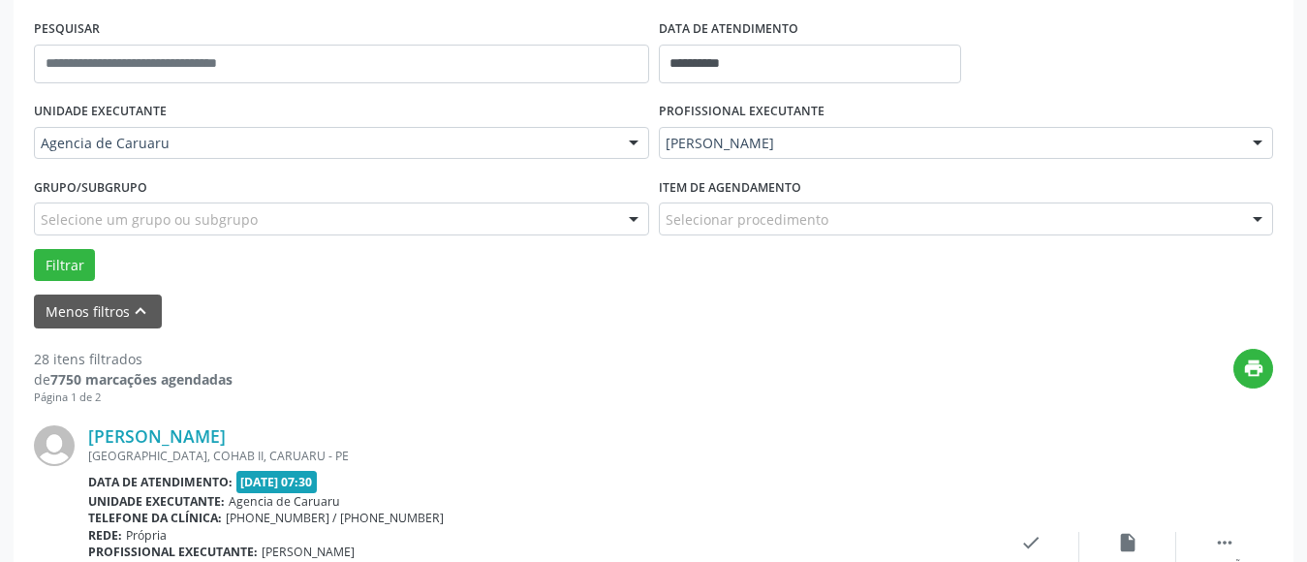
scroll to position [381, 0]
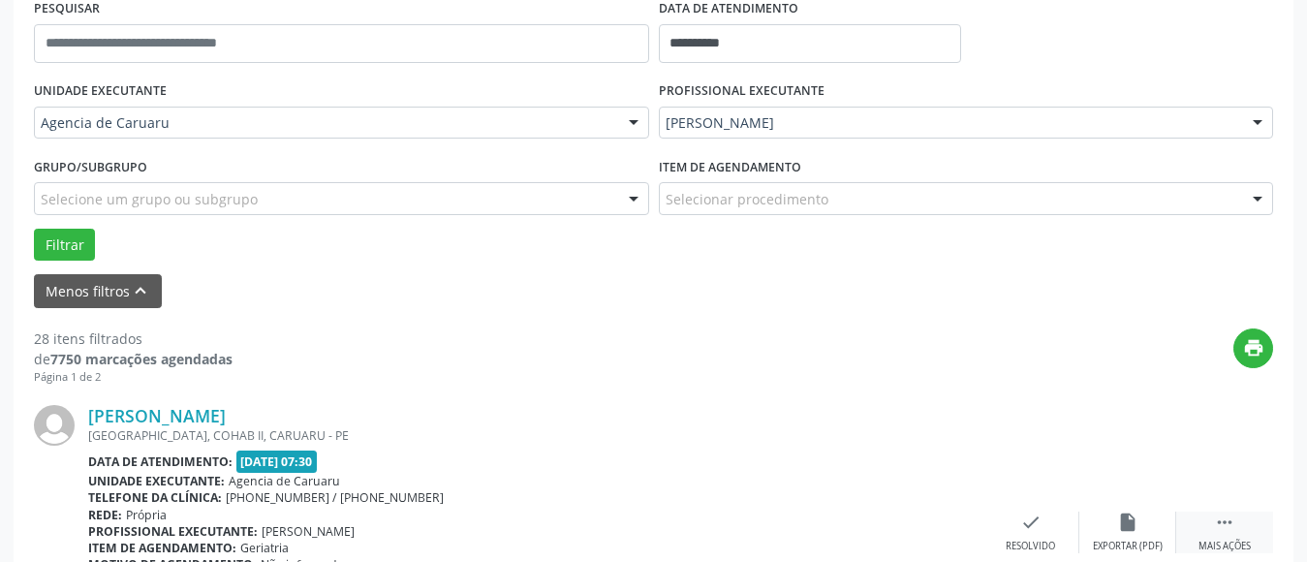
click at [1214, 528] on icon "" at bounding box center [1224, 522] width 21 height 21
click at [1114, 525] on div "alarm_off Não compareceu" at bounding box center [1128, 533] width 97 height 42
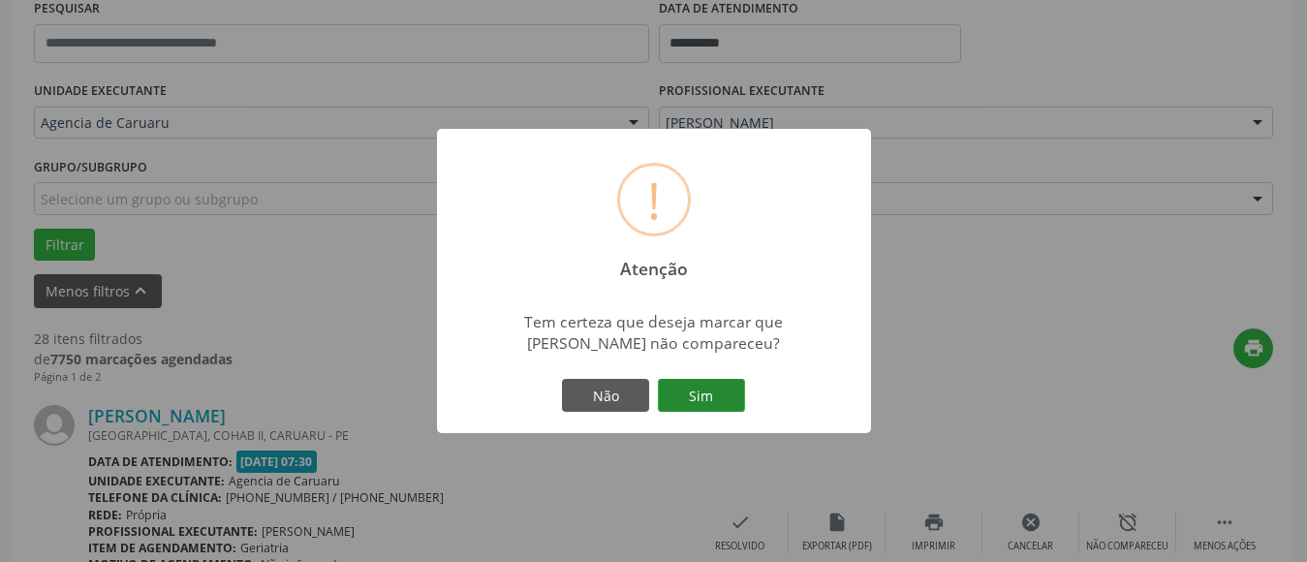
click at [717, 407] on button "Sim" at bounding box center [701, 395] width 87 height 33
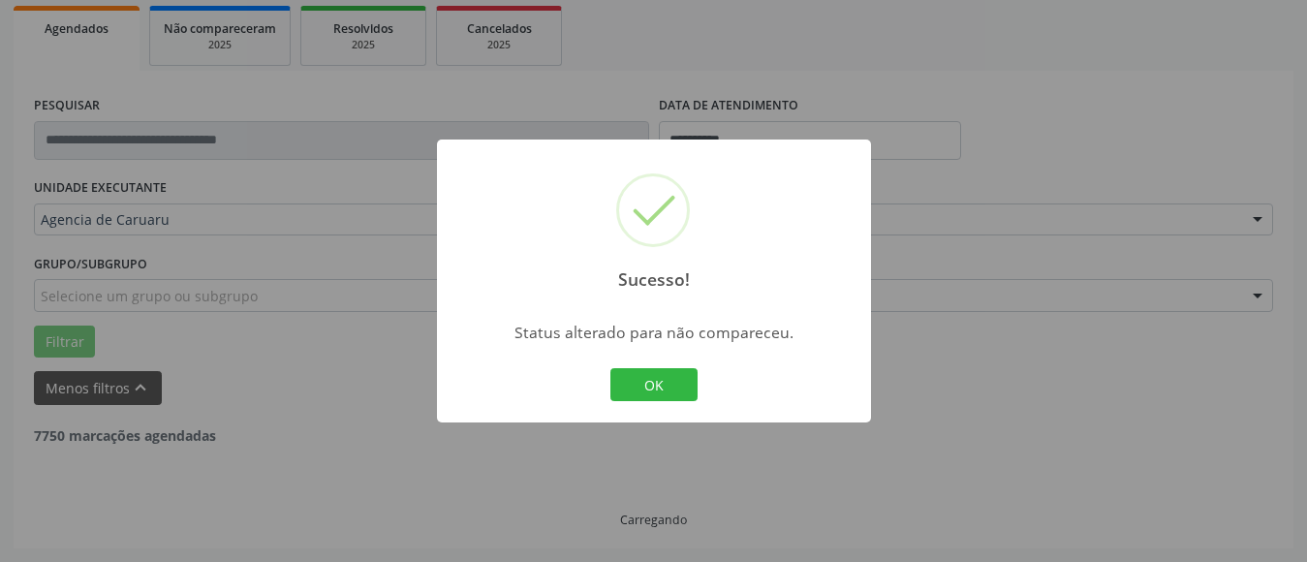
scroll to position [284, 0]
click at [683, 379] on button "OK" at bounding box center [654, 384] width 87 height 33
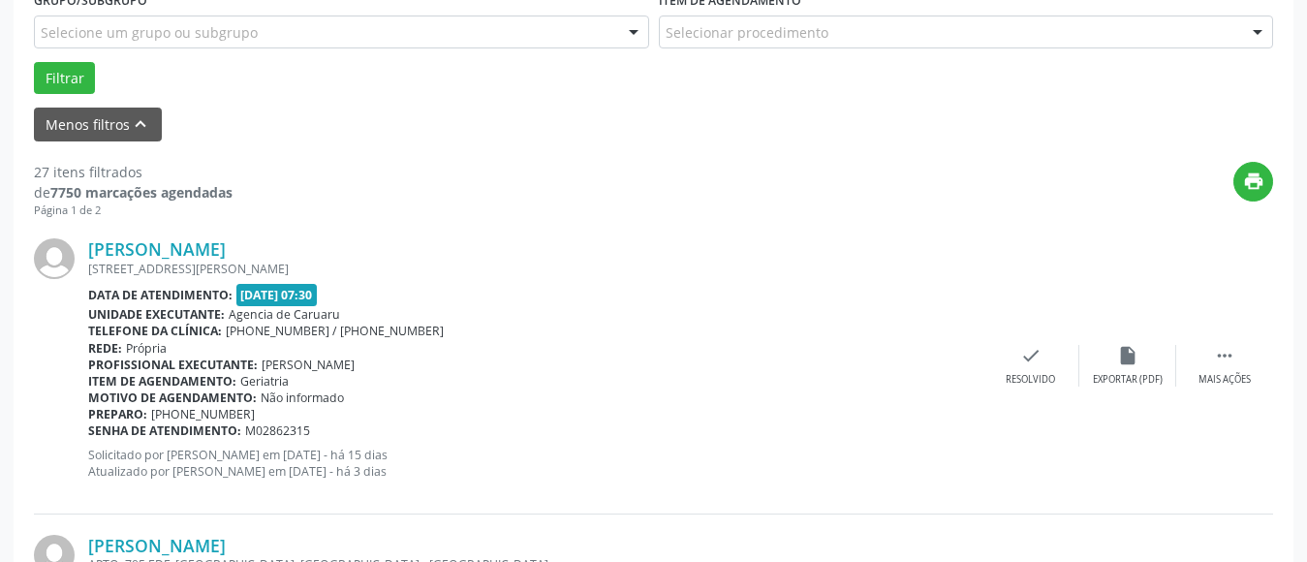
scroll to position [575, 0]
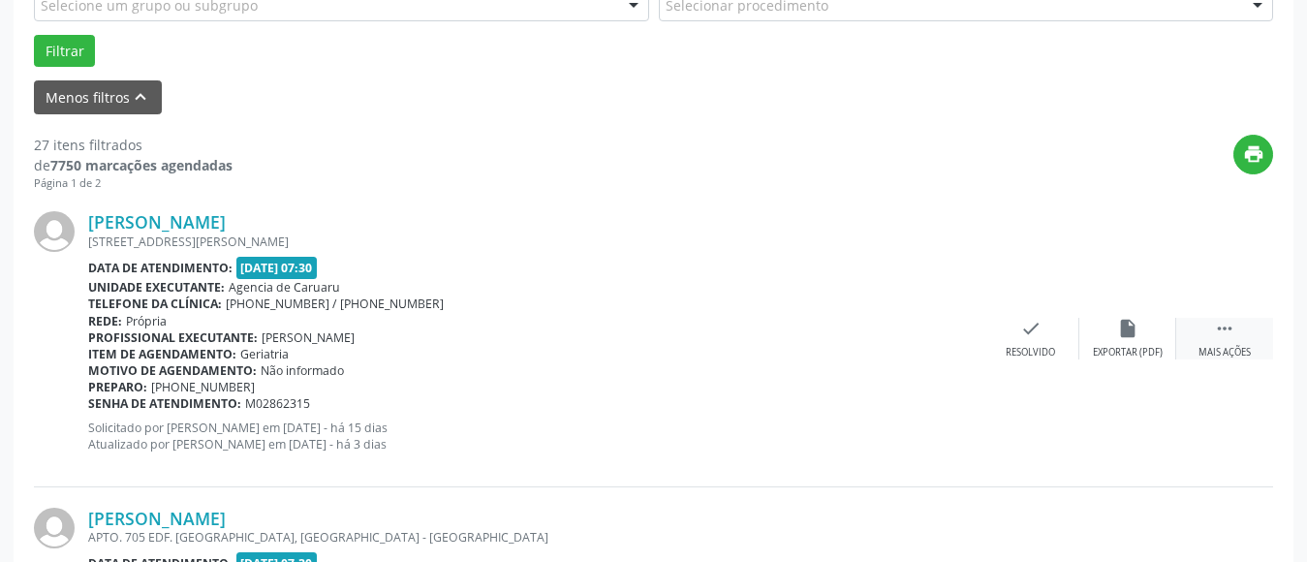
click at [1238, 334] on div " Mais ações" at bounding box center [1225, 339] width 97 height 42
click at [1133, 330] on icon "alarm_off" at bounding box center [1127, 328] width 21 height 21
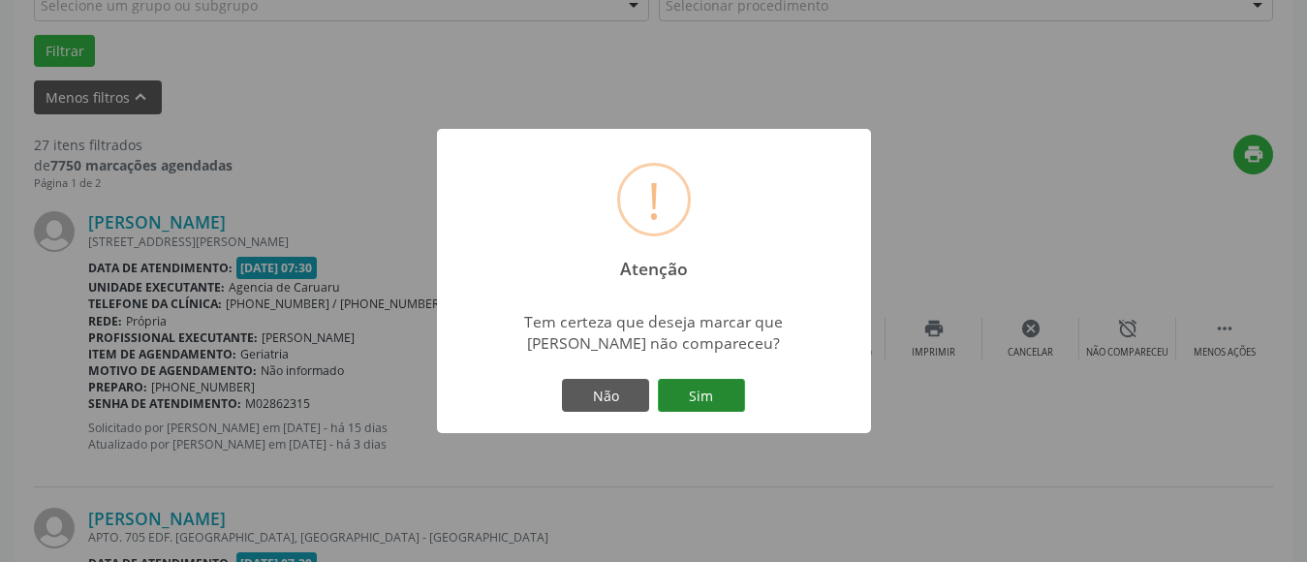
click at [718, 393] on button "Sim" at bounding box center [701, 395] width 87 height 33
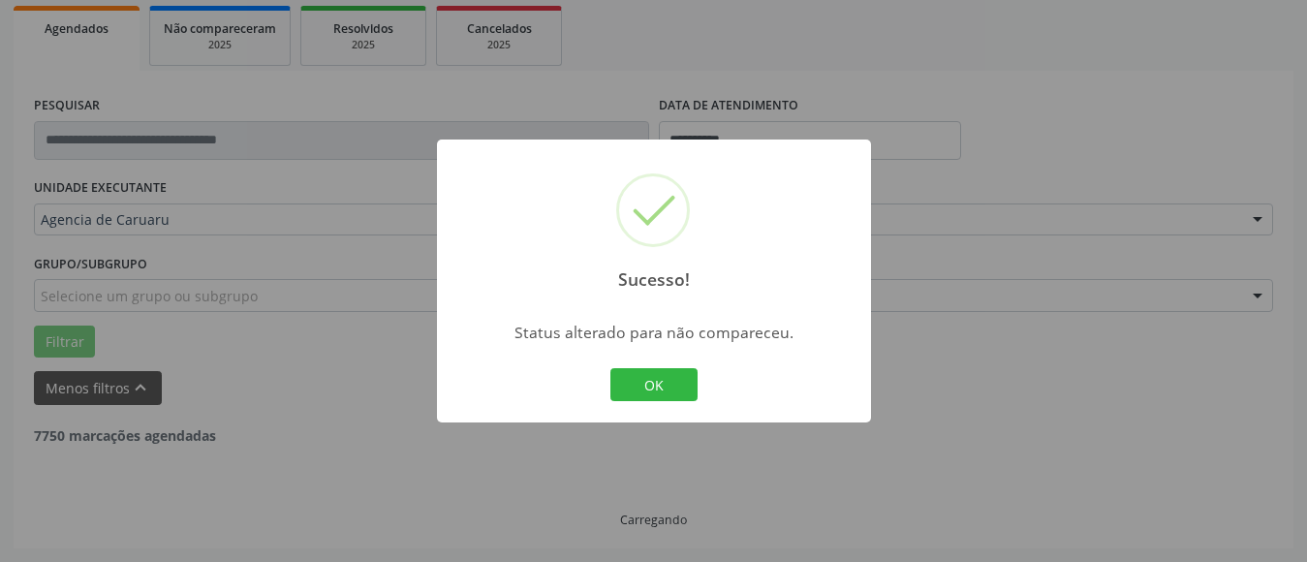
scroll to position [284, 0]
click at [651, 381] on button "OK" at bounding box center [654, 384] width 87 height 33
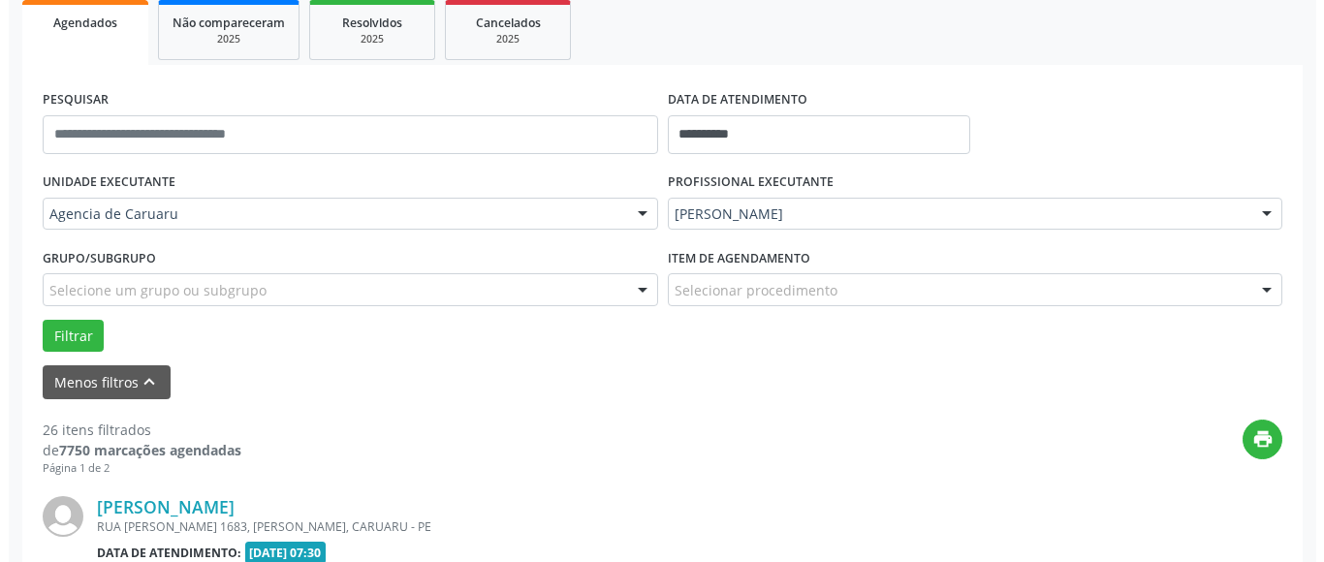
scroll to position [478, 0]
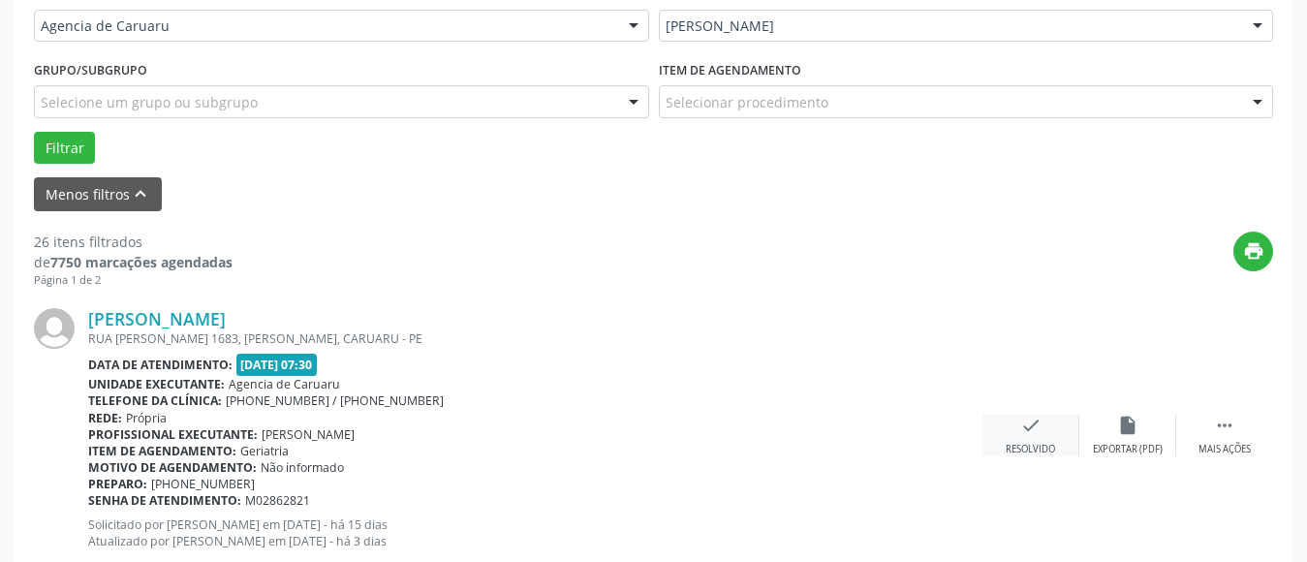
click at [1025, 434] on icon "check" at bounding box center [1031, 425] width 21 height 21
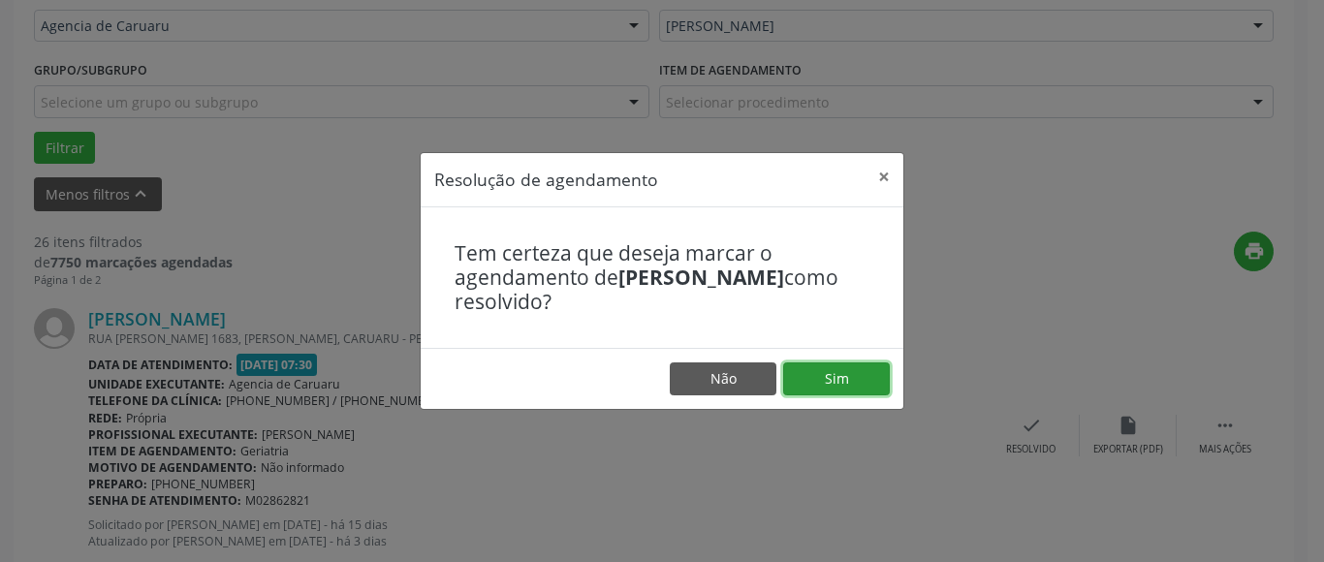
click at [861, 389] on button "Sim" at bounding box center [836, 378] width 107 height 33
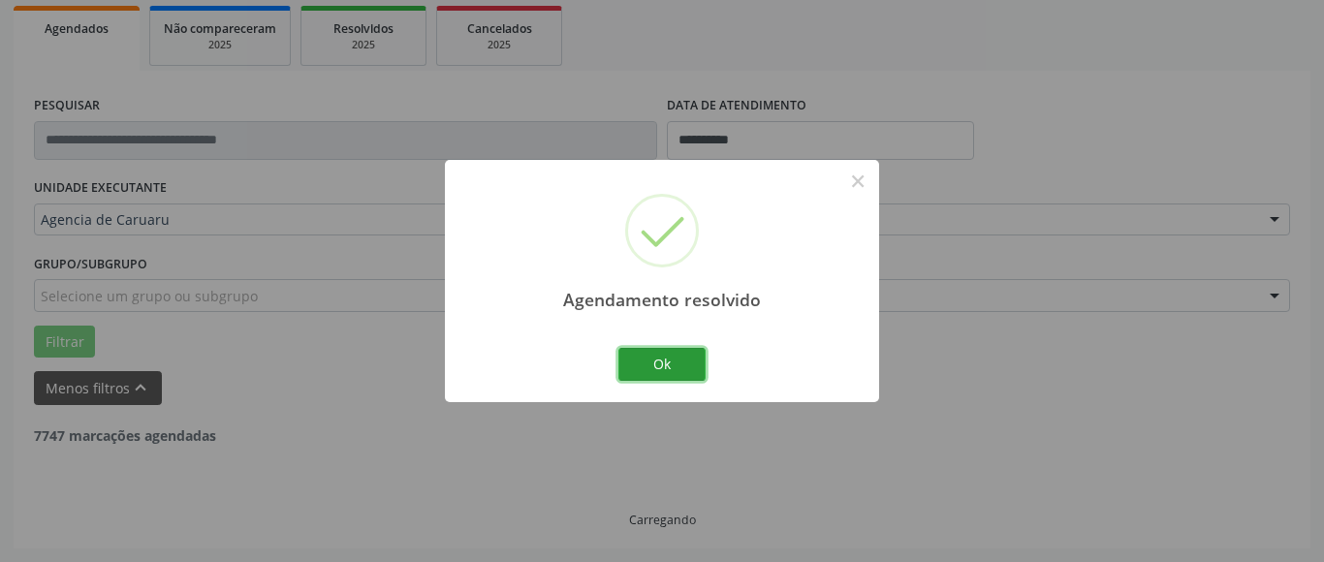
click at [670, 369] on button "Ok" at bounding box center [661, 364] width 87 height 33
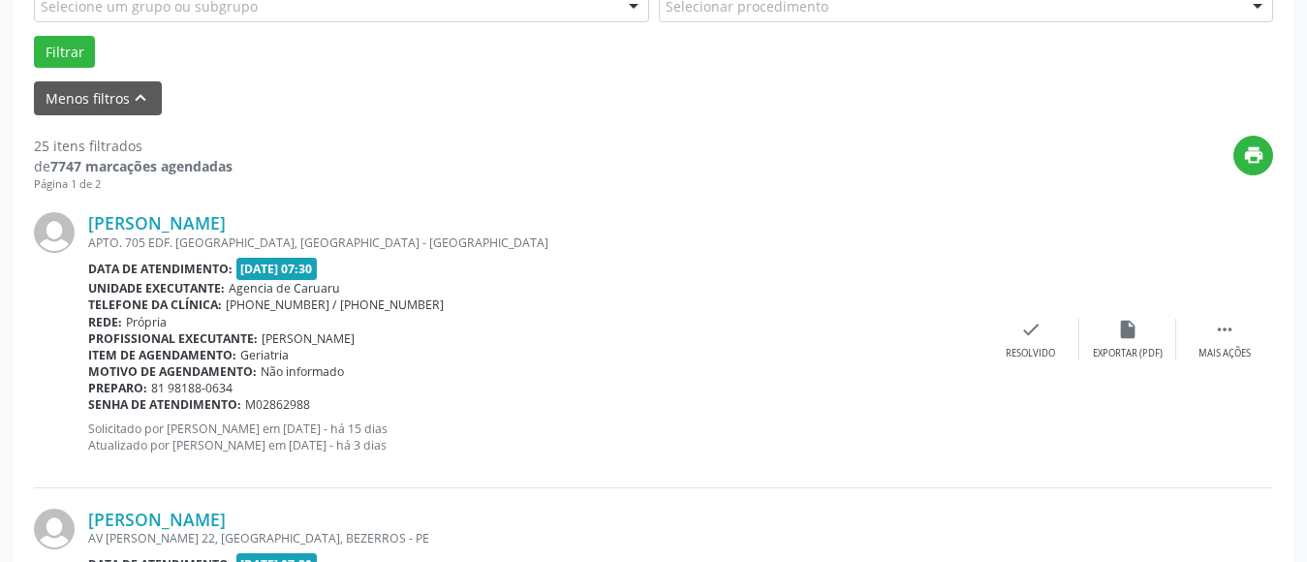
scroll to position [575, 0]
click at [1236, 330] on div " Mais ações" at bounding box center [1225, 339] width 97 height 42
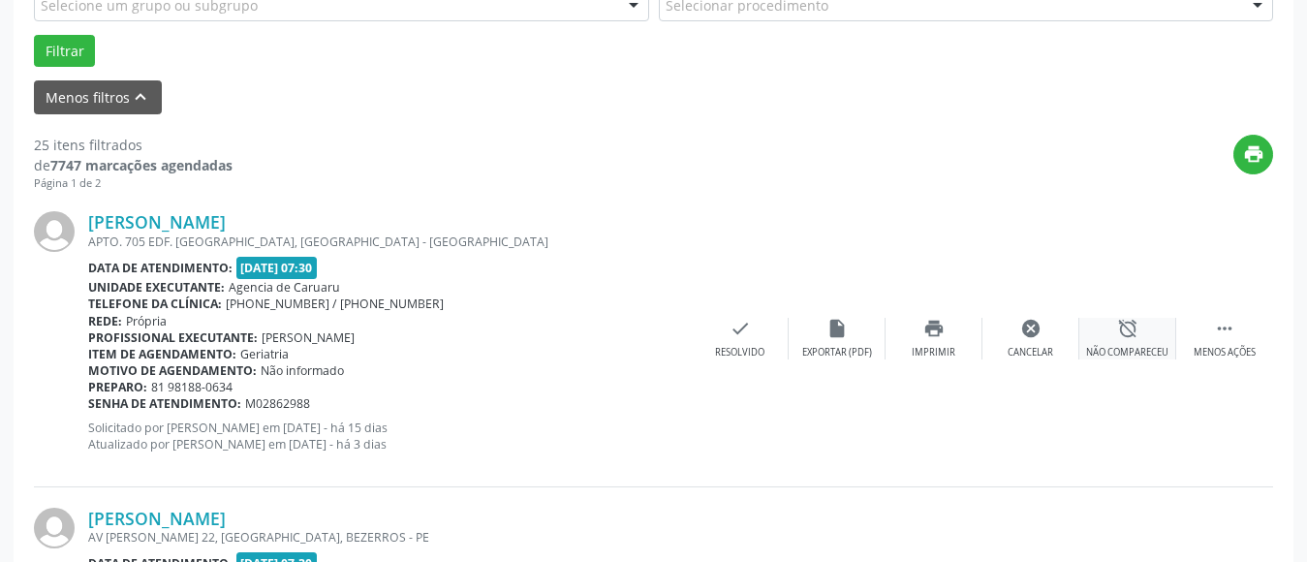
click at [1114, 346] on div "Não compareceu" at bounding box center [1127, 353] width 82 height 14
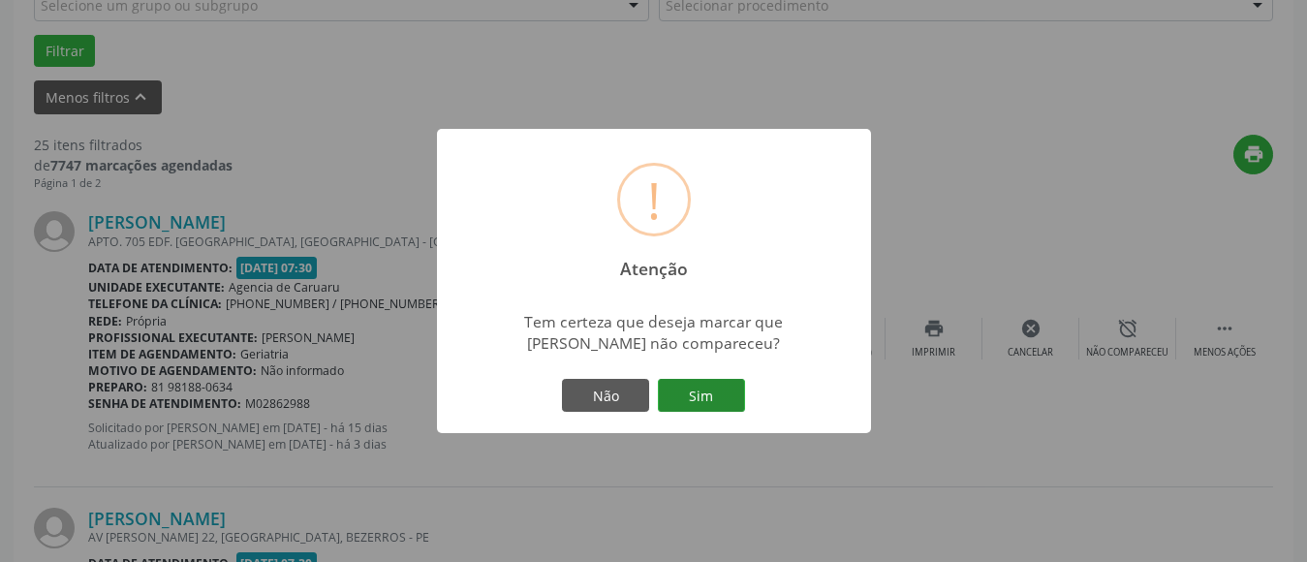
click at [715, 400] on button "Sim" at bounding box center [701, 395] width 87 height 33
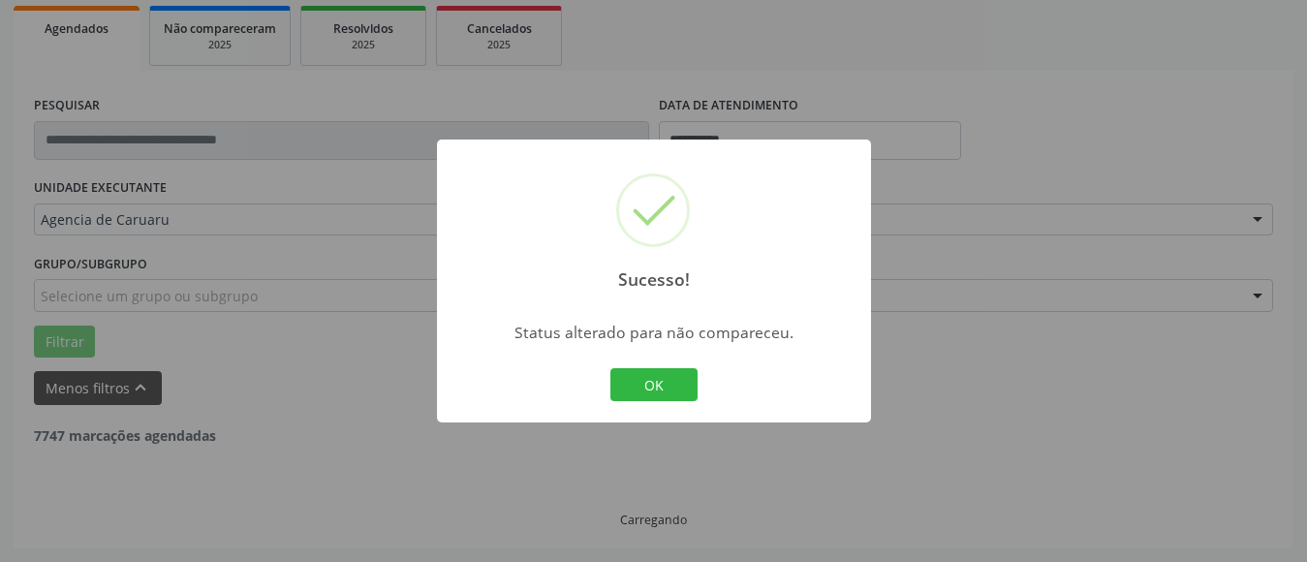
scroll to position [284, 0]
click at [684, 392] on button "OK" at bounding box center [654, 384] width 87 height 33
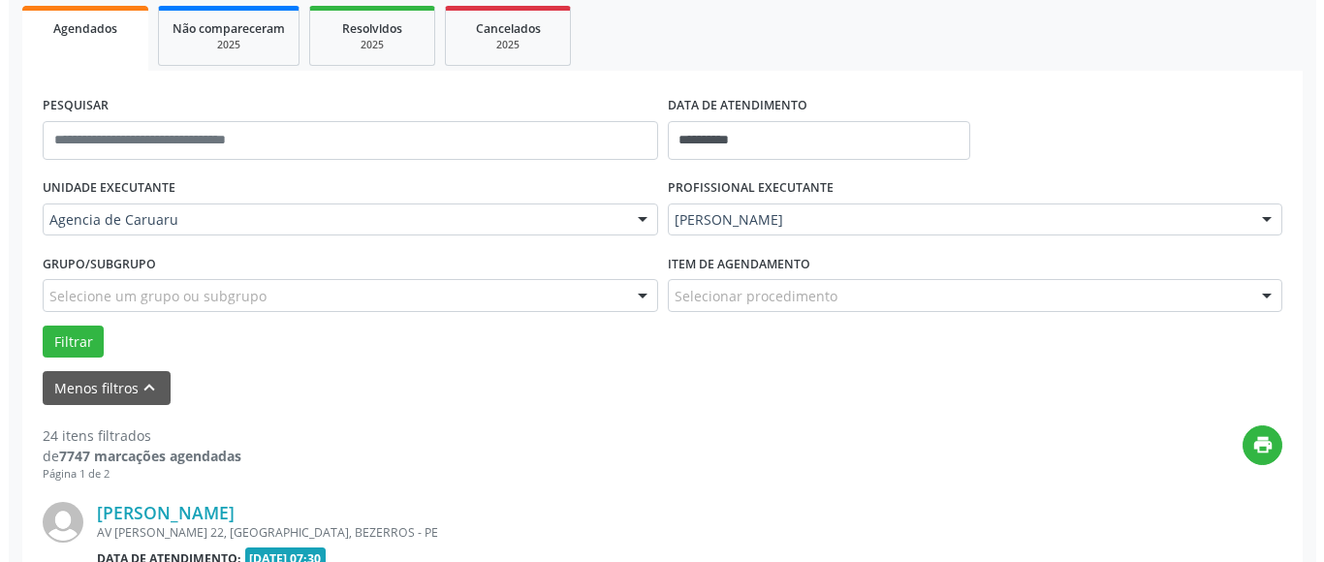
scroll to position [575, 0]
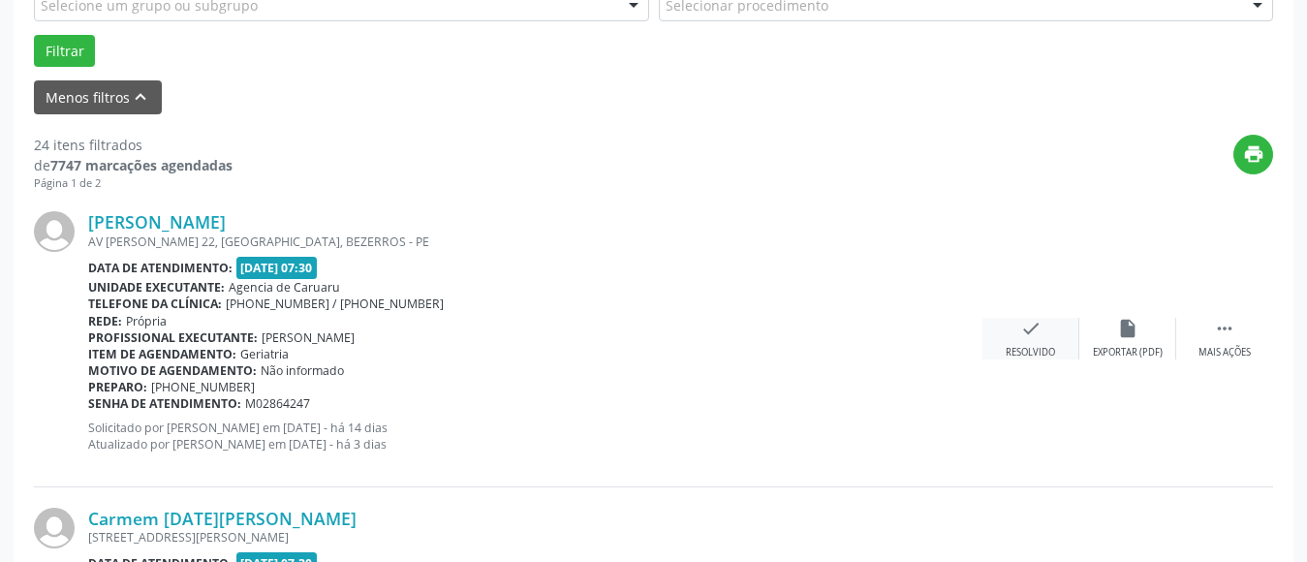
click at [1044, 335] on div "check Resolvido" at bounding box center [1031, 339] width 97 height 42
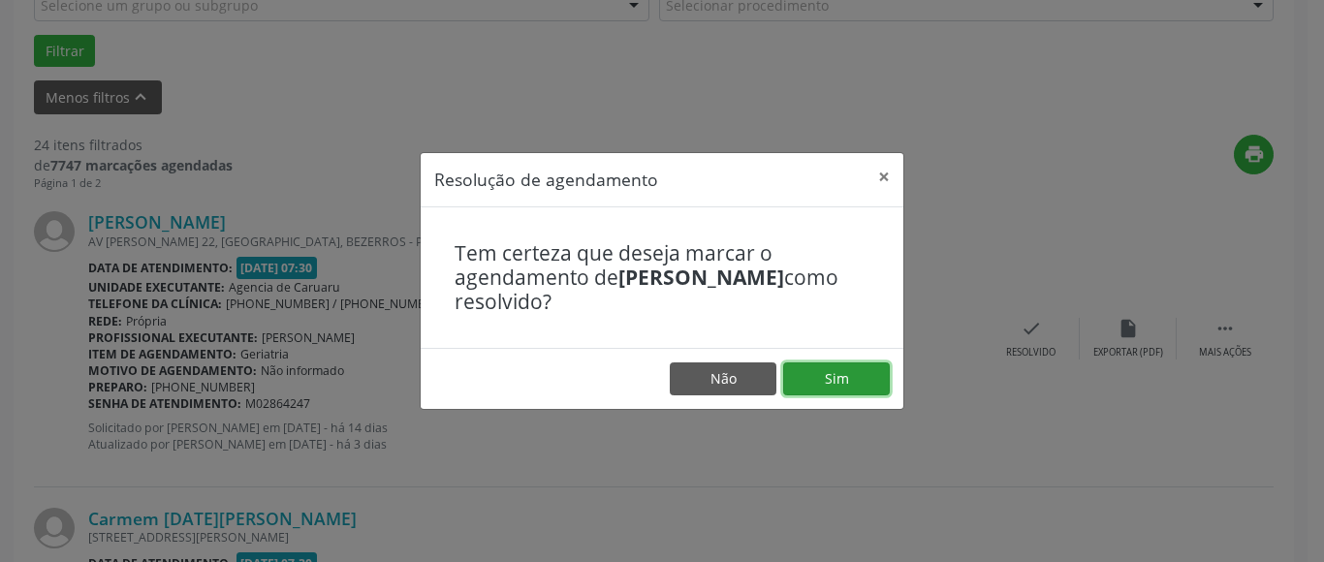
click at [854, 371] on button "Sim" at bounding box center [836, 378] width 107 height 33
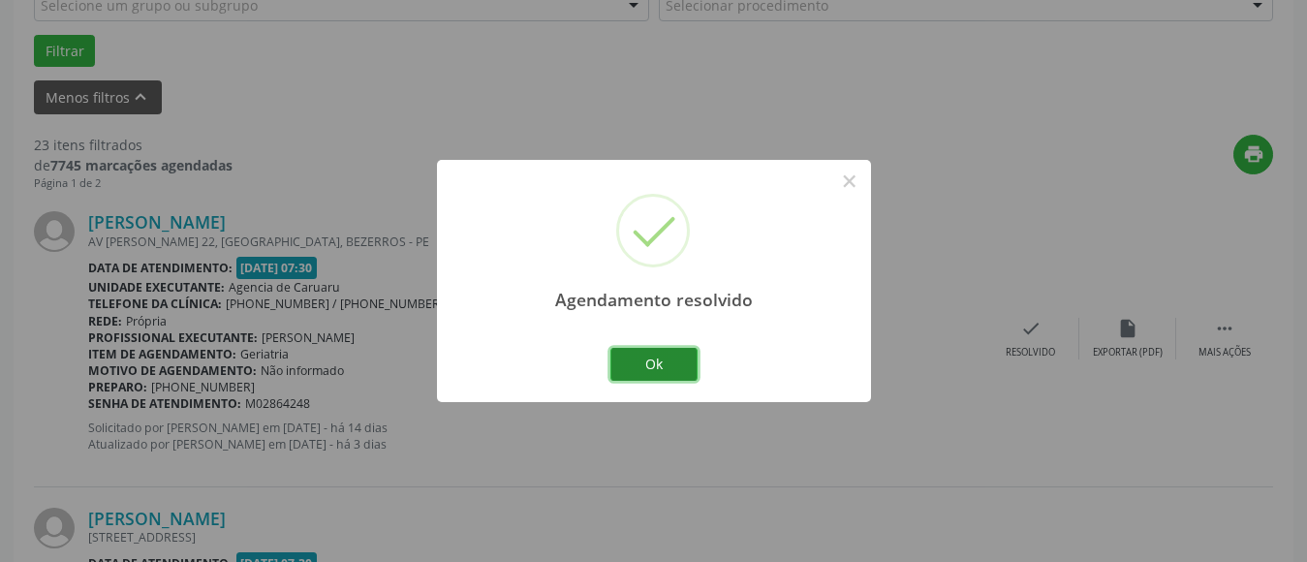
click at [665, 359] on button "Ok" at bounding box center [654, 364] width 87 height 33
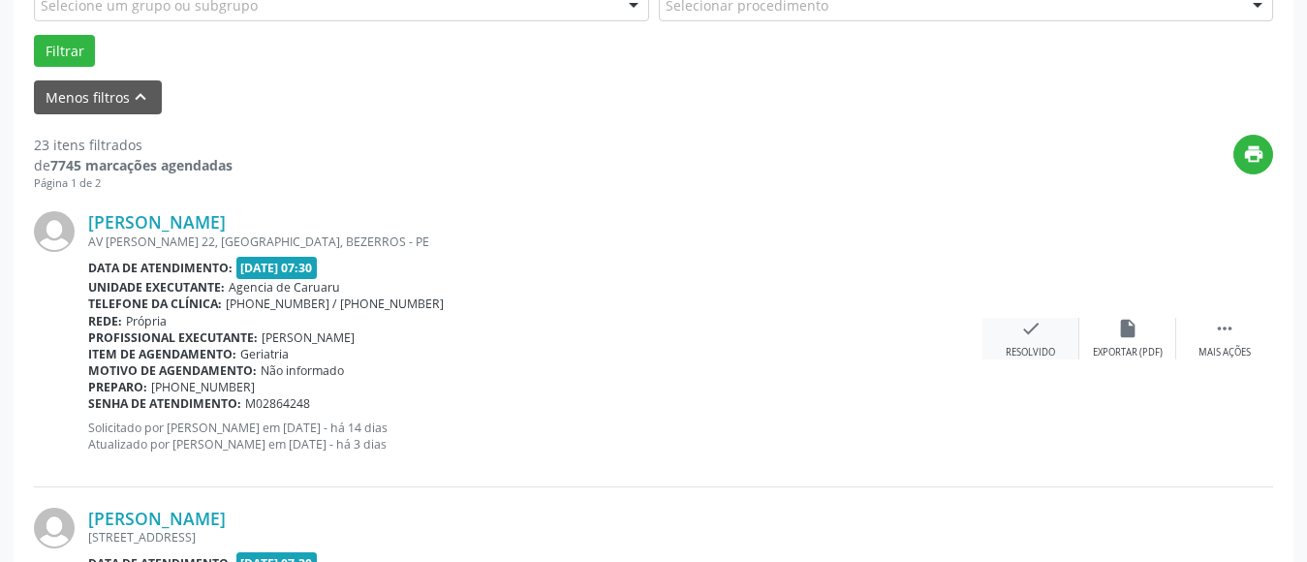
click at [1030, 346] on div "Resolvido" at bounding box center [1030, 353] width 49 height 14
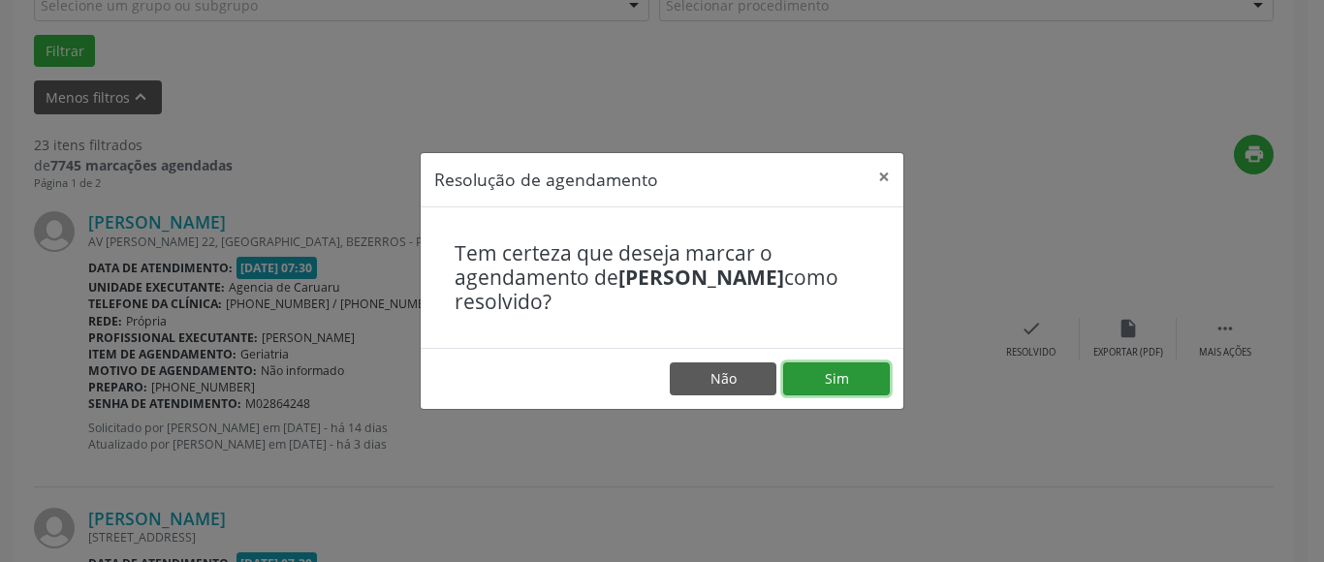
click at [843, 367] on button "Sim" at bounding box center [836, 378] width 107 height 33
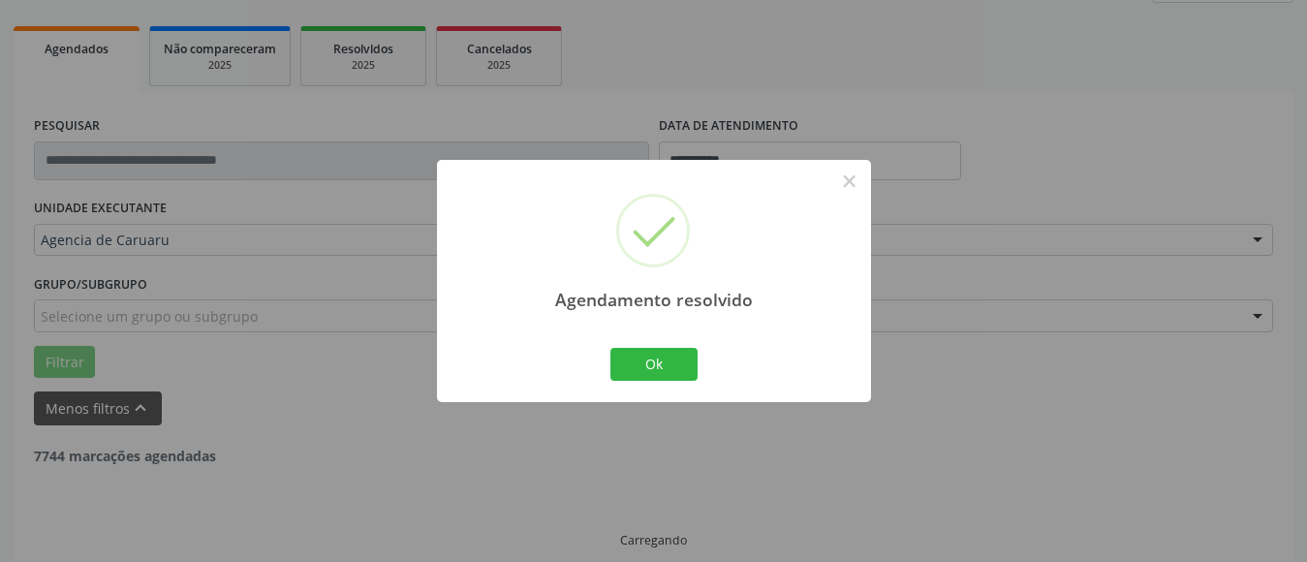
scroll to position [284, 0]
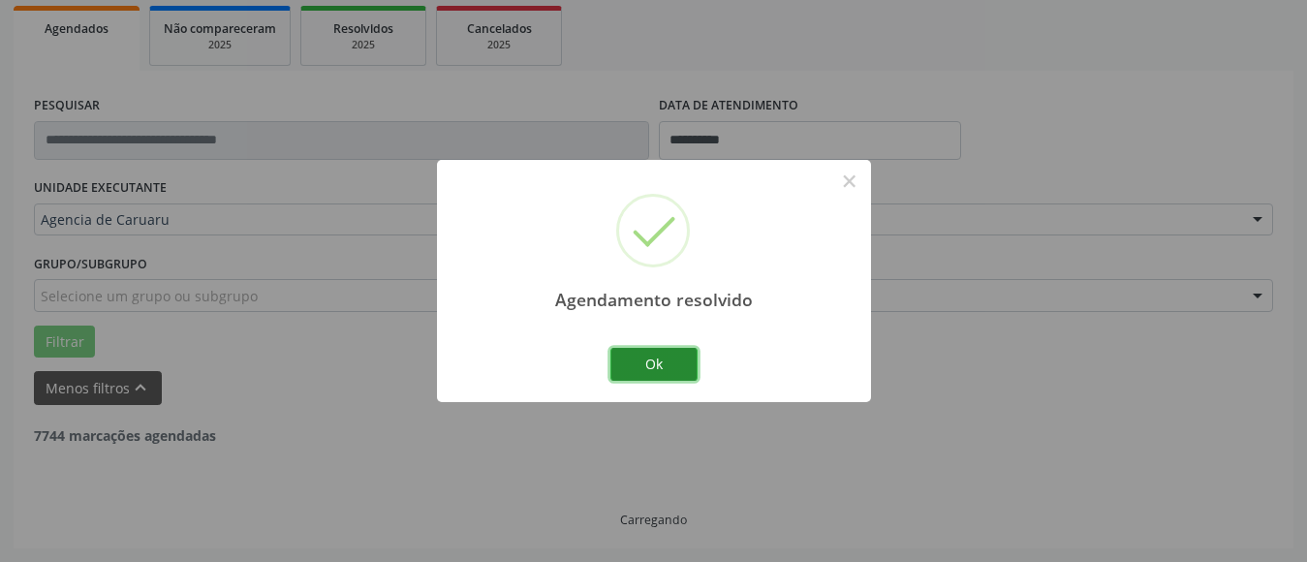
click at [665, 360] on button "Ok" at bounding box center [654, 364] width 87 height 33
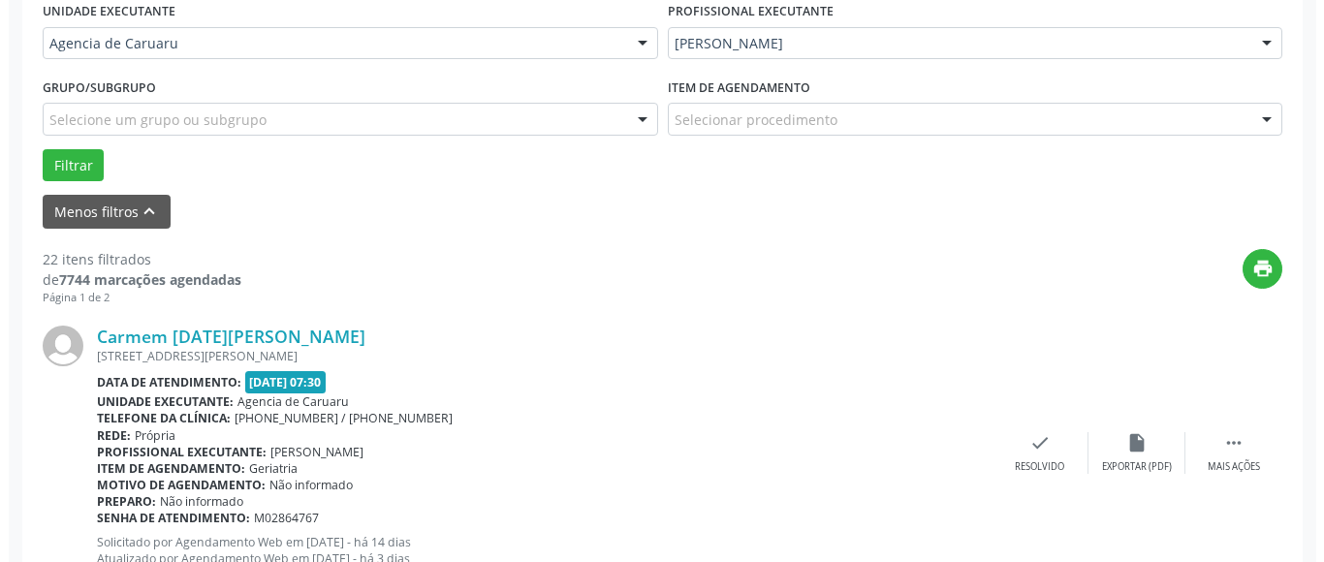
scroll to position [478, 0]
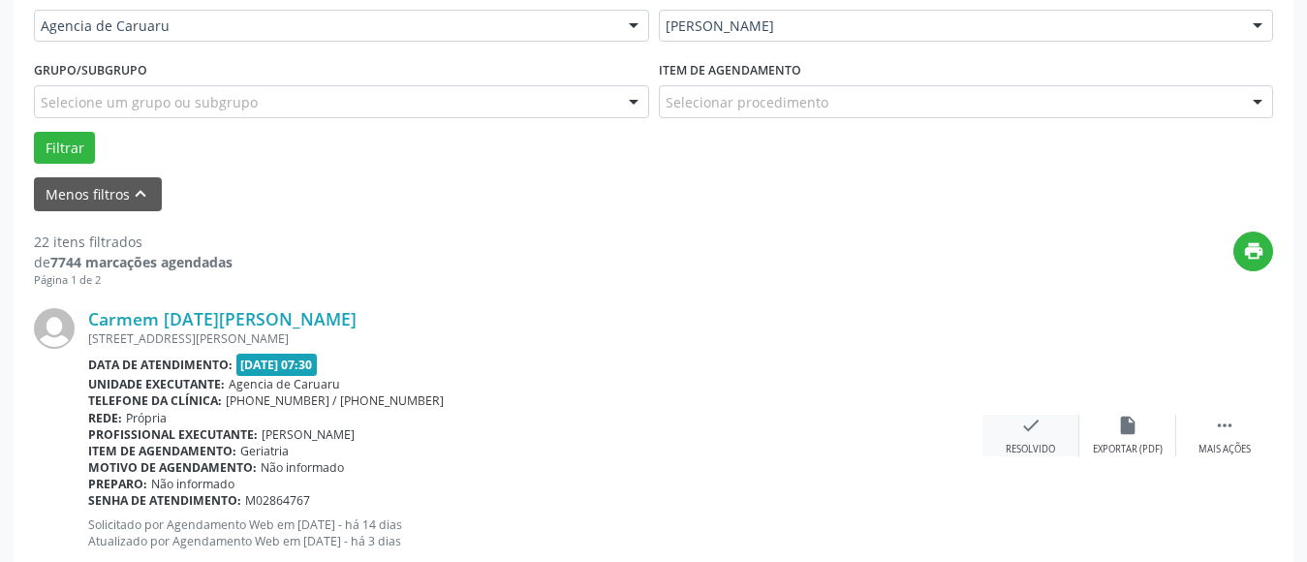
click at [1033, 435] on icon "check" at bounding box center [1031, 425] width 21 height 21
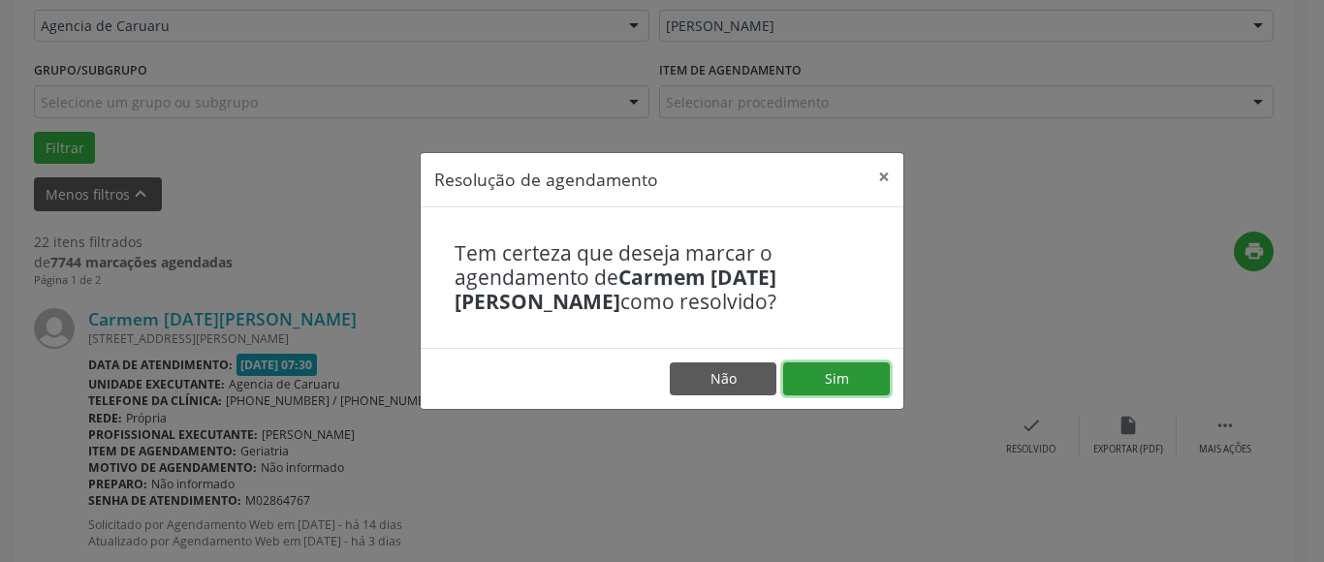
click at [838, 366] on button "Sim" at bounding box center [836, 378] width 107 height 33
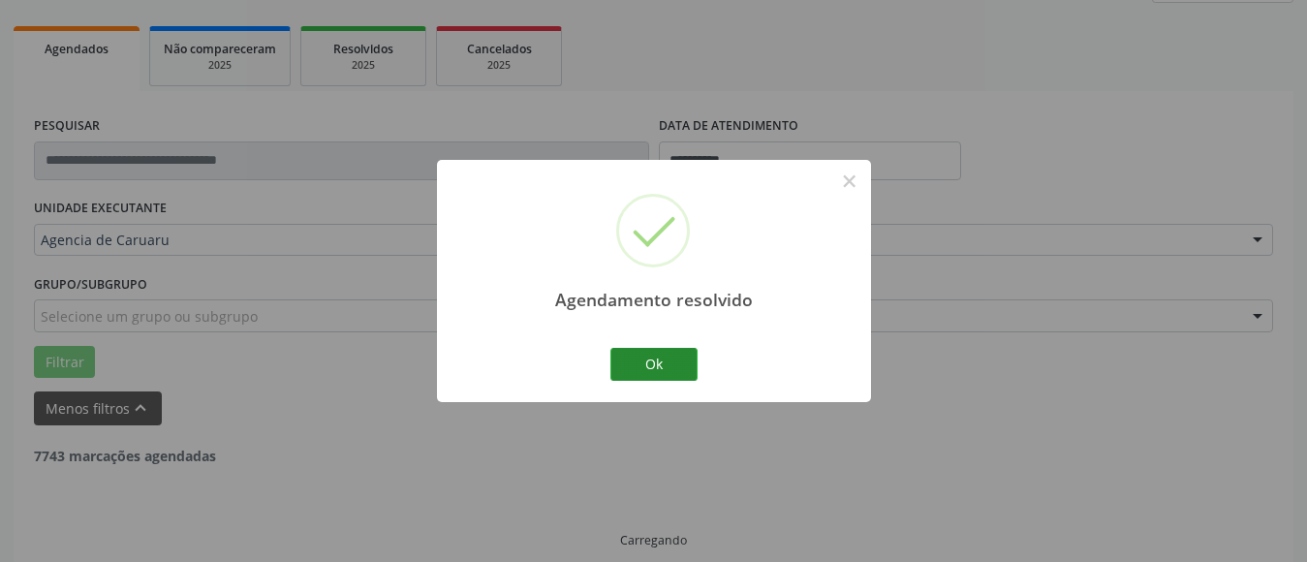
scroll to position [284, 0]
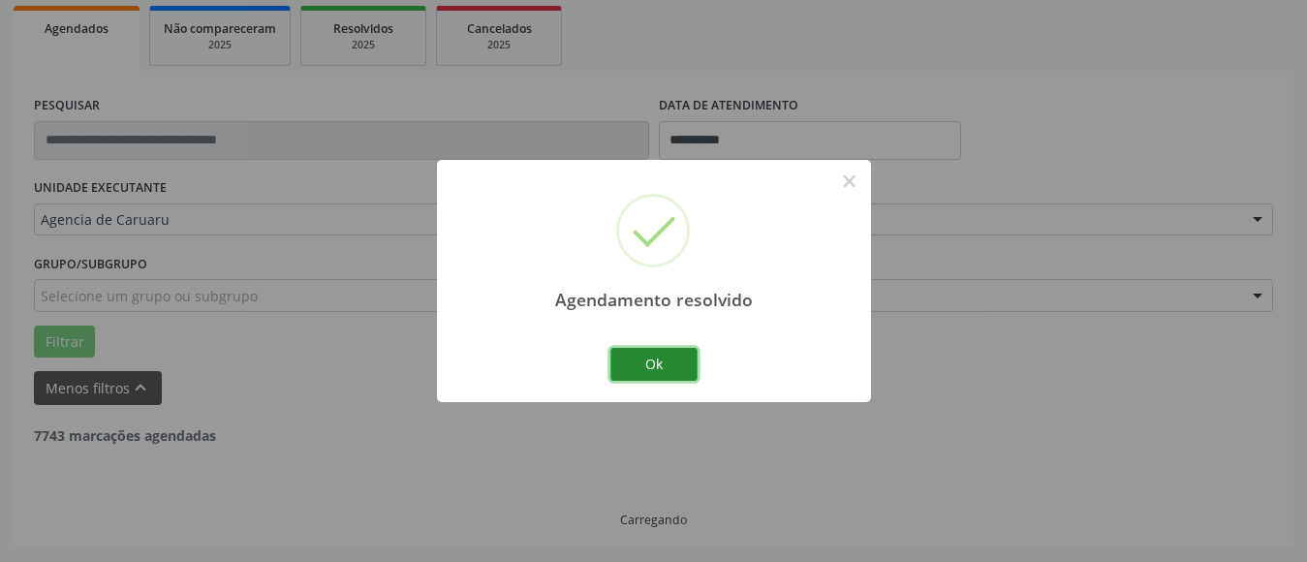
click at [666, 362] on button "Ok" at bounding box center [654, 364] width 87 height 33
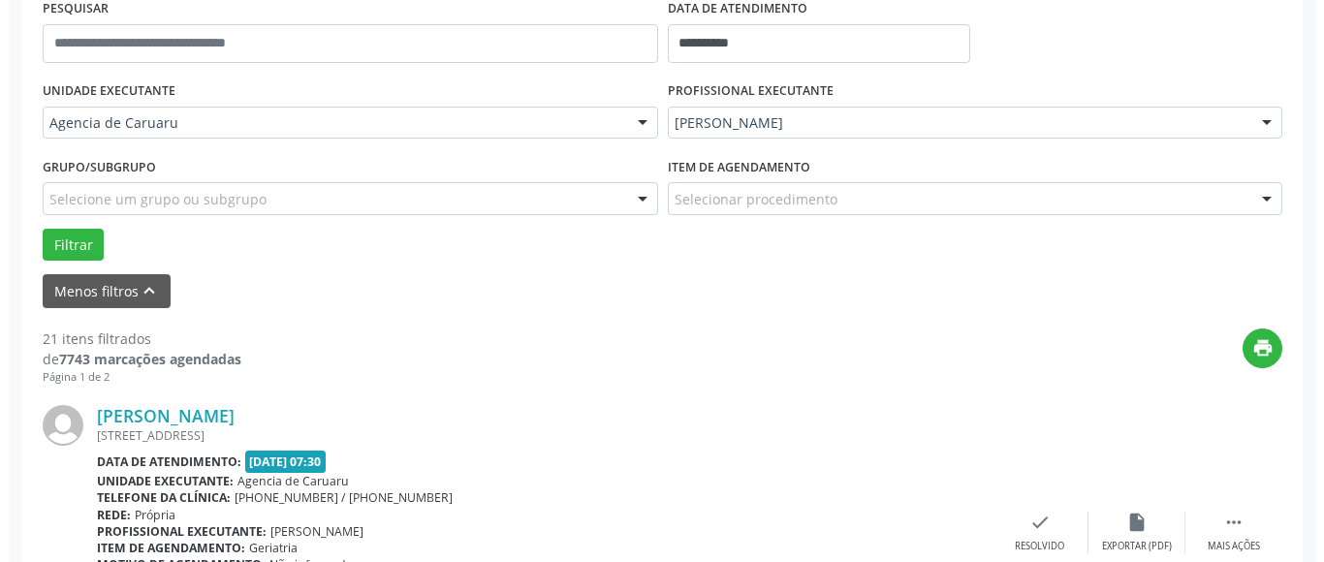
scroll to position [575, 0]
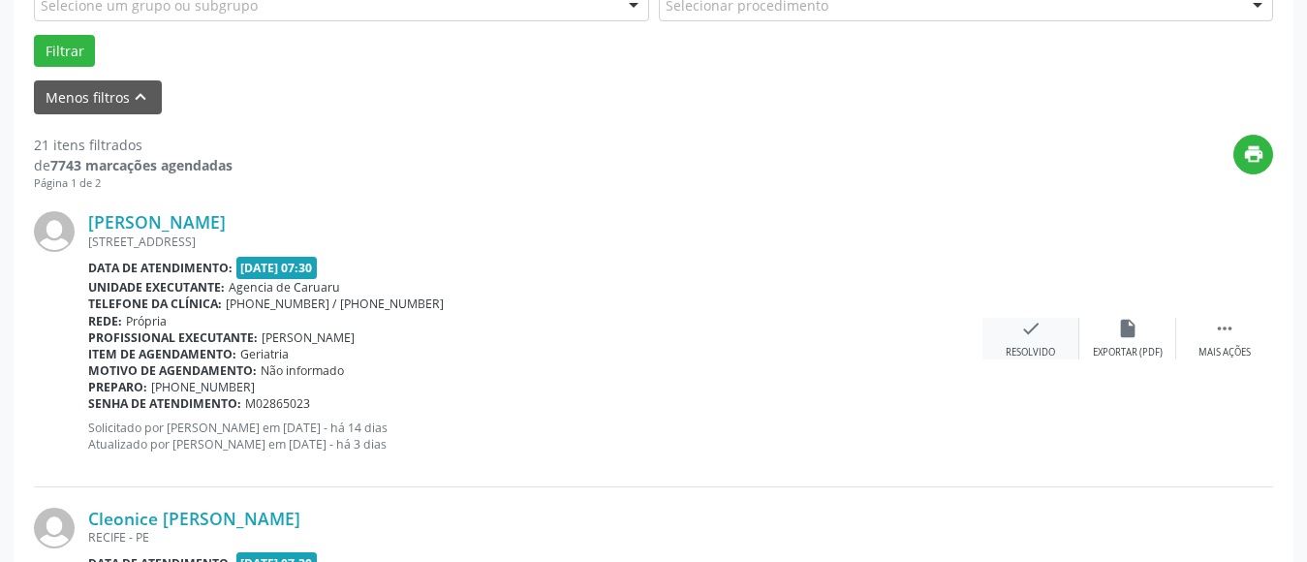
click at [1036, 341] on div "check Resolvido" at bounding box center [1031, 339] width 97 height 42
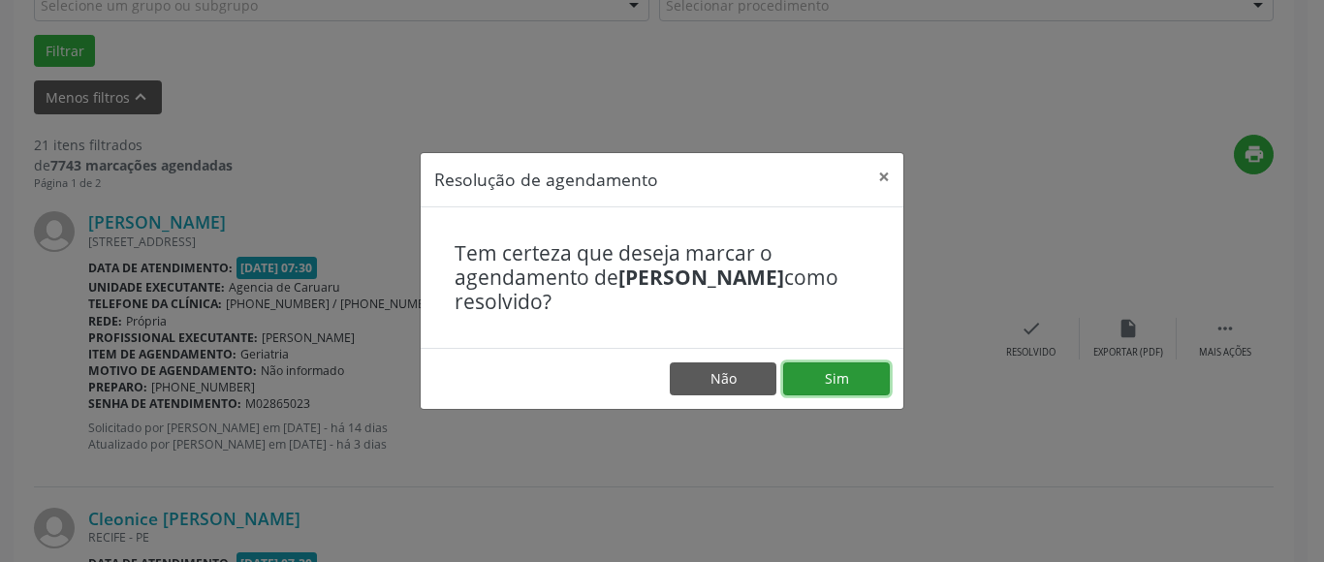
click at [840, 376] on button "Sim" at bounding box center [836, 378] width 107 height 33
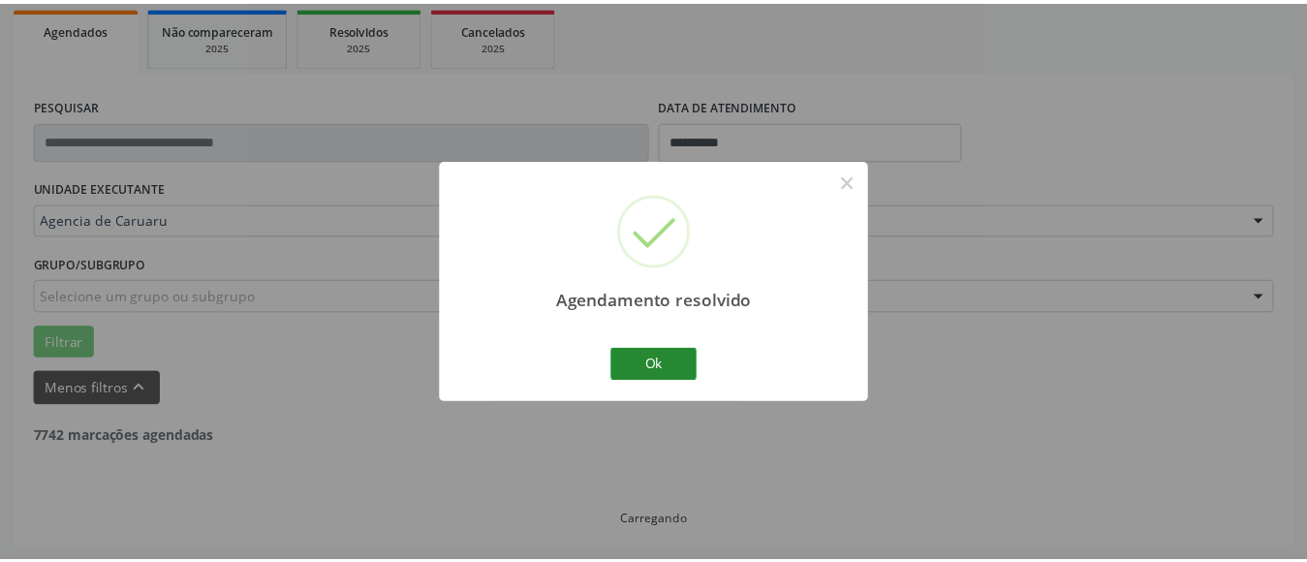
scroll to position [284, 0]
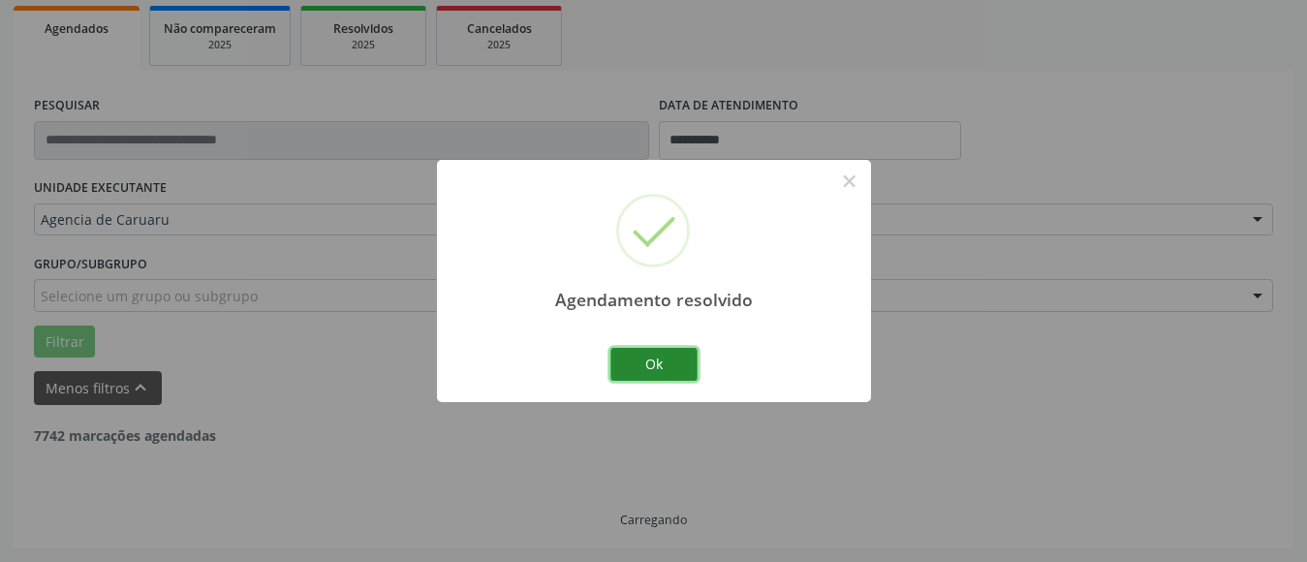
click at [661, 351] on button "Ok" at bounding box center [654, 364] width 87 height 33
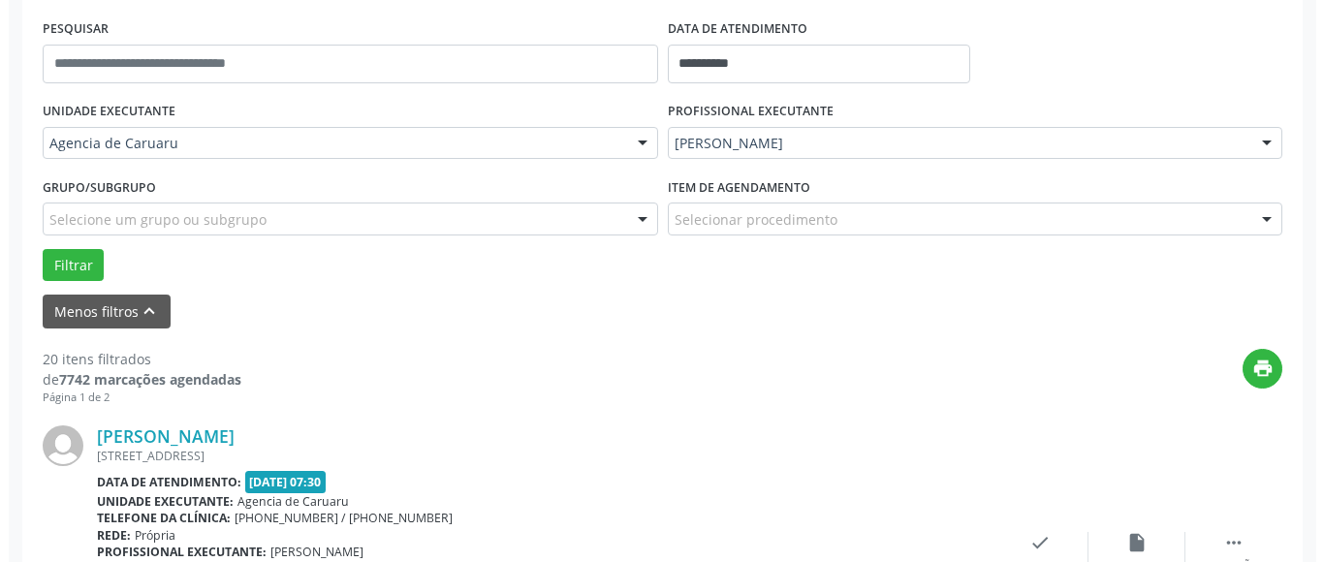
scroll to position [575, 0]
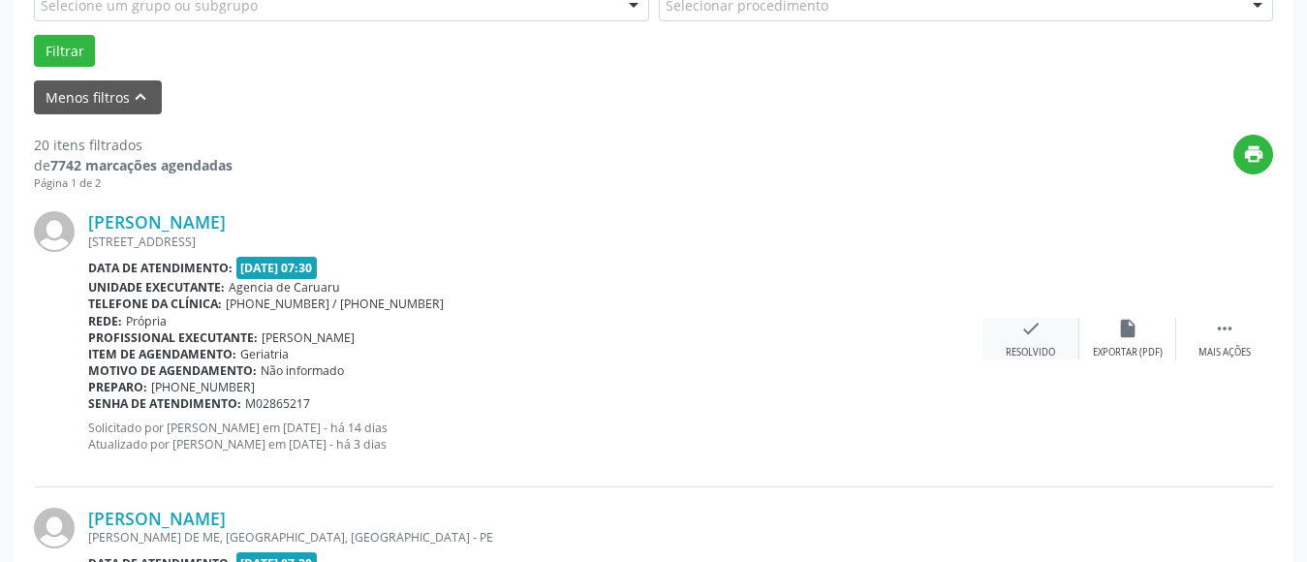
click at [1029, 347] on div "Resolvido" at bounding box center [1030, 353] width 49 height 14
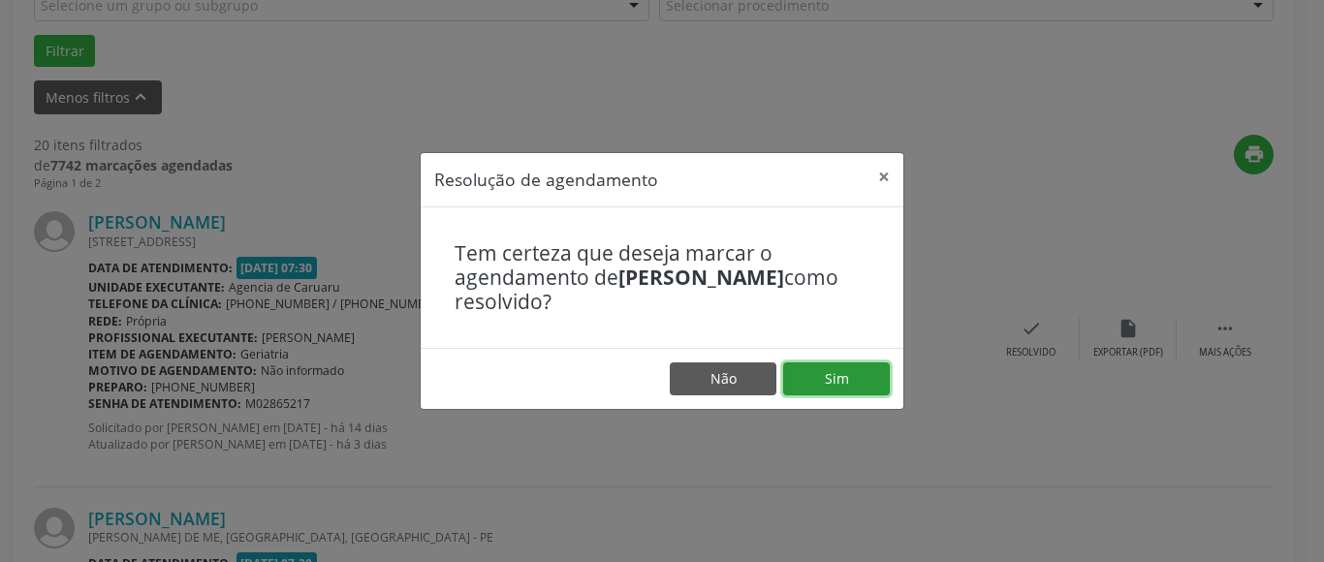
click at [866, 380] on button "Sim" at bounding box center [836, 378] width 107 height 33
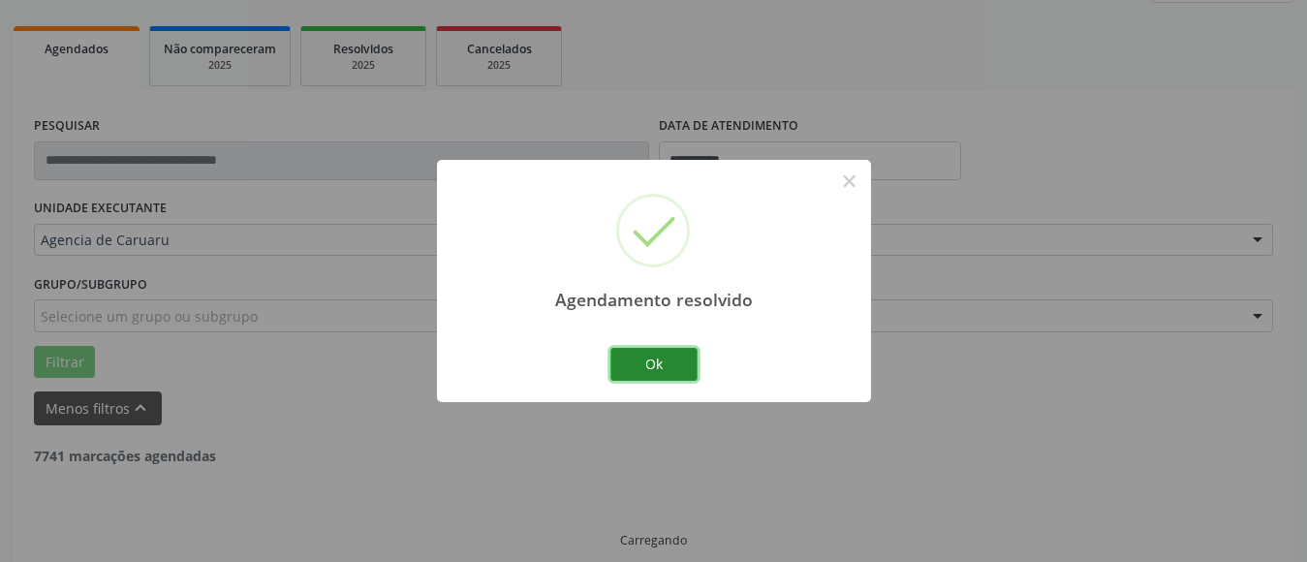
scroll to position [284, 0]
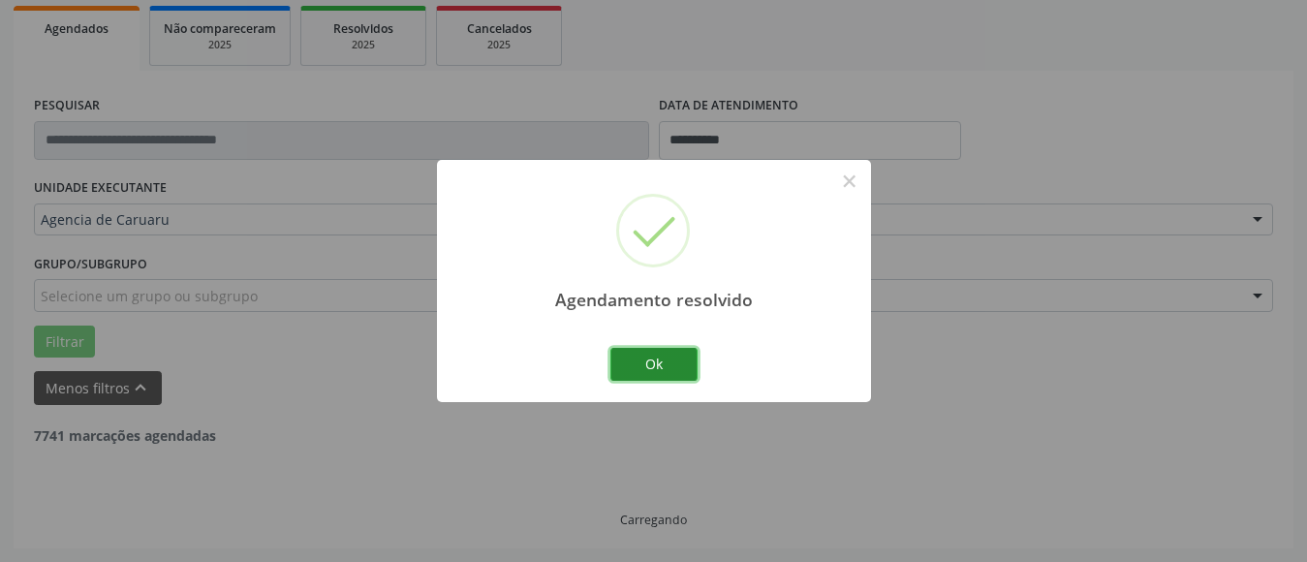
click at [650, 356] on button "Ok" at bounding box center [654, 364] width 87 height 33
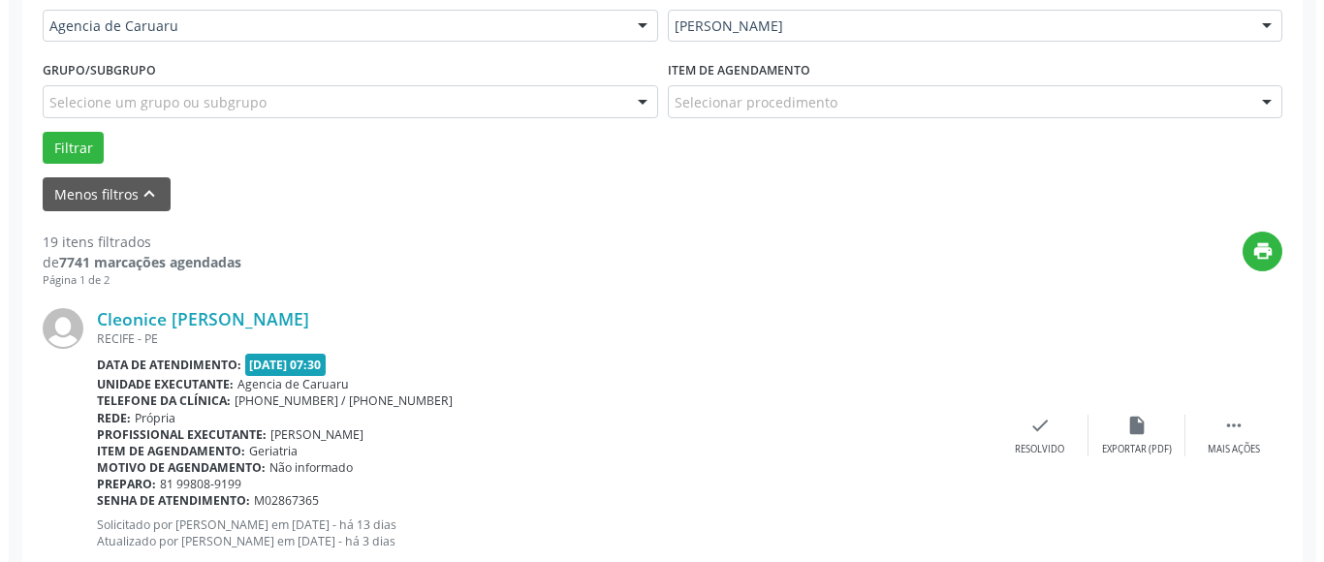
scroll to position [575, 0]
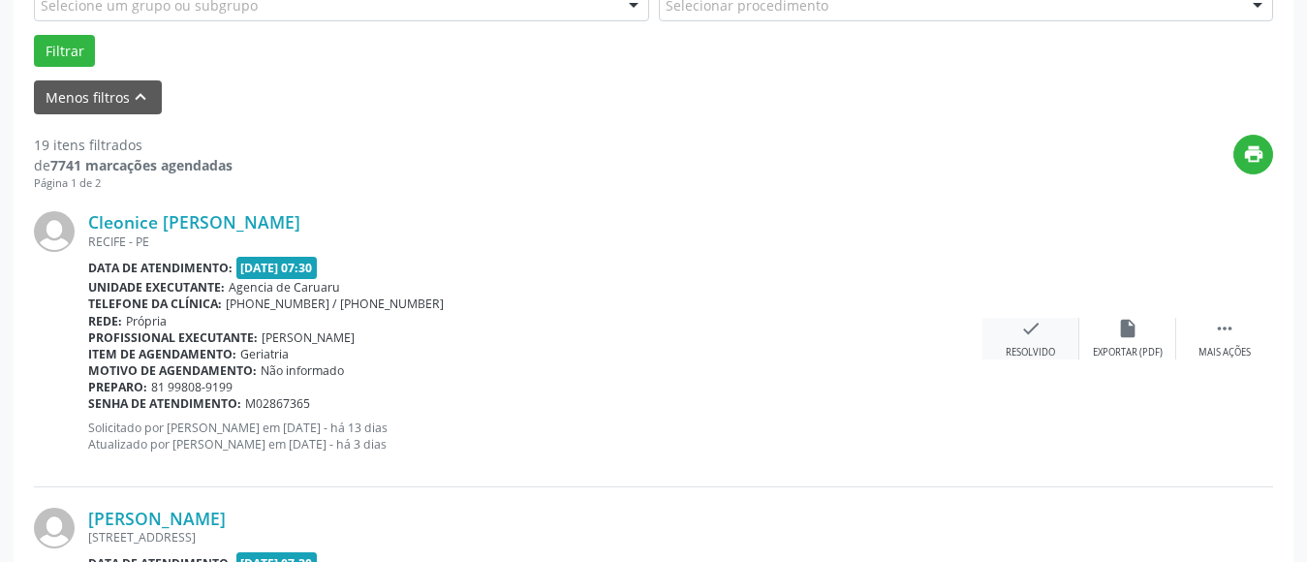
click at [1021, 351] on div "Resolvido" at bounding box center [1030, 353] width 49 height 14
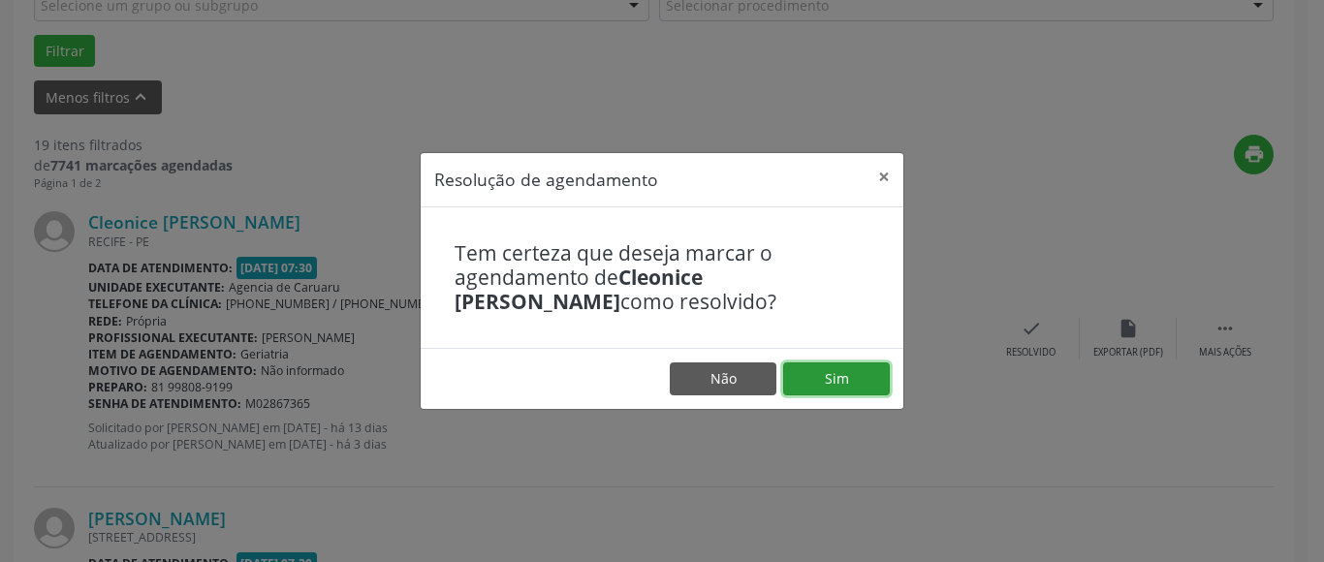
click at [867, 375] on button "Sim" at bounding box center [836, 378] width 107 height 33
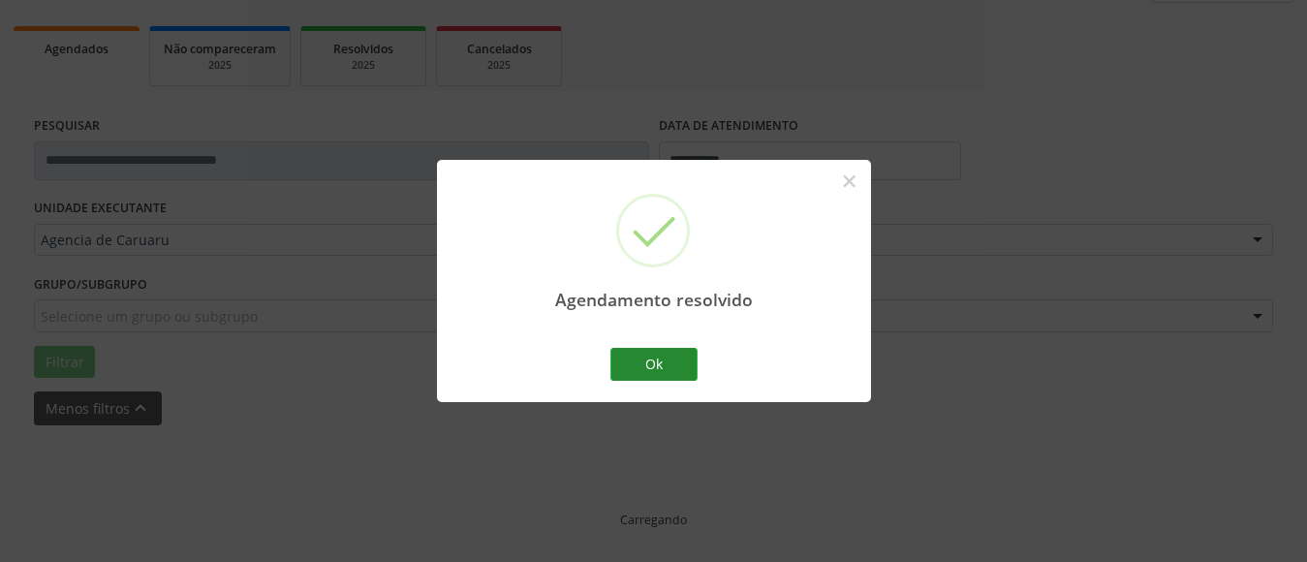
scroll to position [284, 0]
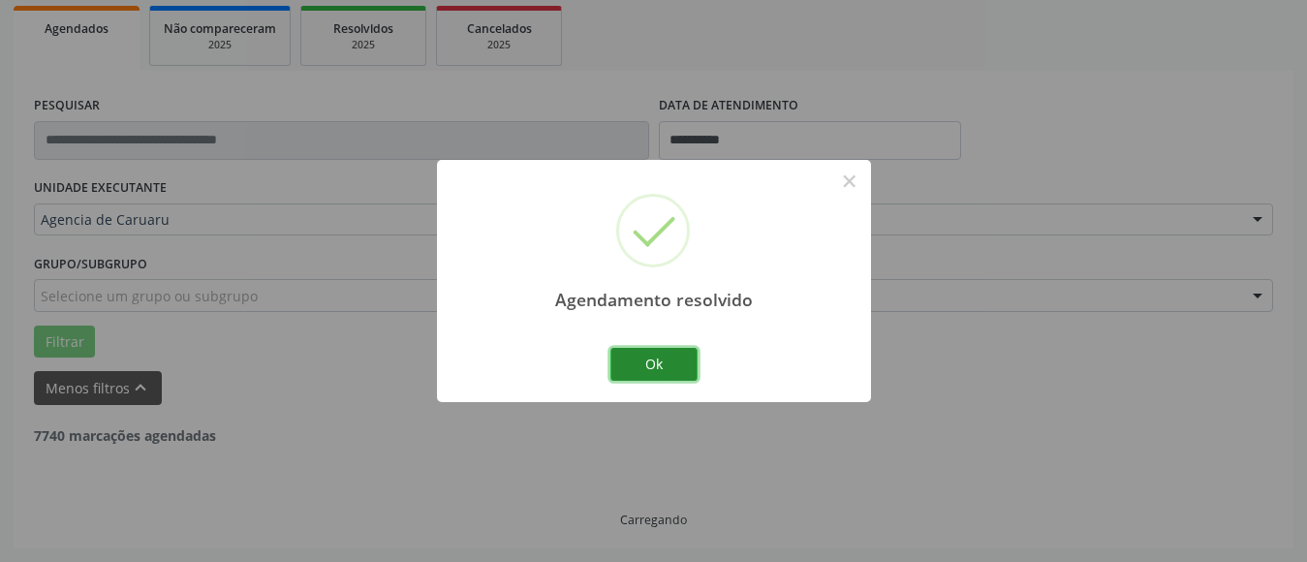
click at [667, 355] on button "Ok" at bounding box center [654, 364] width 87 height 33
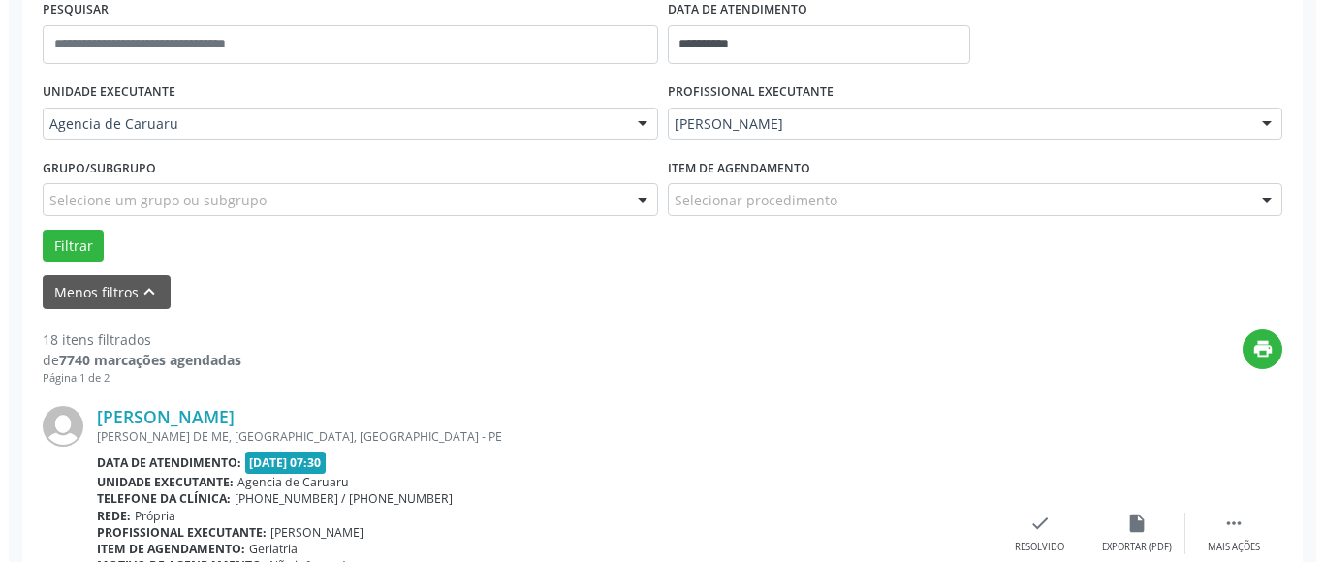
scroll to position [381, 0]
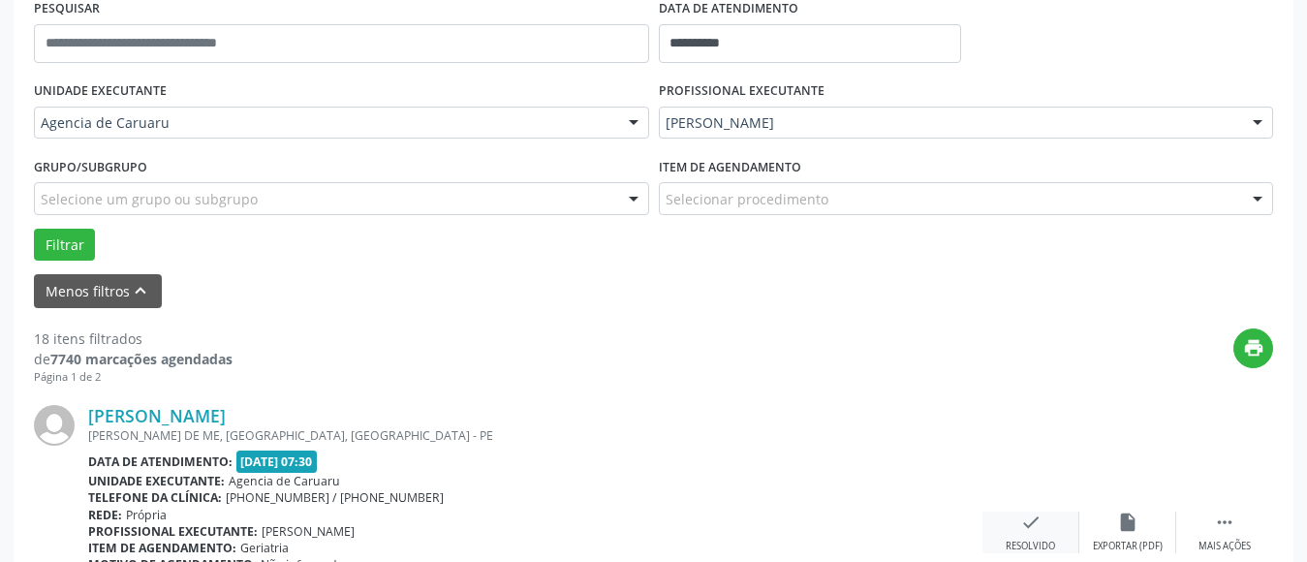
click at [1044, 528] on div "check Resolvido" at bounding box center [1031, 533] width 97 height 42
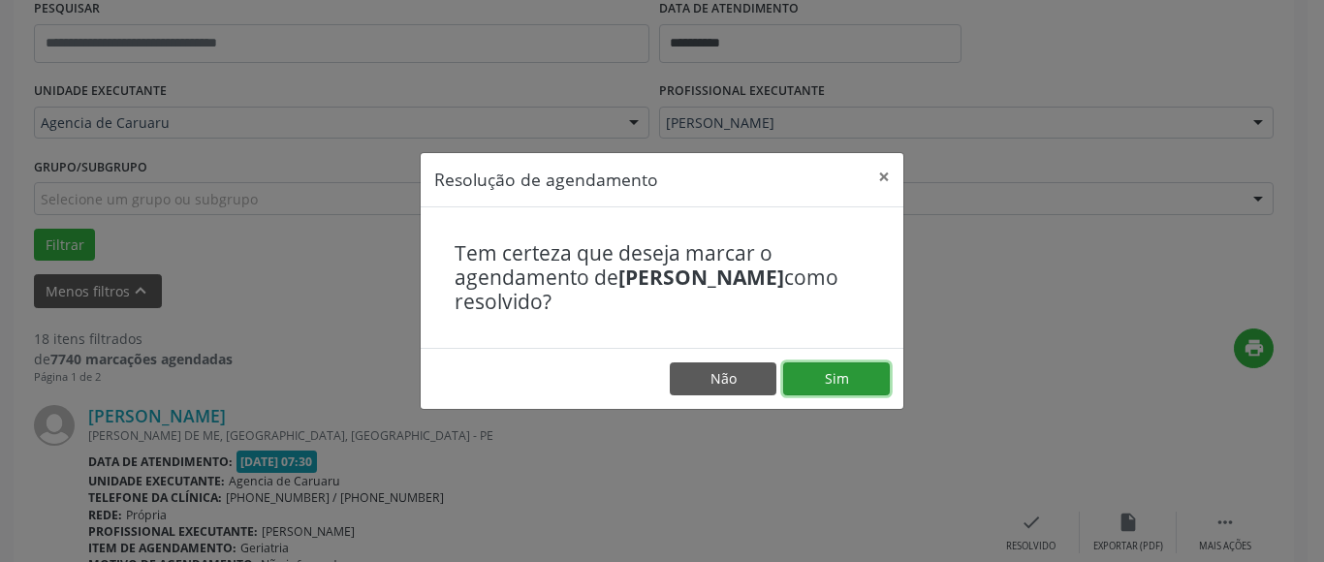
click at [857, 374] on button "Sim" at bounding box center [836, 378] width 107 height 33
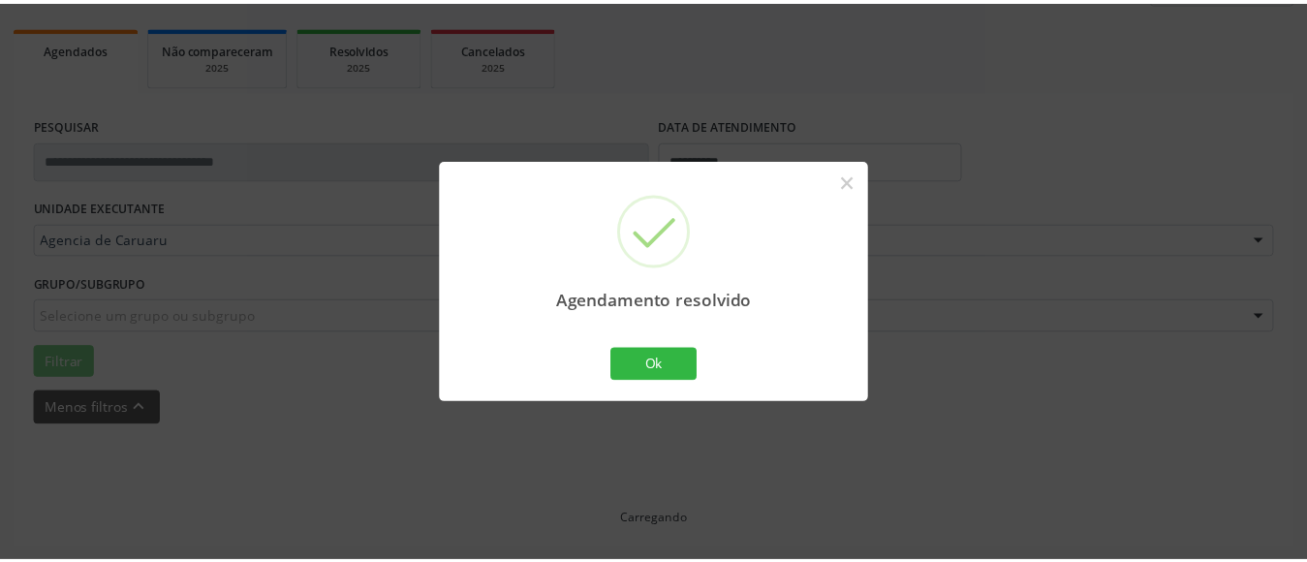
scroll to position [284, 0]
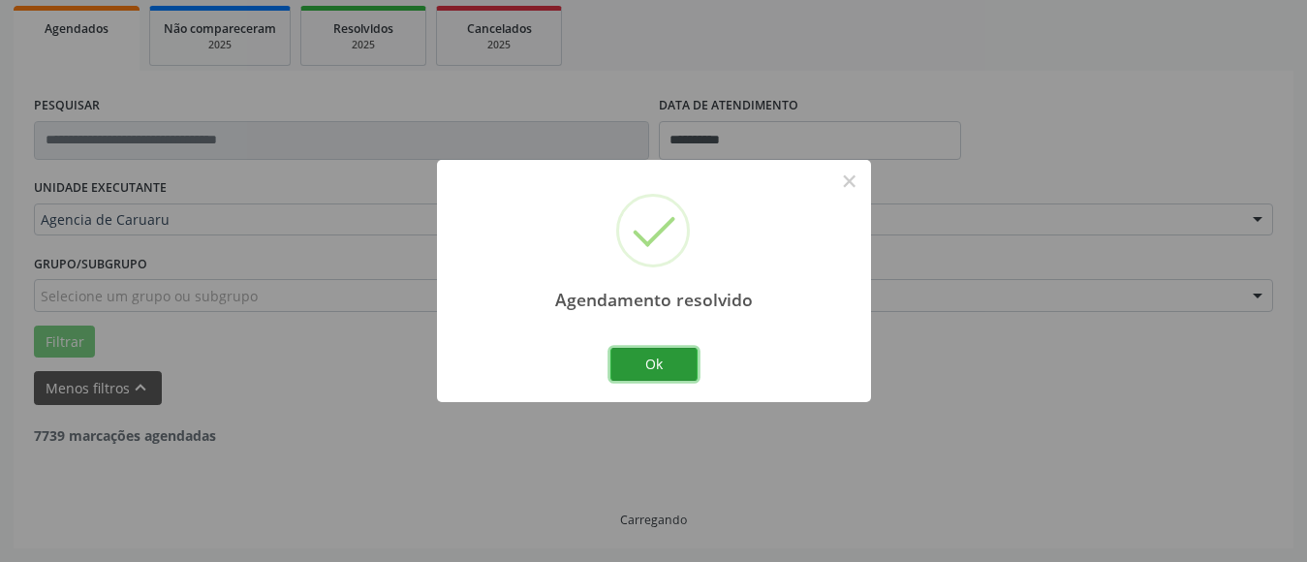
click at [648, 358] on button "Ok" at bounding box center [654, 364] width 87 height 33
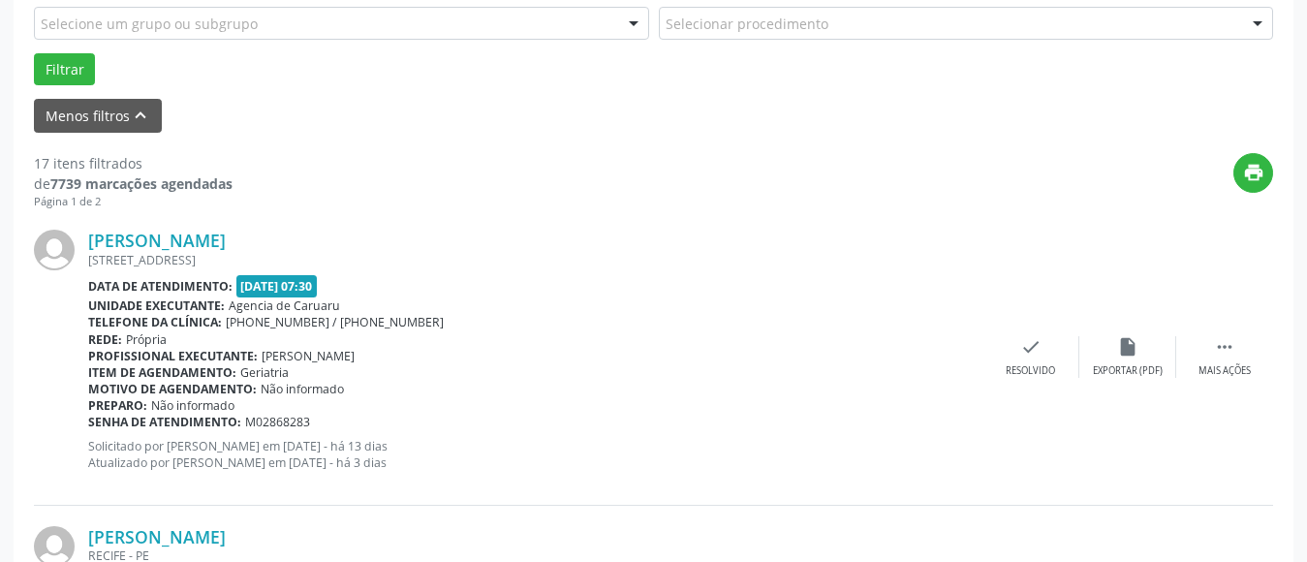
scroll to position [575, 0]
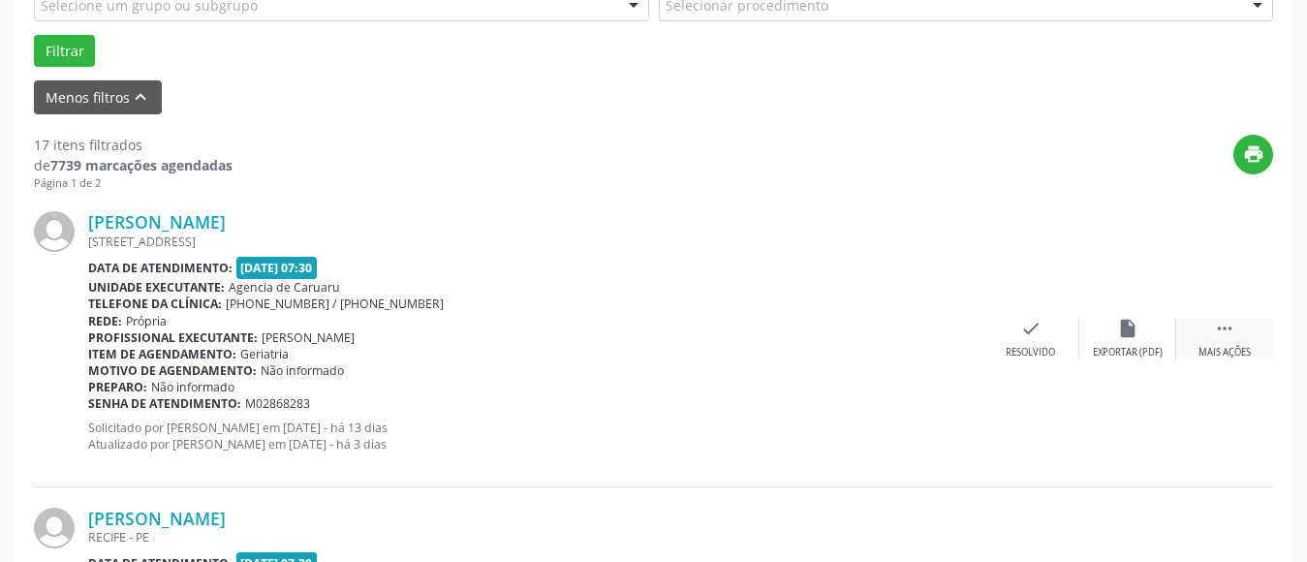
click at [1221, 331] on icon "" at bounding box center [1224, 328] width 21 height 21
click at [1126, 331] on icon "alarm_off" at bounding box center [1127, 328] width 21 height 21
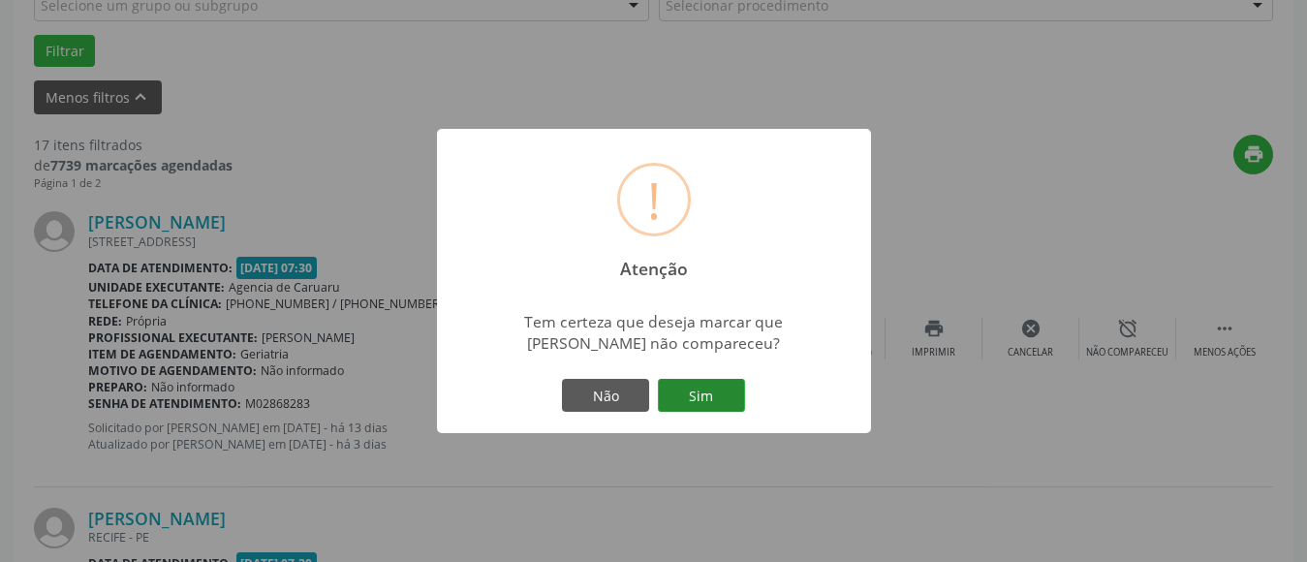
click at [715, 403] on button "Sim" at bounding box center [701, 395] width 87 height 33
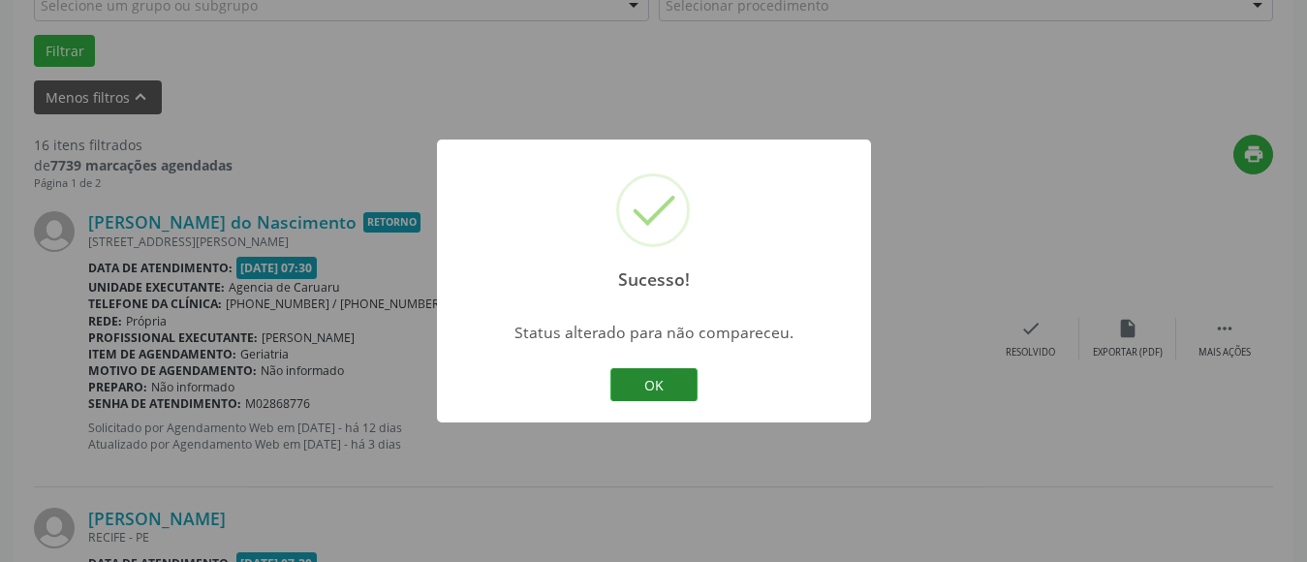
click at [644, 387] on button "OK" at bounding box center [654, 384] width 87 height 33
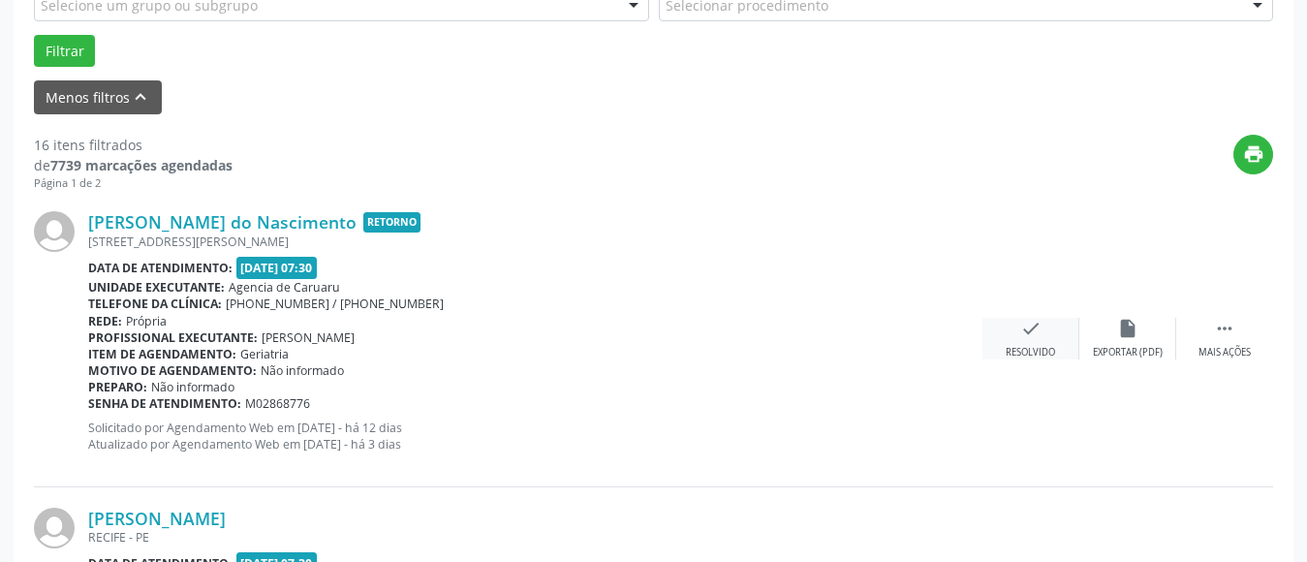
click at [1032, 336] on icon "check" at bounding box center [1031, 328] width 21 height 21
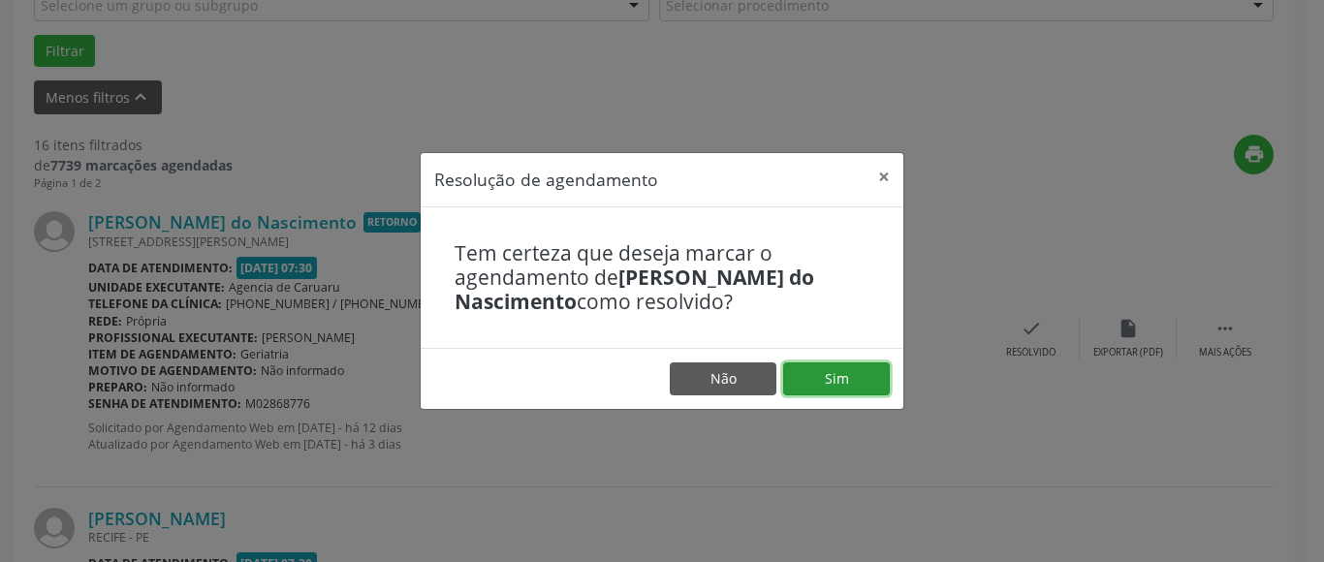
click at [820, 387] on button "Sim" at bounding box center [836, 378] width 107 height 33
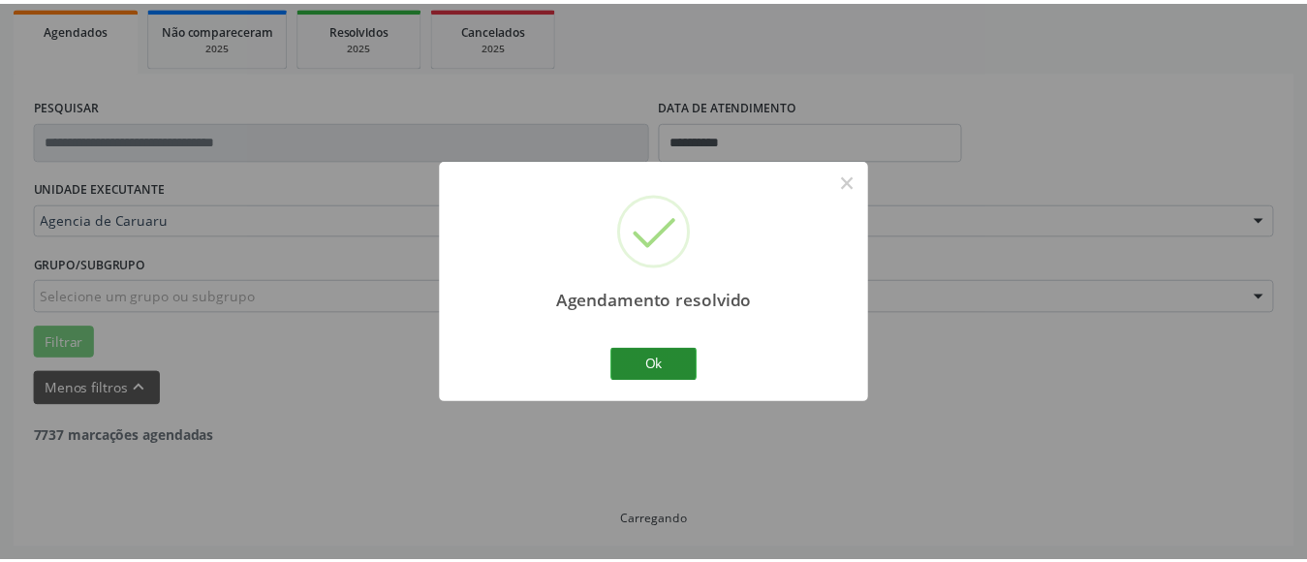
scroll to position [284, 0]
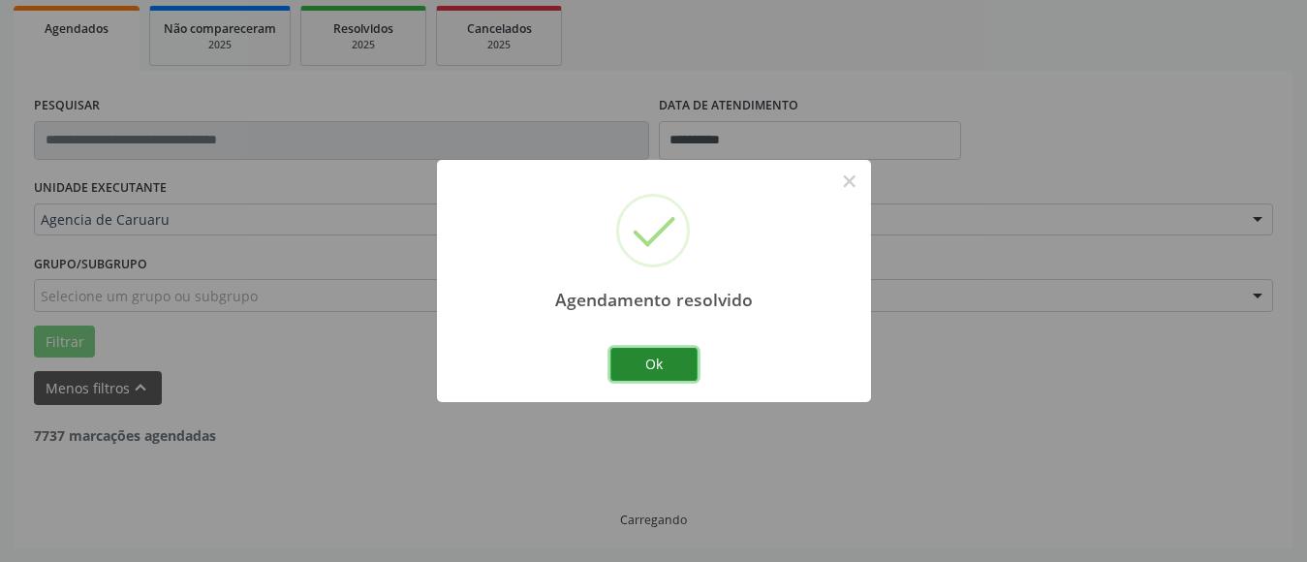
click at [655, 367] on button "Ok" at bounding box center [654, 364] width 87 height 33
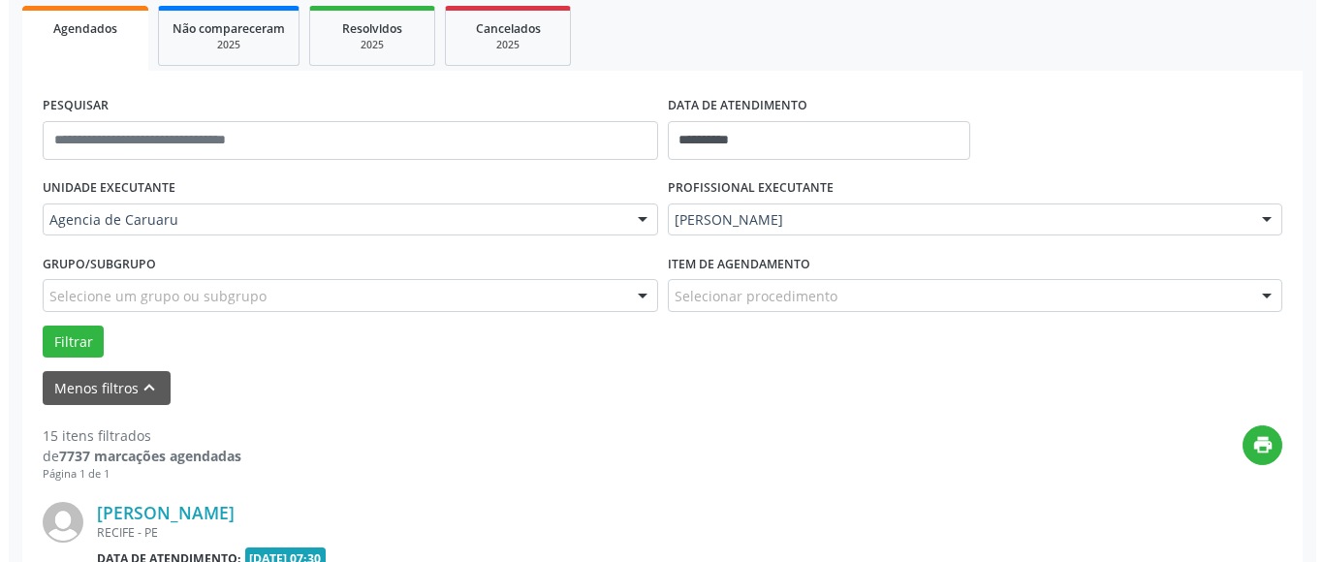
scroll to position [575, 0]
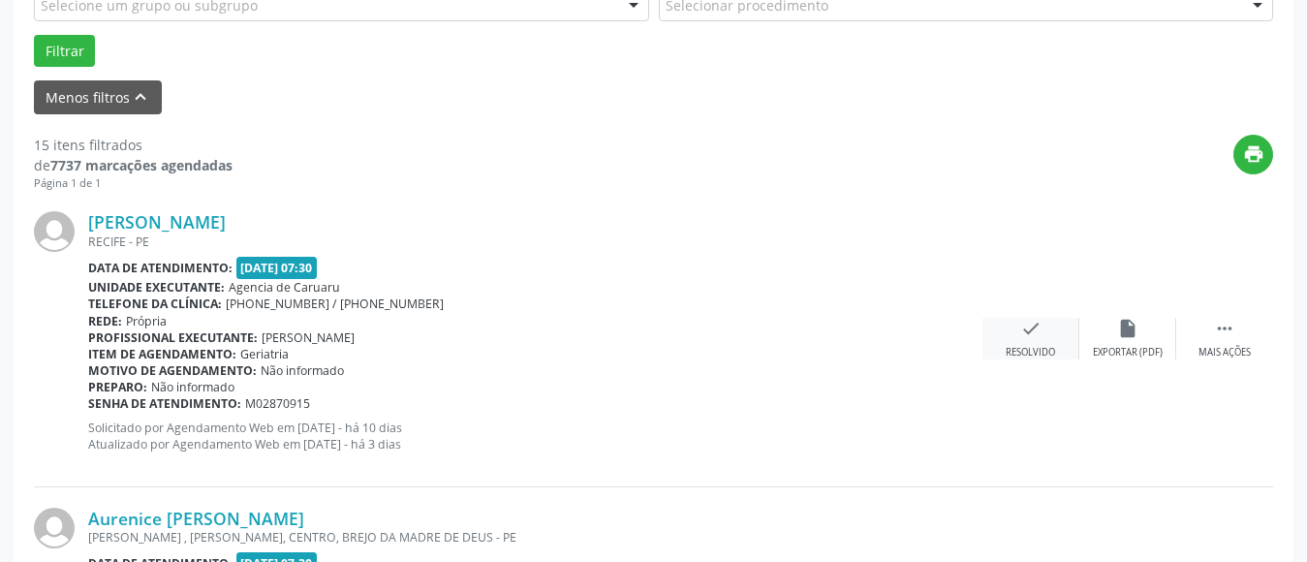
click at [1032, 336] on icon "check" at bounding box center [1031, 328] width 21 height 21
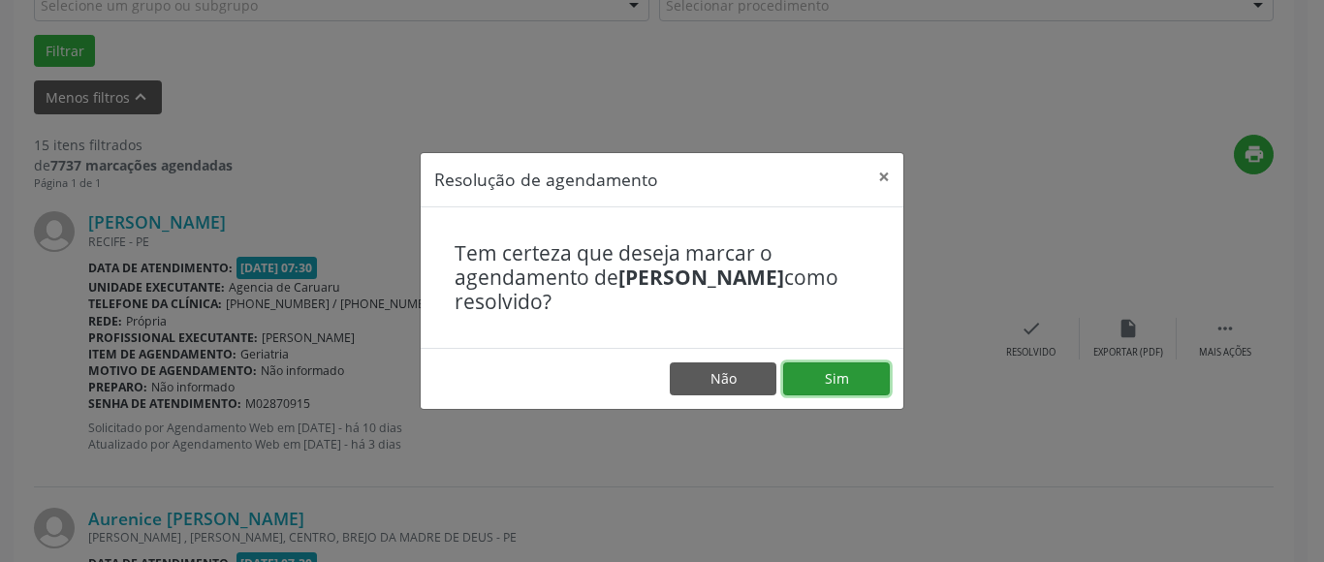
click at [845, 386] on button "Sim" at bounding box center [836, 378] width 107 height 33
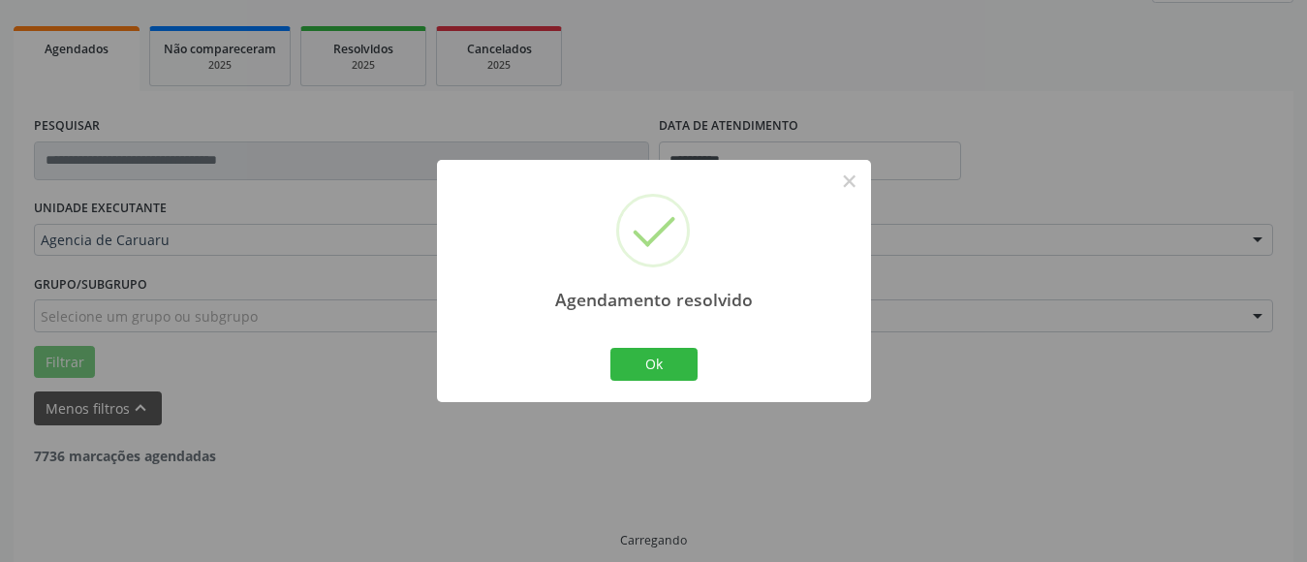
scroll to position [284, 0]
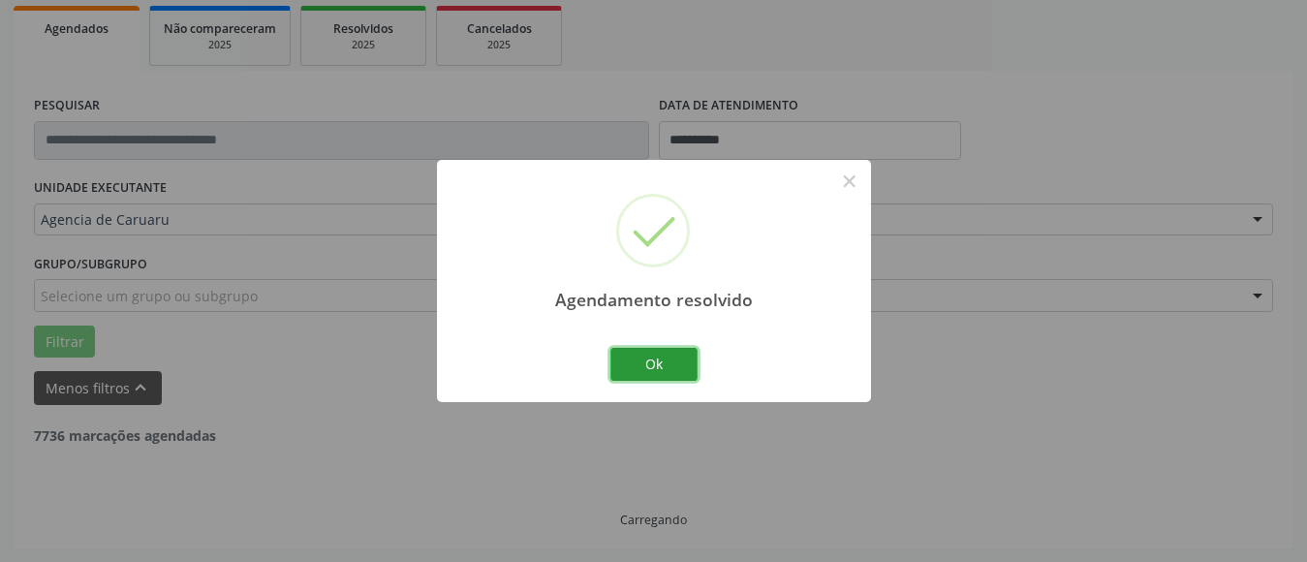
click at [667, 360] on button "Ok" at bounding box center [654, 364] width 87 height 33
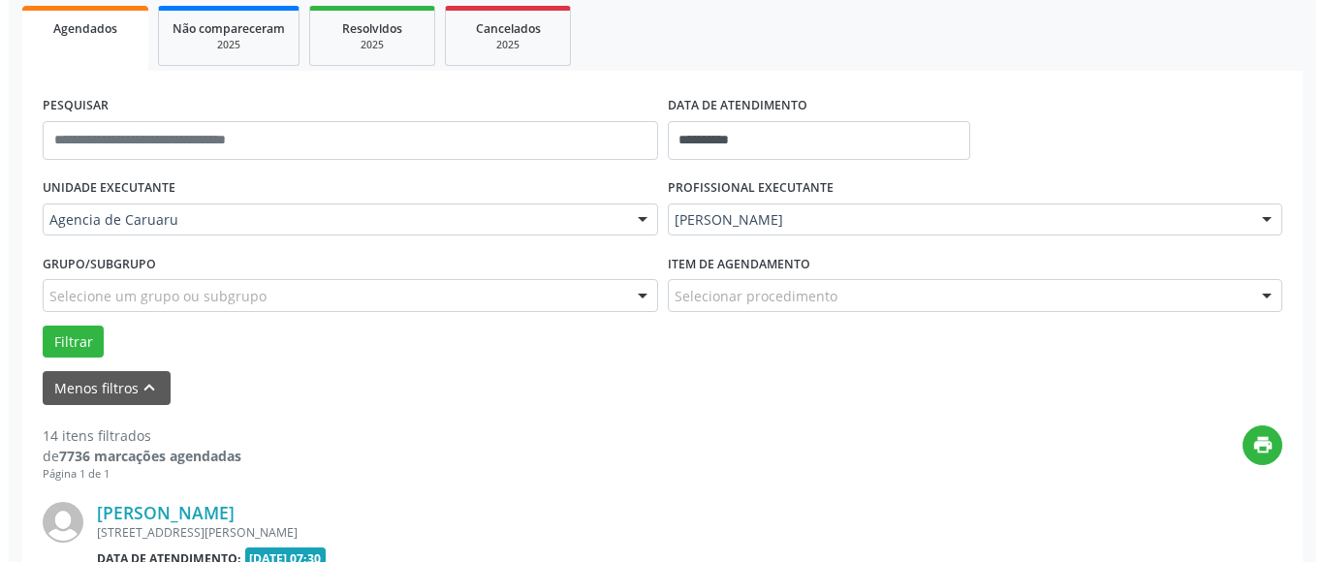
scroll to position [575, 0]
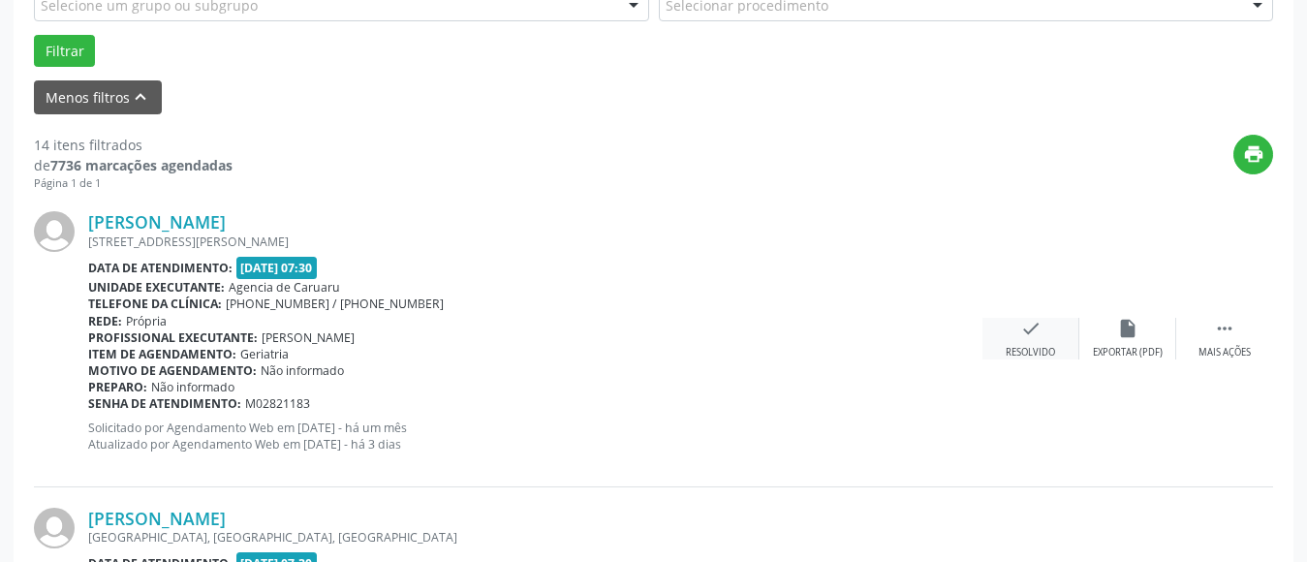
click at [1029, 353] on div "Resolvido" at bounding box center [1030, 353] width 49 height 14
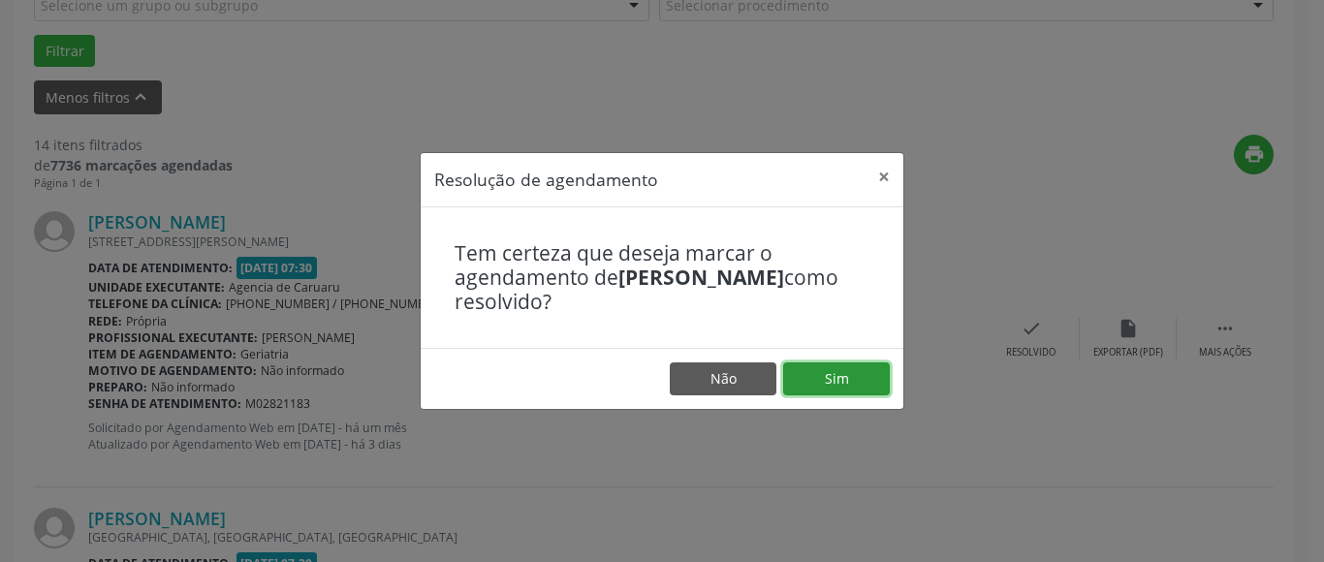
click at [824, 382] on button "Sim" at bounding box center [836, 378] width 107 height 33
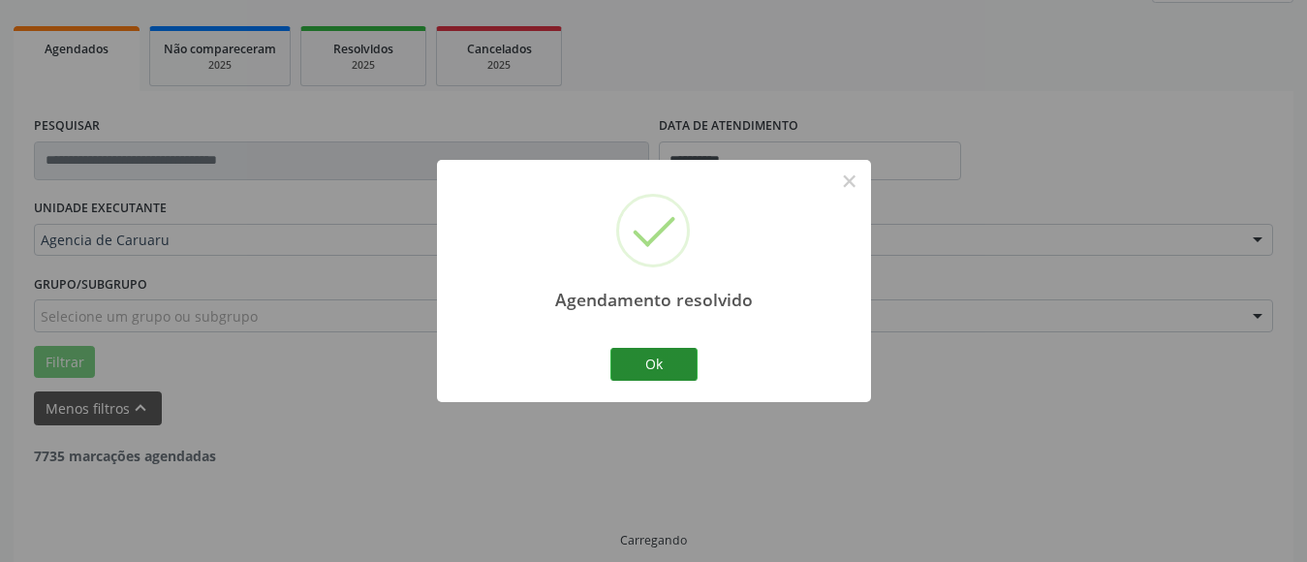
scroll to position [284, 0]
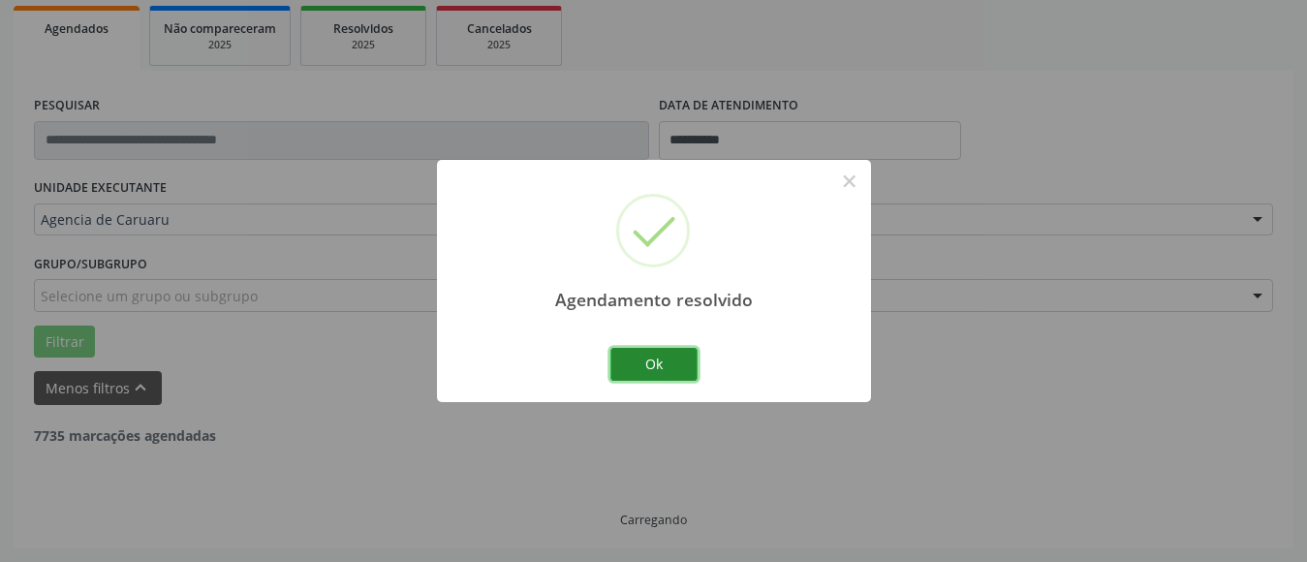
click at [651, 368] on button "Ok" at bounding box center [654, 364] width 87 height 33
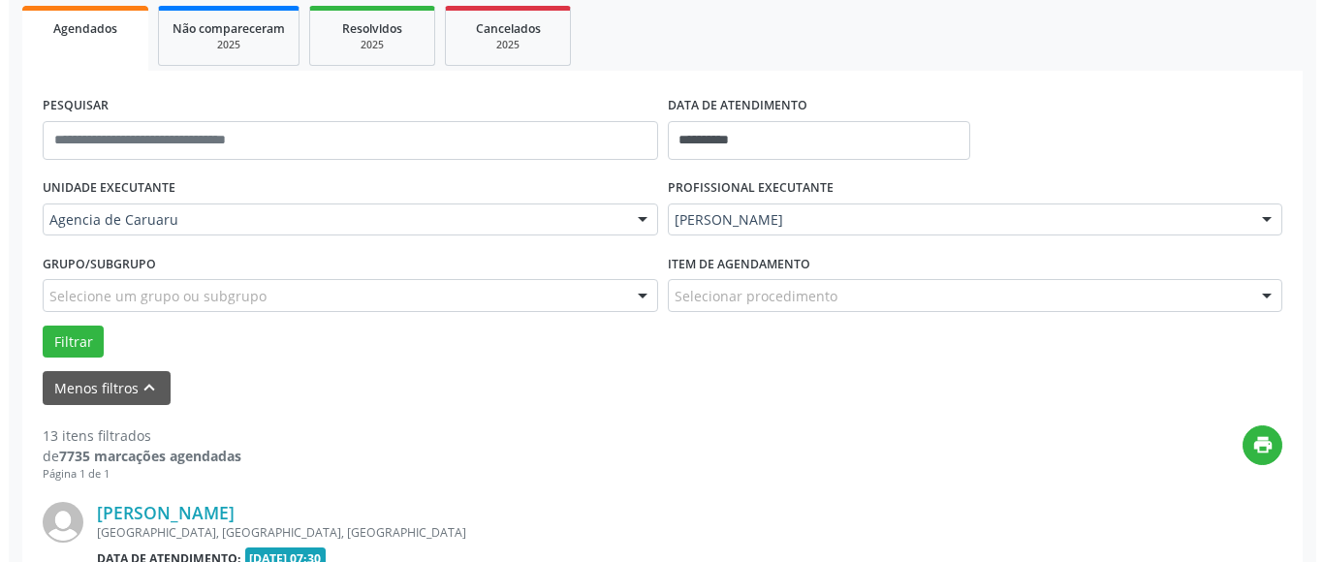
scroll to position [478, 0]
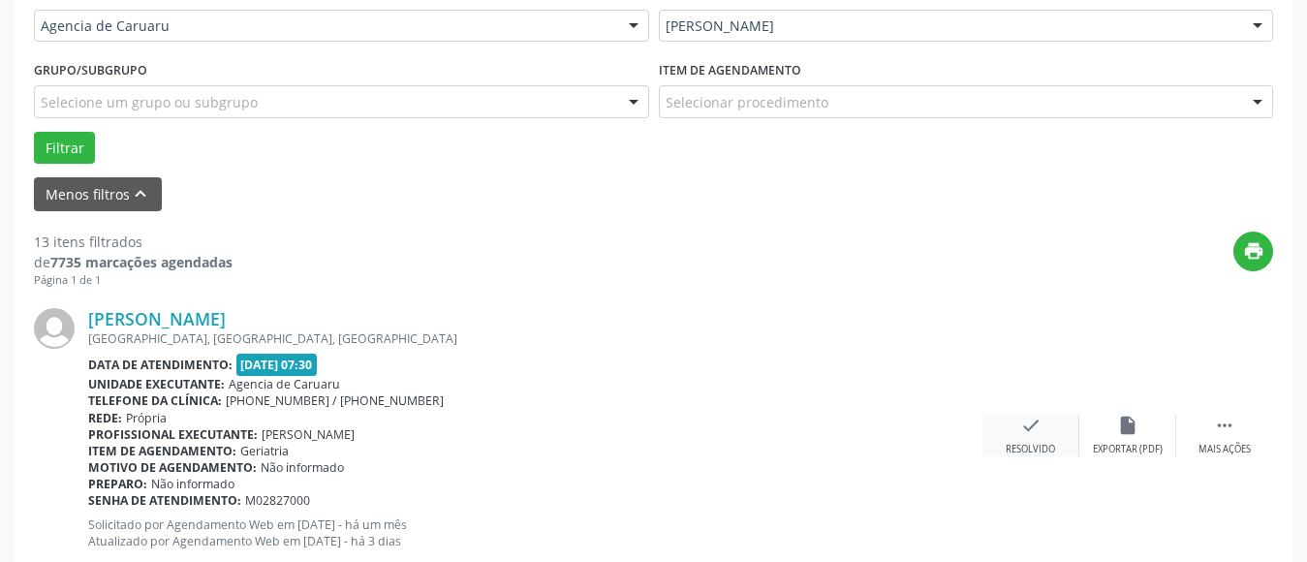
click at [1032, 423] on icon "check" at bounding box center [1031, 425] width 21 height 21
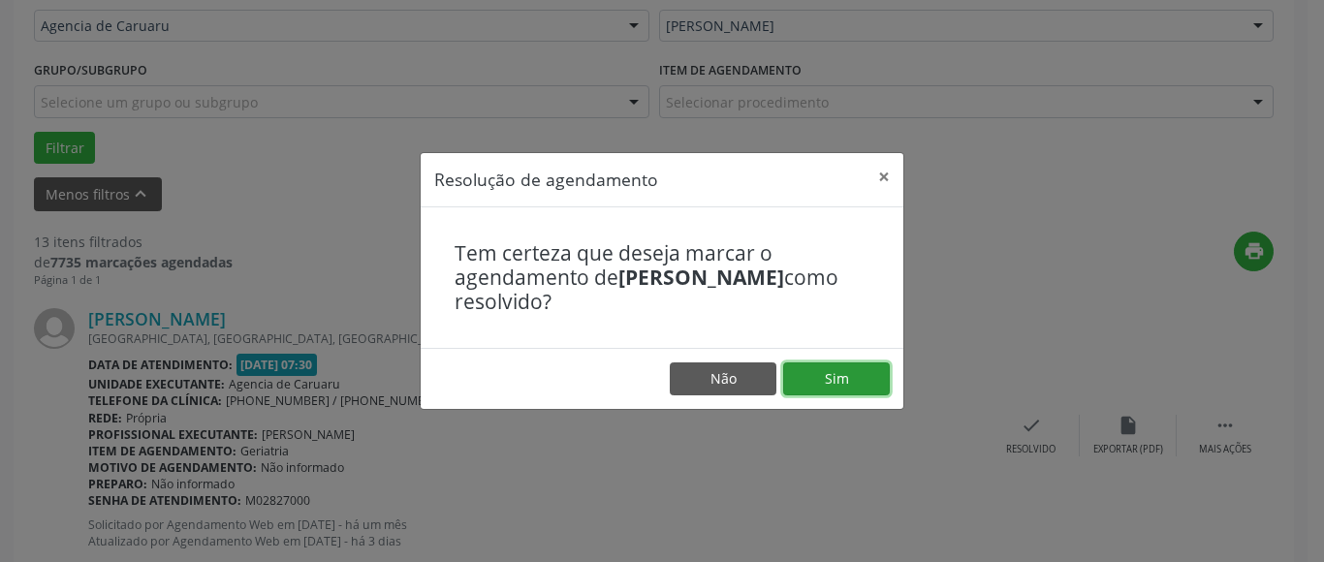
click at [859, 376] on button "Sim" at bounding box center [836, 378] width 107 height 33
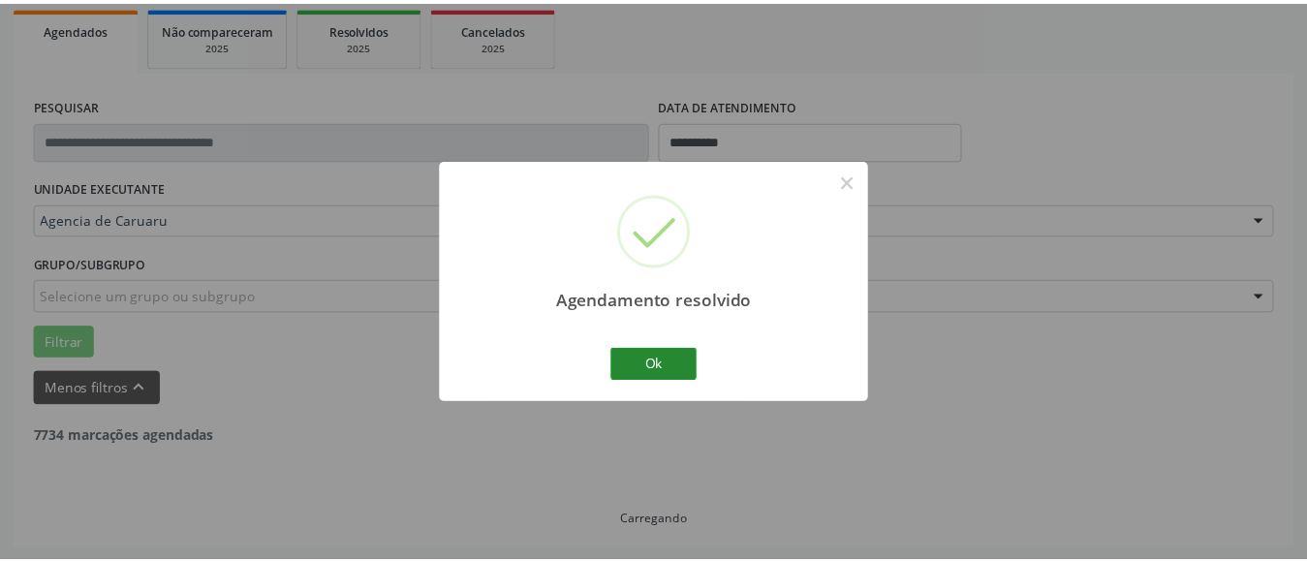
scroll to position [284, 0]
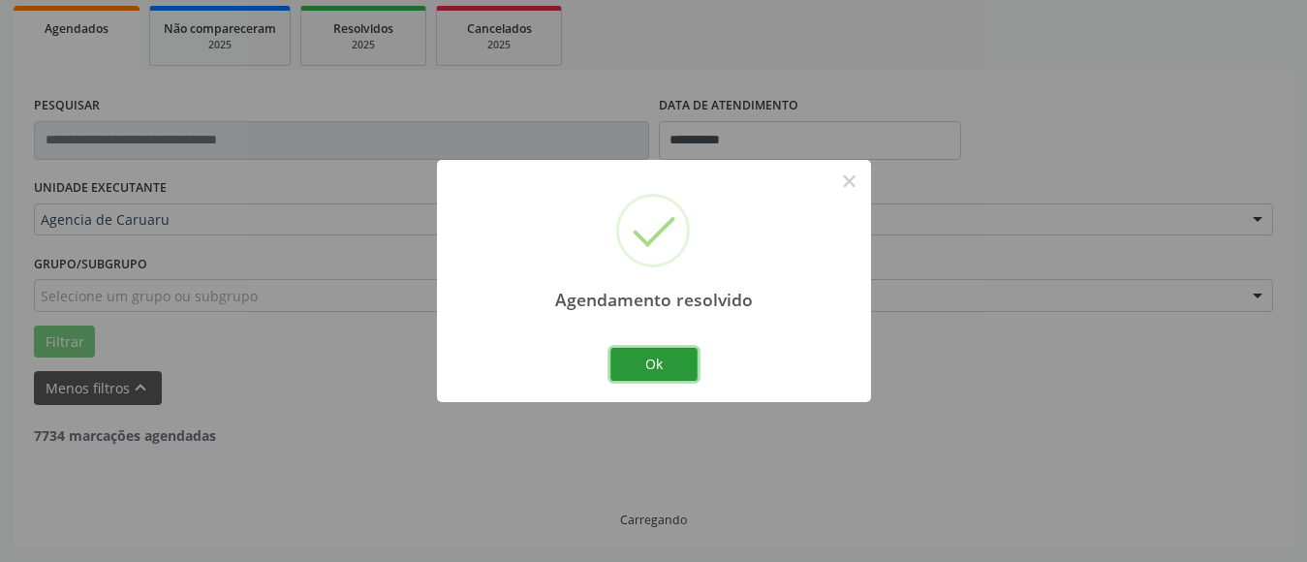
click at [666, 360] on button "Ok" at bounding box center [654, 364] width 87 height 33
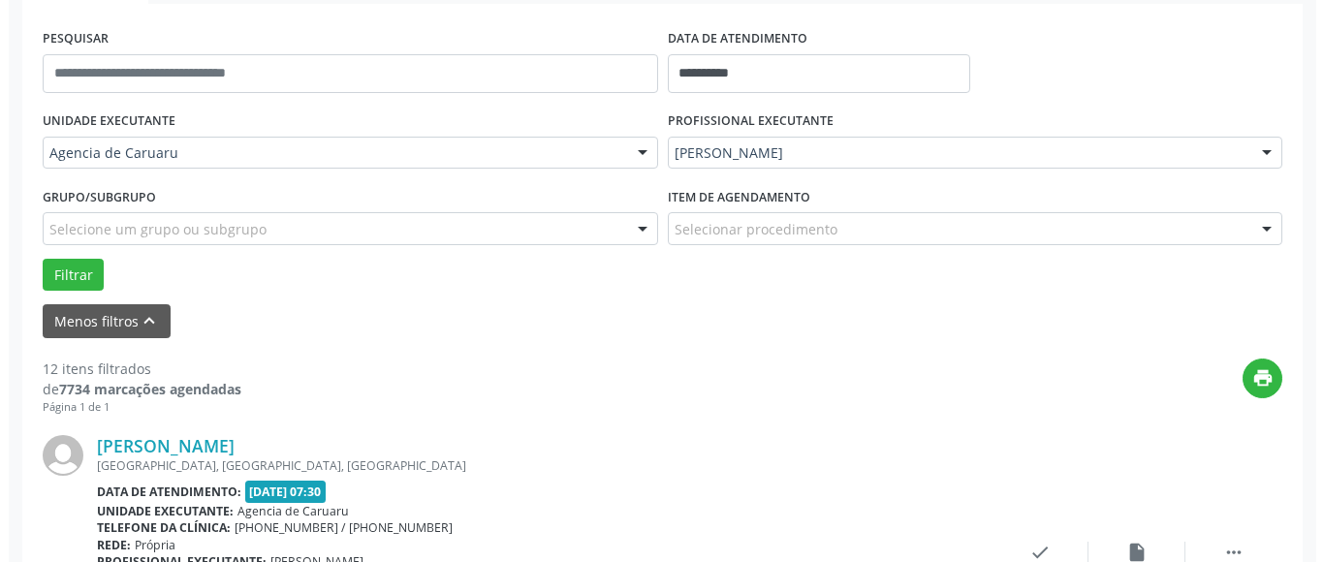
scroll to position [478, 0]
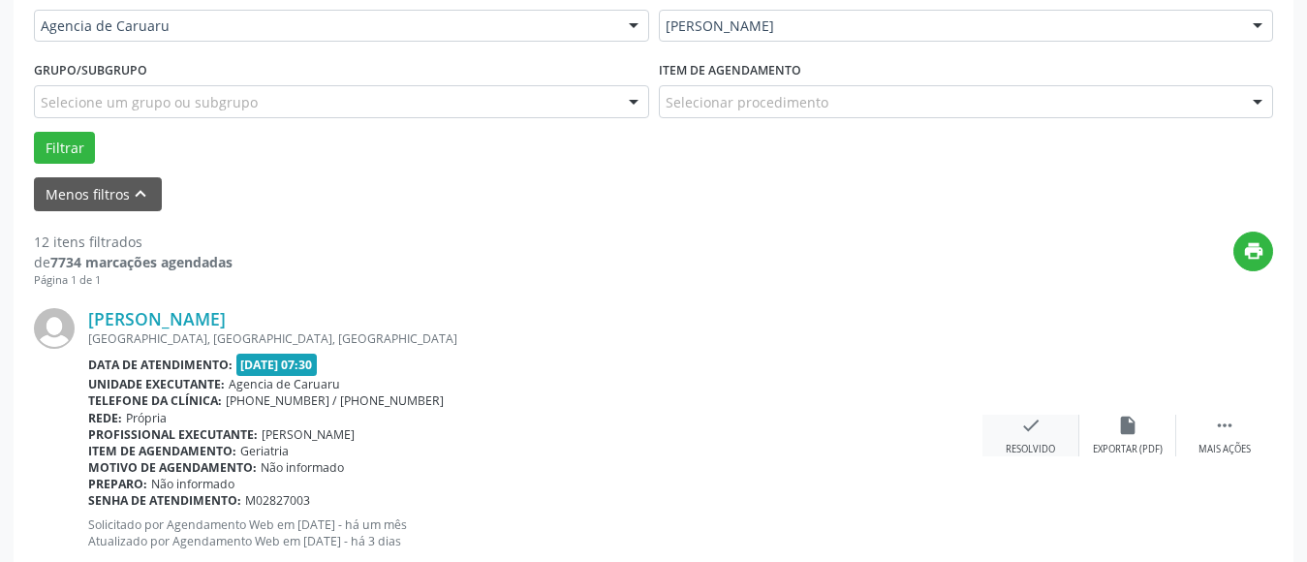
click at [1037, 438] on div "check Resolvido" at bounding box center [1031, 436] width 97 height 42
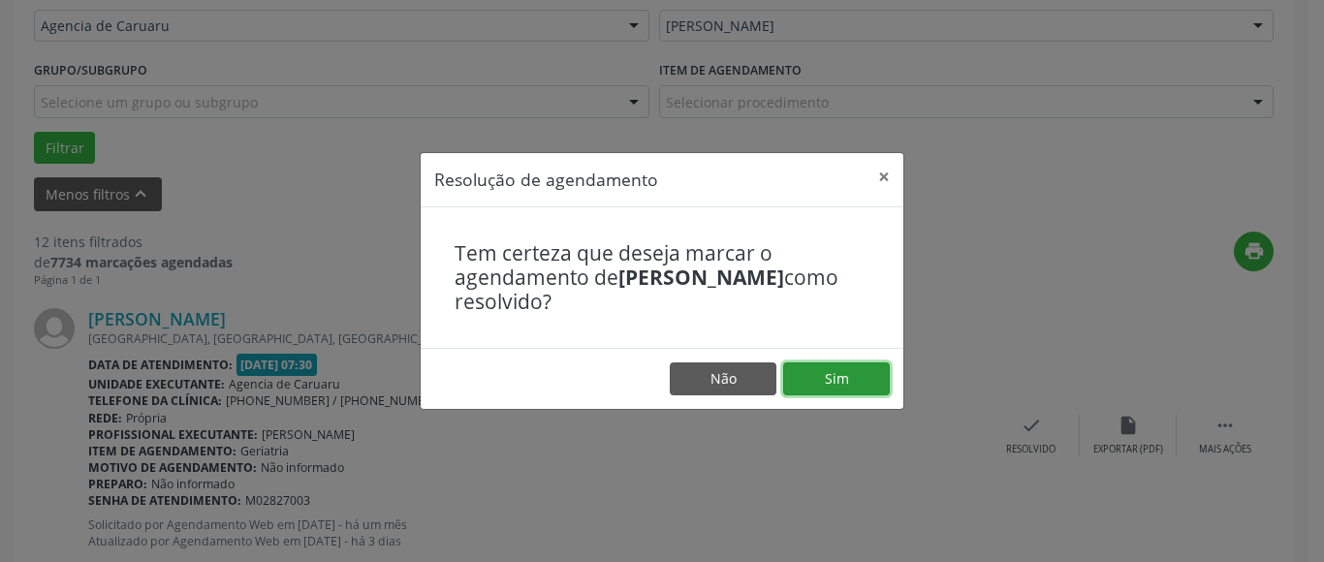
click at [850, 367] on button "Sim" at bounding box center [836, 378] width 107 height 33
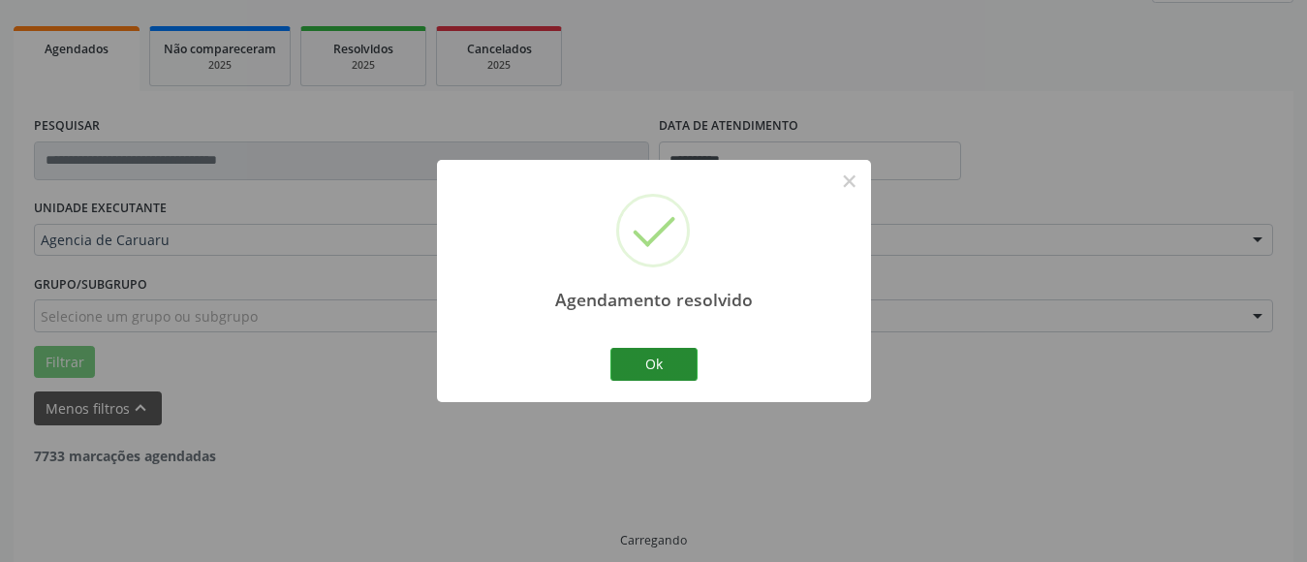
scroll to position [284, 0]
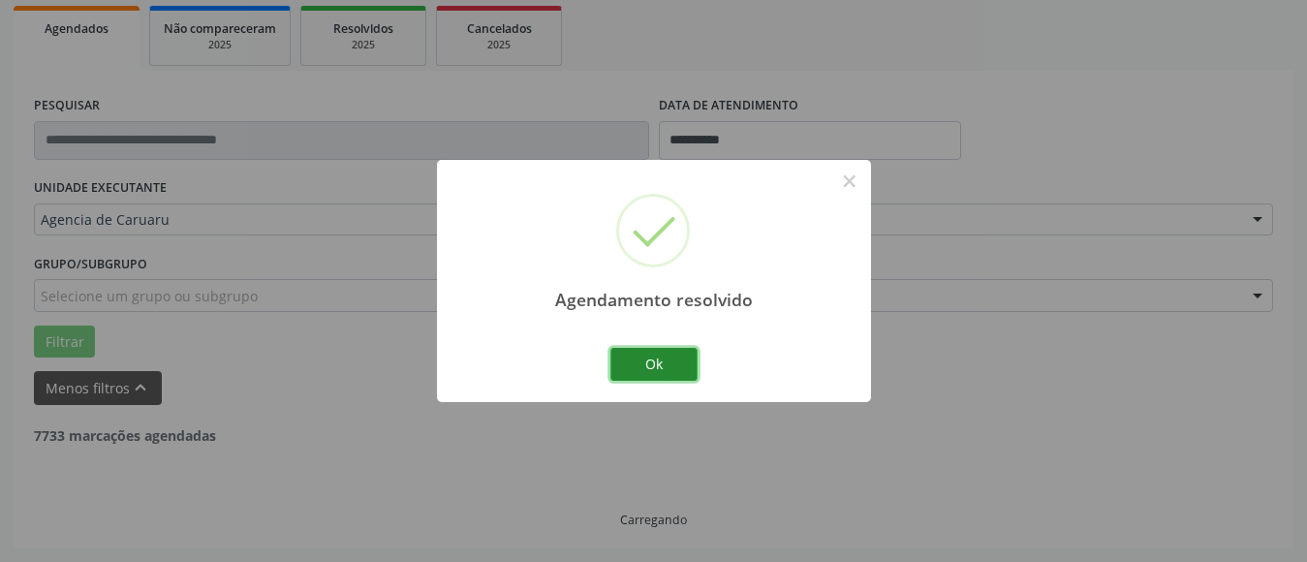
click at [672, 364] on button "Ok" at bounding box center [654, 364] width 87 height 33
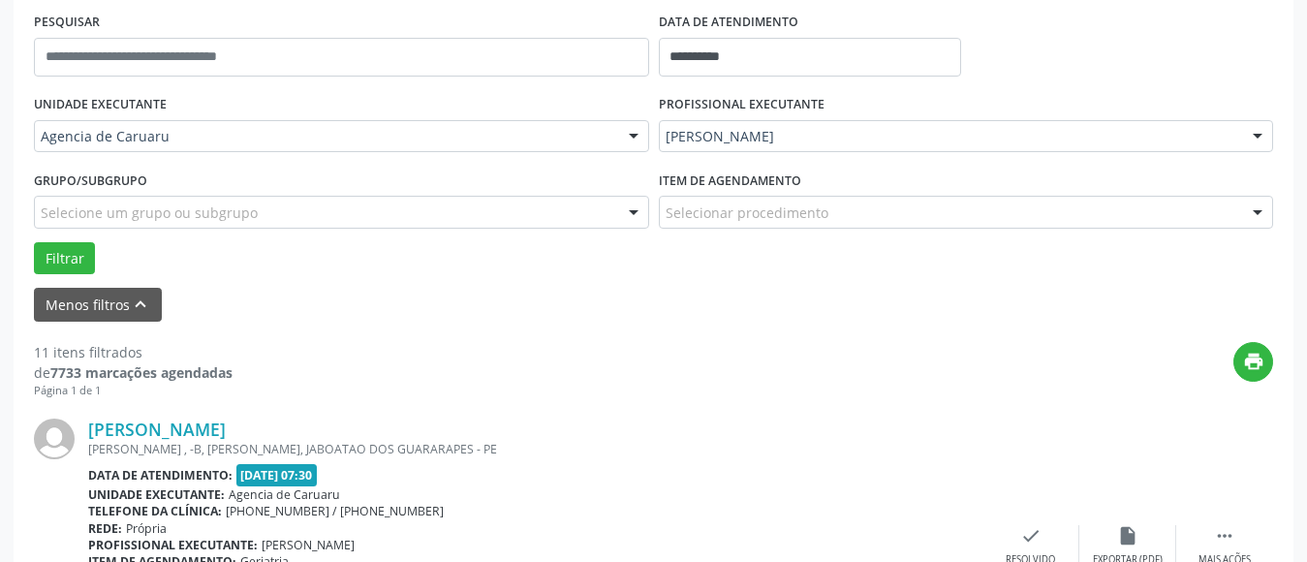
scroll to position [478, 0]
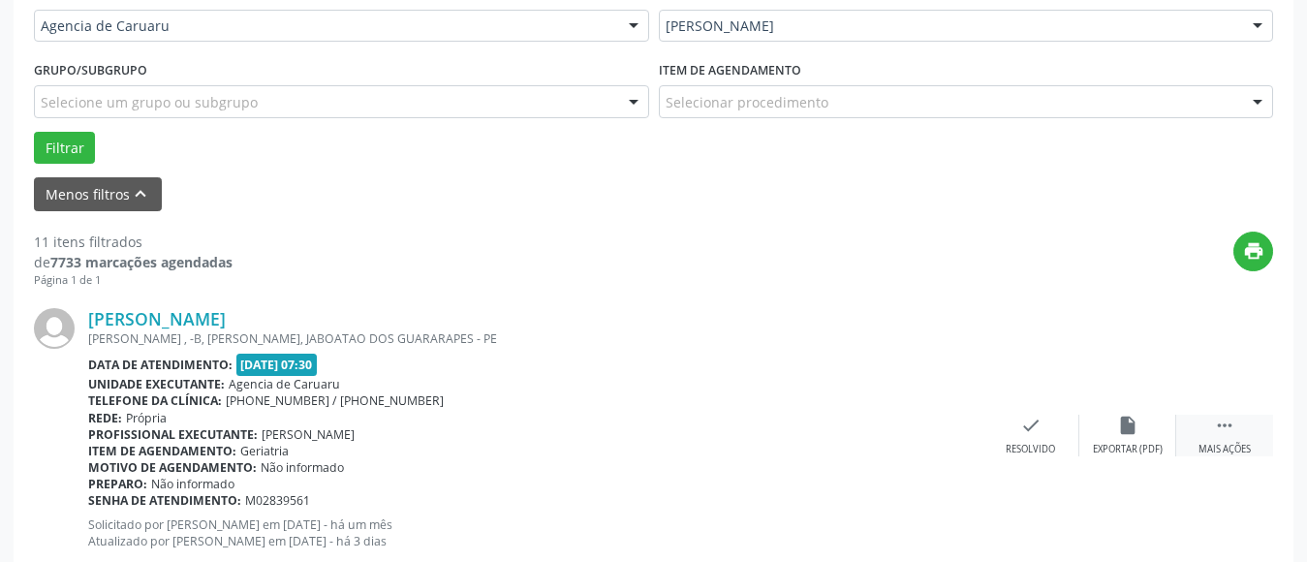
click at [1224, 440] on div " Mais ações" at bounding box center [1225, 436] width 97 height 42
click at [1115, 429] on div "alarm_off Não compareceu" at bounding box center [1128, 436] width 97 height 42
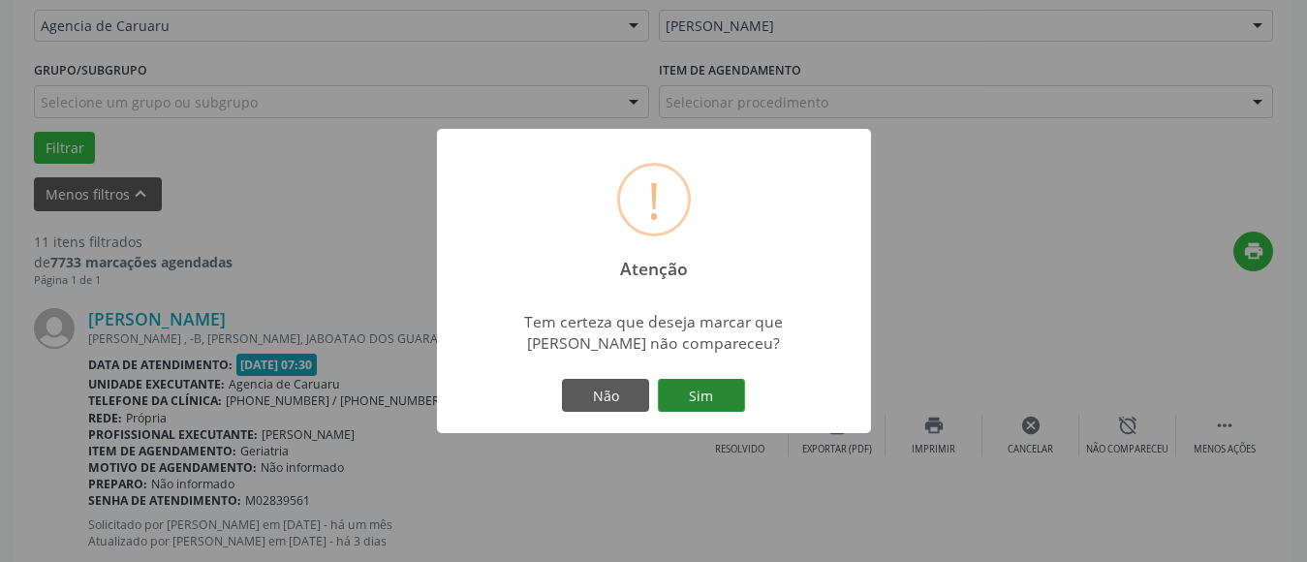
click at [702, 390] on button "Sim" at bounding box center [701, 395] width 87 height 33
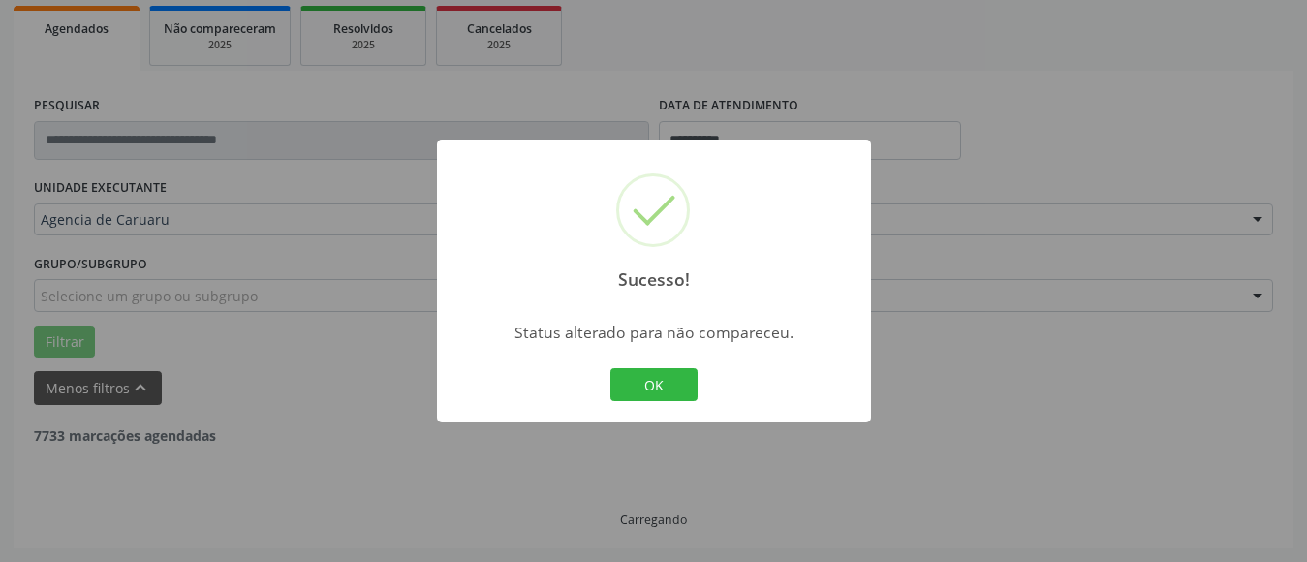
click at [666, 391] on button "OK" at bounding box center [654, 384] width 87 height 33
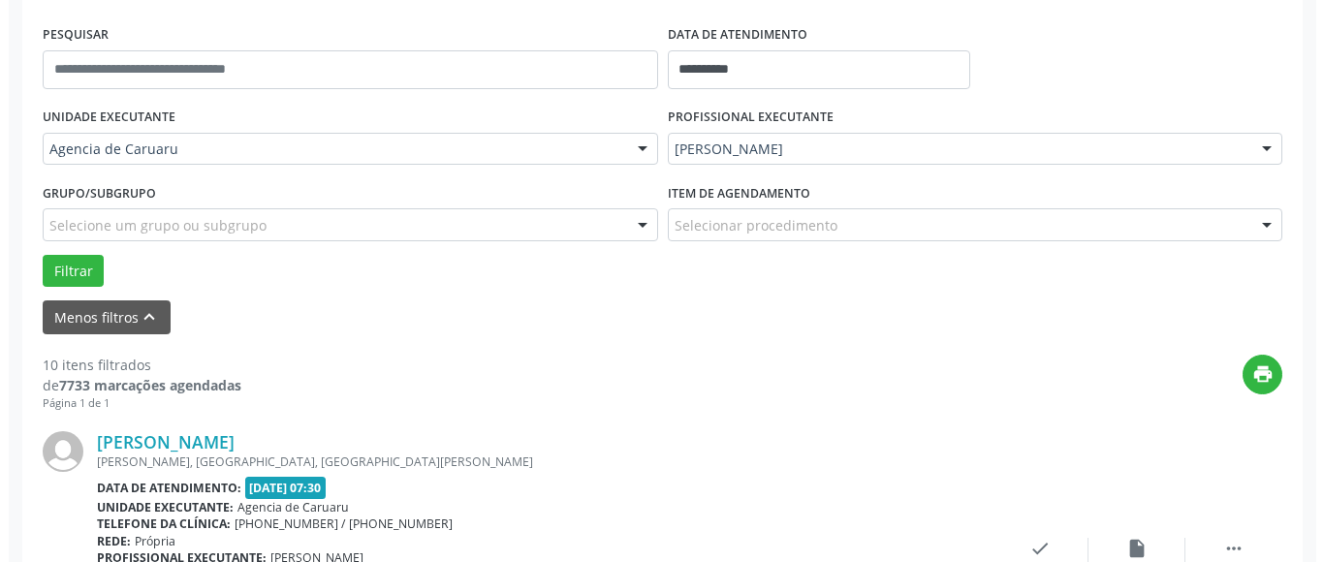
scroll to position [575, 0]
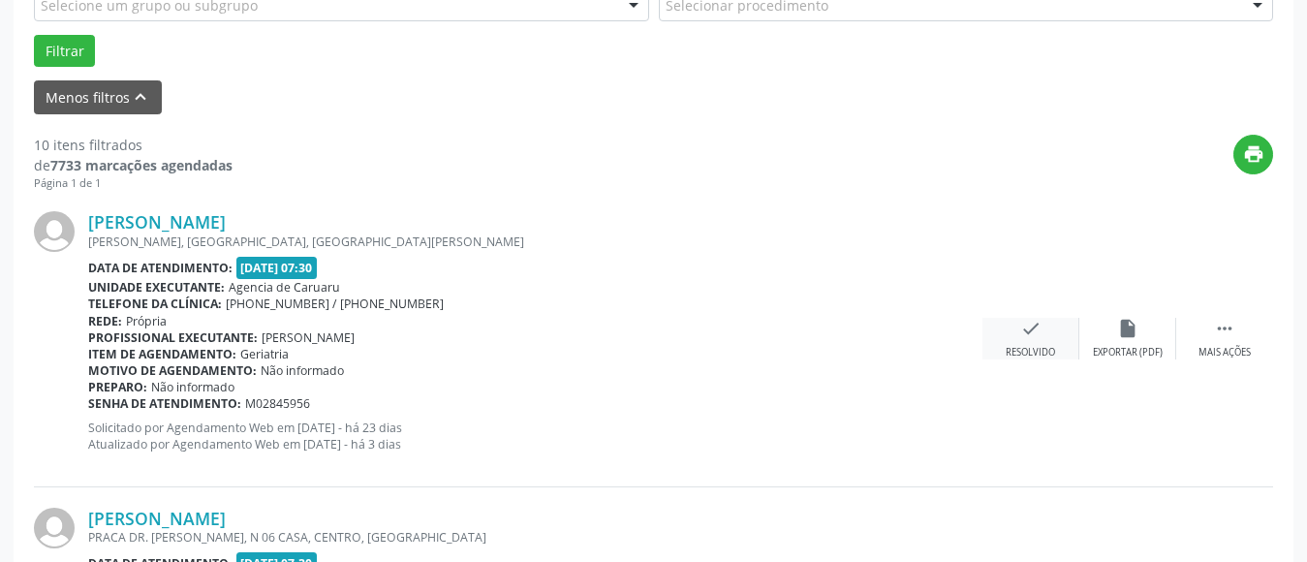
click at [1024, 351] on div "Resolvido" at bounding box center [1030, 353] width 49 height 14
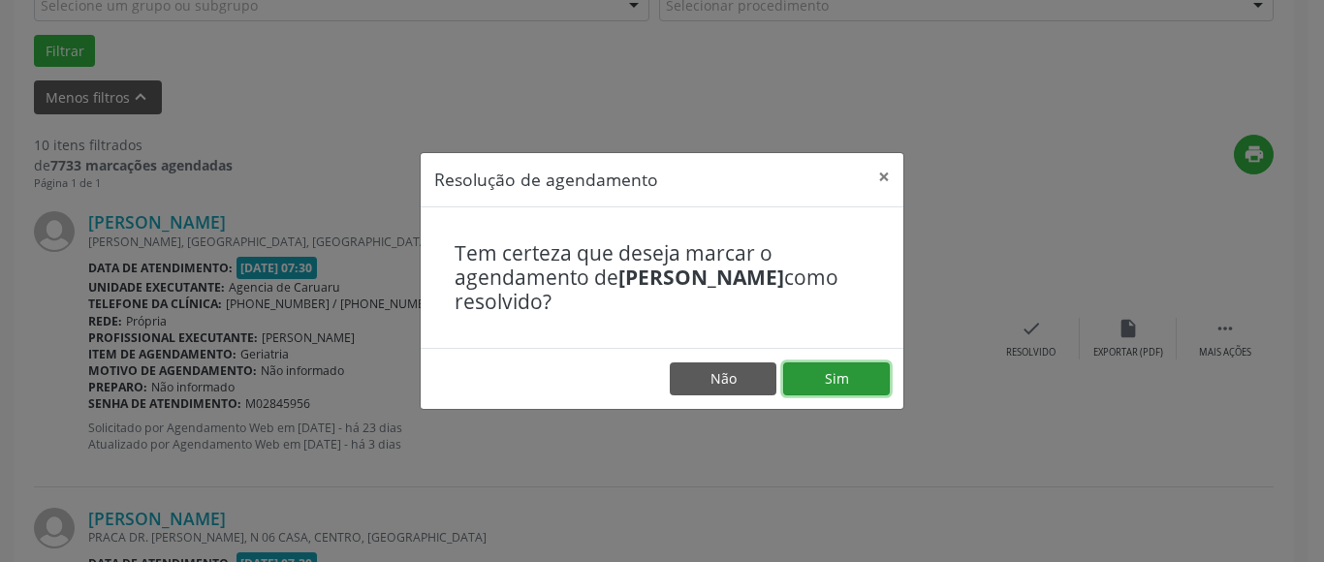
click at [835, 370] on button "Sim" at bounding box center [836, 378] width 107 height 33
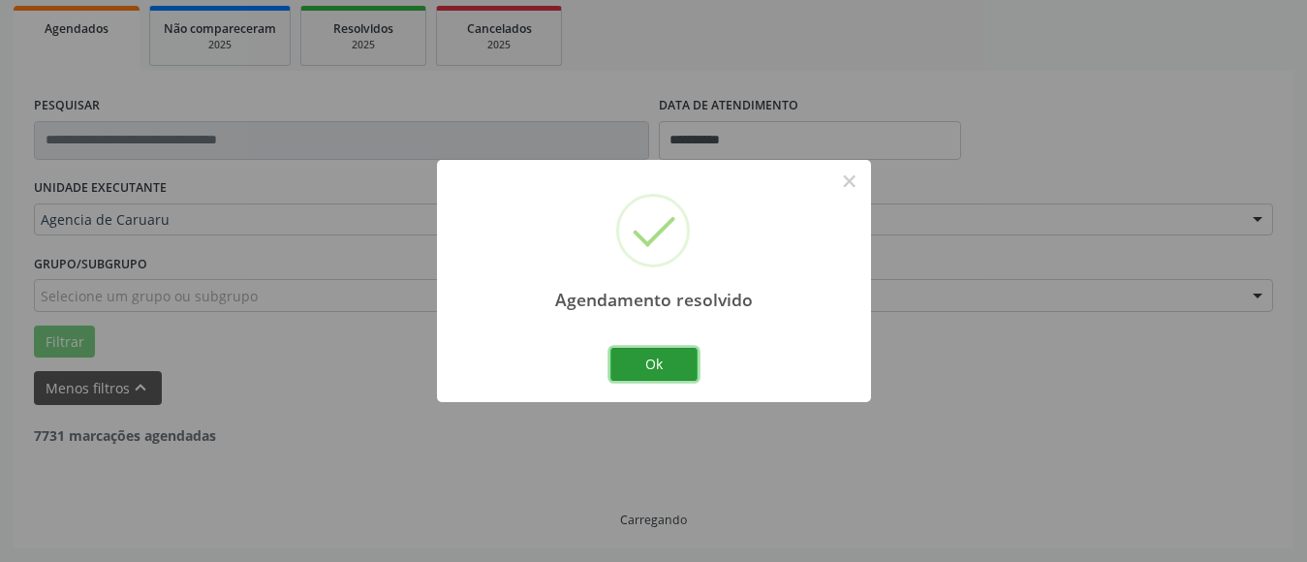
click at [641, 359] on button "Ok" at bounding box center [654, 364] width 87 height 33
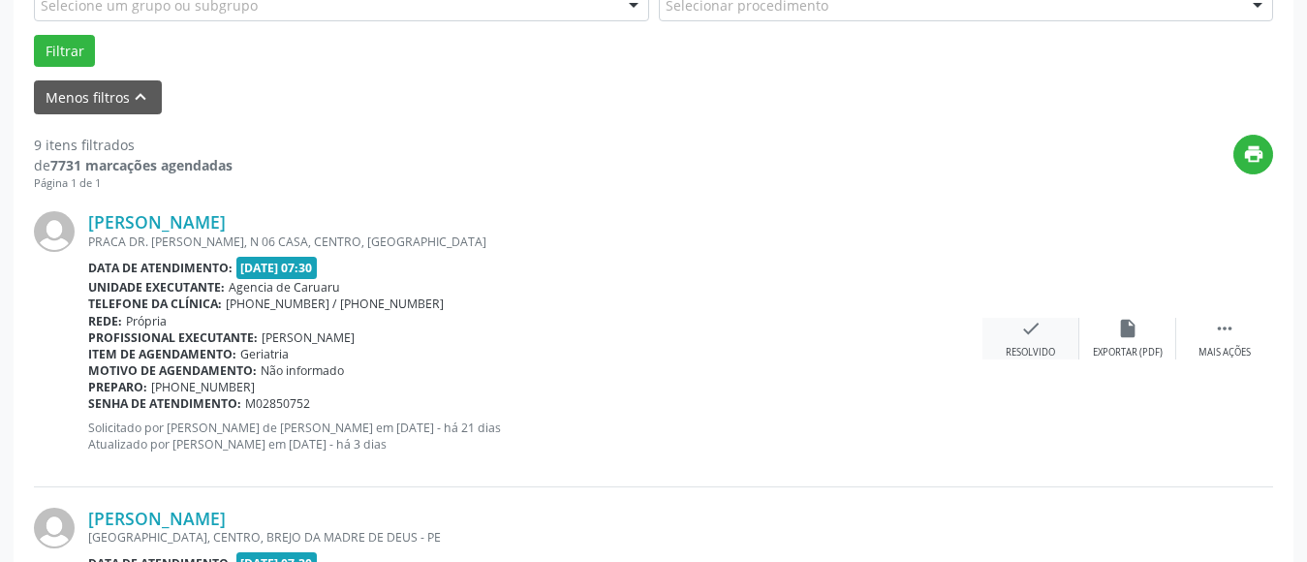
click at [1020, 342] on div "check Resolvido" at bounding box center [1031, 339] width 97 height 42
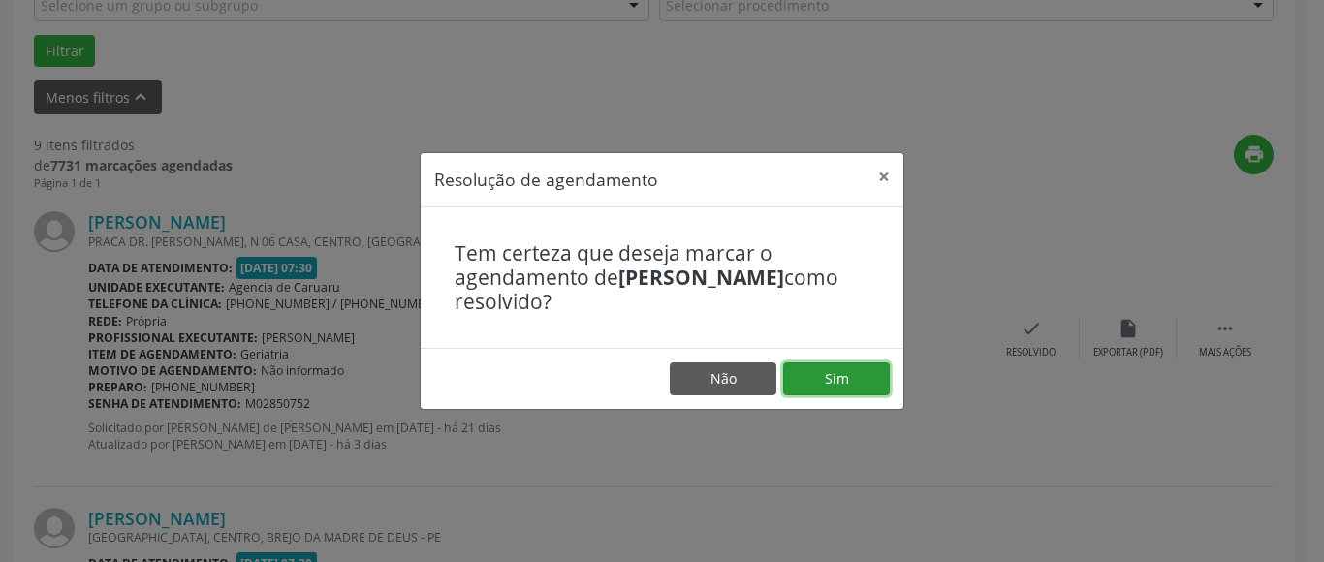
click at [855, 388] on button "Sim" at bounding box center [836, 378] width 107 height 33
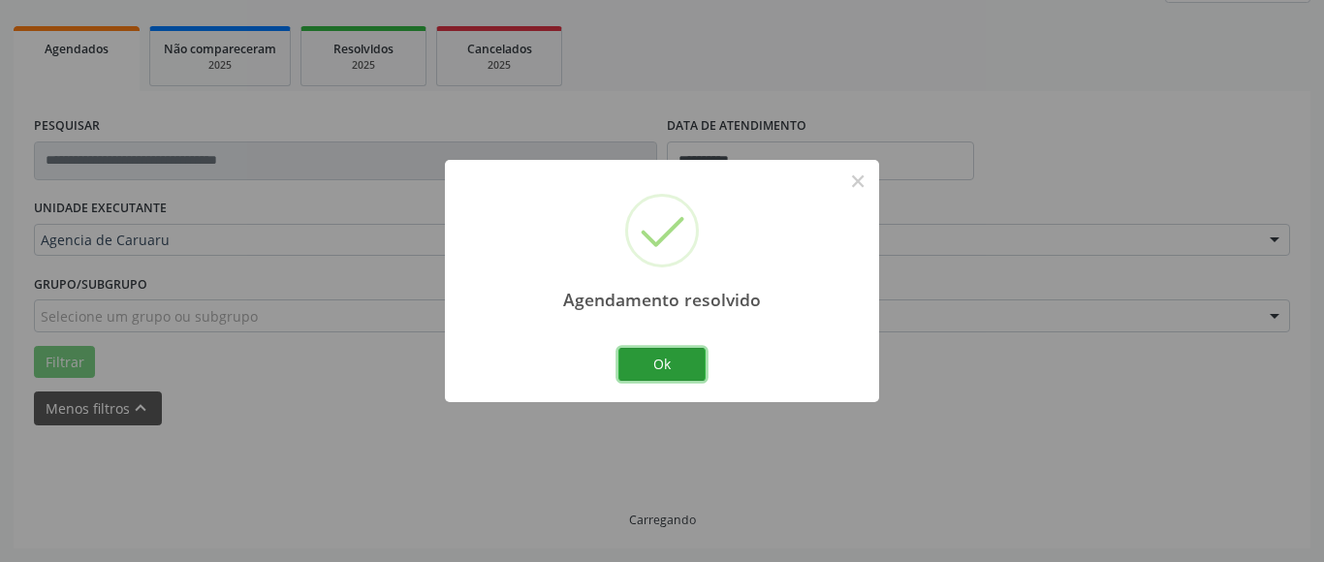
click at [662, 362] on button "Ok" at bounding box center [661, 364] width 87 height 33
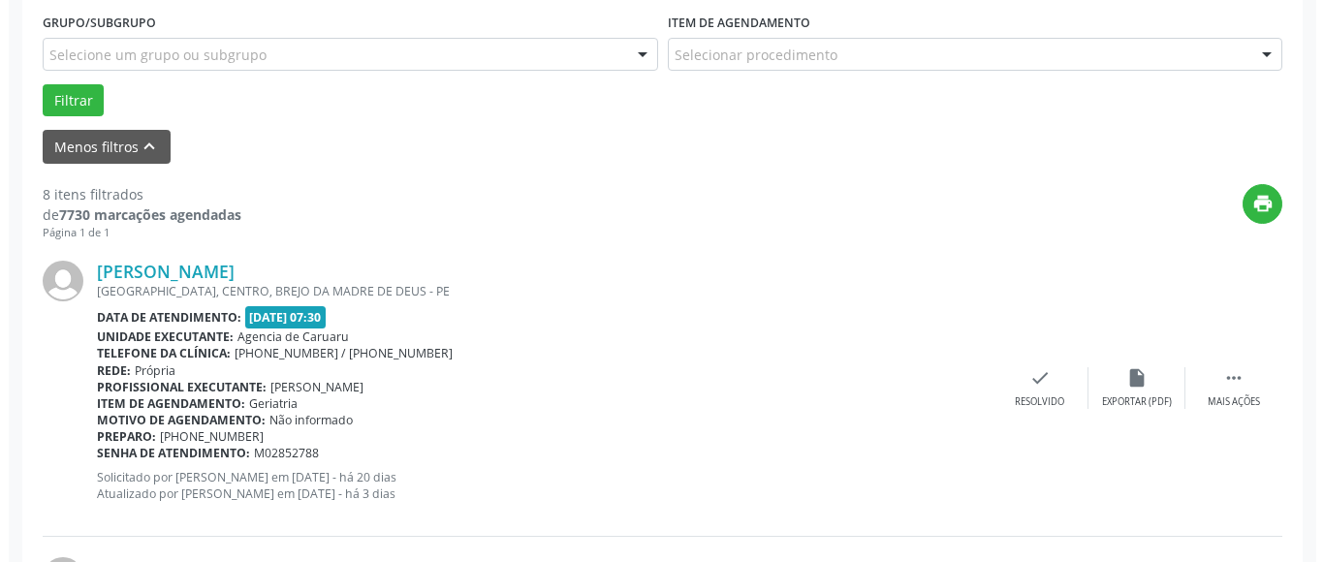
scroll to position [554, 0]
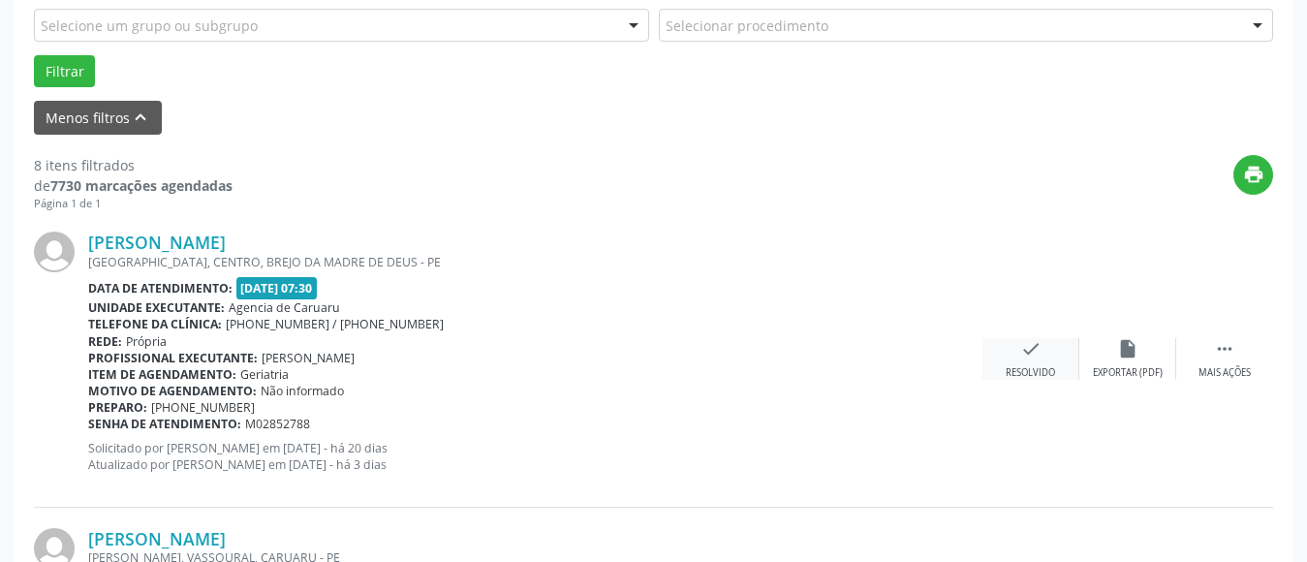
click at [1023, 374] on div "Resolvido" at bounding box center [1030, 373] width 49 height 14
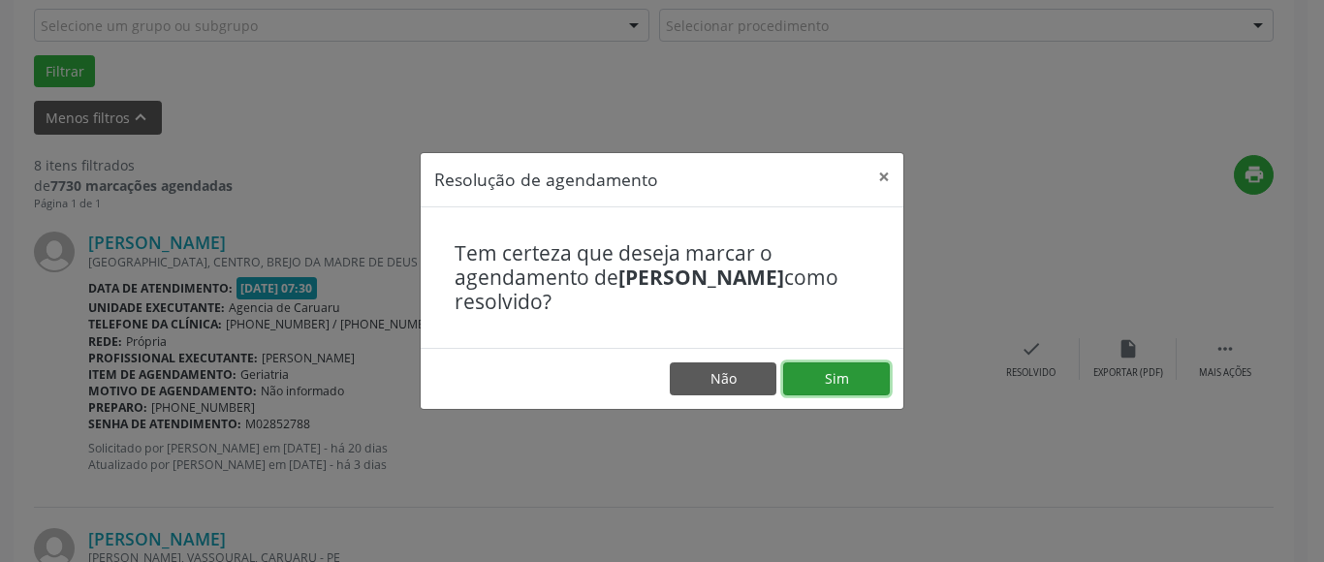
click at [845, 377] on button "Sim" at bounding box center [836, 378] width 107 height 33
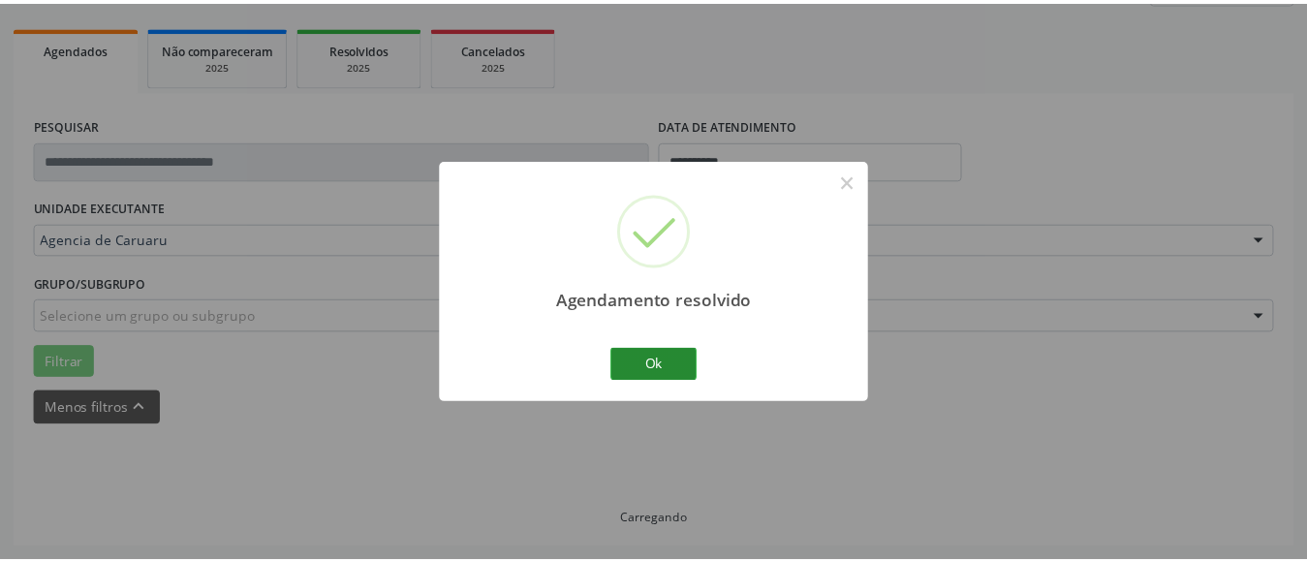
scroll to position [264, 0]
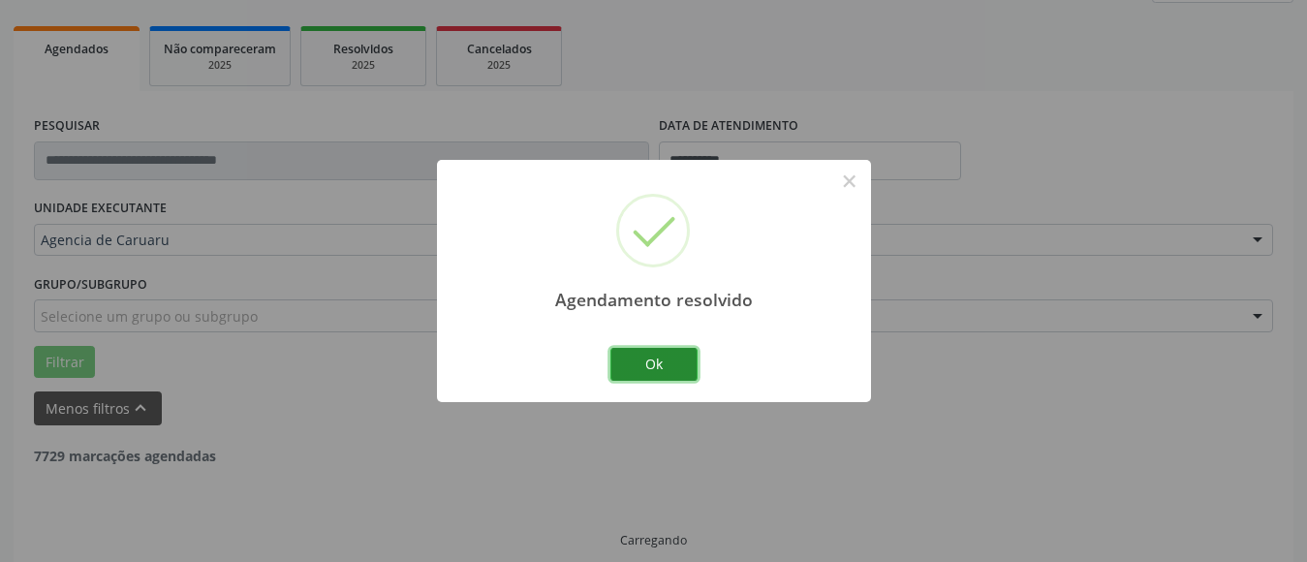
click at [659, 364] on button "Ok" at bounding box center [654, 364] width 87 height 33
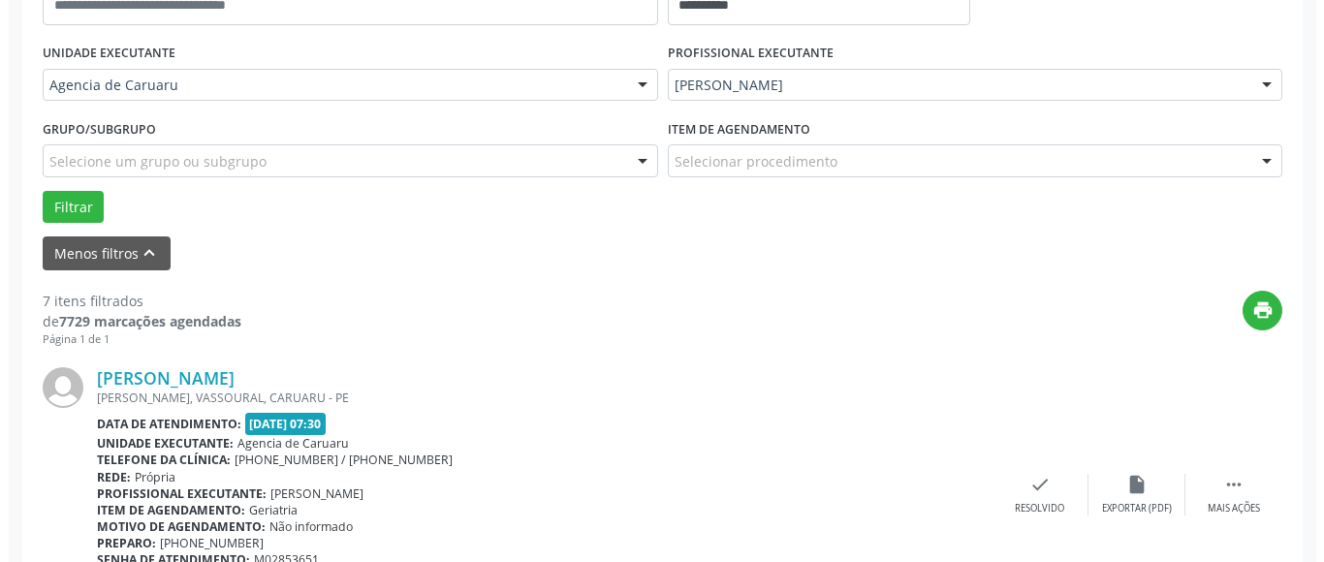
scroll to position [478, 0]
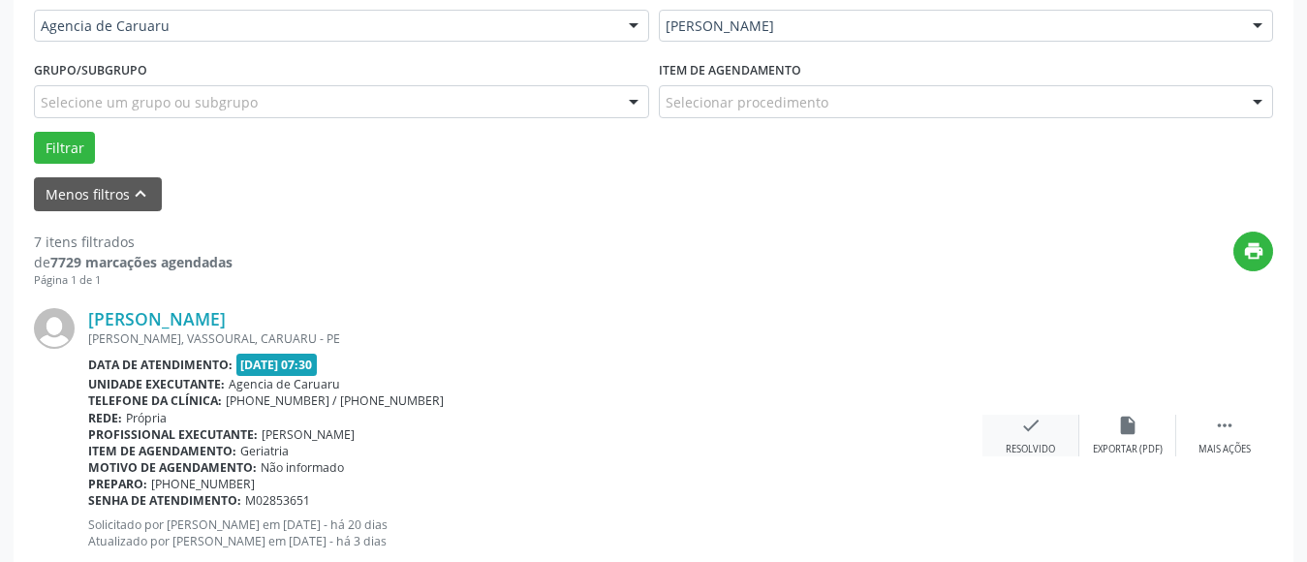
click at [1027, 439] on div "check Resolvido" at bounding box center [1031, 436] width 97 height 42
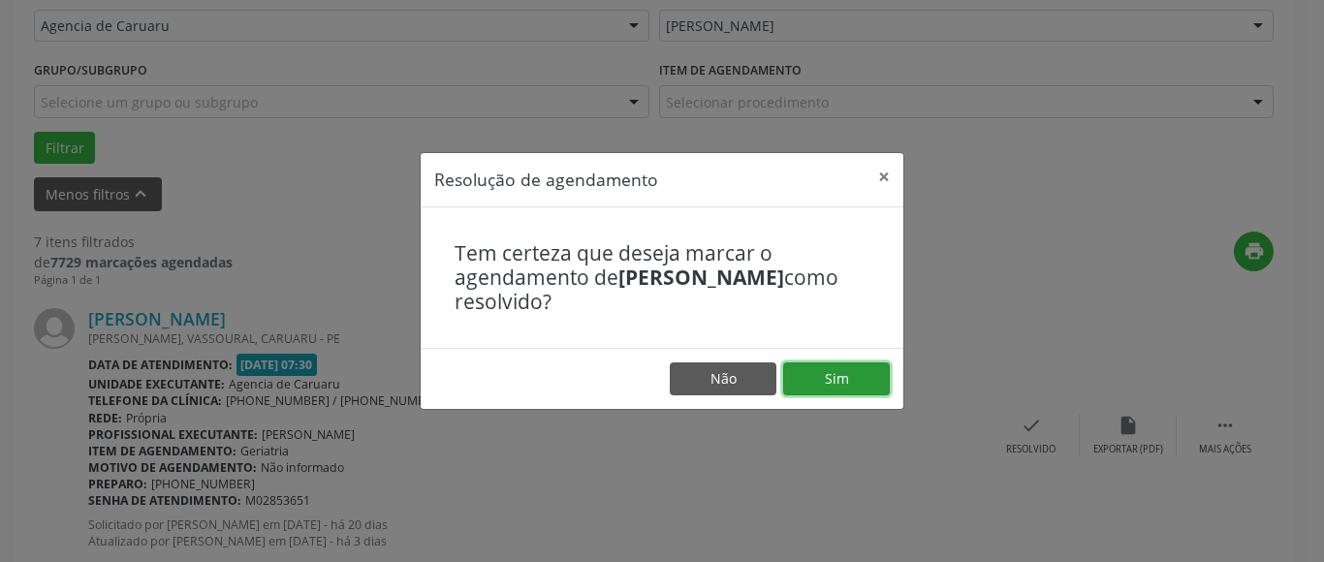
click at [846, 371] on button "Sim" at bounding box center [836, 378] width 107 height 33
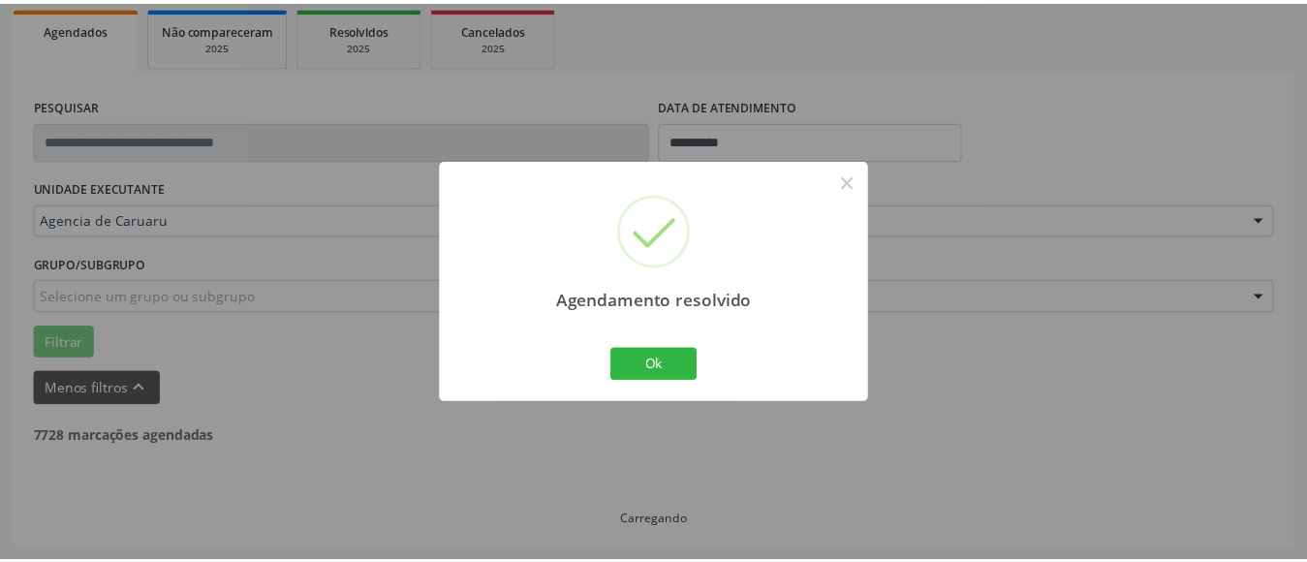
scroll to position [284, 0]
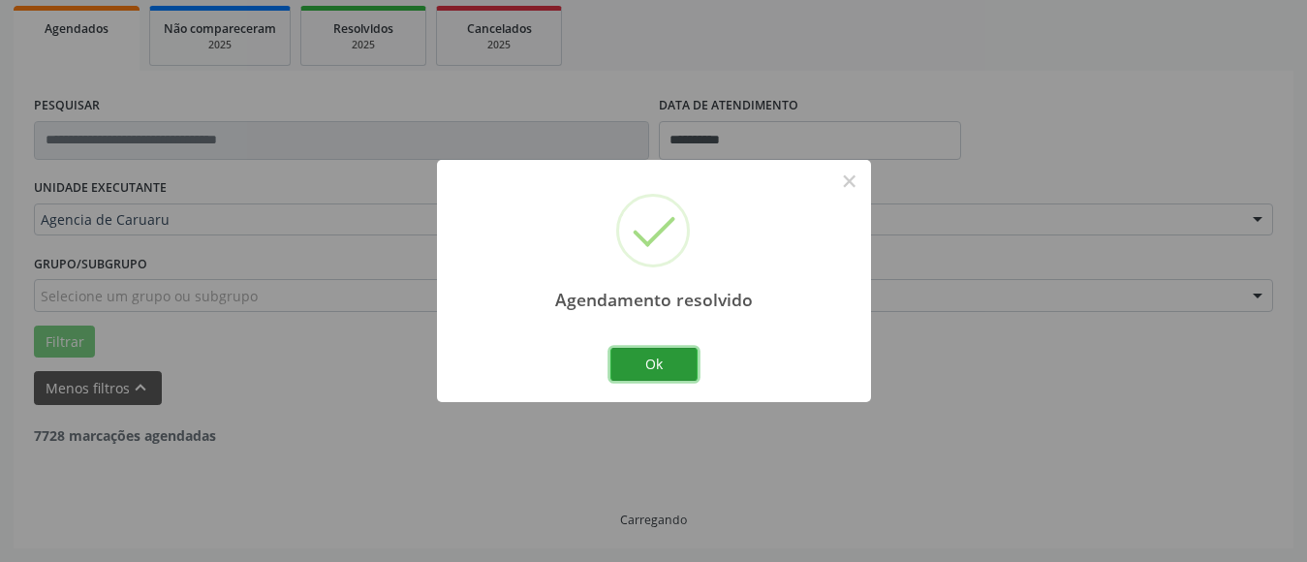
click at [673, 366] on button "Ok" at bounding box center [654, 364] width 87 height 33
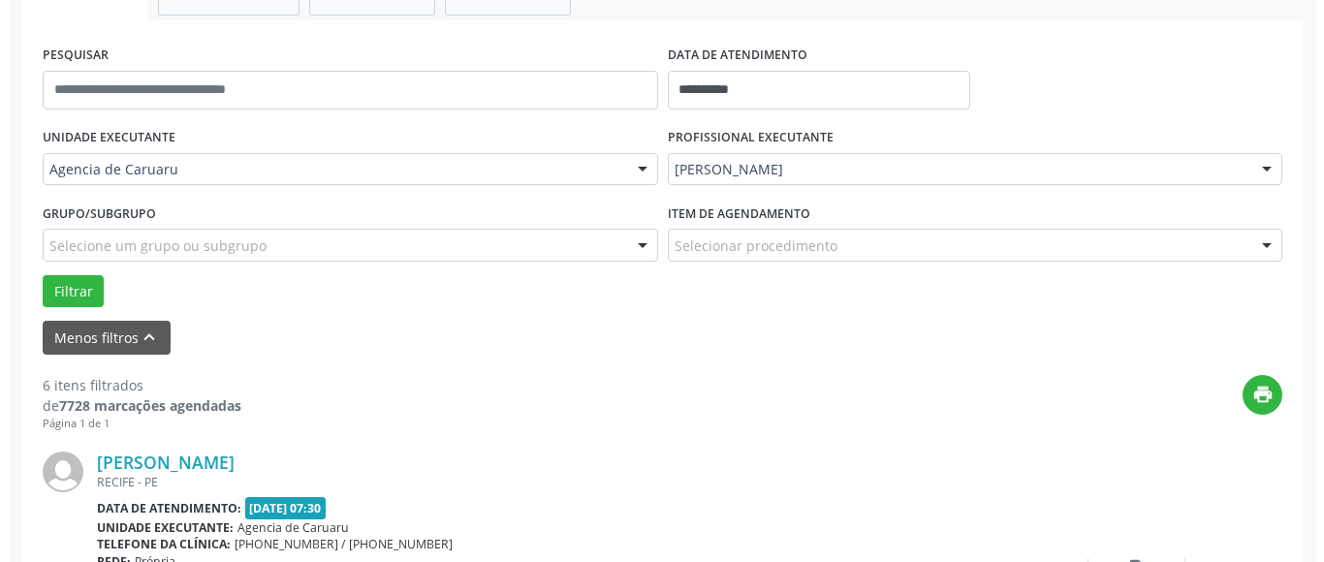
scroll to position [478, 0]
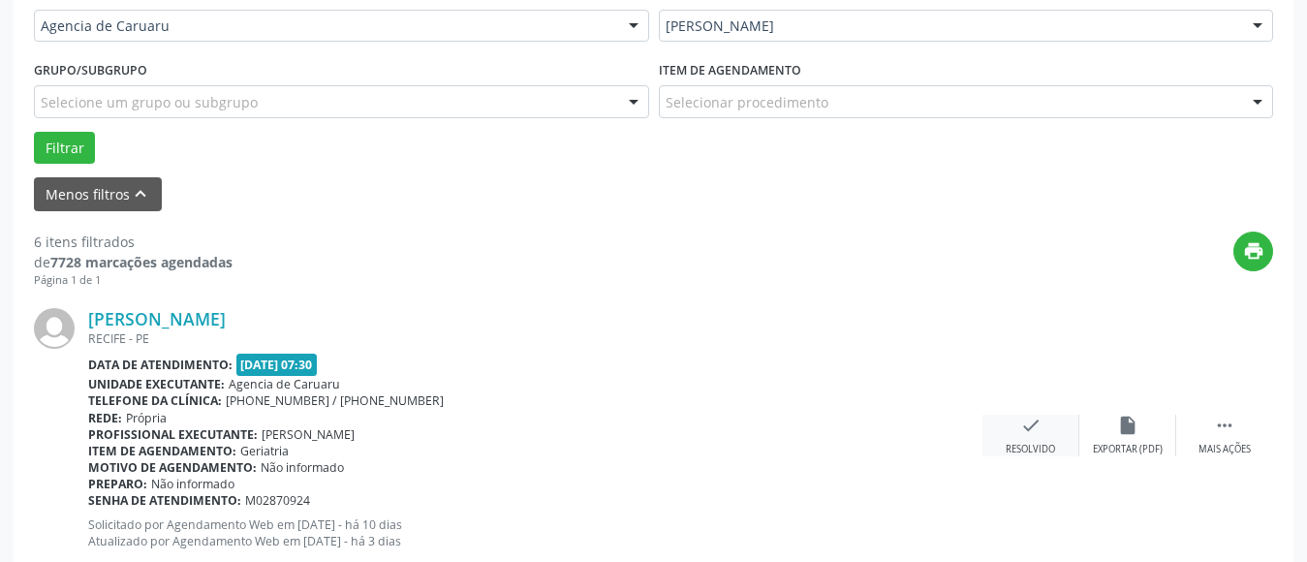
click at [1038, 441] on div "check Resolvido" at bounding box center [1031, 436] width 97 height 42
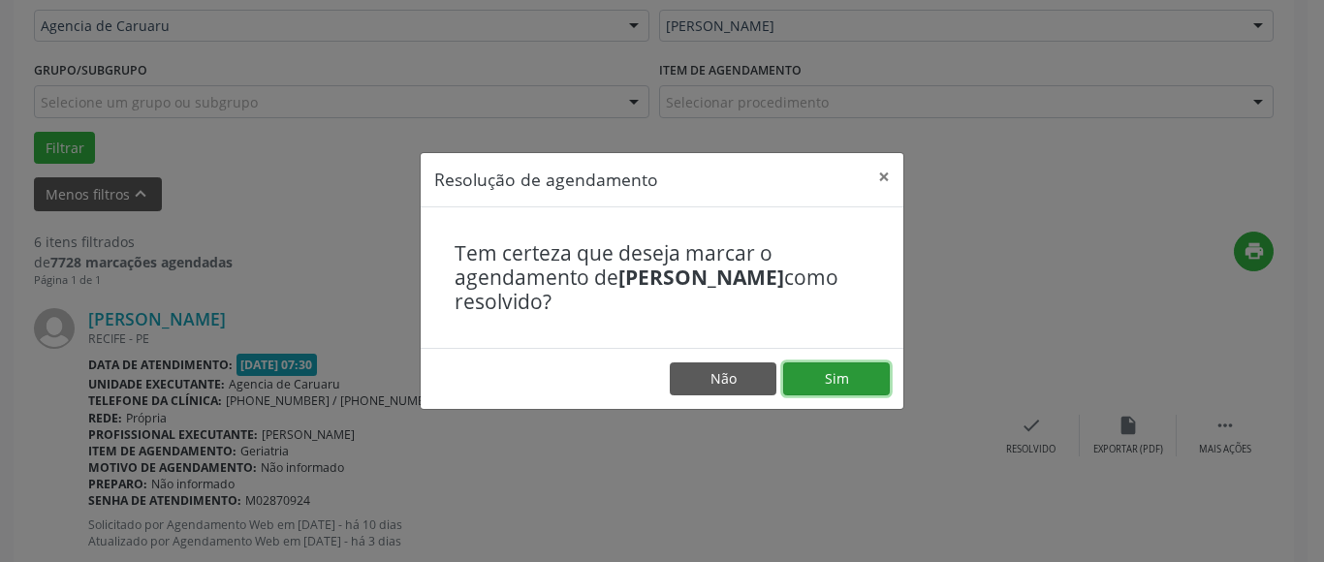
click at [861, 392] on button "Sim" at bounding box center [836, 378] width 107 height 33
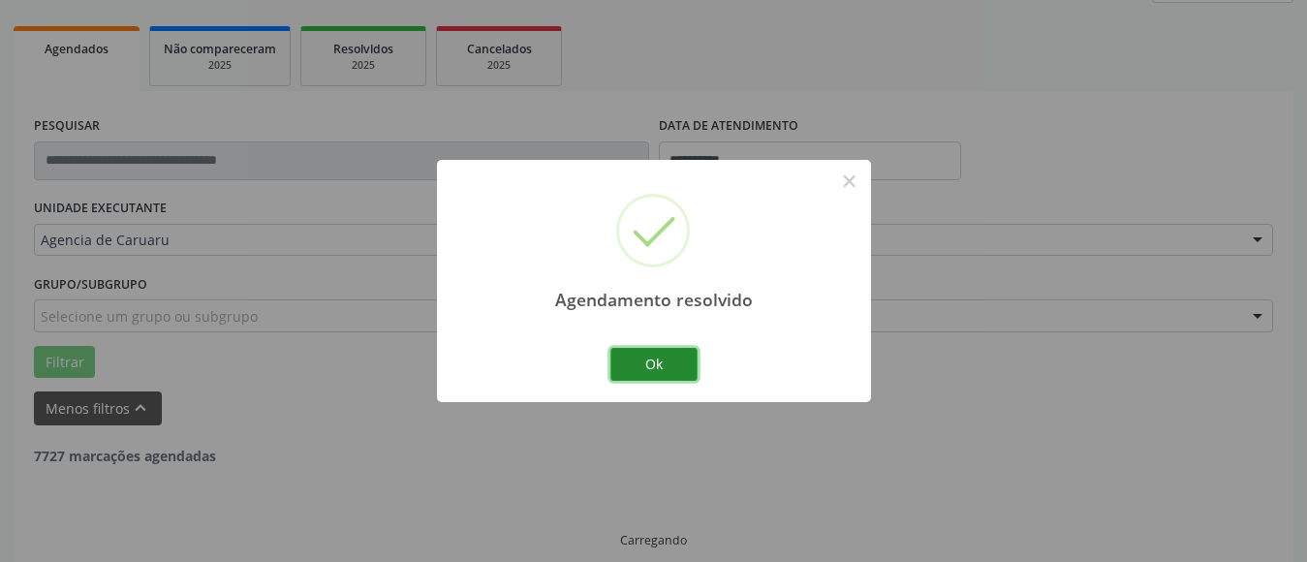
scroll to position [284, 0]
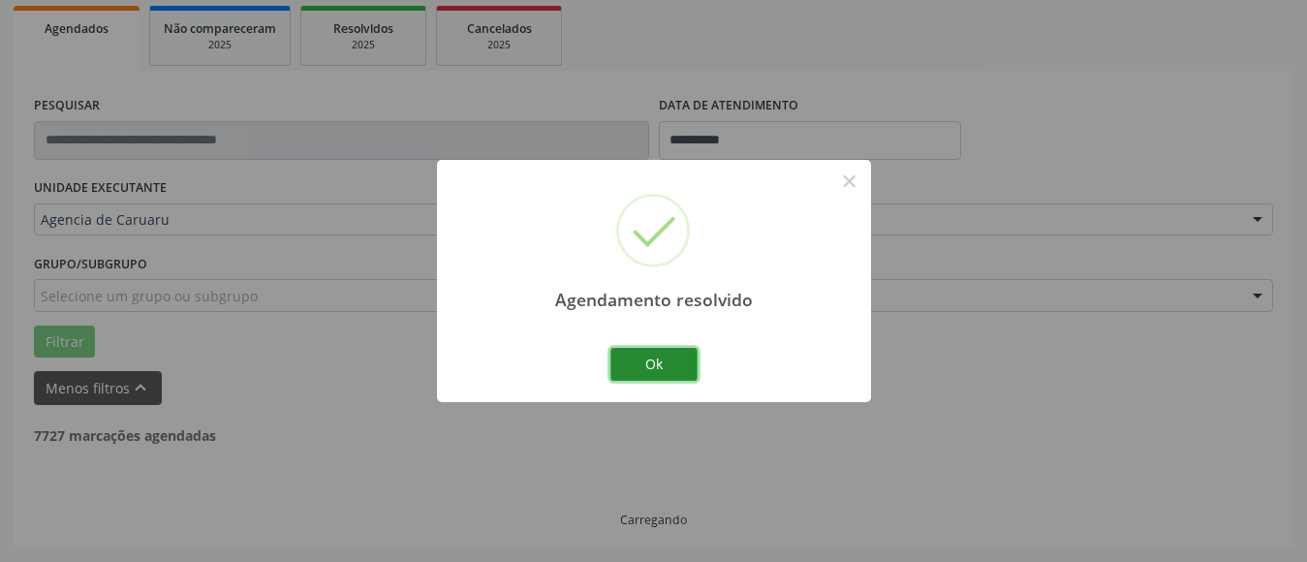
click at [658, 364] on button "Ok" at bounding box center [654, 364] width 87 height 33
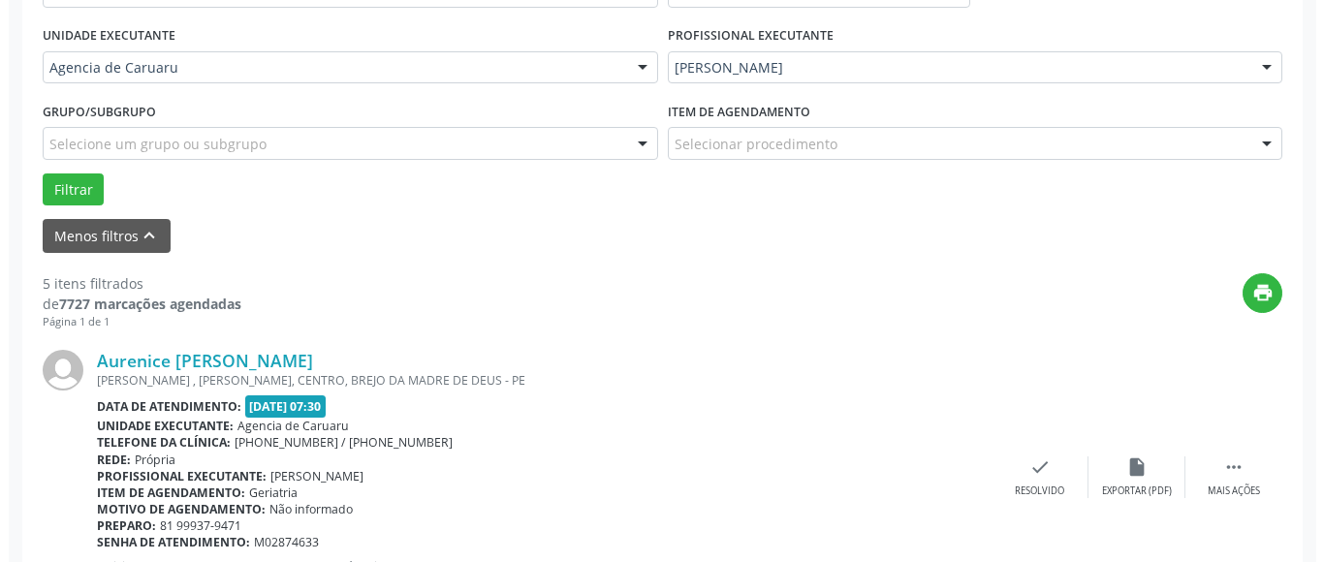
scroll to position [478, 0]
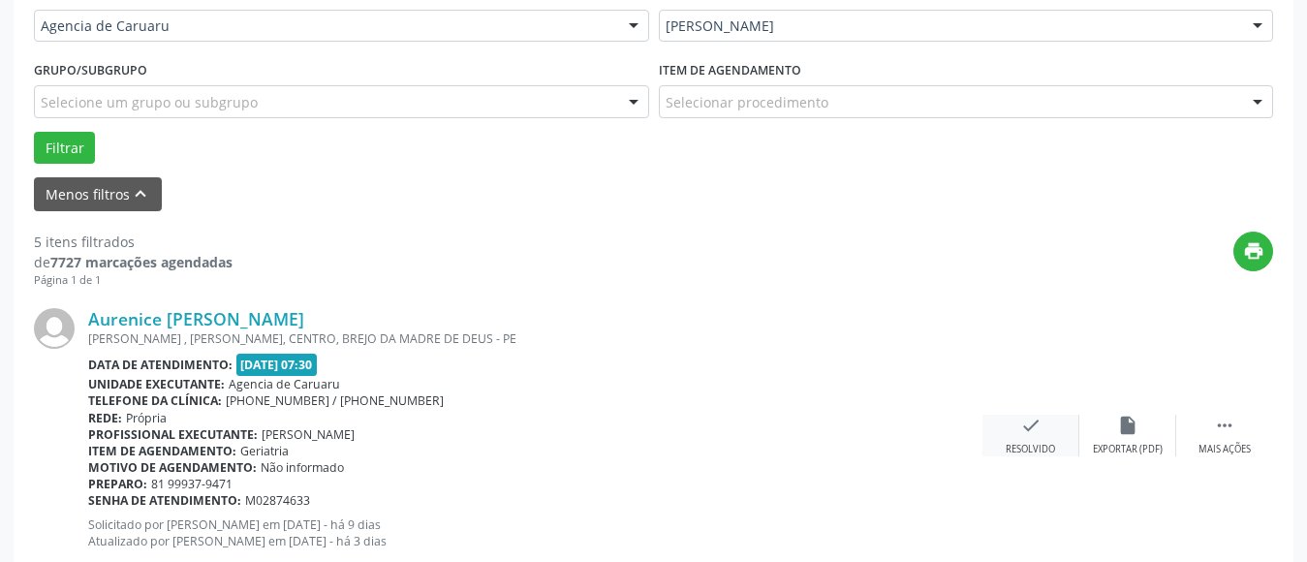
click at [1046, 434] on div "check Resolvido" at bounding box center [1031, 436] width 97 height 42
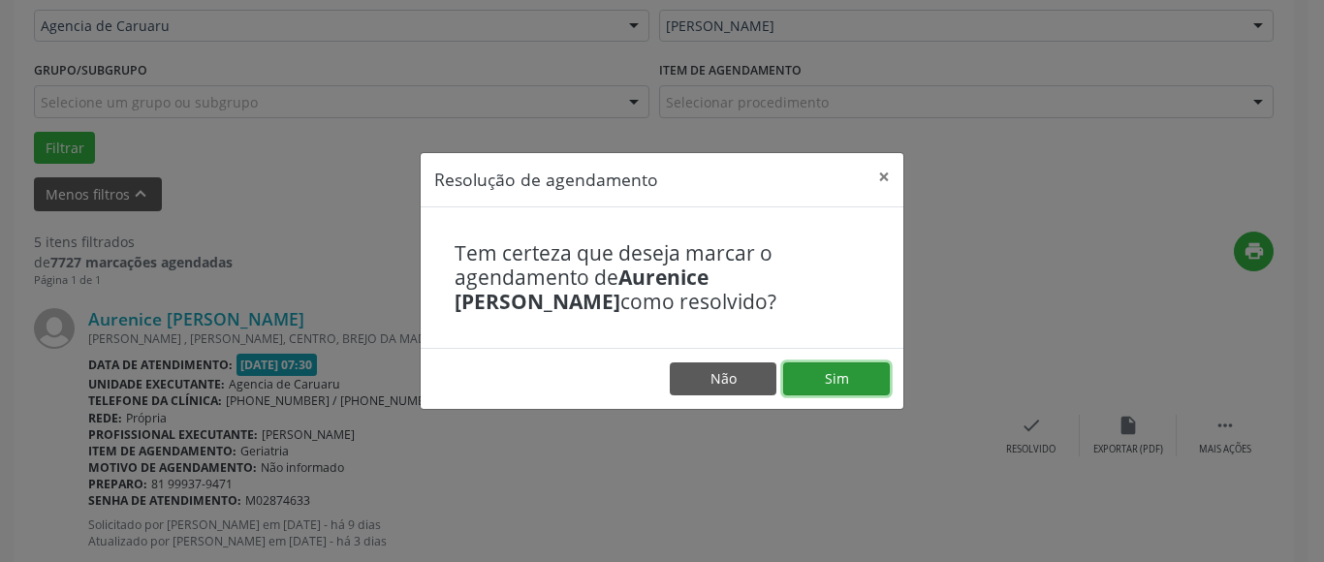
click at [843, 371] on button "Sim" at bounding box center [836, 378] width 107 height 33
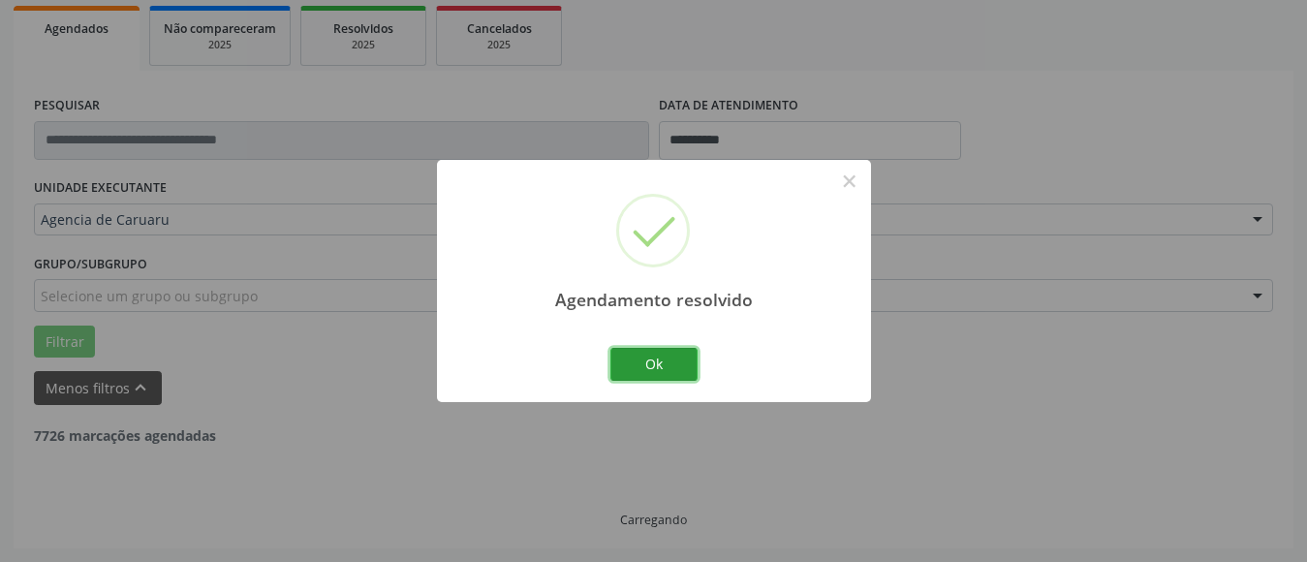
click at [674, 357] on button "Ok" at bounding box center [654, 364] width 87 height 33
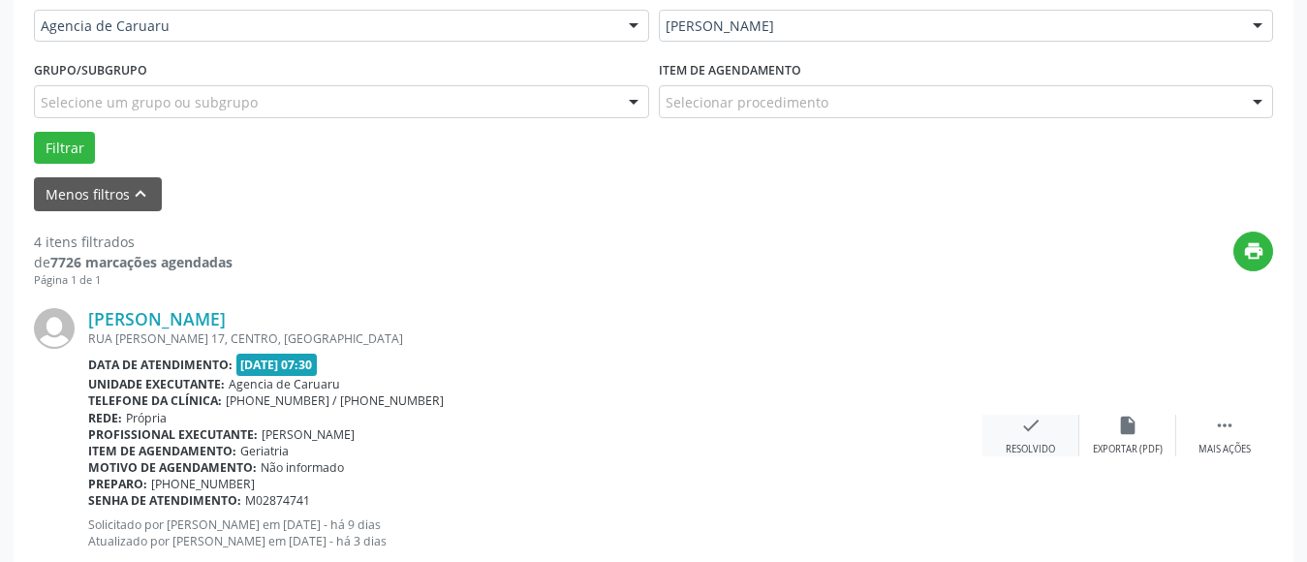
click at [1037, 438] on div "check Resolvido" at bounding box center [1031, 436] width 97 height 42
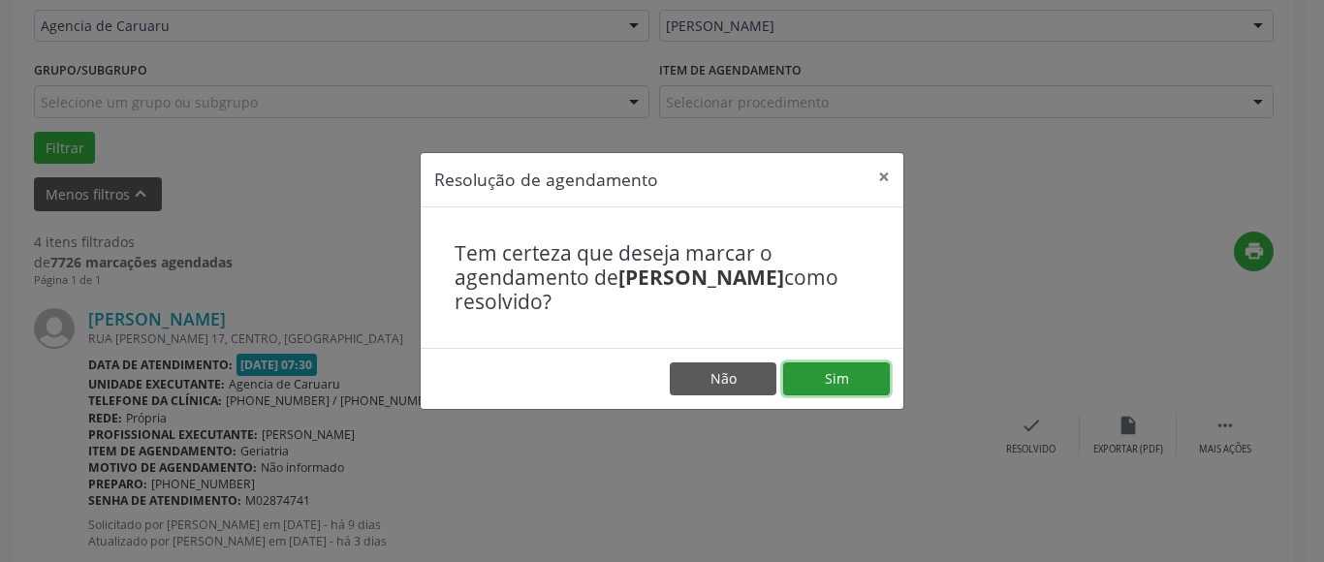
click at [841, 375] on button "Sim" at bounding box center [836, 378] width 107 height 33
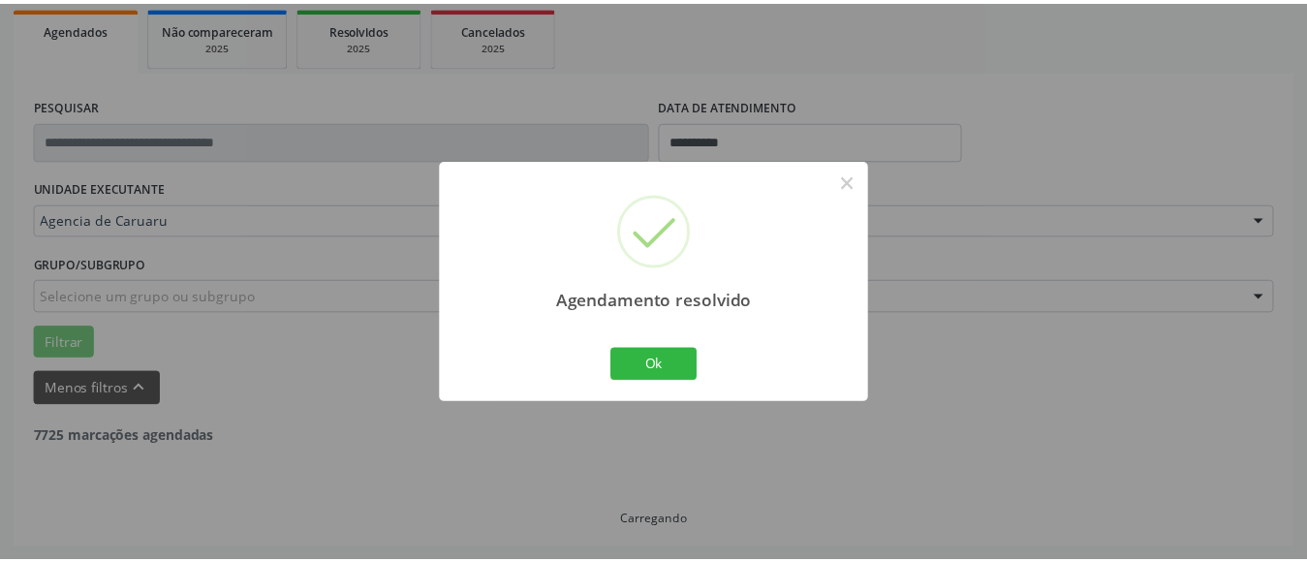
scroll to position [284, 0]
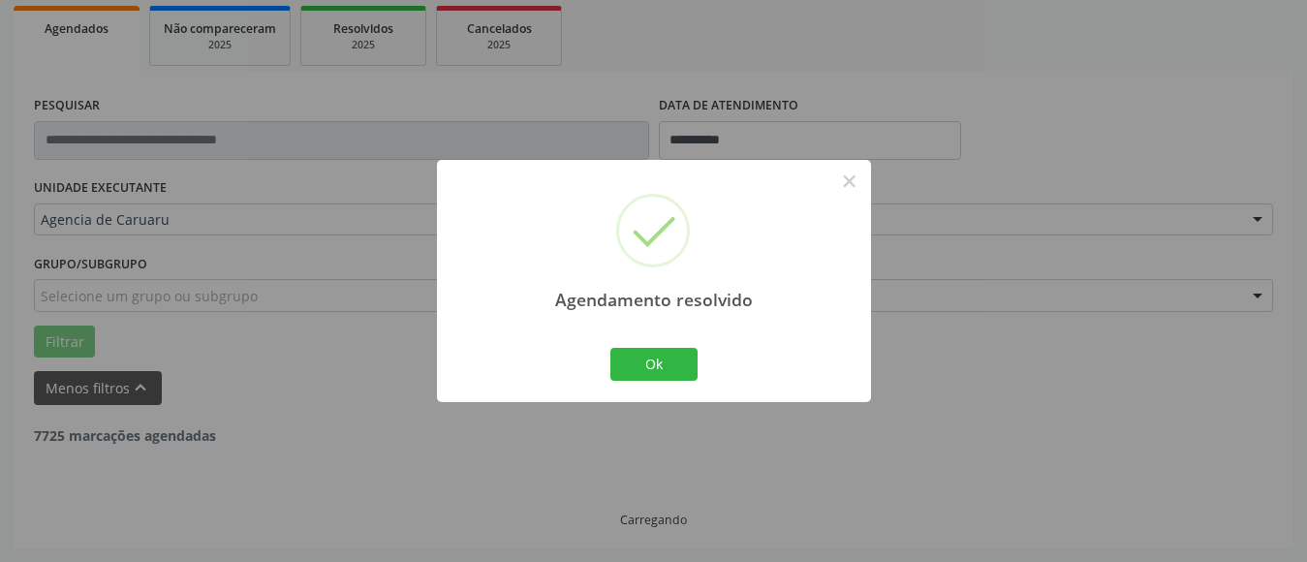
click at [698, 368] on div "Ok Cancel" at bounding box center [654, 364] width 96 height 41
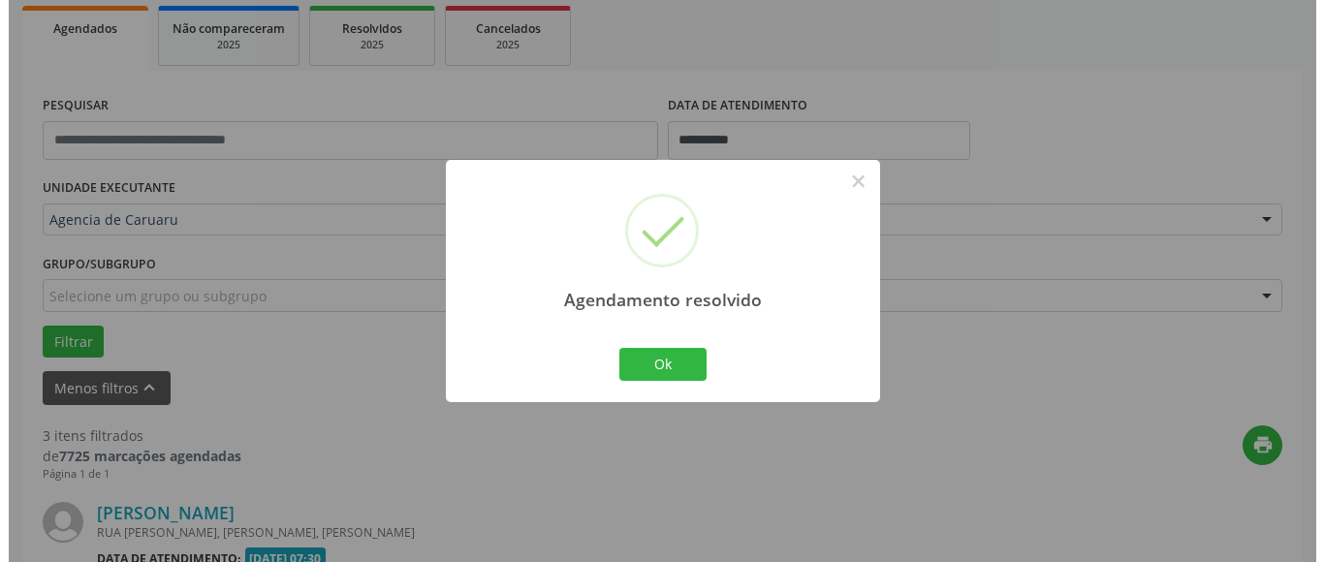
scroll to position [478, 0]
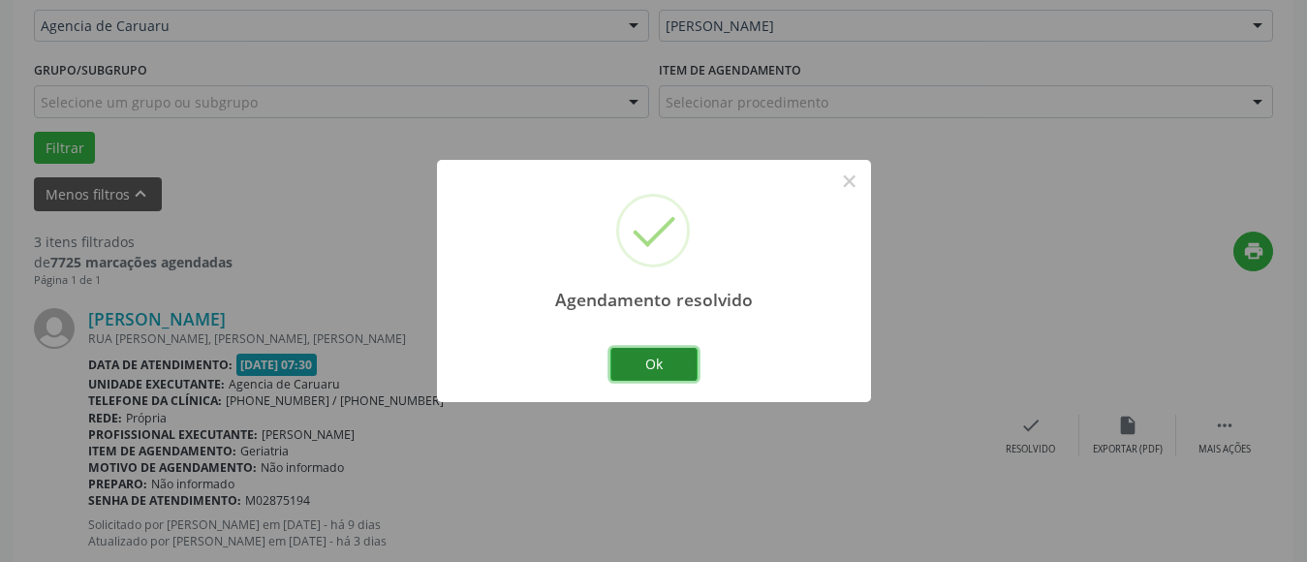
click at [660, 367] on button "Ok" at bounding box center [654, 364] width 87 height 33
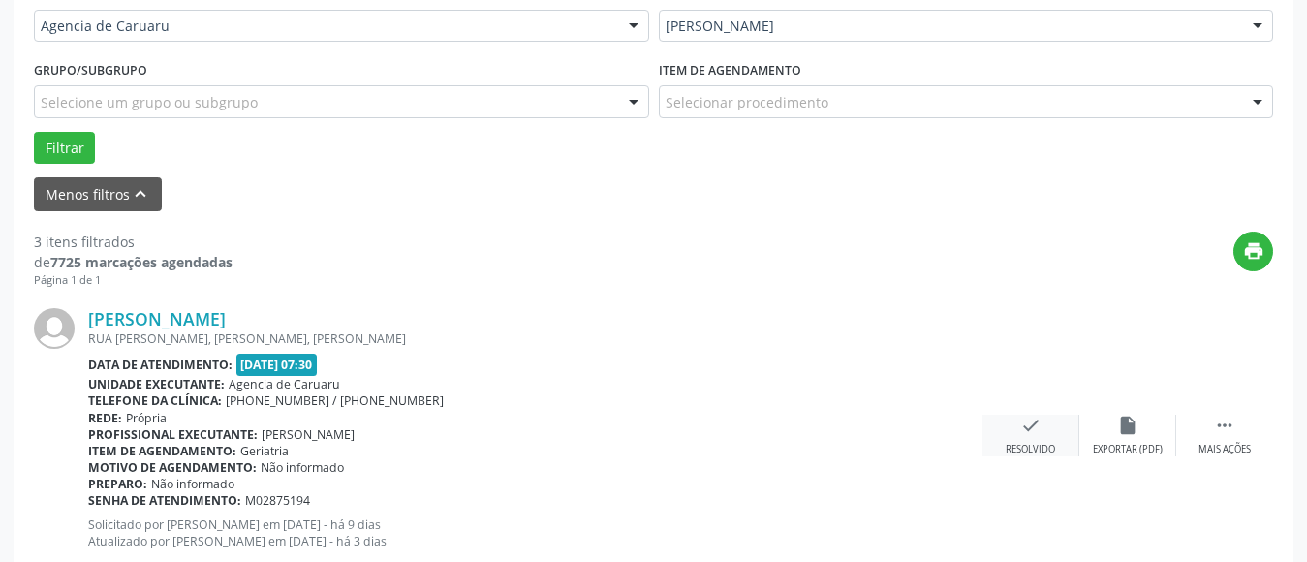
click at [1025, 431] on icon "check" at bounding box center [1031, 425] width 21 height 21
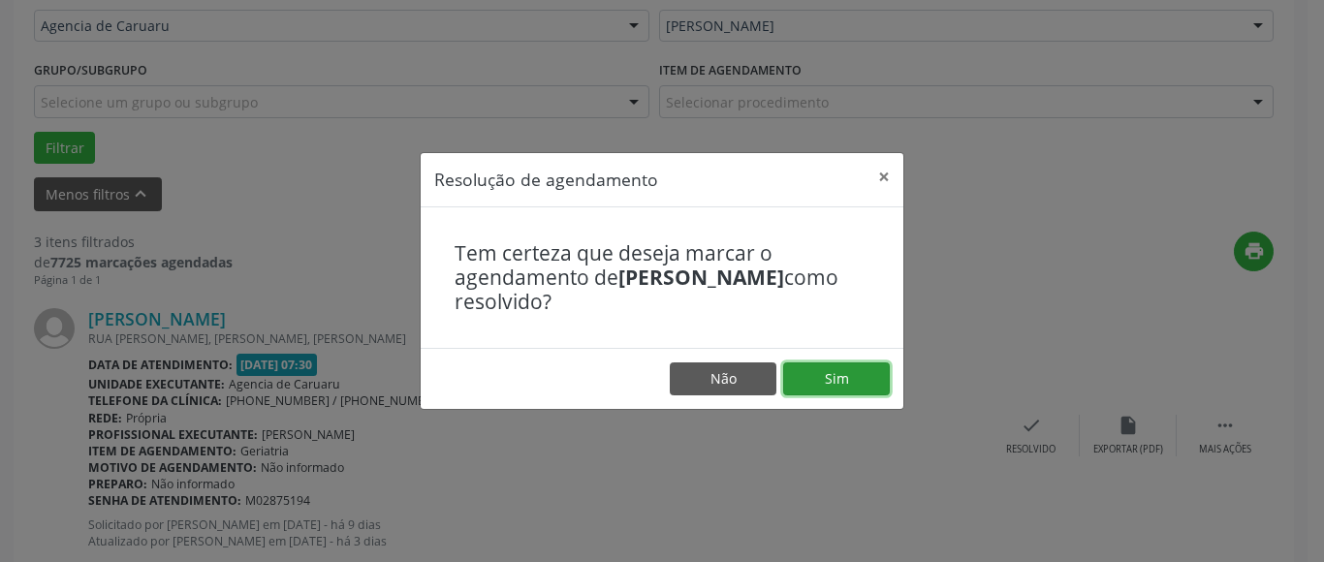
click at [852, 381] on button "Sim" at bounding box center [836, 378] width 107 height 33
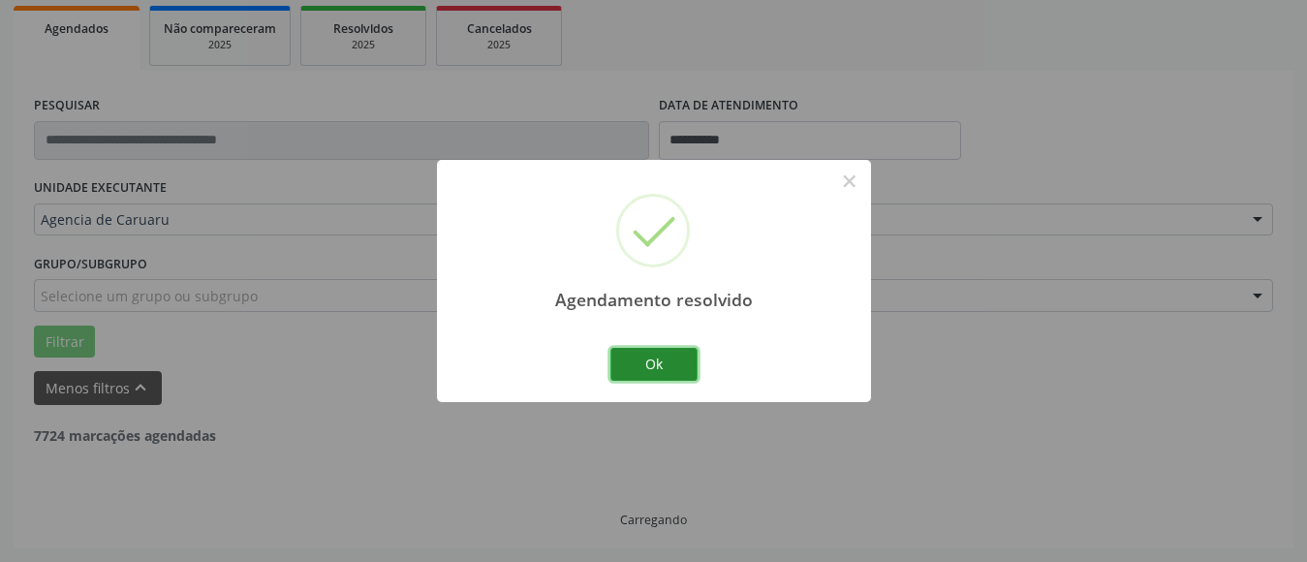
click at [658, 365] on button "Ok" at bounding box center [654, 364] width 87 height 33
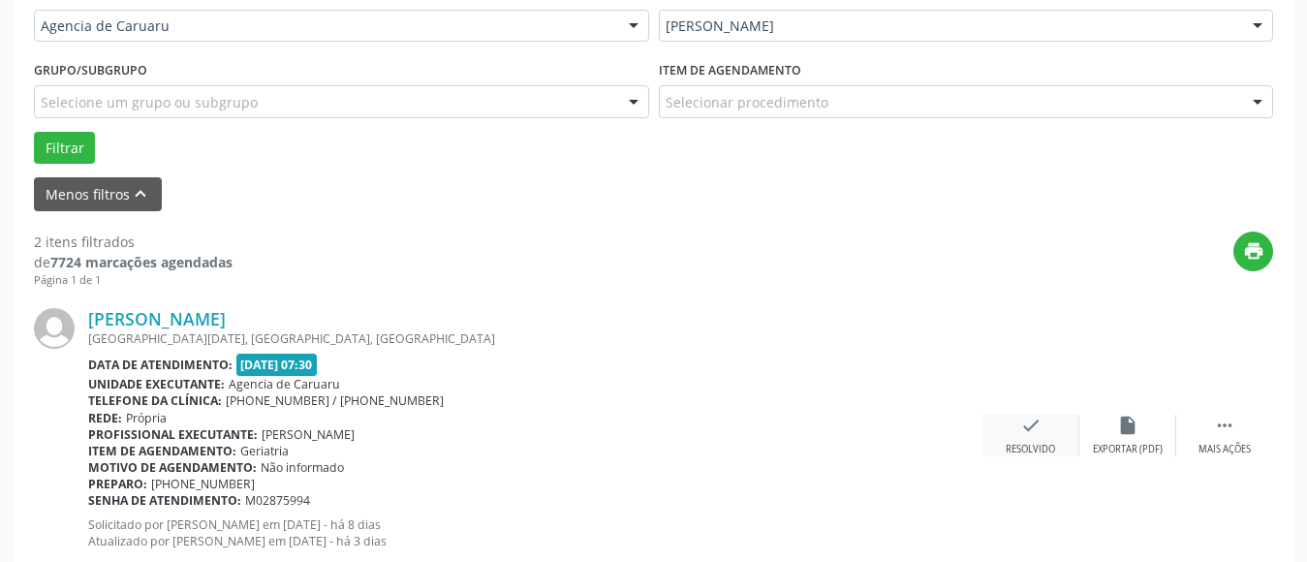
click at [1030, 429] on icon "check" at bounding box center [1031, 425] width 21 height 21
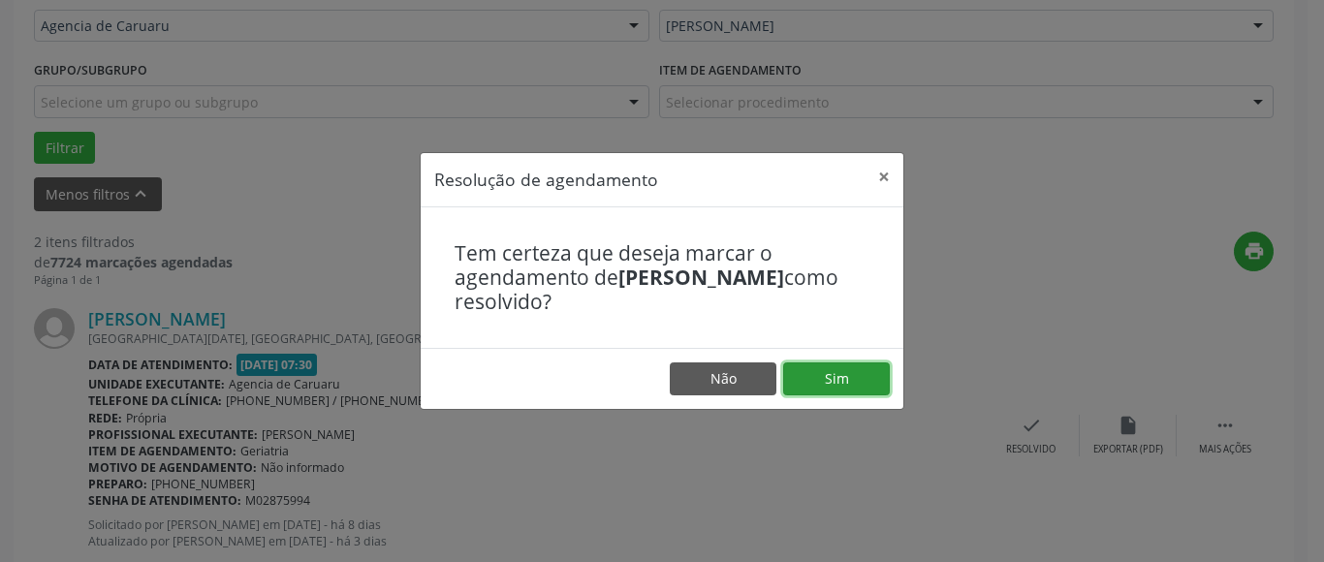
click at [830, 382] on button "Sim" at bounding box center [836, 378] width 107 height 33
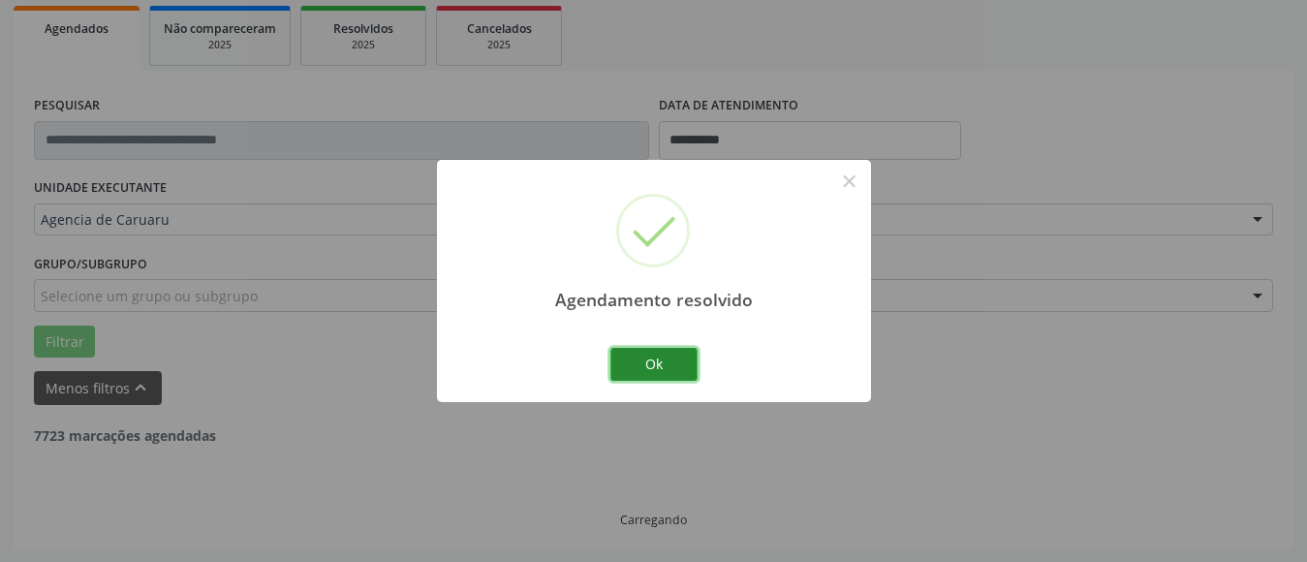
click at [664, 369] on button "Ok" at bounding box center [654, 364] width 87 height 33
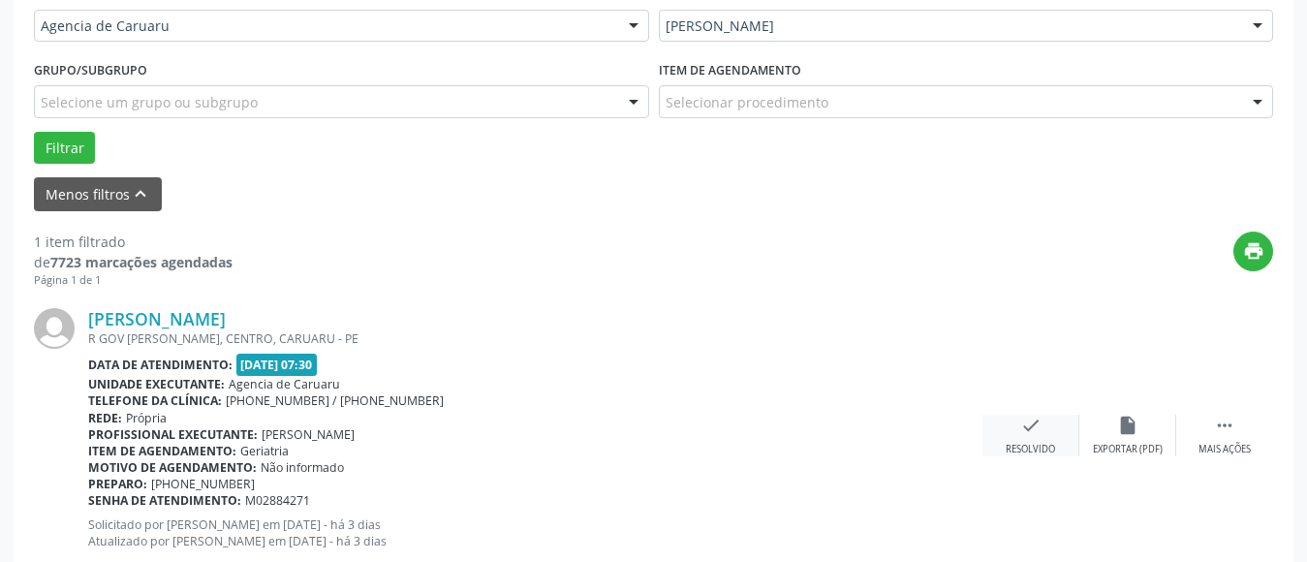
click at [1048, 434] on div "check Resolvido" at bounding box center [1031, 436] width 97 height 42
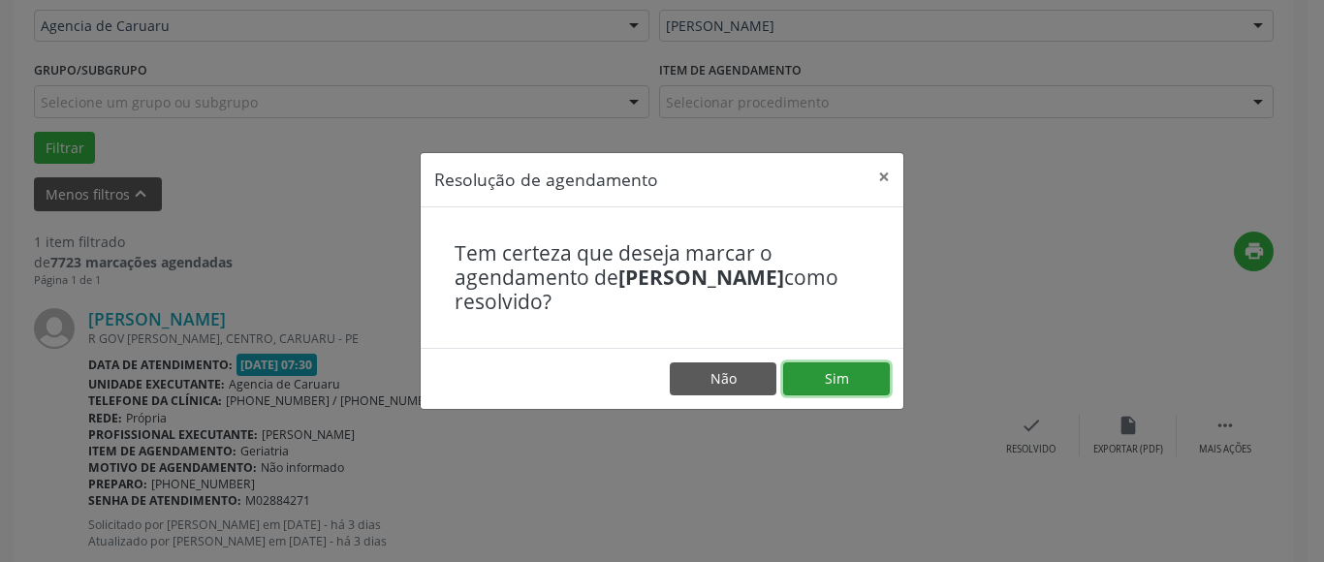
click at [856, 382] on button "Sim" at bounding box center [836, 378] width 107 height 33
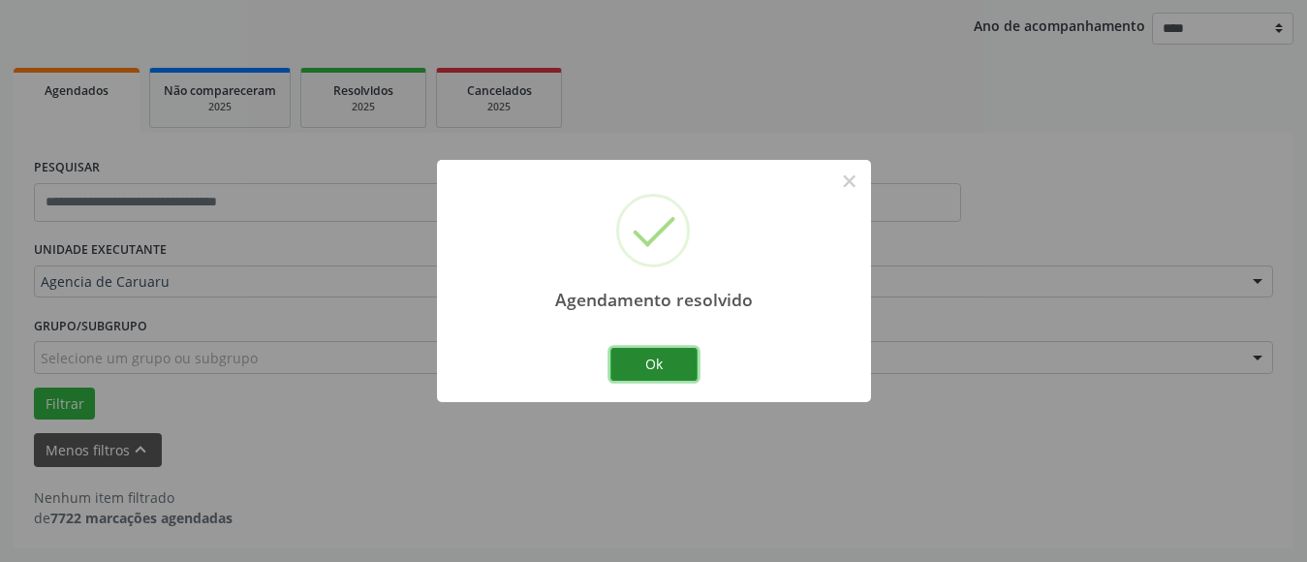
click at [667, 362] on button "Ok" at bounding box center [654, 364] width 87 height 33
